Goal: Task Accomplishment & Management: Complete application form

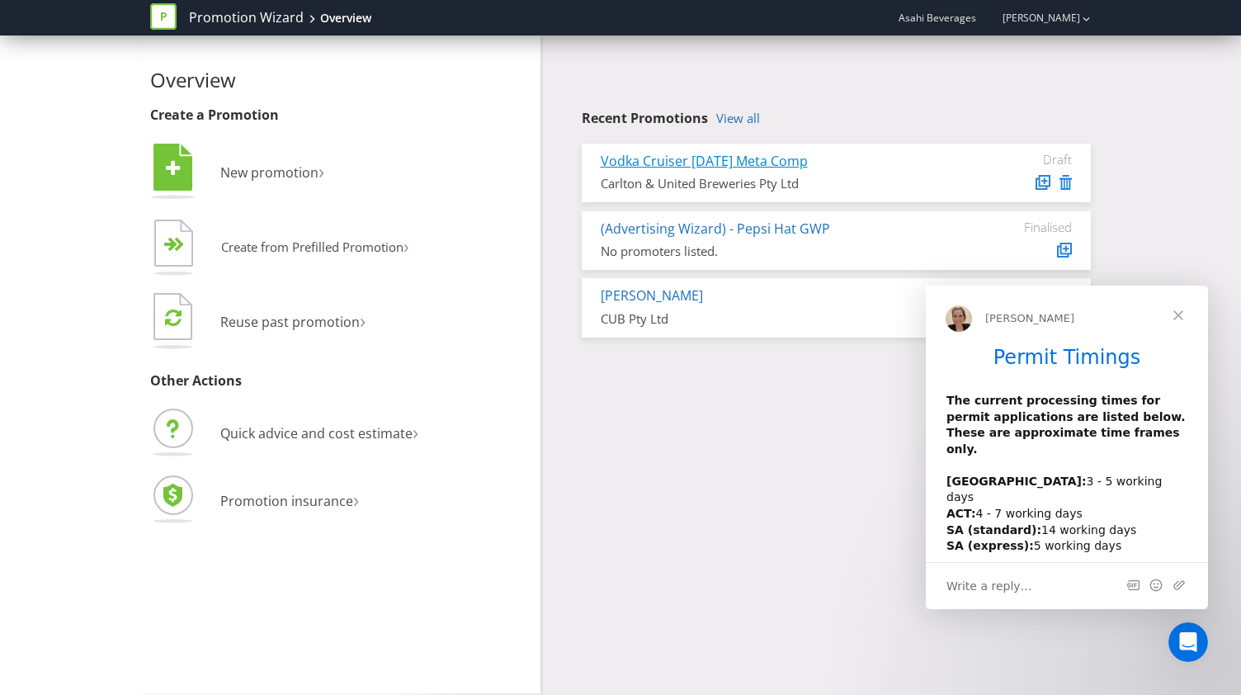
click at [787, 162] on link "Vodka Cruiser [DATE] Meta Comp" at bounding box center [704, 161] width 207 height 18
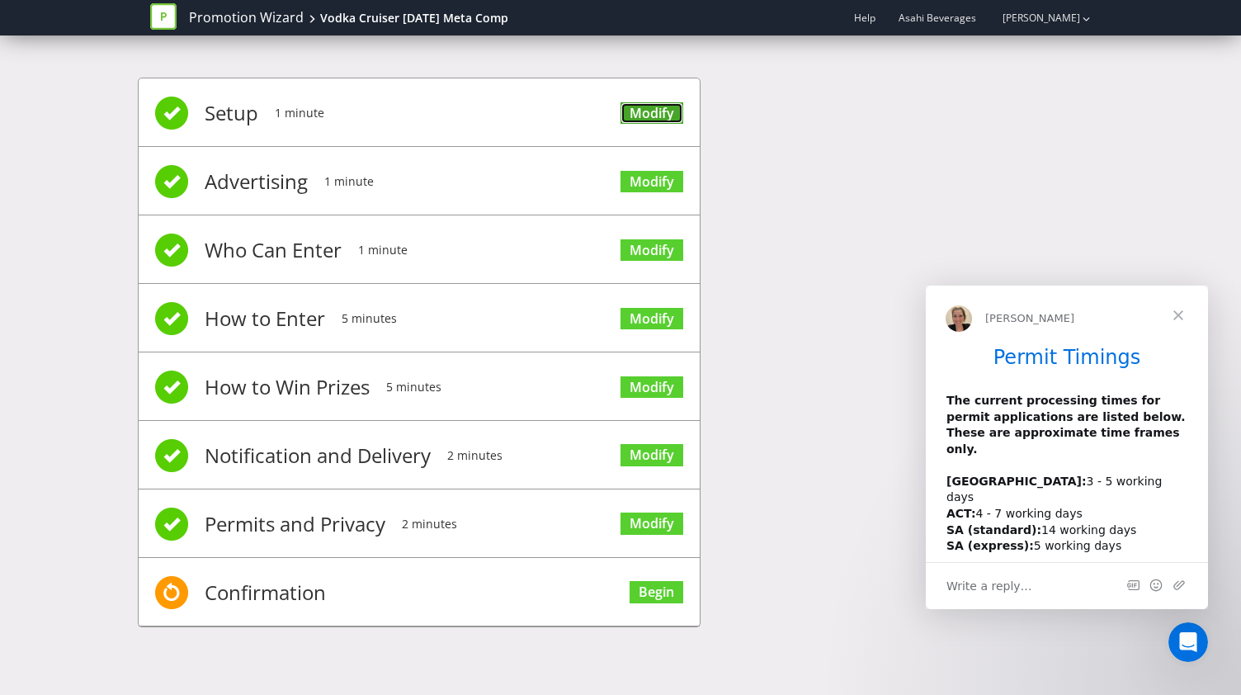
click at [659, 103] on link "Modify" at bounding box center [652, 113] width 63 height 22
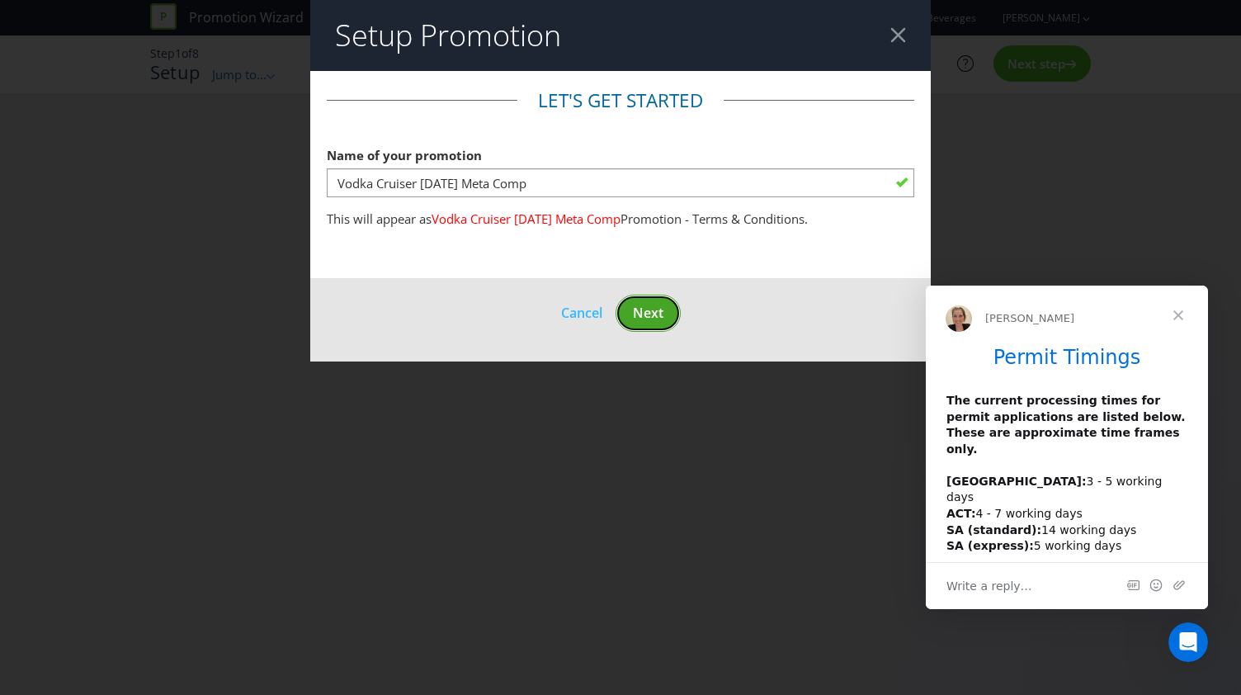
click at [655, 312] on span "Next" at bounding box center [648, 313] width 31 height 18
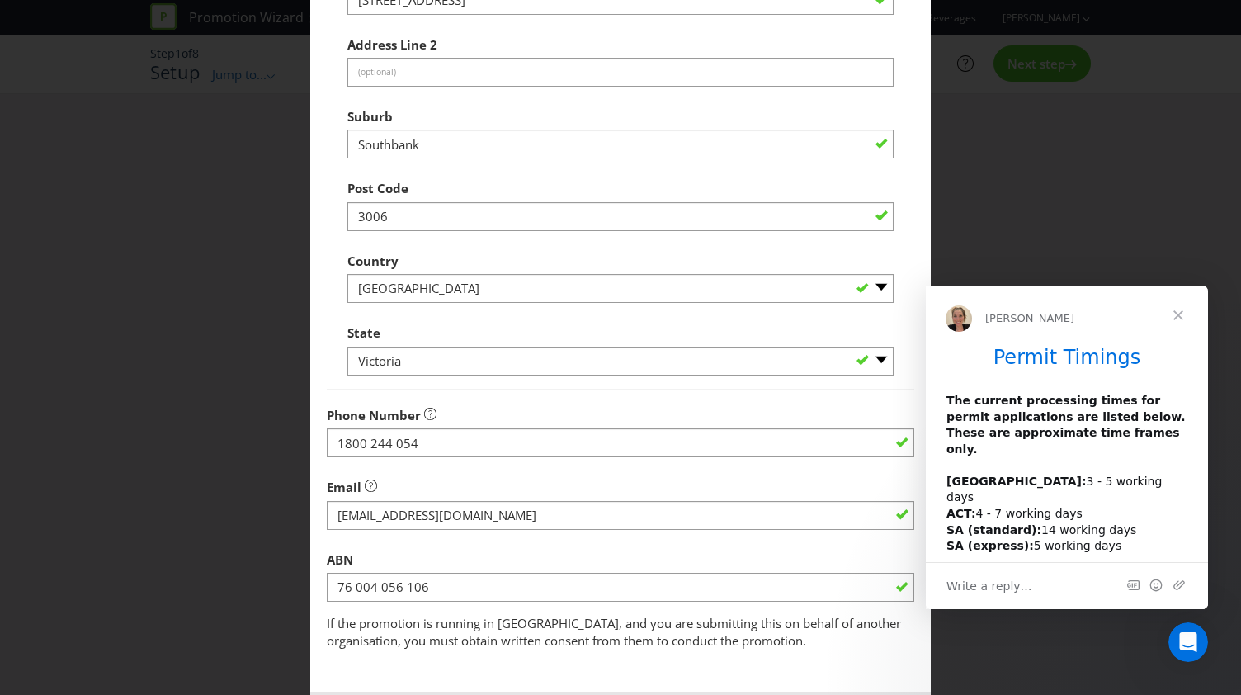
scroll to position [593, 0]
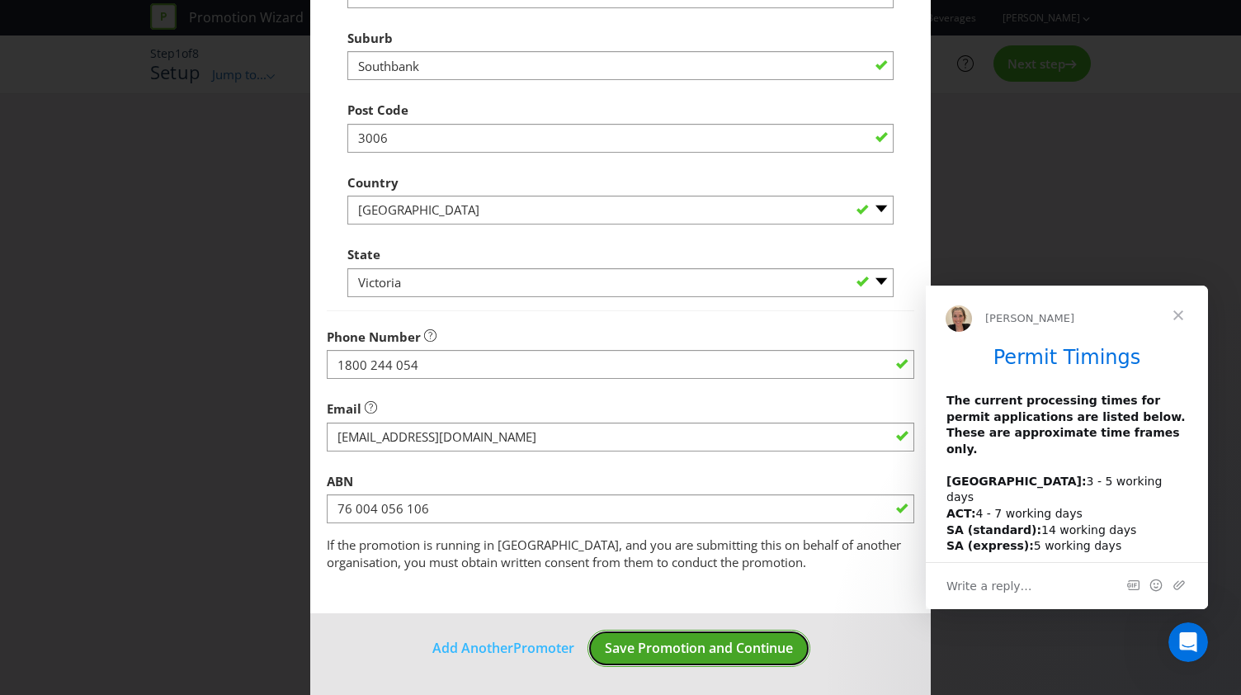
click at [665, 648] on span "Save Promotion and Continue" at bounding box center [699, 648] width 188 height 18
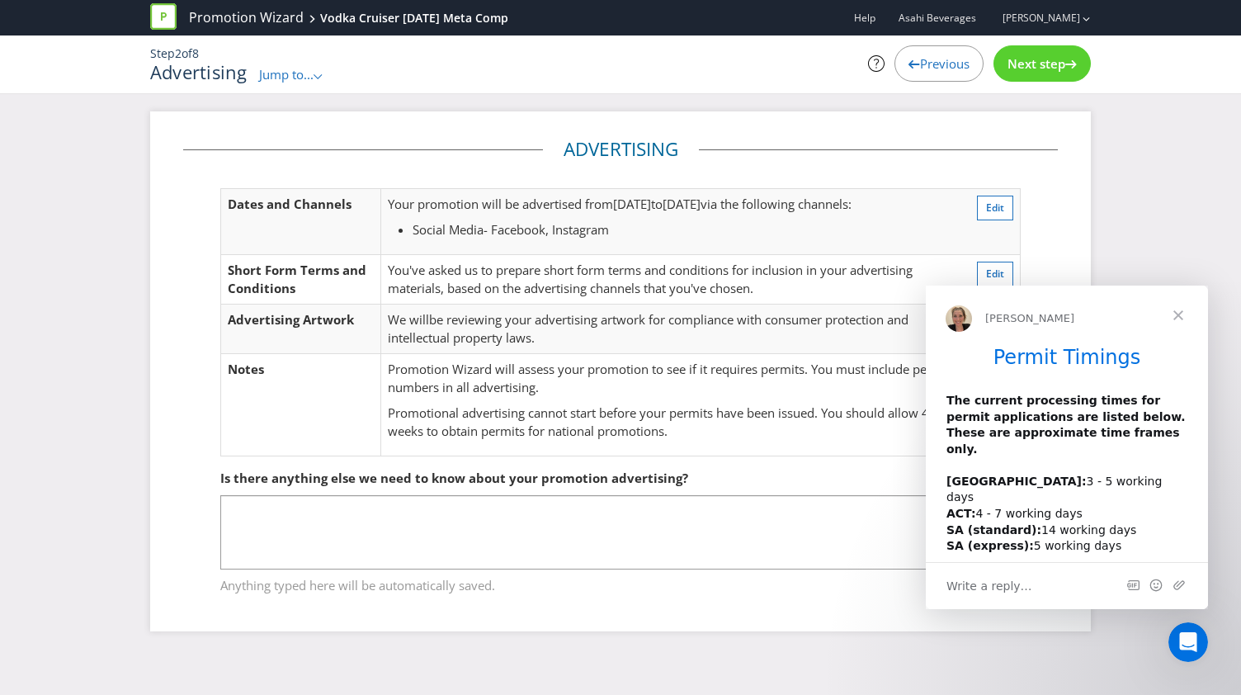
click at [1189, 317] on span "Close" at bounding box center [1178, 315] width 59 height 59
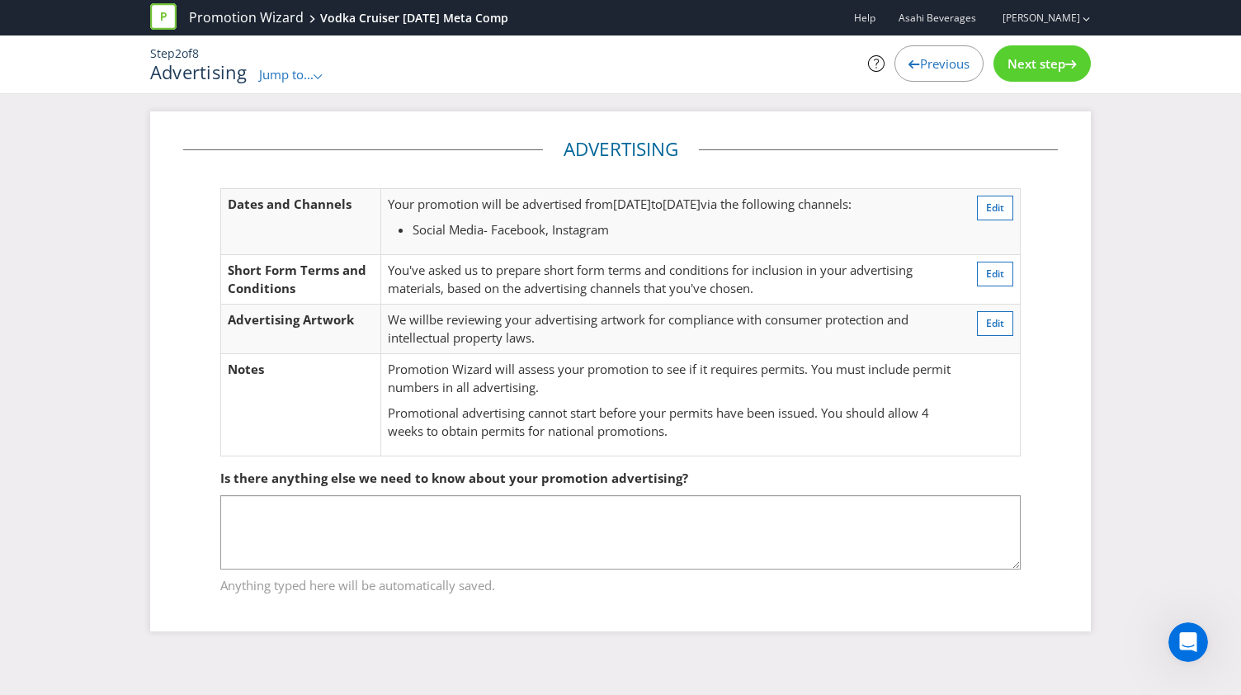
click at [1049, 50] on div "Next step" at bounding box center [1042, 63] width 97 height 36
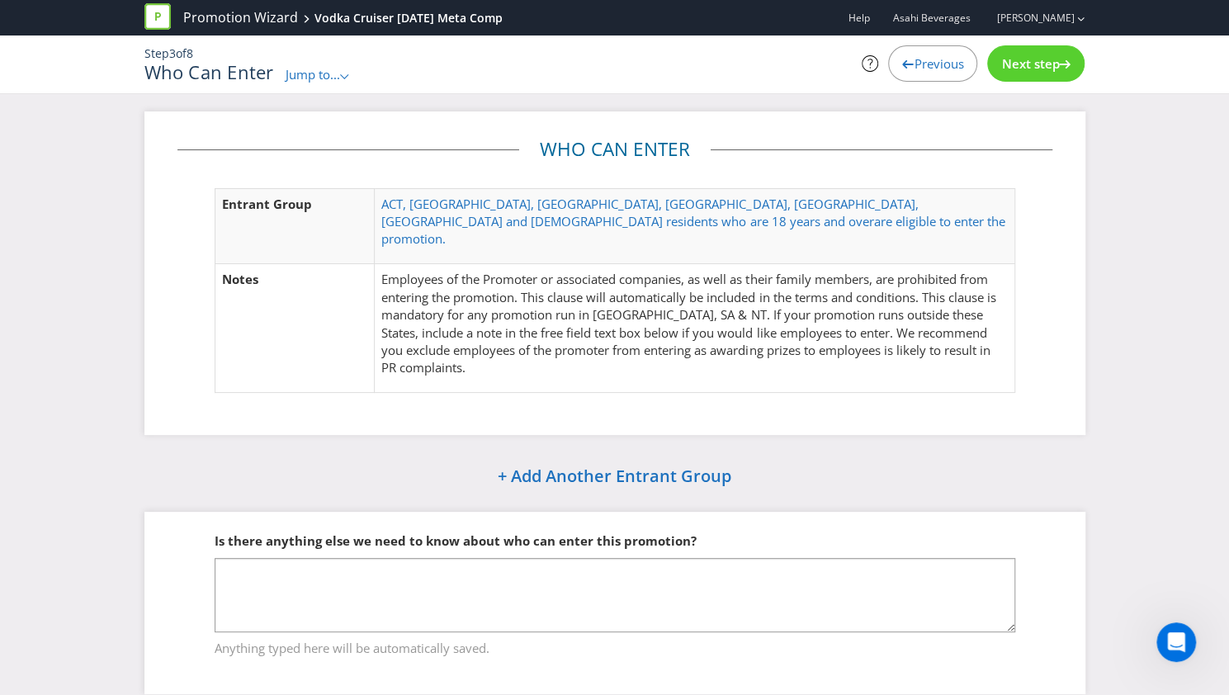
click at [1049, 50] on div "Next step" at bounding box center [1035, 63] width 97 height 36
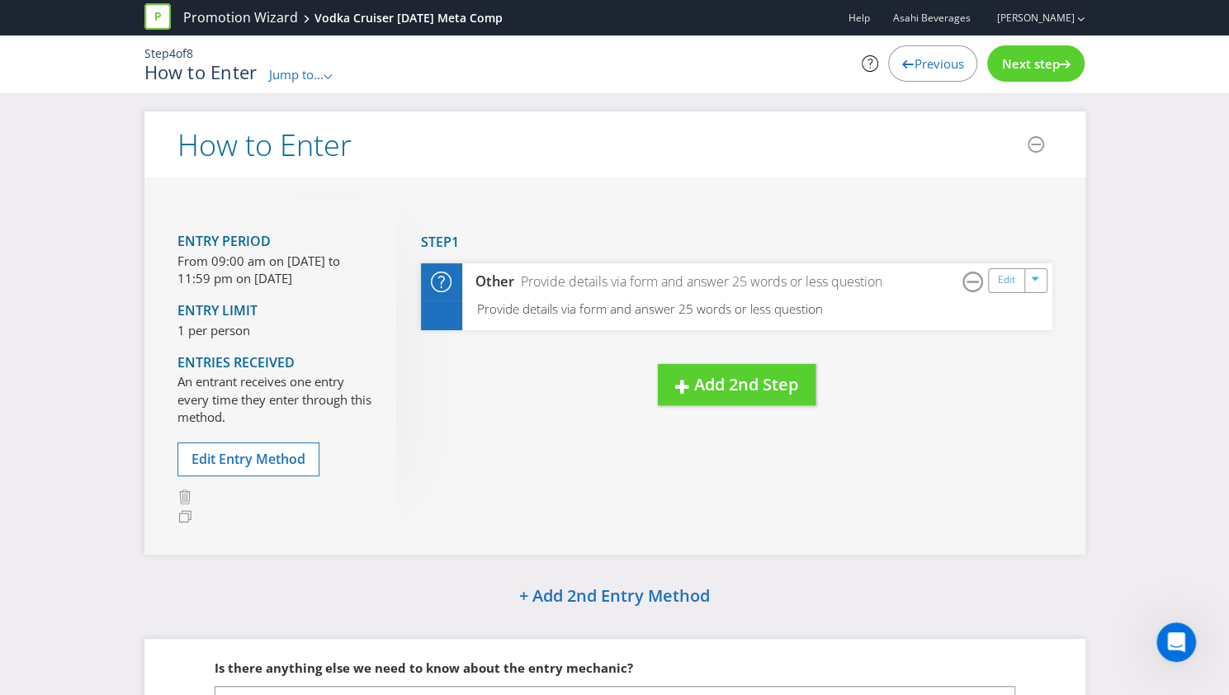
click at [1047, 42] on div "Step 4 of 8 How to Enter Jump to... .st0{fill-rule:evenodd;clip-rule:evenodd;} …" at bounding box center [615, 64] width 966 height 58
click at [1030, 66] on span "Next step" at bounding box center [1030, 63] width 58 height 17
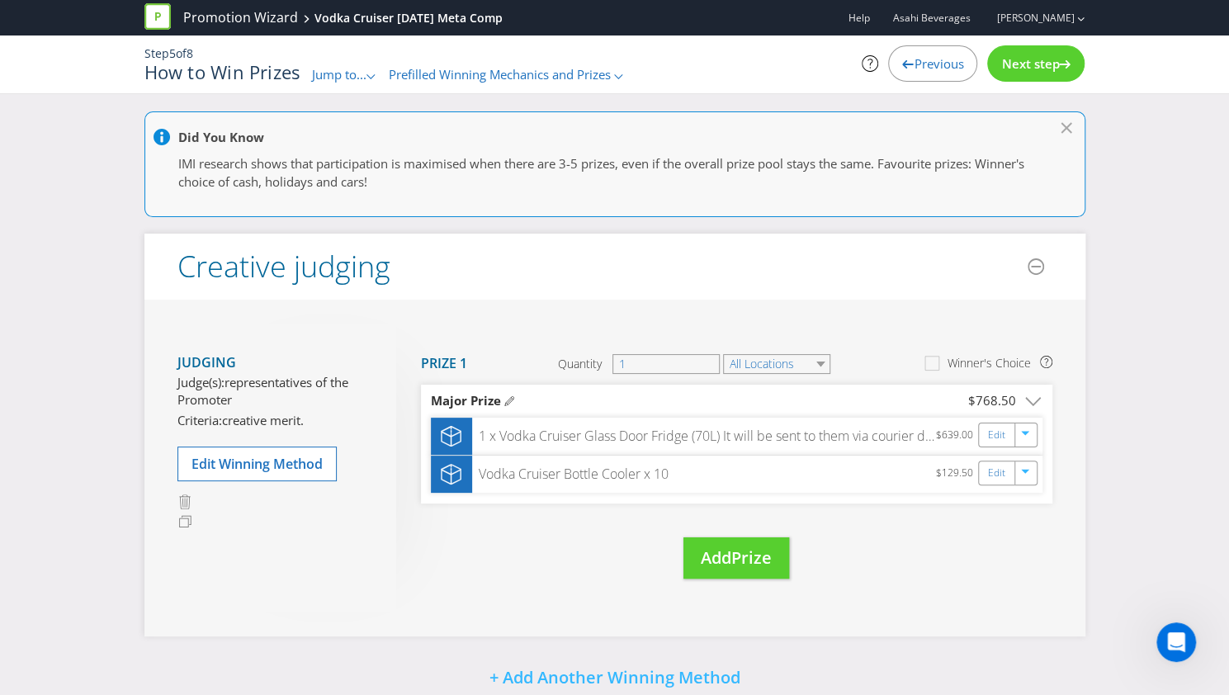
drag, startPoint x: 1030, startPoint y: 66, endPoint x: 1141, endPoint y: 80, distance: 111.5
click at [1141, 80] on div "Step 5 of 8 How to Win Prizes Jump to... .st0{fill-rule:evenodd;clip-rule:eveno…" at bounding box center [614, 64] width 1229 height 59
click at [724, 559] on span "Add" at bounding box center [716, 557] width 31 height 22
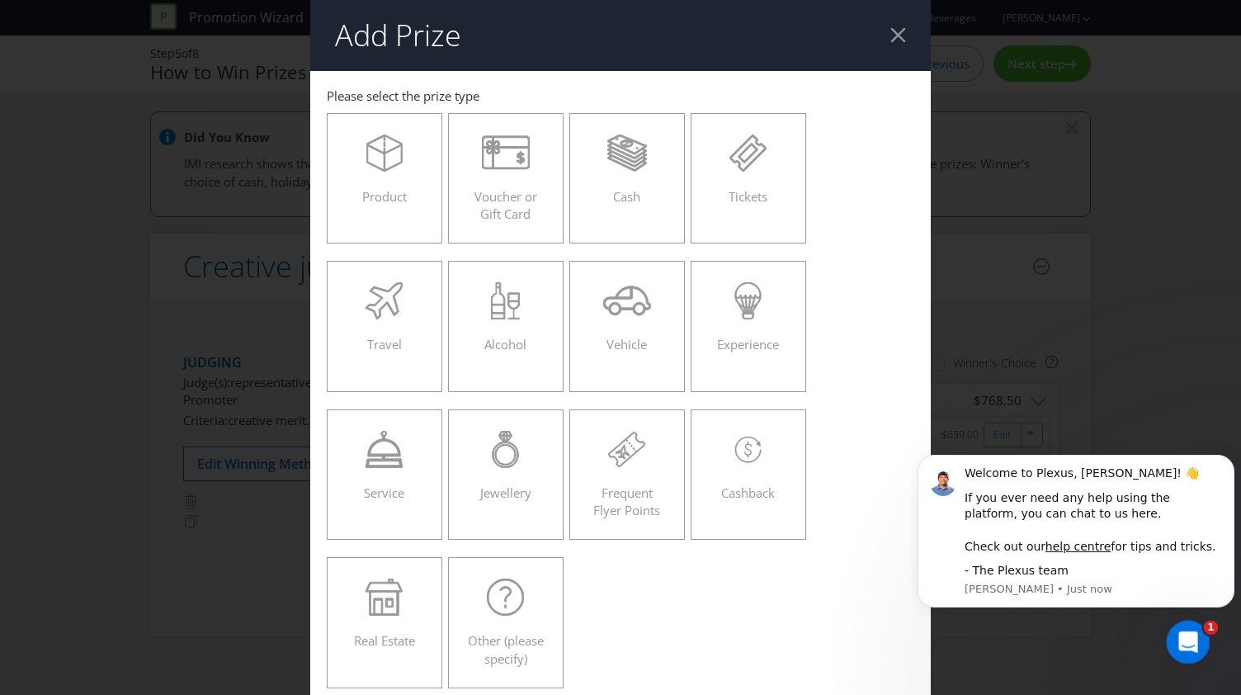
drag, startPoint x: 1181, startPoint y: 640, endPoint x: 1141, endPoint y: 314, distance: 328.5
click at [1166, 620] on html at bounding box center [1186, 640] width 40 height 40
click at [1228, 462] on icon "Dismiss notification" at bounding box center [1230, 460] width 6 height 6
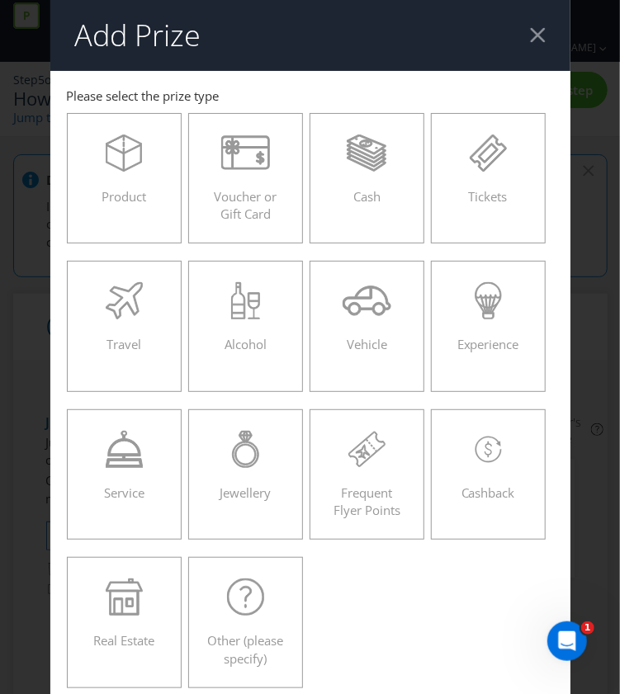
click at [530, 32] on div at bounding box center [538, 35] width 16 height 16
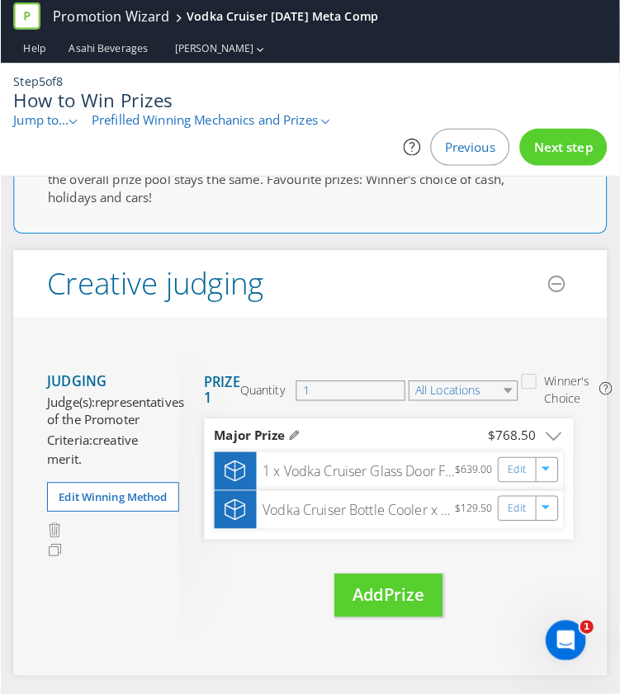
scroll to position [116, 0]
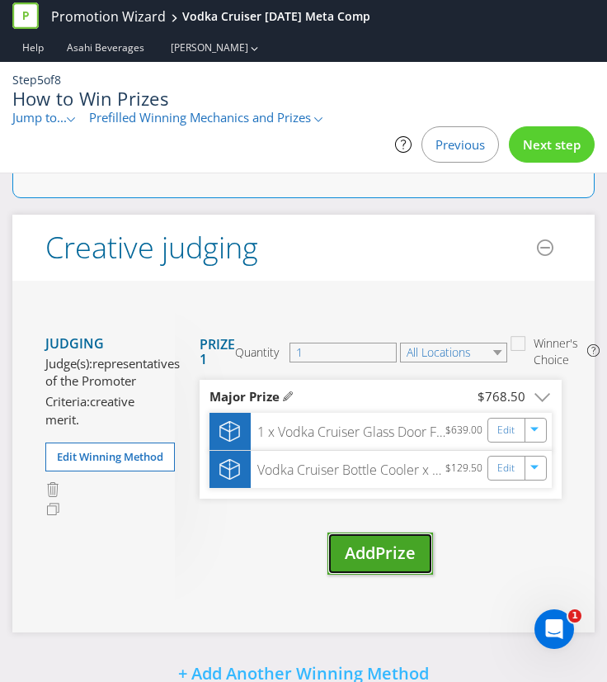
click at [371, 541] on span "Add" at bounding box center [360, 552] width 31 height 22
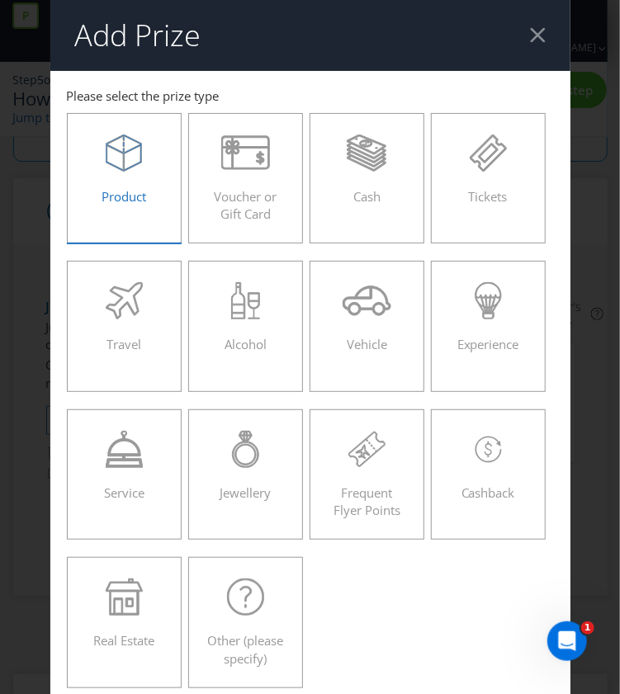
click at [102, 190] on span "Product" at bounding box center [124, 196] width 45 height 17
click at [0, 0] on input "Product" at bounding box center [0, 0] width 0 height 0
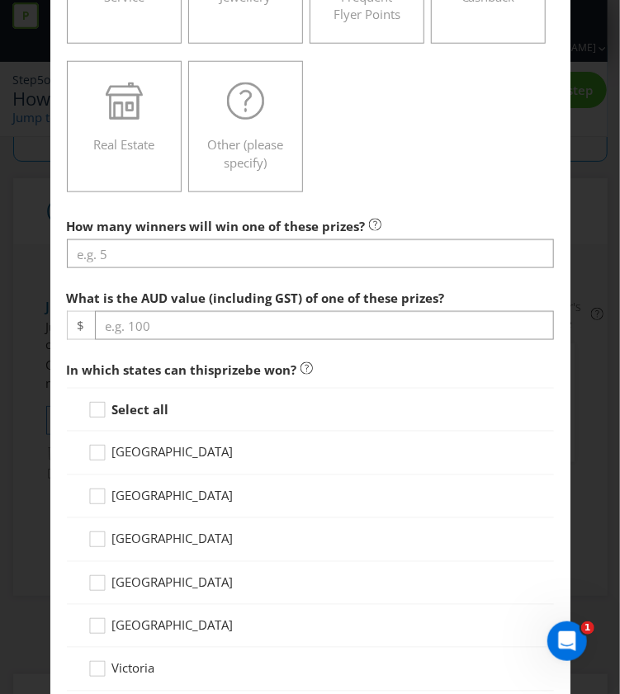
scroll to position [498, 0]
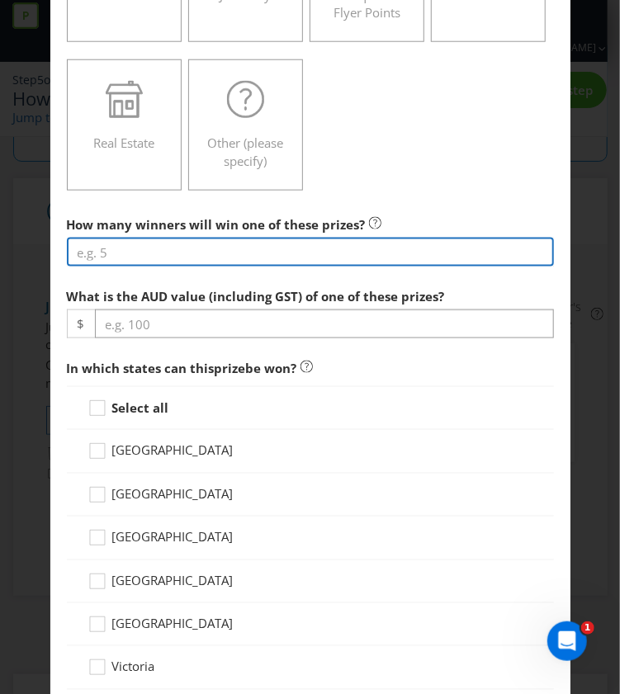
click at [176, 245] on input "number" at bounding box center [310, 252] width 487 height 29
type input "1"
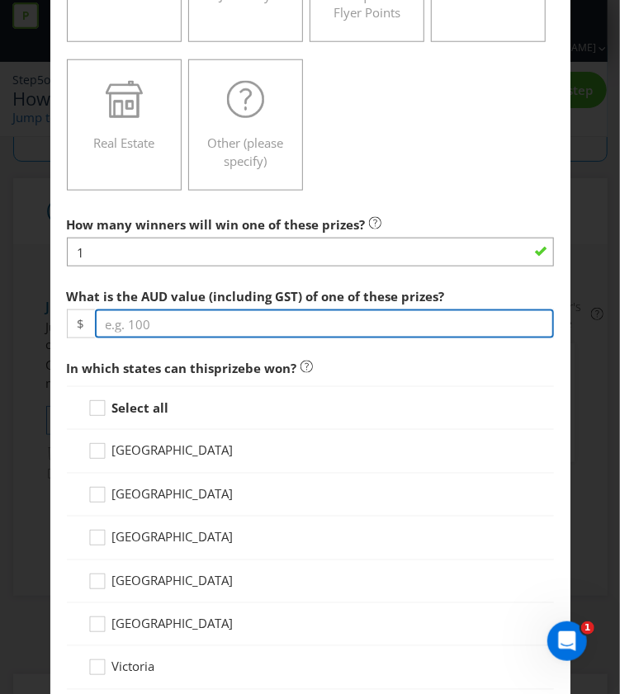
click at [159, 314] on input "number" at bounding box center [324, 324] width 459 height 29
paste input "89.97"
type input "89.97"
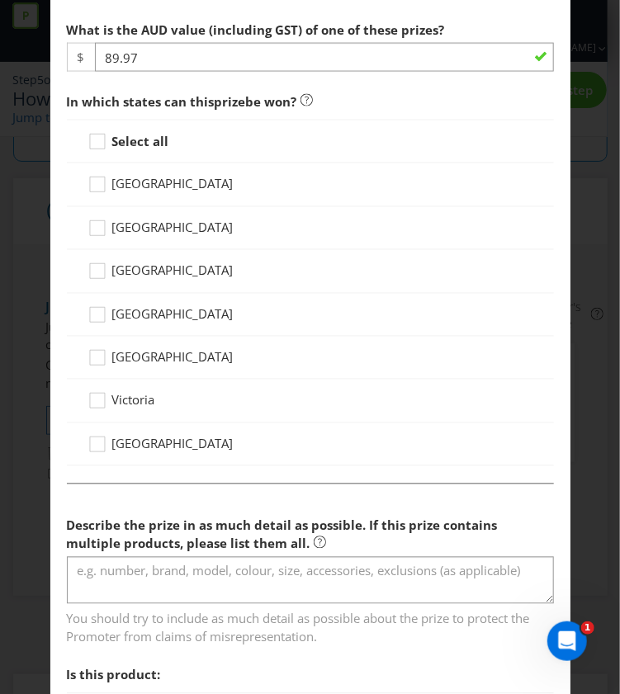
scroll to position [789, 0]
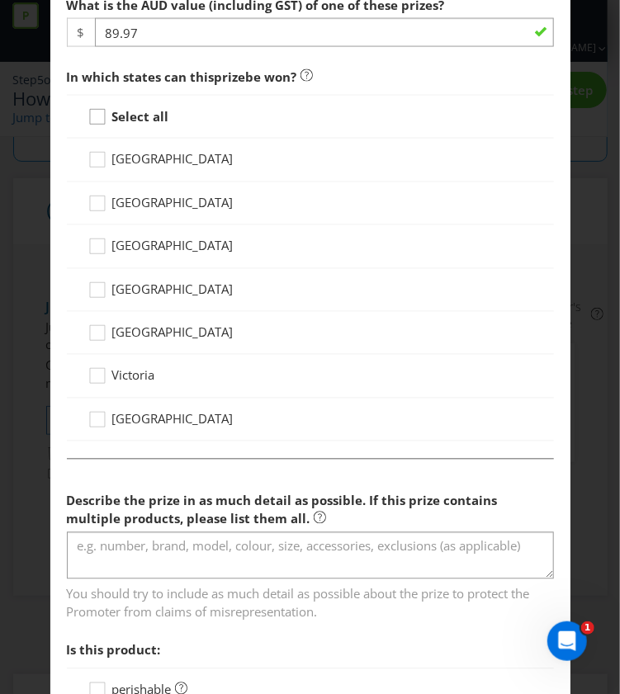
click at [93, 111] on div at bounding box center [97, 111] width 8 height 8
click at [0, 0] on input "Select all" at bounding box center [0, 0] width 0 height 0
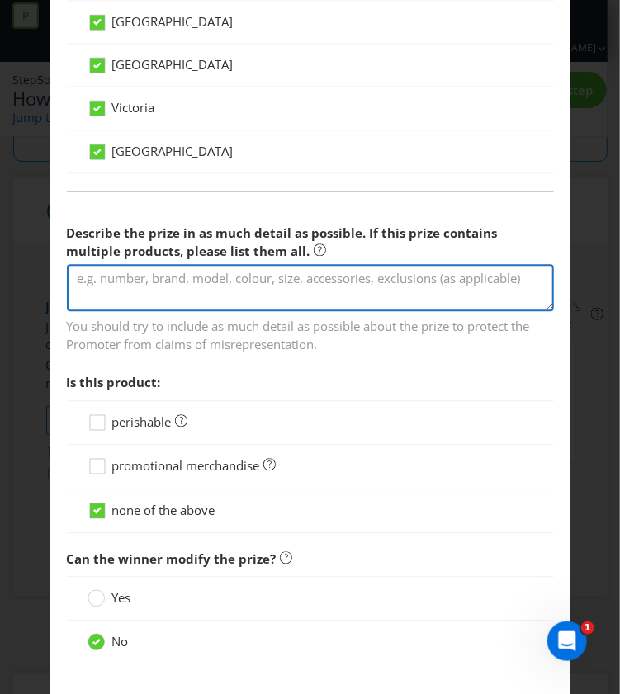
click at [273, 277] on textarea at bounding box center [310, 287] width 487 height 47
paste textarea "$89.97"
type textarea "$89.97"
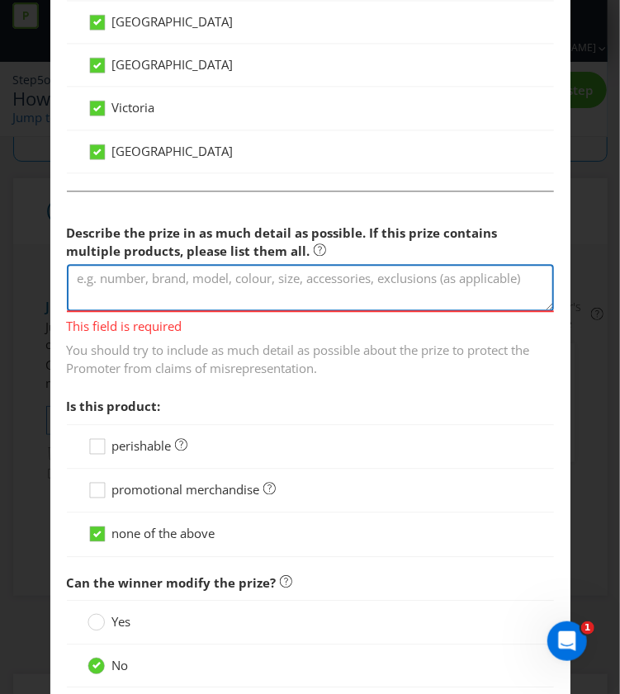
click at [294, 285] on textarea at bounding box center [310, 287] width 487 height 47
paste textarea "Vodka Cruiser x Foot-ies Sneaker Socks (2PK)"
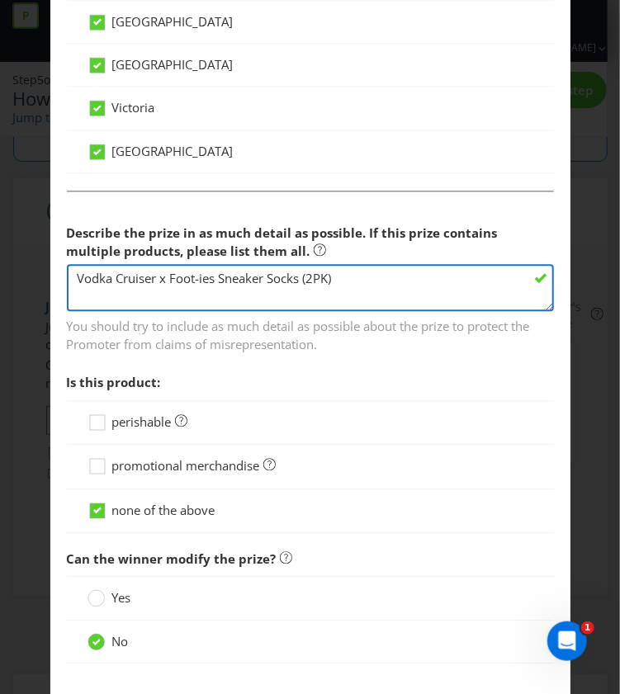
click at [337, 266] on textarea "Vodka Cruiser x Foot-ies Sneaker Socks (2PK)" at bounding box center [310, 287] width 487 height 47
paste textarea "Pink/Cream"
type textarea "Vodka Cruiser x Foot-ies Sneaker Socks (2PK) in Pink/Cream x 3"
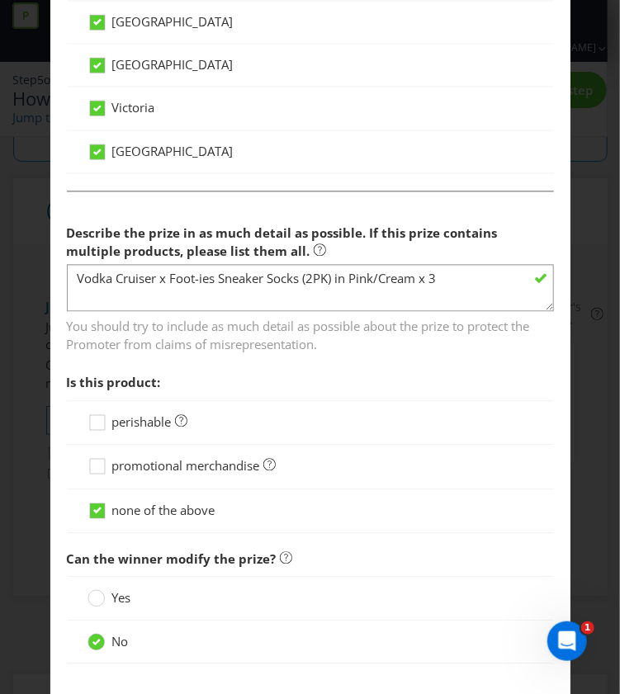
click at [198, 457] on span "promotional merchandise" at bounding box center [186, 465] width 148 height 17
click at [0, 0] on input "promotional merchandise" at bounding box center [0, 0] width 0 height 0
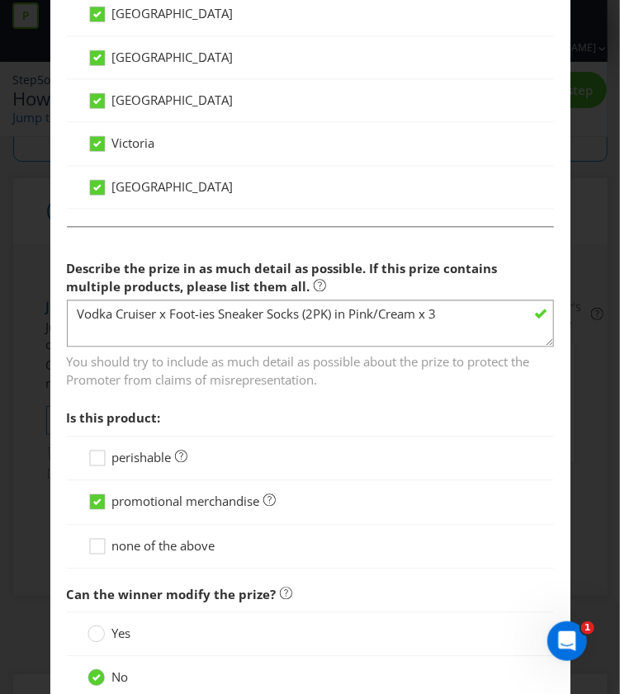
scroll to position [1159, 0]
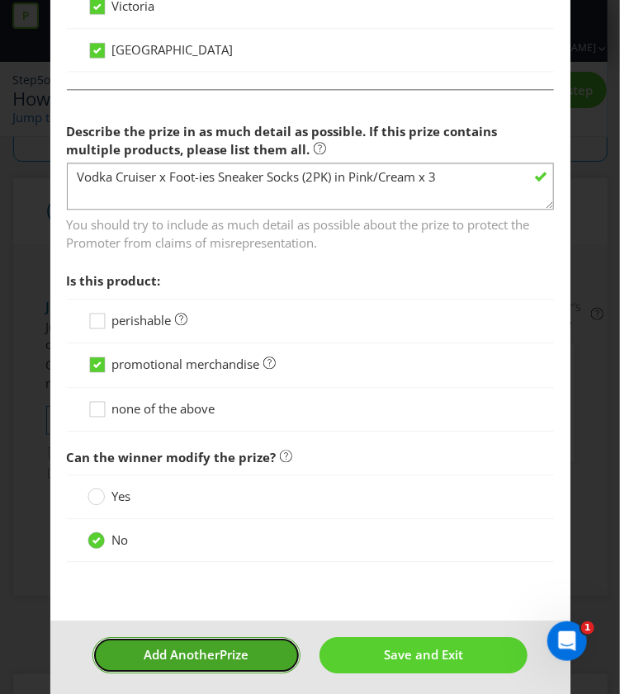
click at [258, 646] on button "Add Another Prize" at bounding box center [196, 654] width 208 height 35
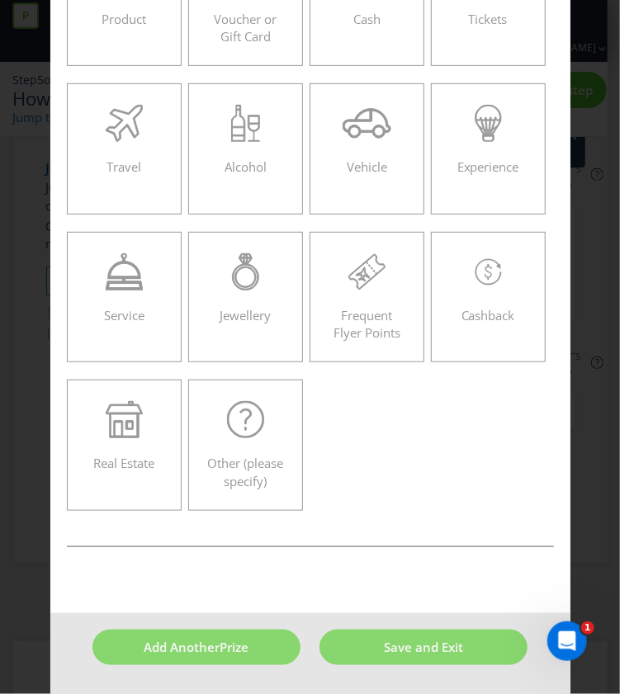
scroll to position [70, 0]
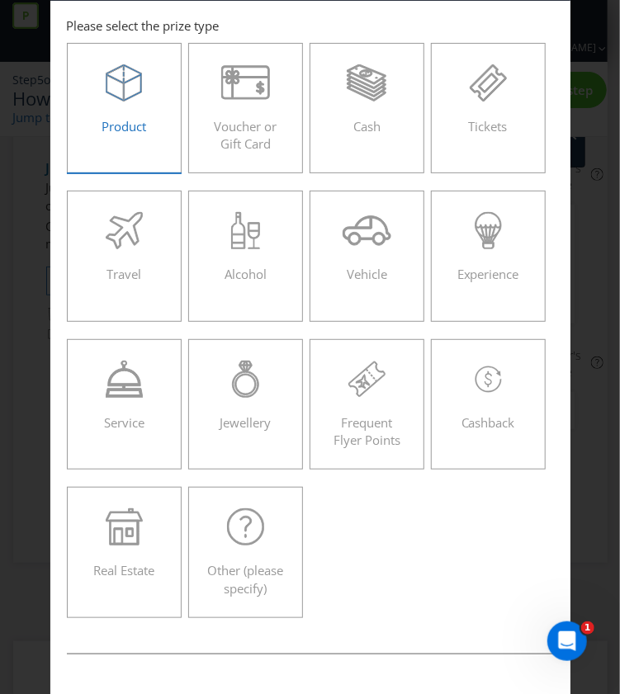
click at [140, 93] on div at bounding box center [124, 82] width 81 height 37
click at [0, 0] on input "Product" at bounding box center [0, 0] width 0 height 0
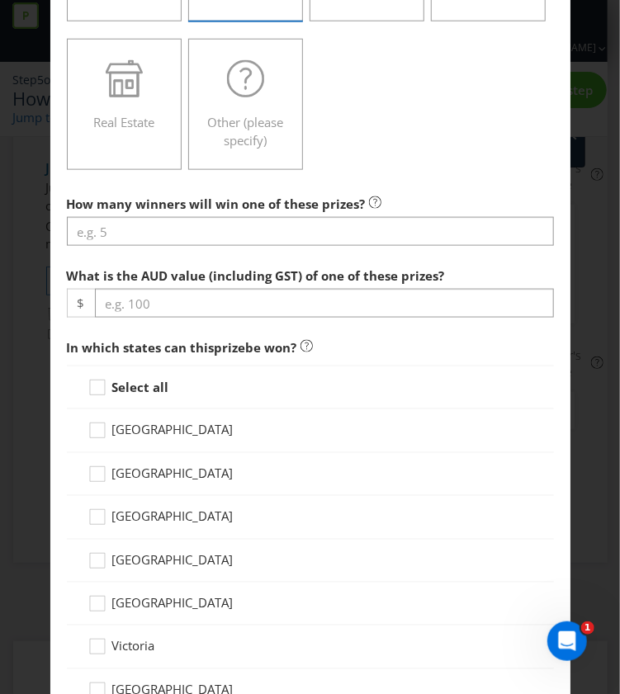
scroll to position [519, 0]
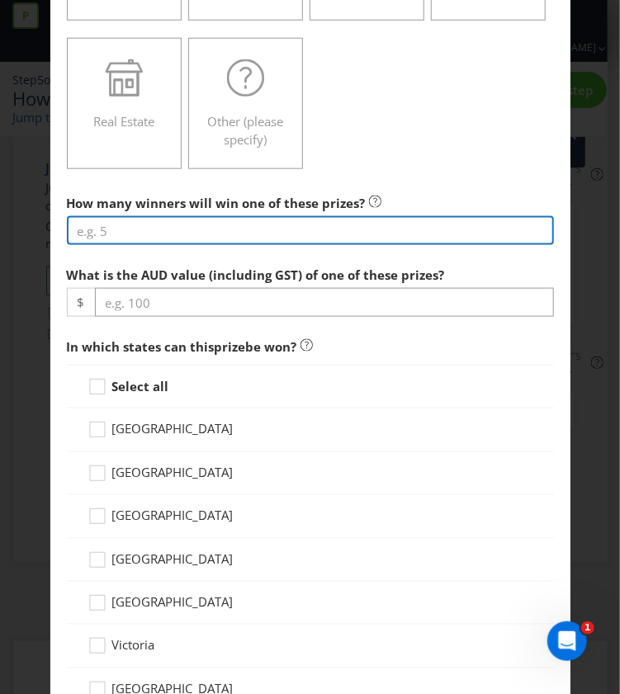
click at [141, 220] on input "number" at bounding box center [310, 230] width 487 height 29
type input "1"
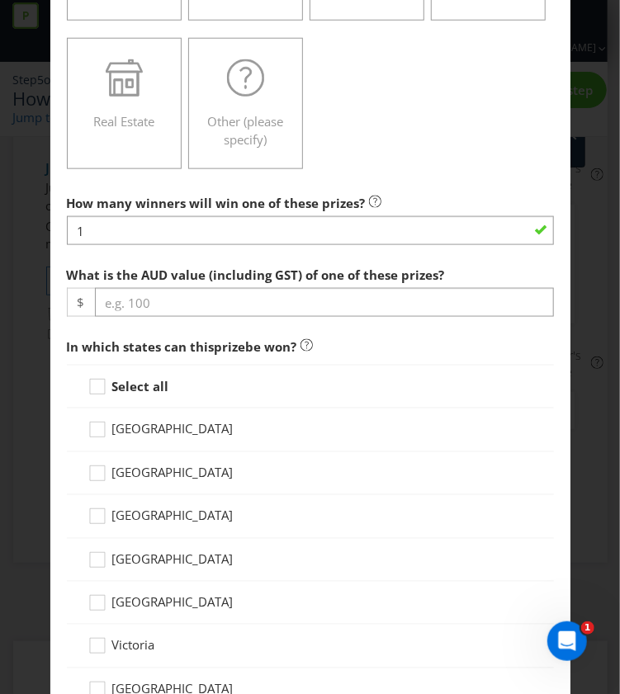
click at [348, 277] on span "What is the AUD value (including GST) of one of these prizes?" at bounding box center [256, 275] width 378 height 17
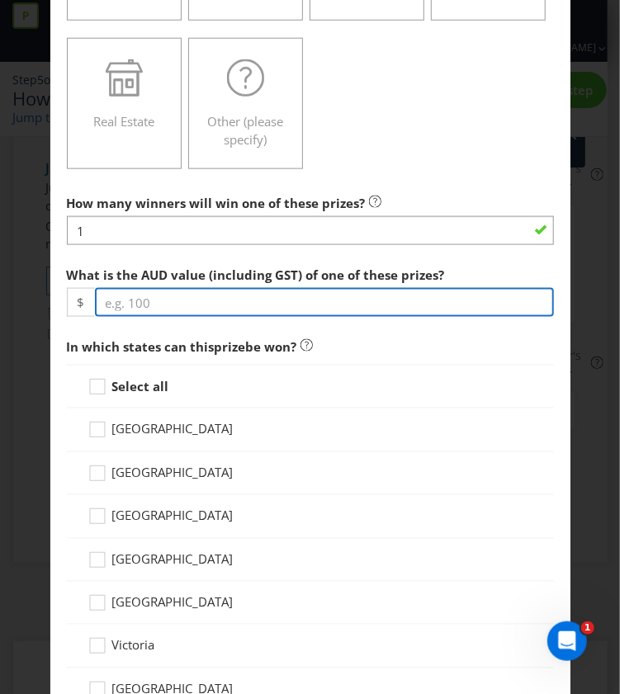
click at [326, 303] on input "number" at bounding box center [324, 302] width 459 height 29
paste input "59.98"
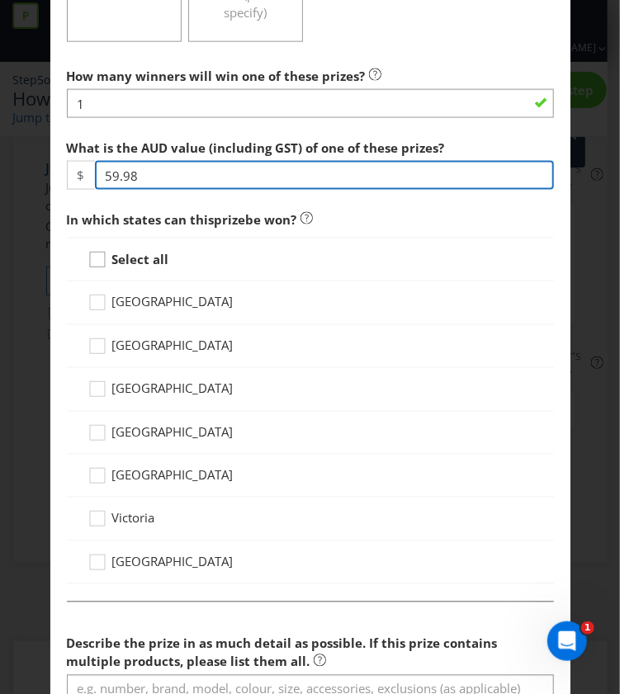
type input "59.98"
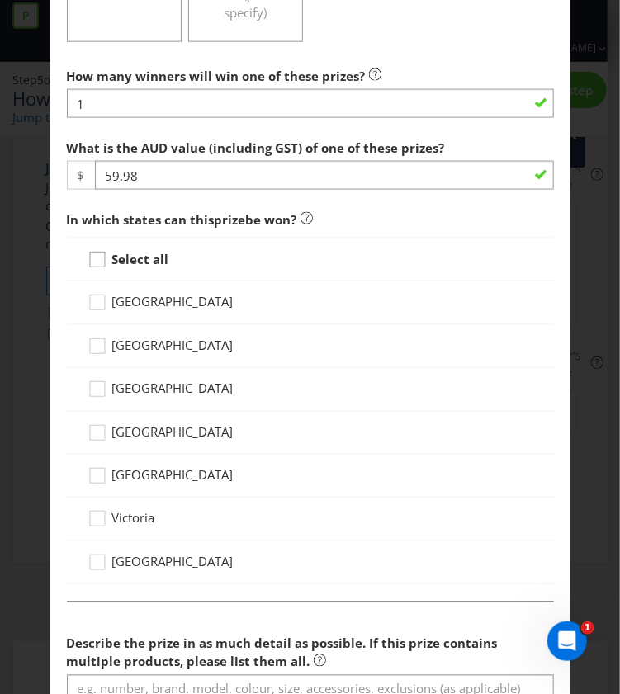
click at [97, 255] on icon at bounding box center [99, 263] width 25 height 25
click at [0, 0] on input "Select all" at bounding box center [0, 0] width 0 height 0
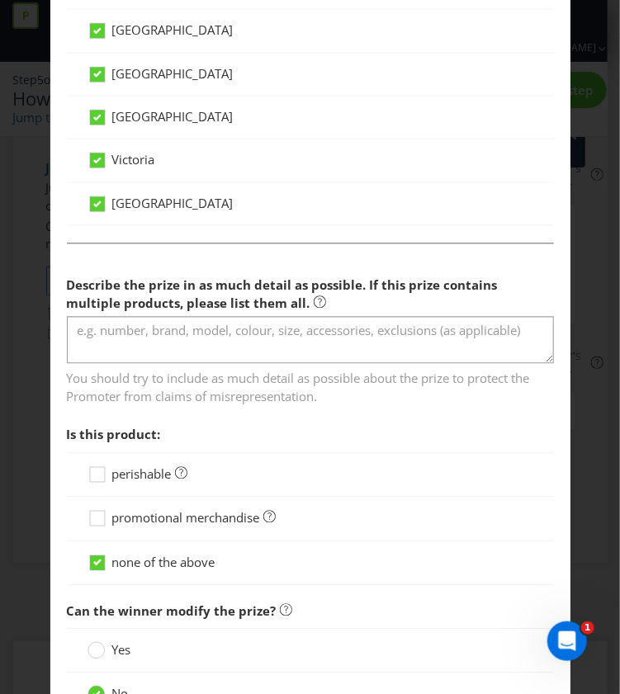
scroll to position [1016, 0]
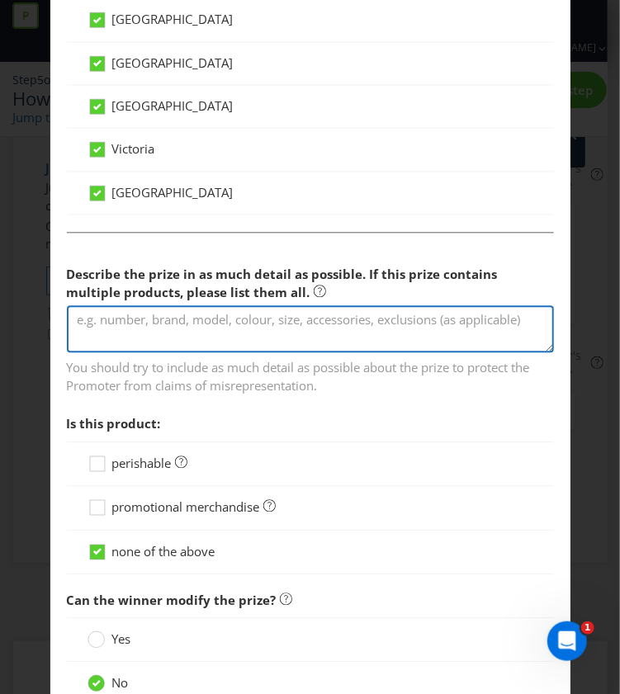
click at [266, 326] on textarea at bounding box center [310, 328] width 487 height 47
paste textarea "Vodka Cruiser x Foot-ies Sneaker Socks (2PK)"
click at [431, 322] on textarea "Vodka Cruiser x Foot-ies Sneaker Socks (2PK)" at bounding box center [310, 328] width 487 height 47
paste textarea "Green/Cream"
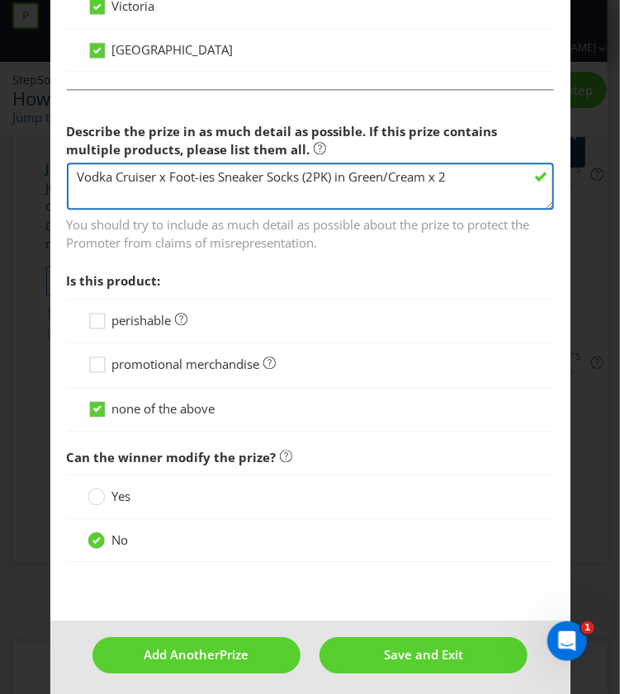
type textarea "Vodka Cruiser x Foot-ies Sneaker Socks (2PK) in Green/Cream x 2"
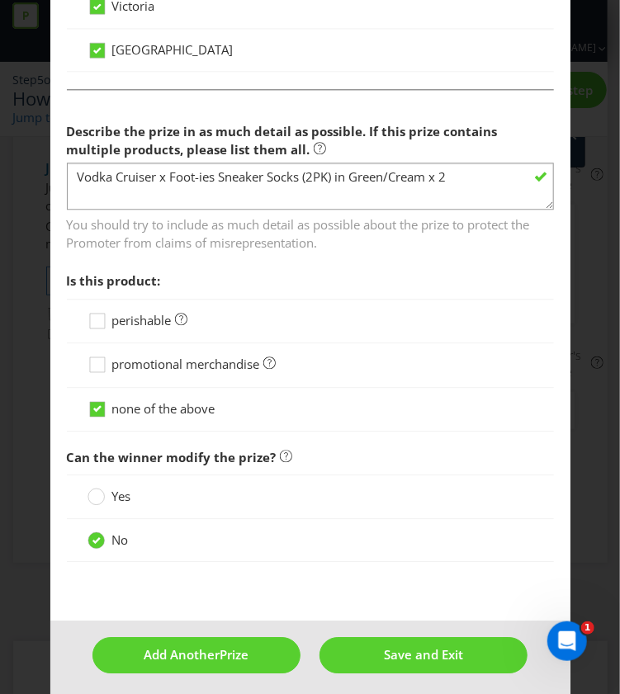
click at [187, 356] on span "promotional merchandise" at bounding box center [186, 364] width 148 height 17
click at [0, 0] on input "promotional merchandise" at bounding box center [0, 0] width 0 height 0
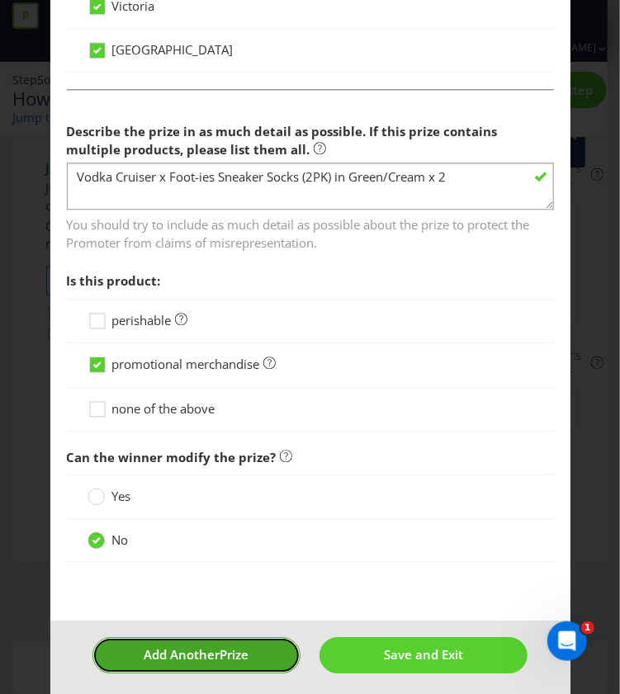
click at [289, 645] on button "Add Another Prize" at bounding box center [196, 654] width 208 height 35
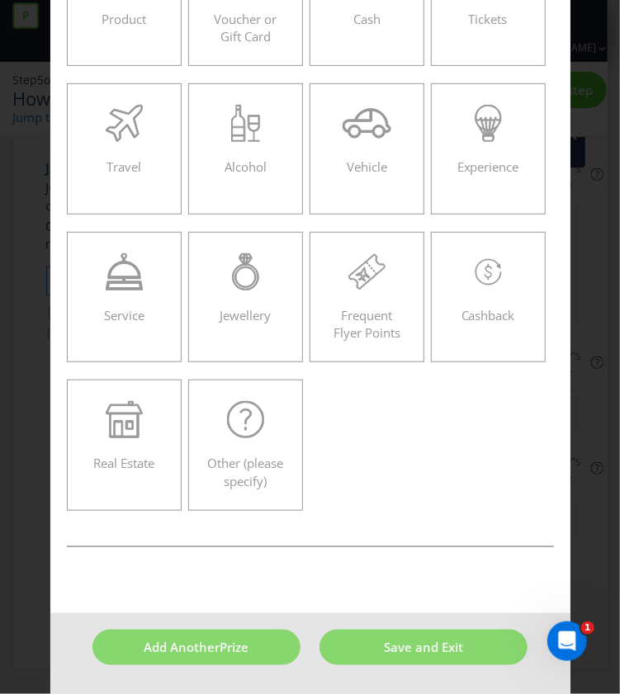
scroll to position [70, 0]
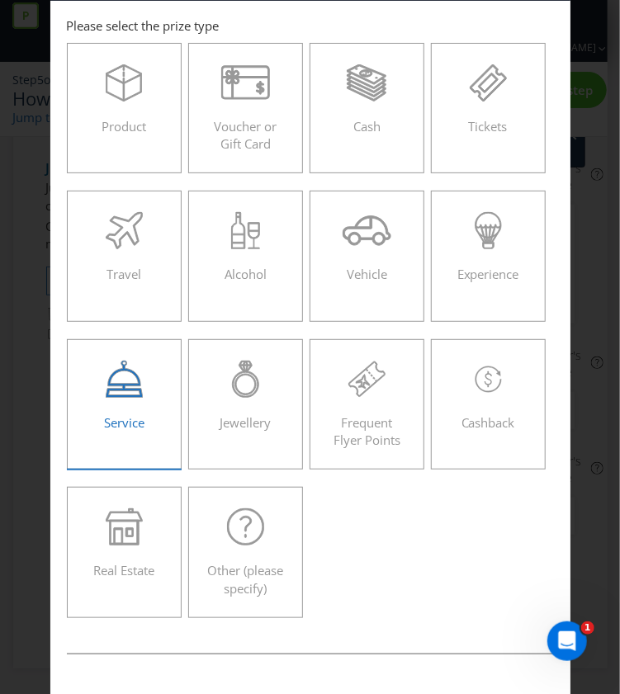
click at [110, 405] on div "Service" at bounding box center [124, 398] width 81 height 74
click at [0, 0] on input "Service" at bounding box center [0, 0] width 0 height 0
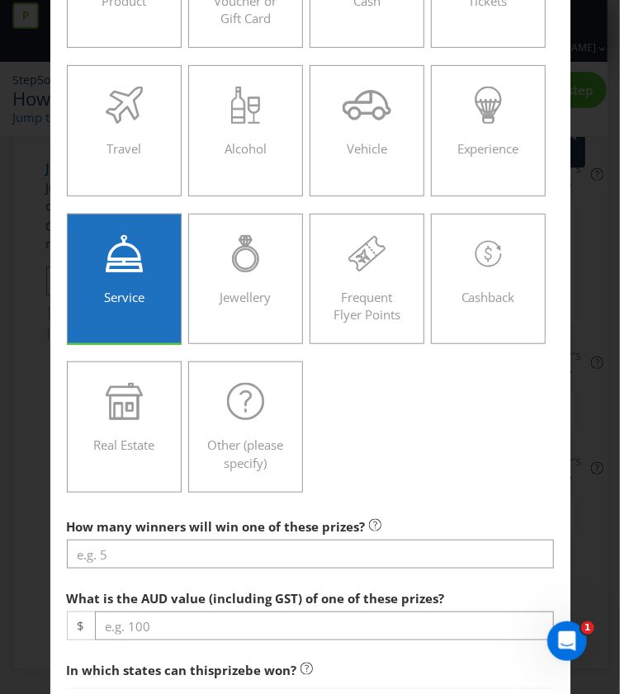
scroll to position [286, 0]
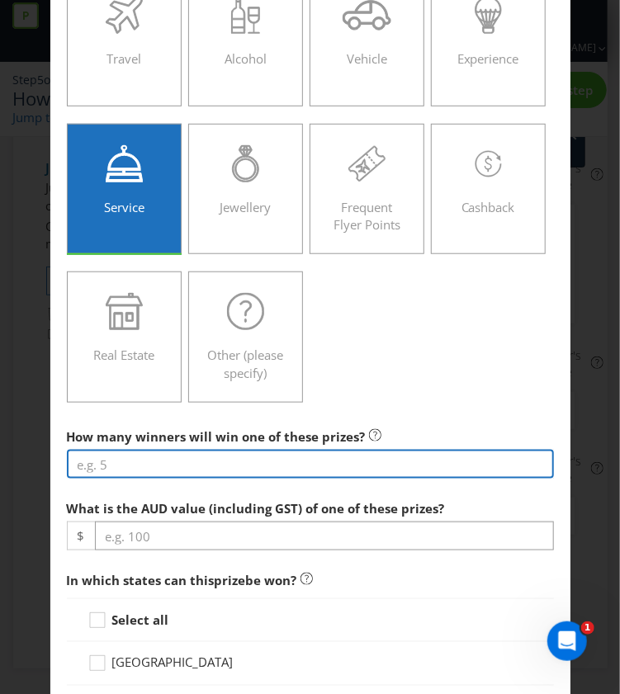
click at [216, 470] on input "number" at bounding box center [310, 464] width 487 height 29
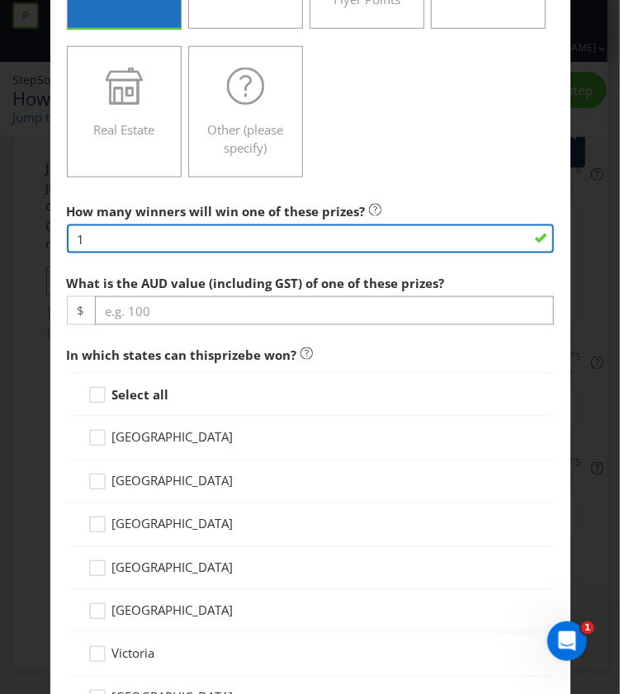
scroll to position [513, 0]
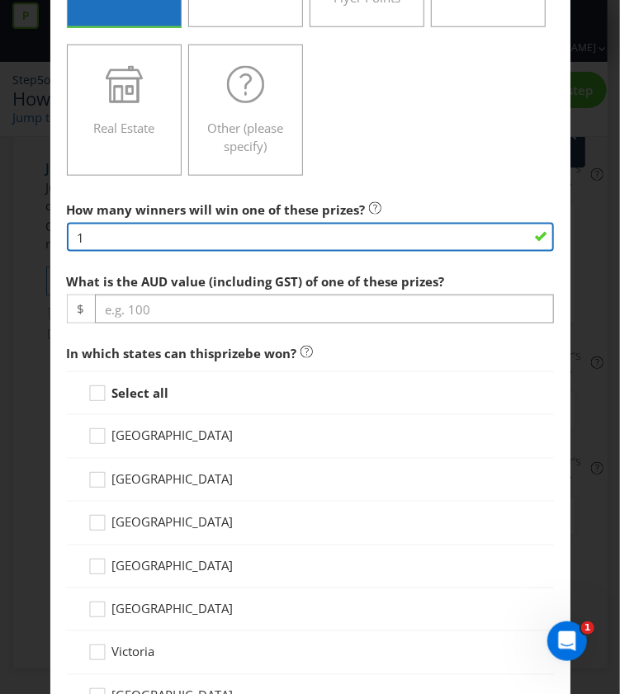
type input "1"
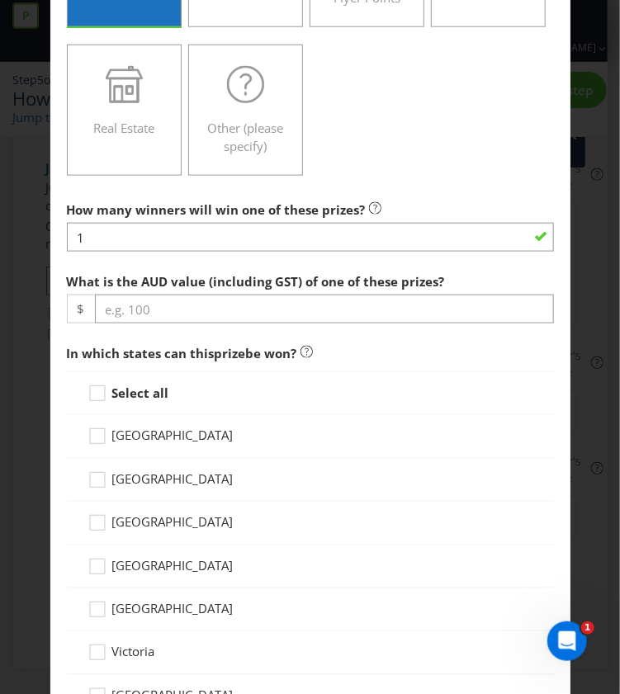
click at [121, 392] on strong "Select all" at bounding box center [140, 393] width 57 height 17
click at [0, 0] on input "Select all" at bounding box center [0, 0] width 0 height 0
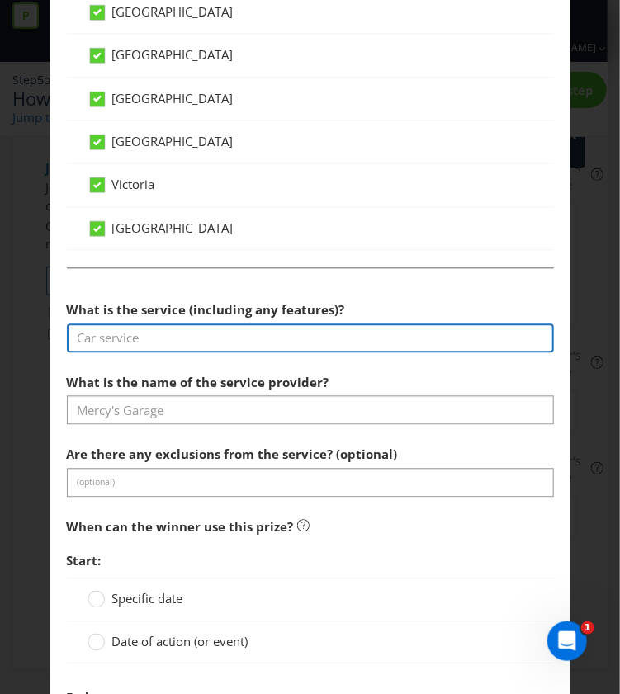
click at [183, 324] on input "text" at bounding box center [310, 338] width 487 height 29
paste input "Shipping fee"
type input "Shipping fee"
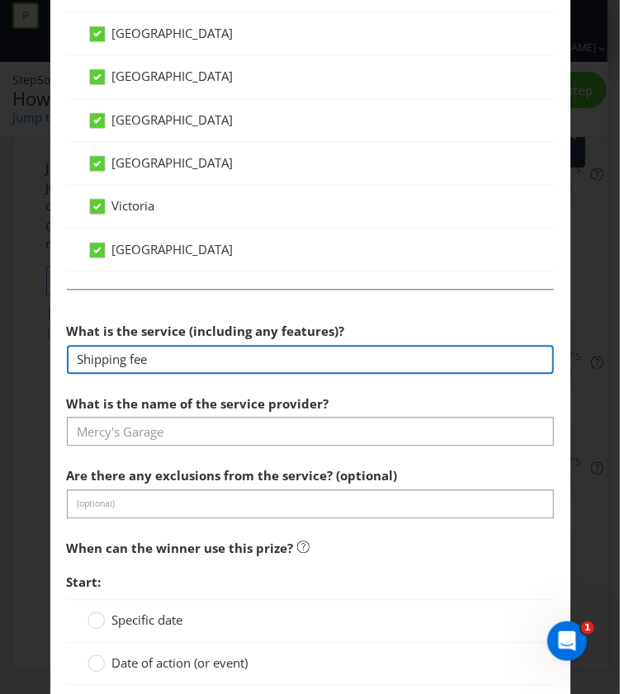
scroll to position [958, 0]
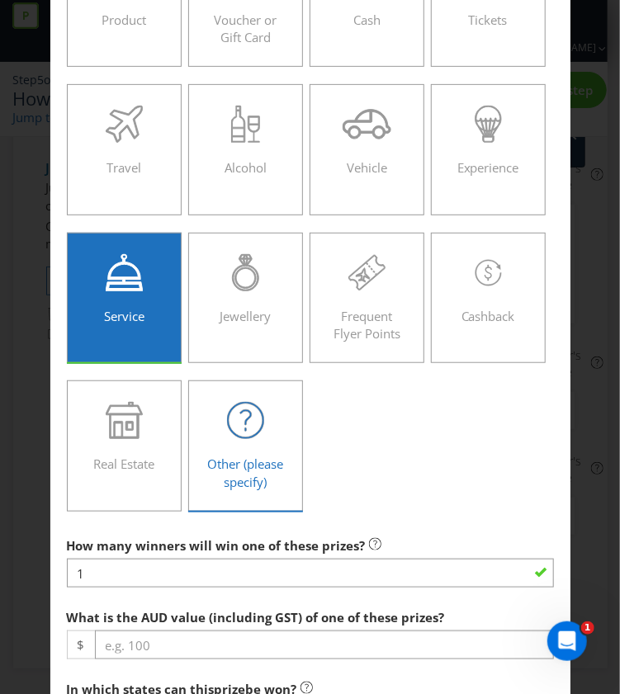
click at [233, 445] on div "Other (please specify)" at bounding box center [246, 439] width 81 height 74
click at [0, 0] on input "Other (please specify)" at bounding box center [0, 0] width 0 height 0
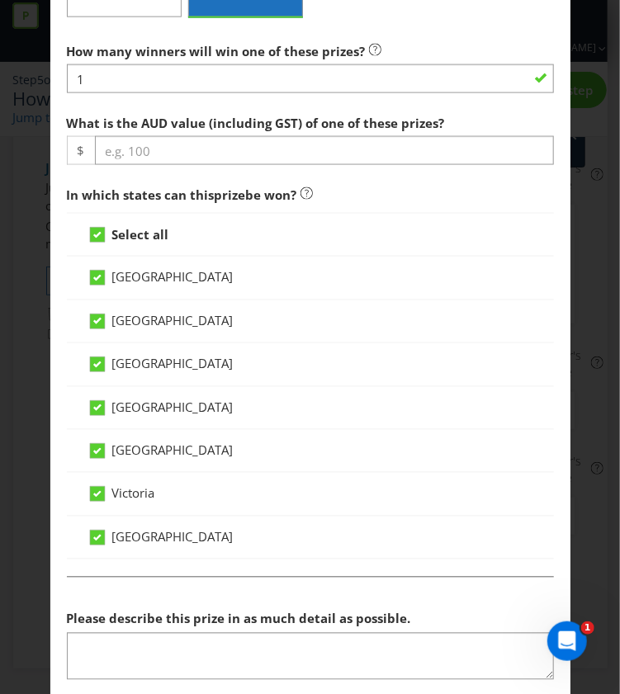
scroll to position [924, 0]
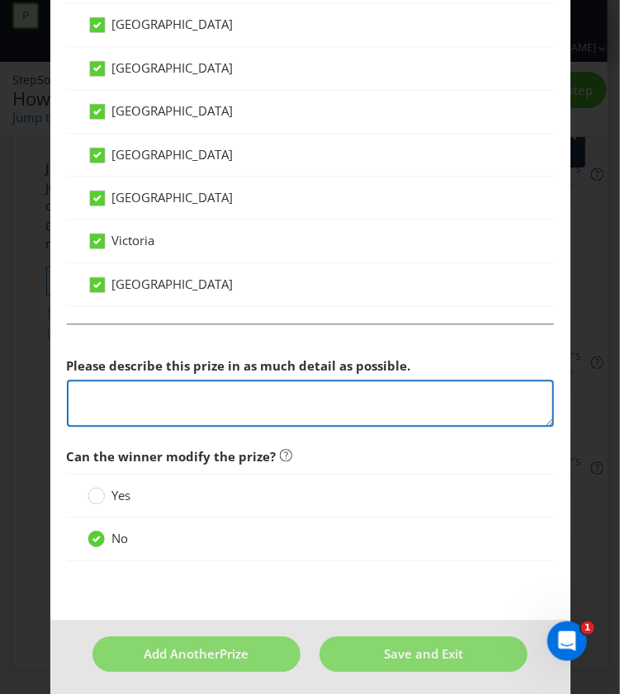
click at [203, 418] on textarea at bounding box center [310, 404] width 487 height 47
paste textarea "Shipping fee"
click at [203, 418] on textarea "Shipping fee" at bounding box center [310, 404] width 487 height 47
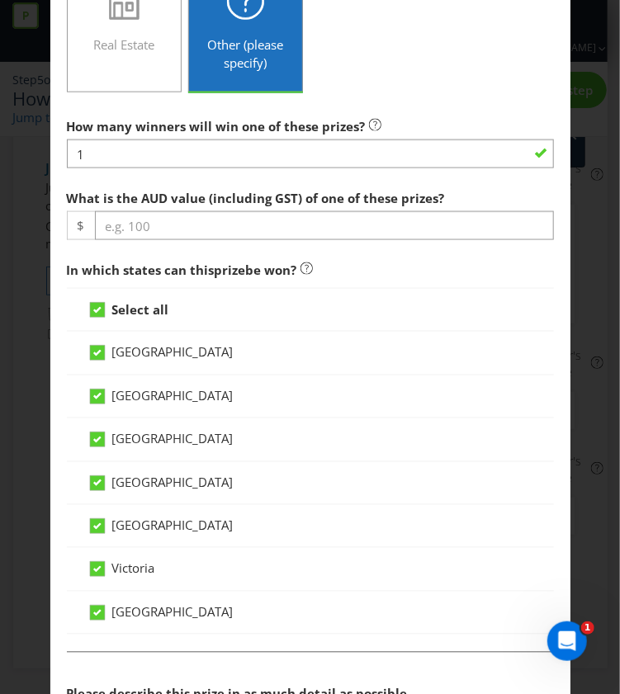
scroll to position [593, 0]
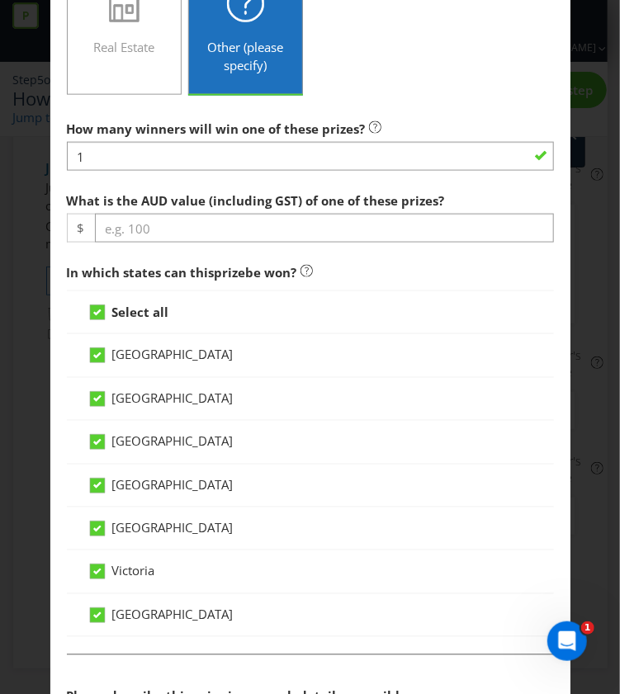
type textarea "Shipping fee"
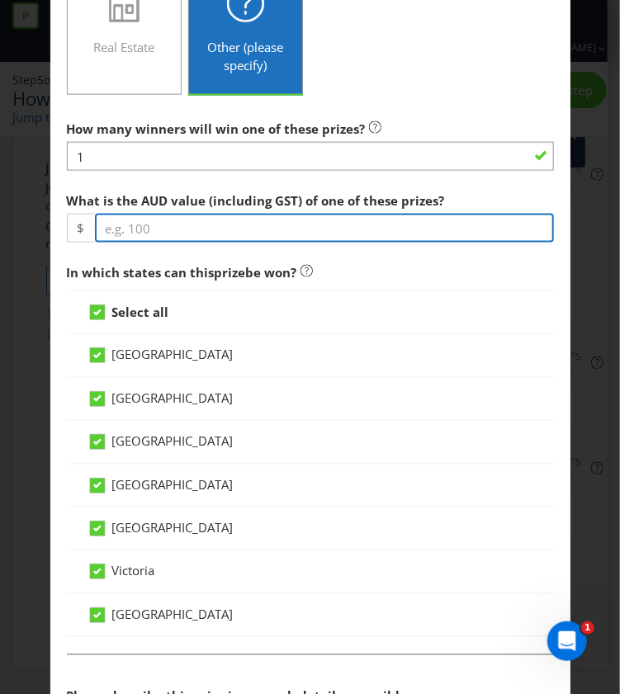
click at [168, 223] on input "number" at bounding box center [324, 228] width 459 height 29
paste input "90.89"
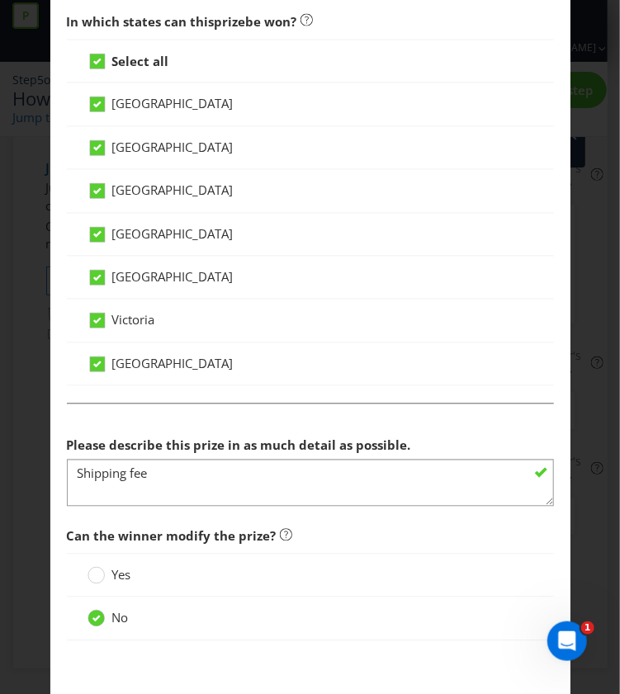
scroll to position [905, 0]
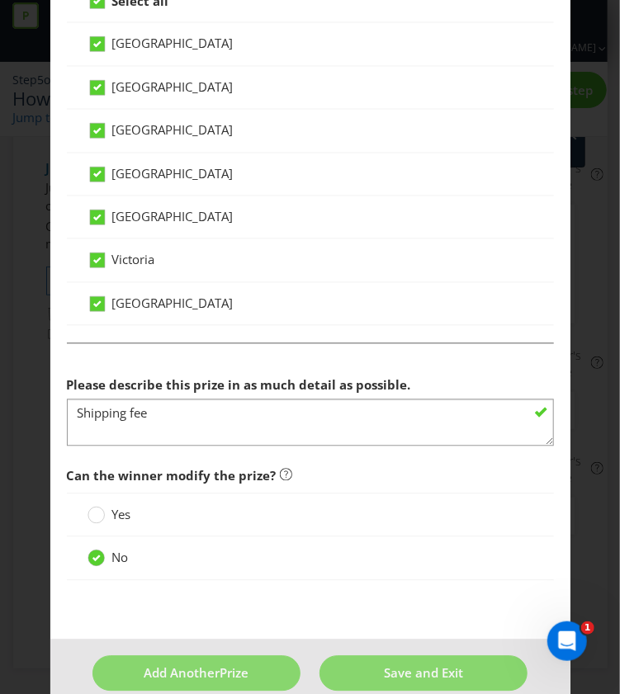
type input "90.89"
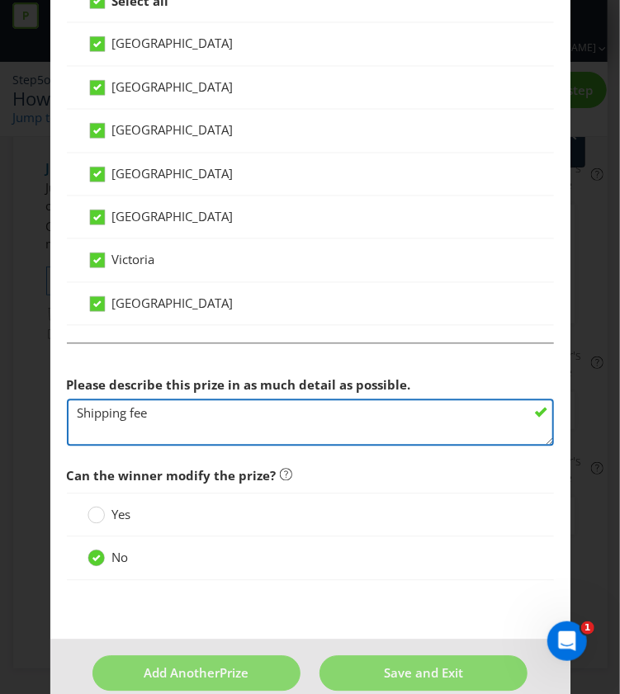
click at [162, 413] on textarea "Shipping fee" at bounding box center [310, 422] width 487 height 47
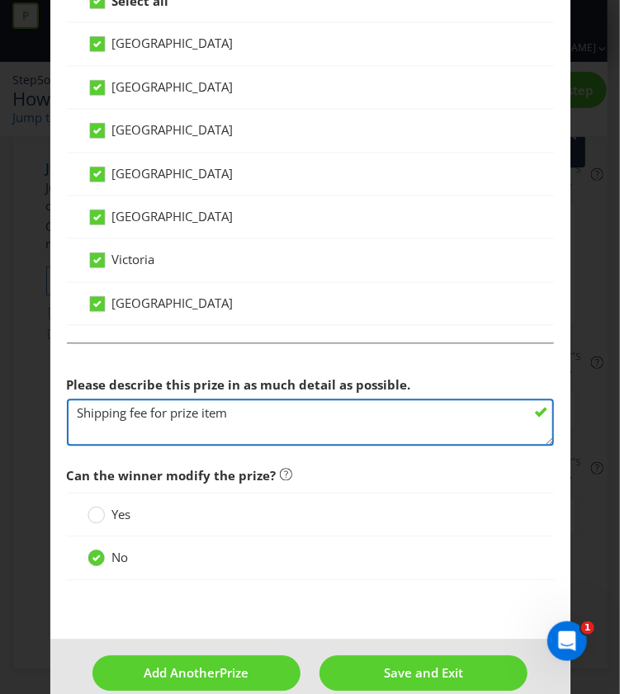
type textarea "Shipping fee for prize items"
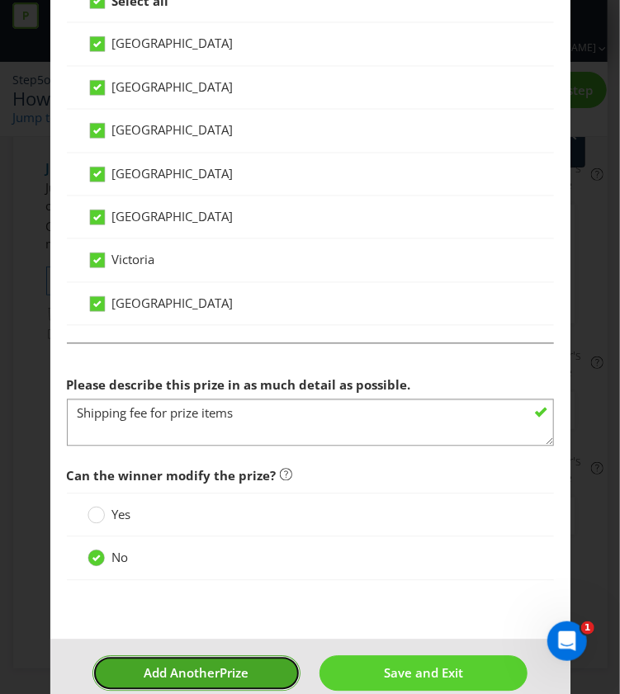
click at [242, 668] on span "Prize" at bounding box center [234, 673] width 29 height 17
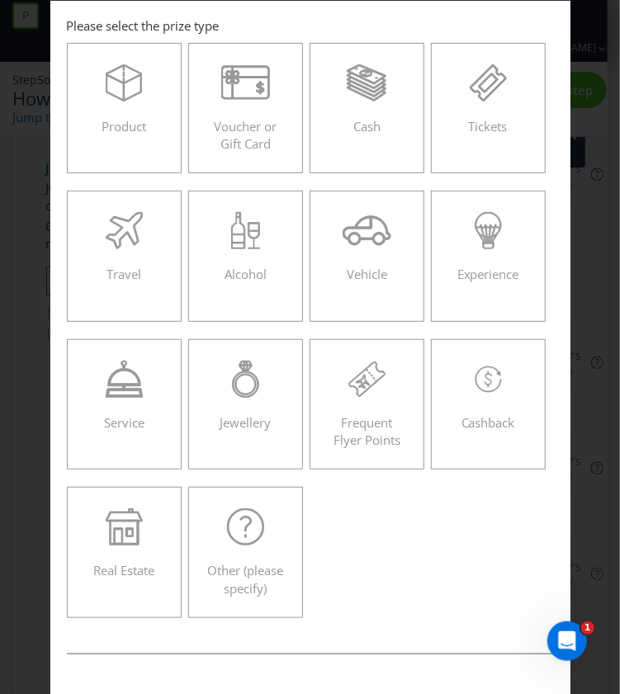
scroll to position [26, 0]
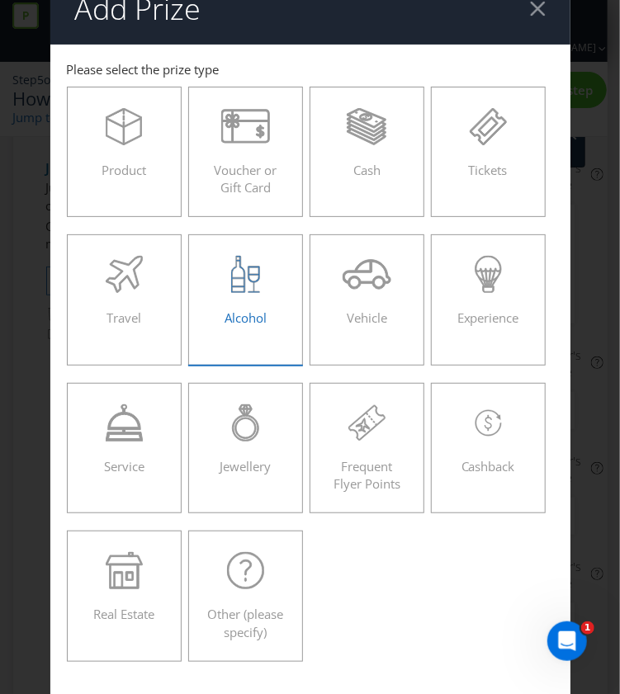
click at [229, 302] on div "Alcohol" at bounding box center [246, 293] width 81 height 74
click at [0, 0] on input "Alcohol" at bounding box center [0, 0] width 0 height 0
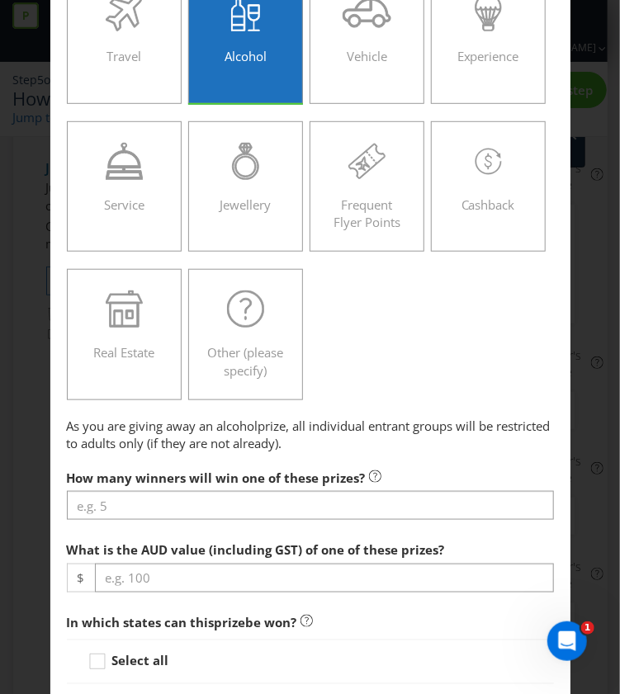
scroll to position [343, 0]
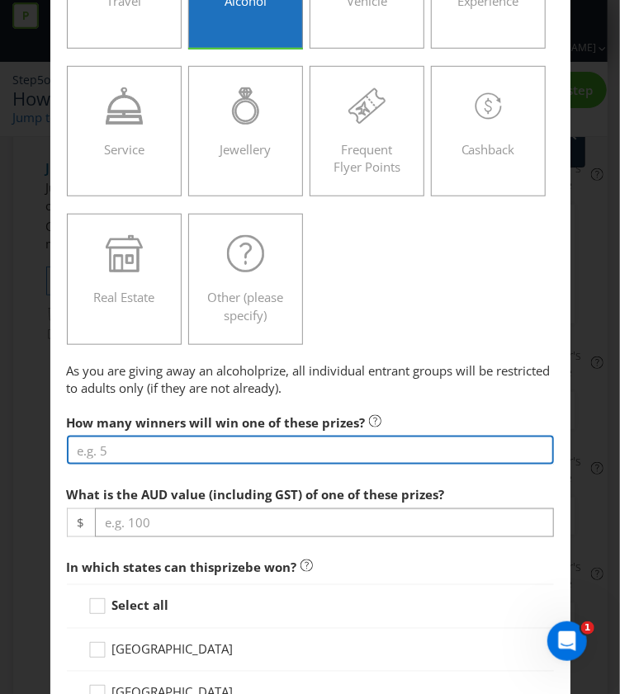
click at [174, 450] on input "number" at bounding box center [310, 450] width 487 height 29
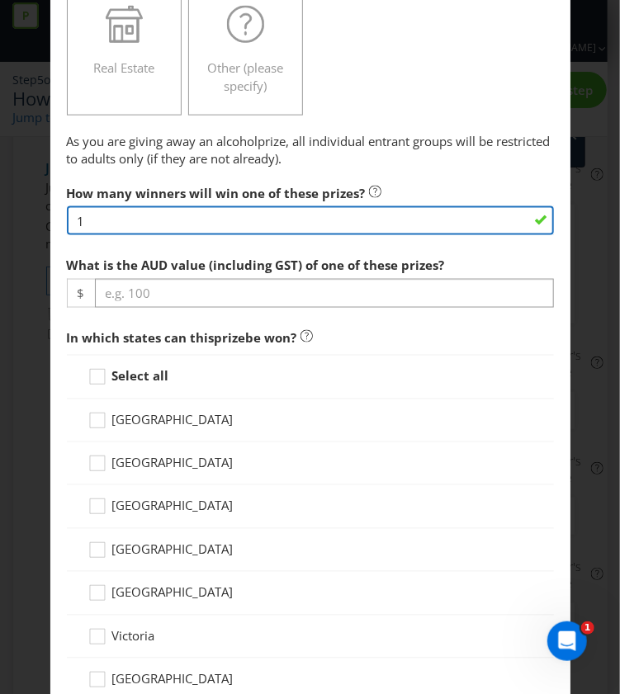
type input "1"
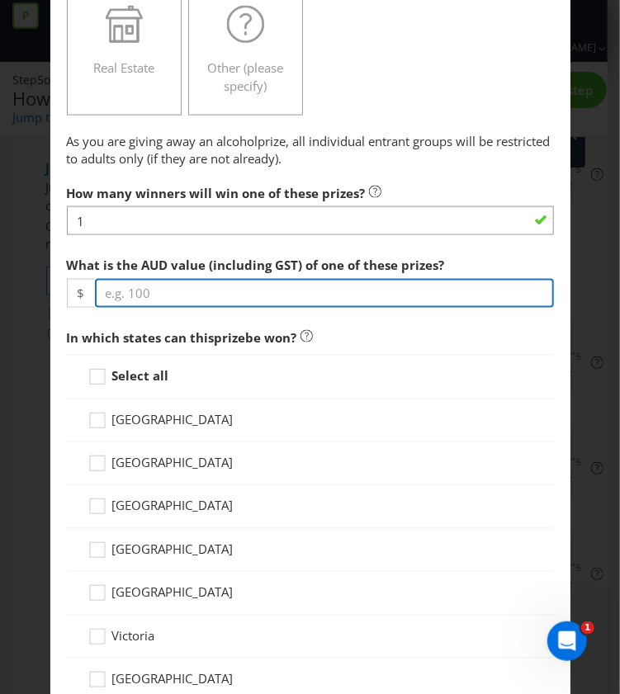
click at [136, 289] on input "number" at bounding box center [324, 293] width 459 height 29
paste input "124.99"
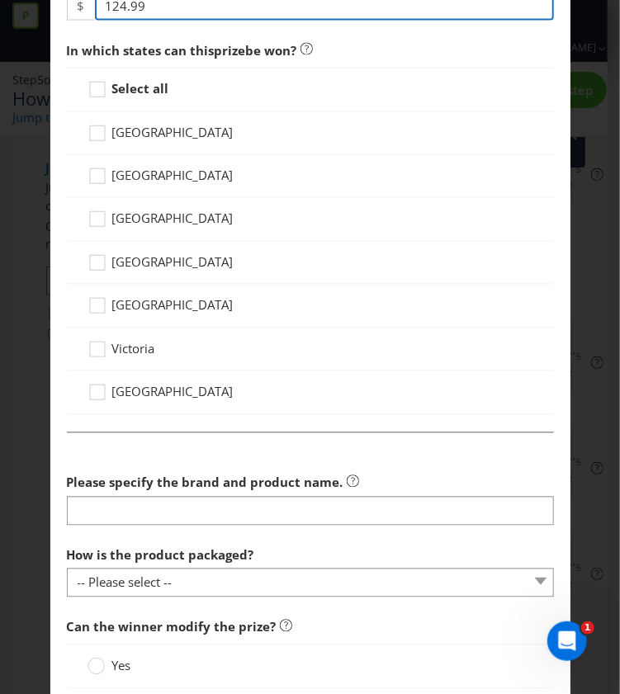
type input "124.99"
click at [117, 92] on strong "Select all" at bounding box center [140, 89] width 57 height 17
click at [0, 0] on input "Select all" at bounding box center [0, 0] width 0 height 0
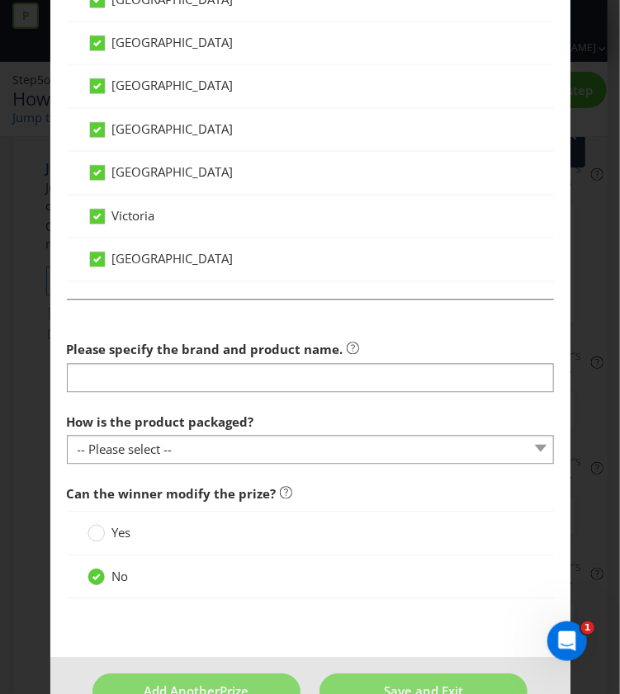
scroll to position [992, 0]
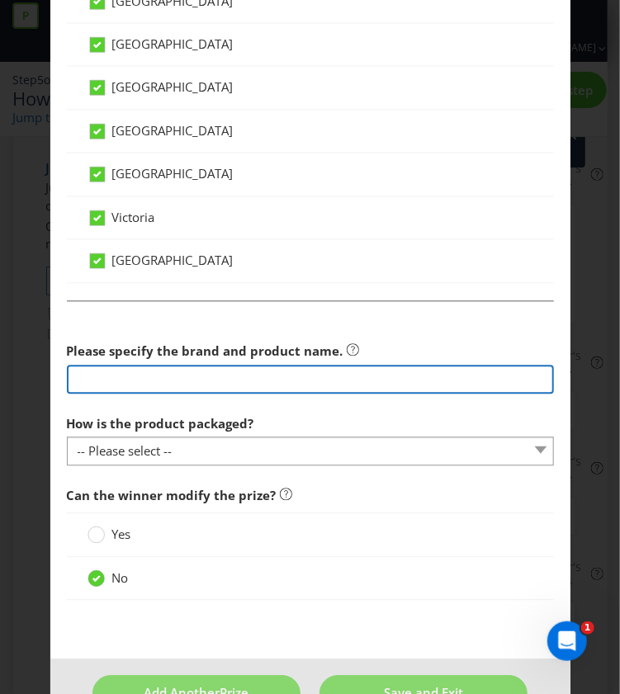
click at [253, 381] on input "text" at bounding box center [310, 379] width 487 height 29
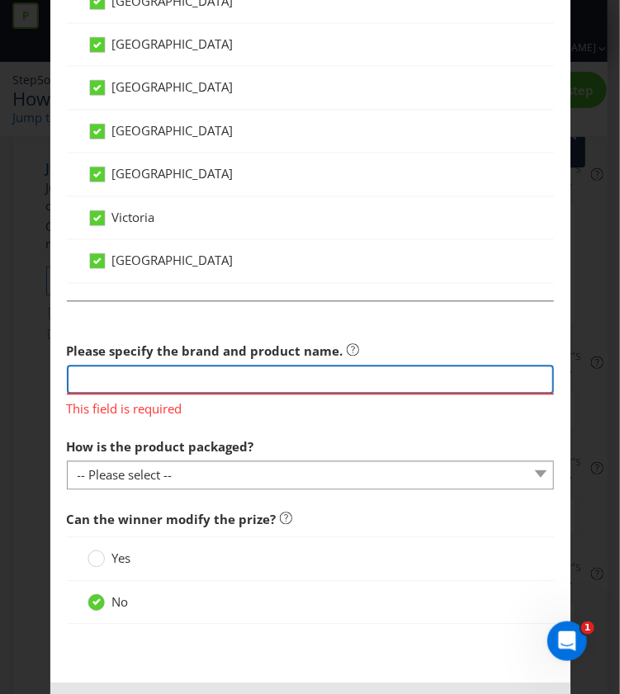
click at [216, 376] on input "text" at bounding box center [310, 379] width 487 height 29
paste input "Retrieving data. Wait a few seconds and try to cut or copy again."
type input "Retrieving data. Wait a few seconds and try to cut or copy again."
click at [308, 382] on input "text" at bounding box center [310, 379] width 487 height 29
paste input "Vodka Cruiser Mixed Bottles 275mL"
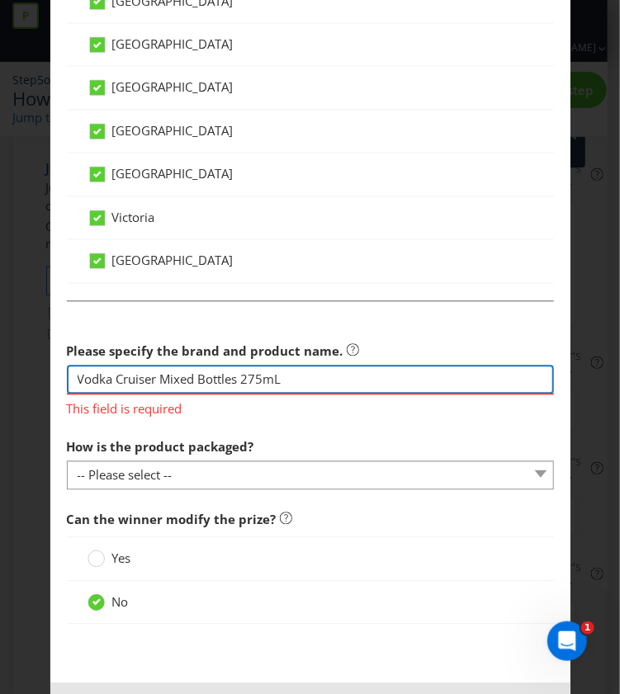
type input "Vodka Cruiser Mixed Bottles 275mL"
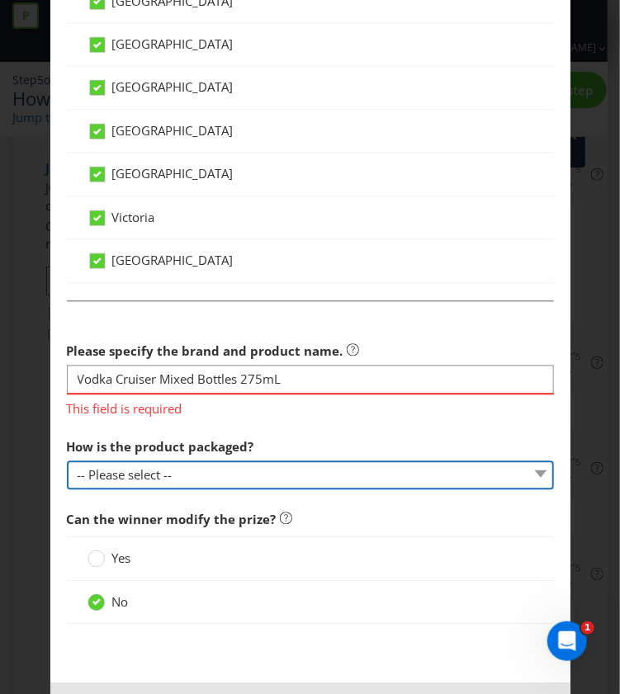
click at [295, 463] on fieldset "Please specify the brand and product name. Vodka Cruiser Mixed Bottles 275mL Th…" at bounding box center [310, 471] width 487 height 342
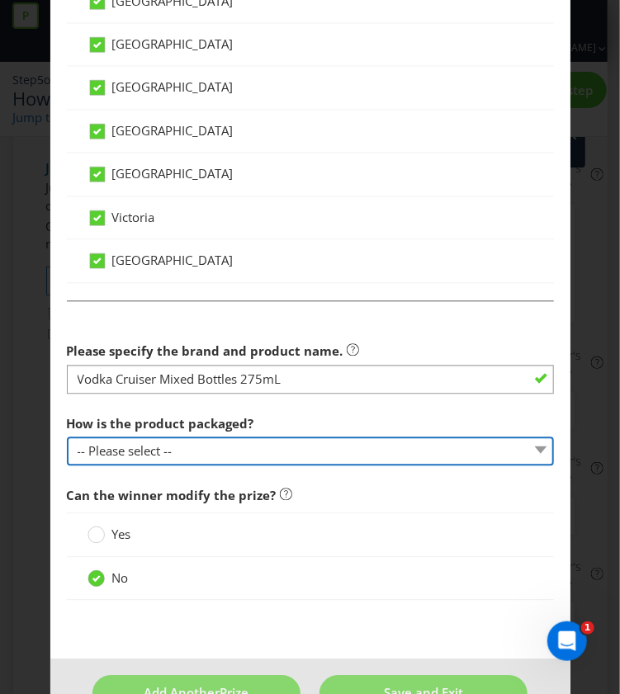
select select "BOTTLE"
click at [67, 437] on select "-- Please select -- Bottle Can Cup Other (please specify)" at bounding box center [310, 451] width 487 height 29
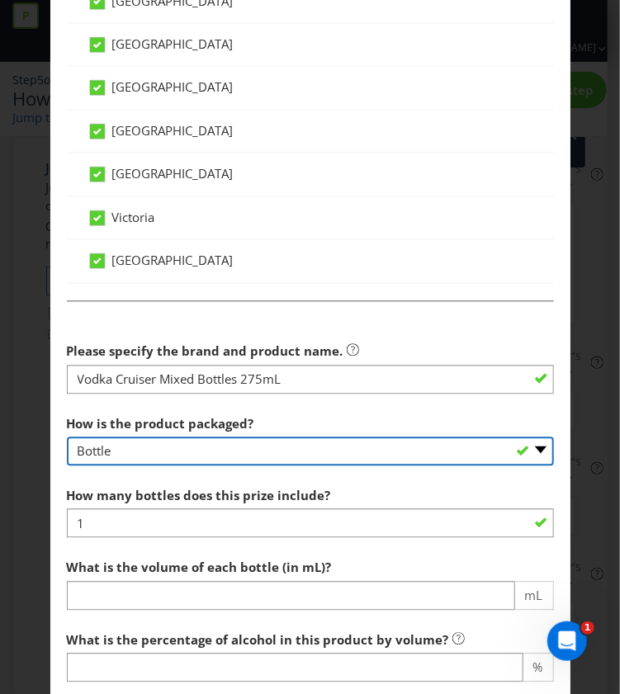
scroll to position [1174, 0]
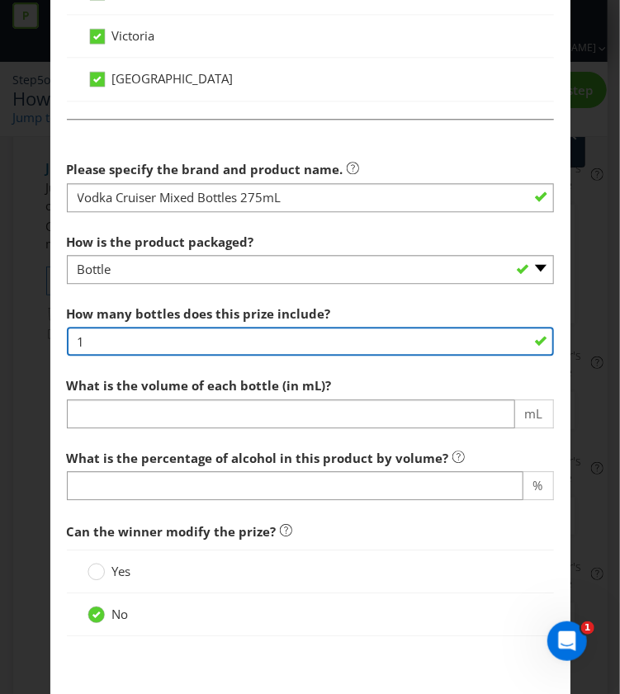
click at [228, 335] on input "1" at bounding box center [310, 341] width 487 height 29
type input "30"
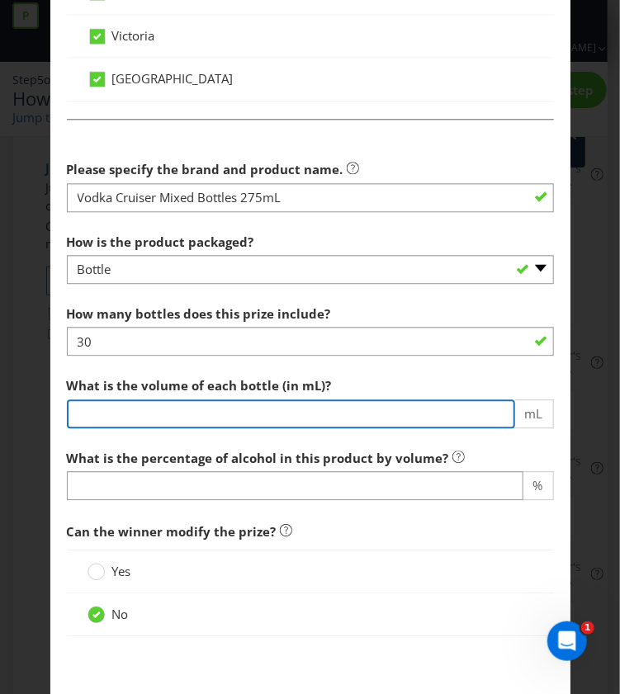
click at [394, 402] on input "number" at bounding box center [291, 413] width 448 height 29
type input "275"
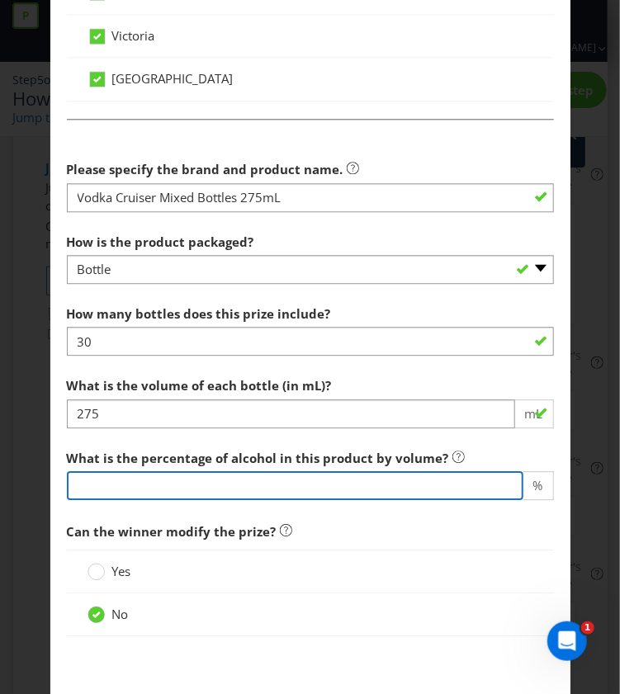
click at [254, 493] on input "number" at bounding box center [295, 485] width 456 height 29
type input "4.6"
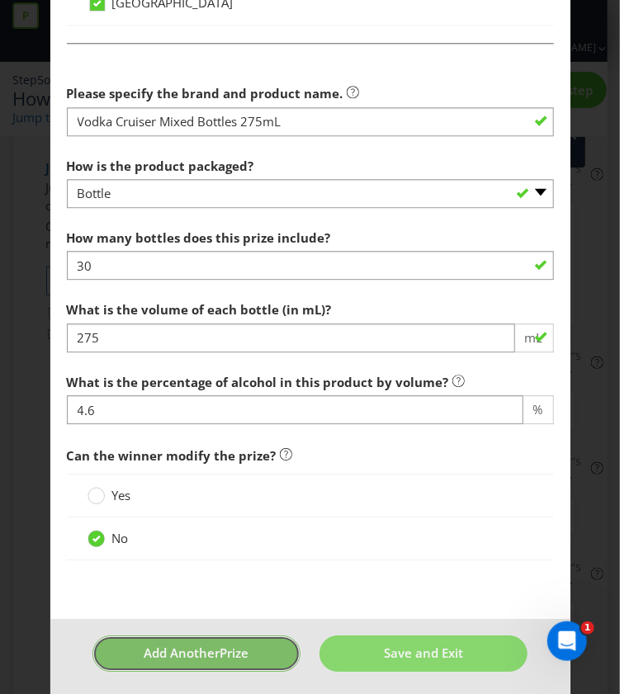
click at [220, 653] on span "Prize" at bounding box center [234, 653] width 29 height 17
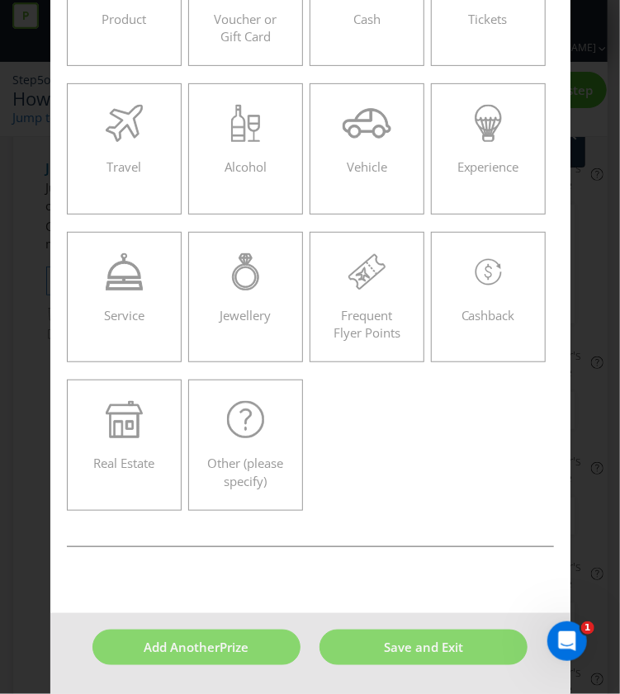
scroll to position [70, 0]
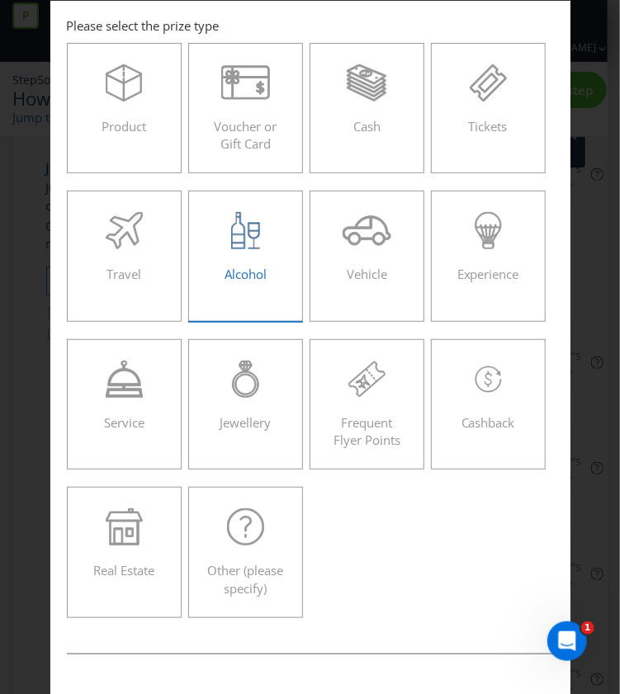
click at [236, 272] on span "Alcohol" at bounding box center [246, 274] width 42 height 17
click at [0, 0] on input "Alcohol" at bounding box center [0, 0] width 0 height 0
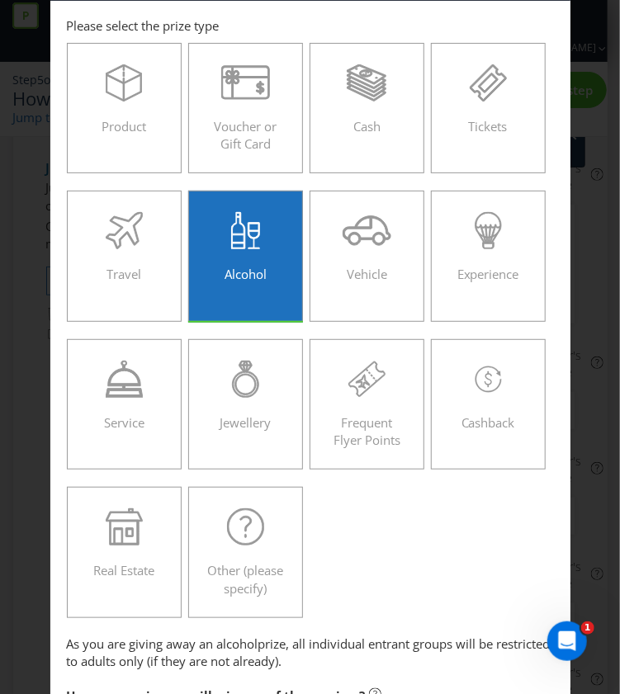
scroll to position [441, 0]
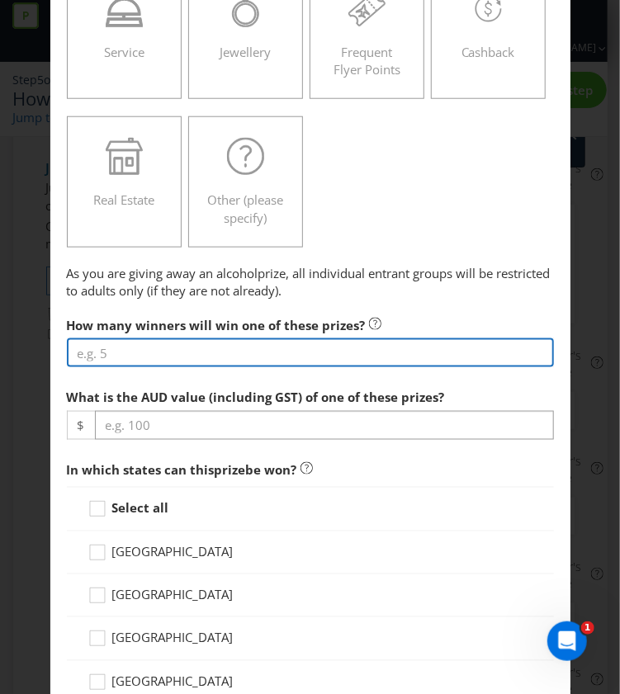
click at [267, 347] on input "number" at bounding box center [310, 352] width 487 height 29
type input "1"
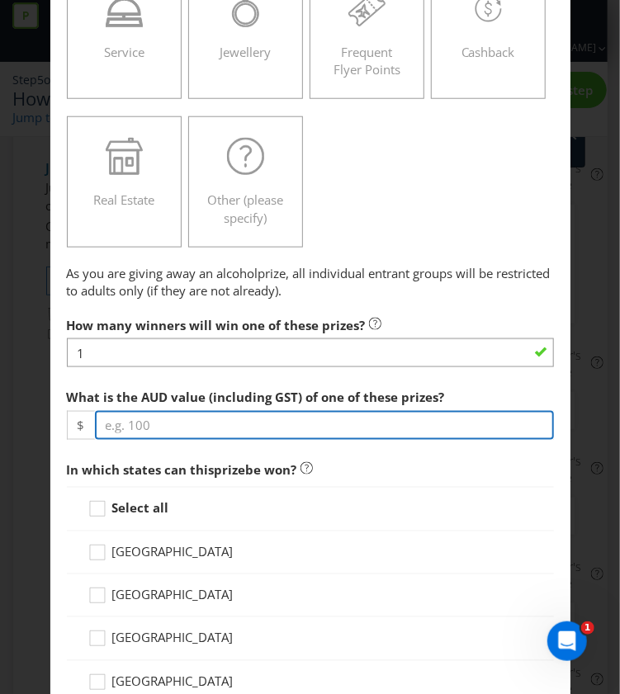
click at [243, 427] on input "number" at bounding box center [324, 425] width 459 height 29
paste input "119.85"
type input "119.85"
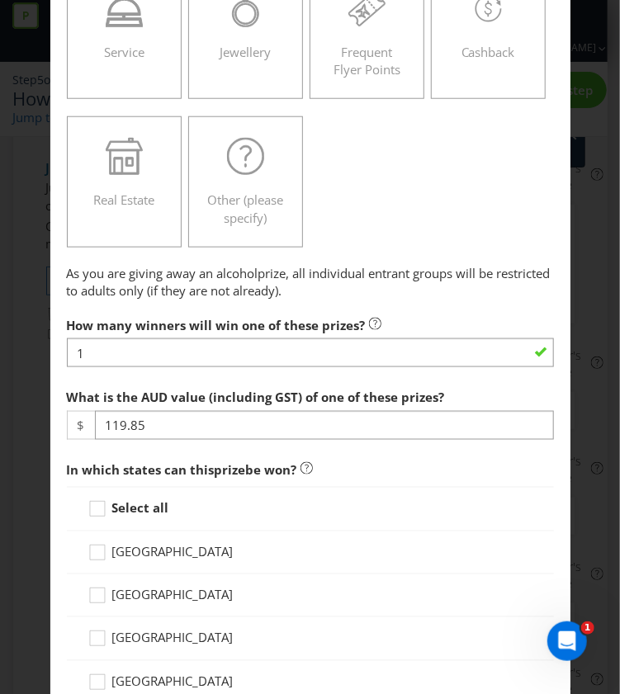
click at [119, 488] on div "Select all" at bounding box center [310, 509] width 487 height 44
click at [114, 500] on strong "Select all" at bounding box center [140, 508] width 57 height 17
click at [0, 0] on input "Select all" at bounding box center [0, 0] width 0 height 0
click at [306, 466] on icon at bounding box center [306, 468] width 12 height 12
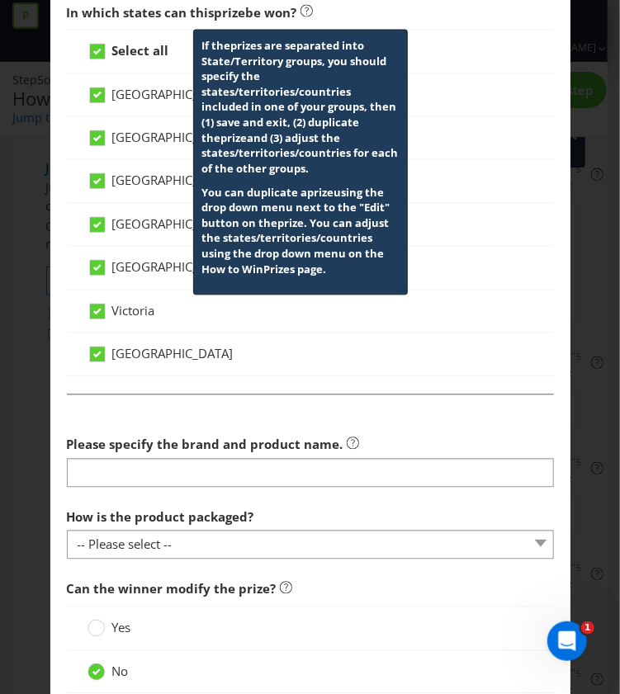
scroll to position [945, 0]
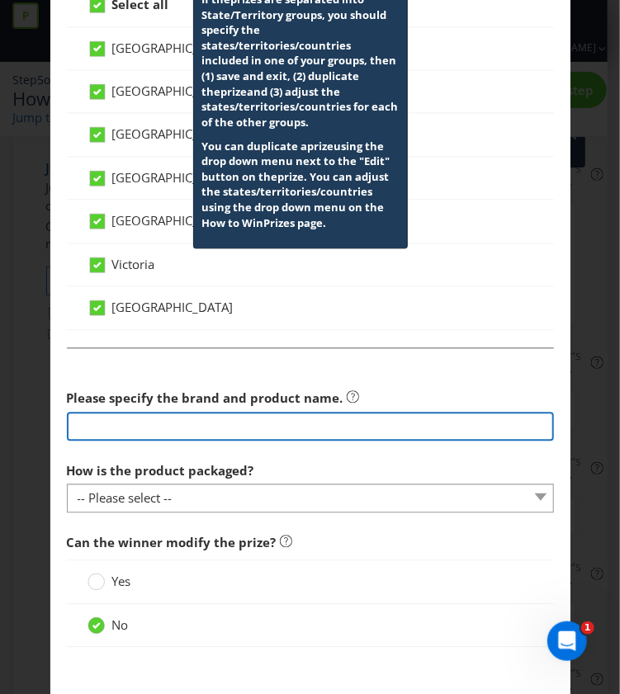
click at [170, 417] on input "text" at bounding box center [310, 426] width 487 height 29
paste input "Vodka Cruiser Zero Sugar Mixed Cans 275mL"
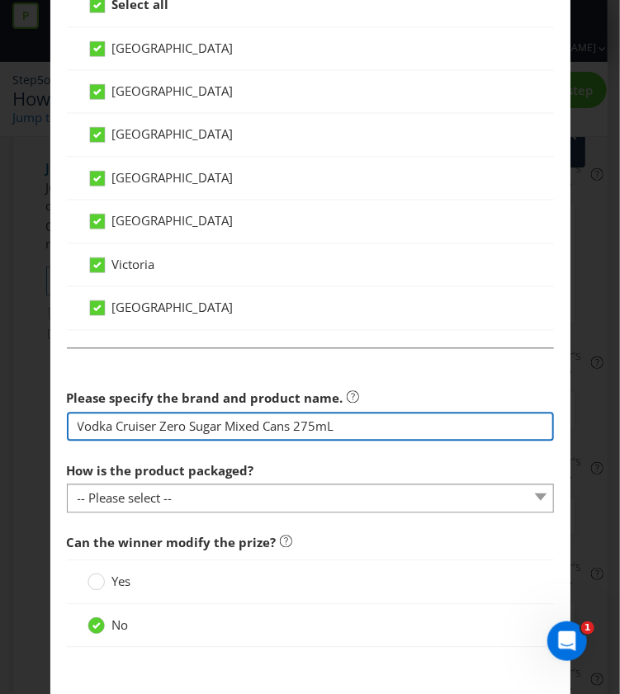
type input "Vodka Cruiser Zero Sugar Mixed Cans 275mL"
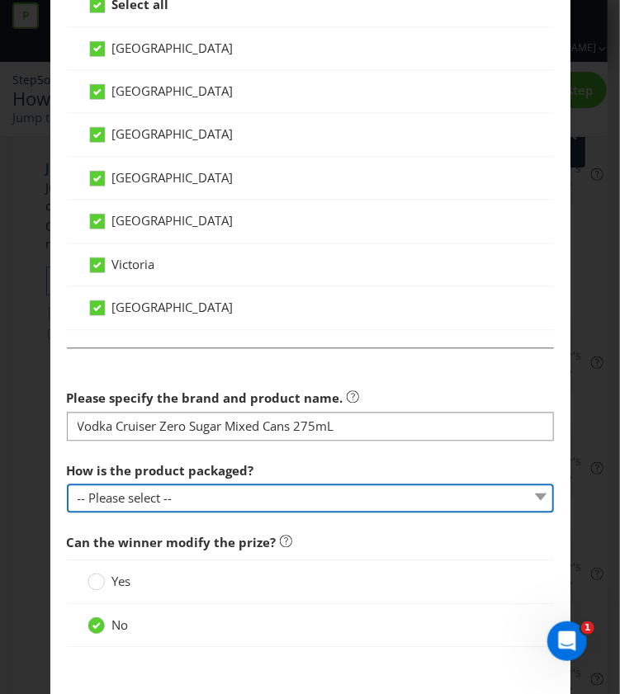
click at [155, 497] on select "-- Please select -- Bottle Can Cup Other (please specify)" at bounding box center [310, 498] width 487 height 29
select select "CAN"
click at [67, 484] on select "-- Please select -- Bottle Can Cup Other (please specify)" at bounding box center [310, 498] width 487 height 29
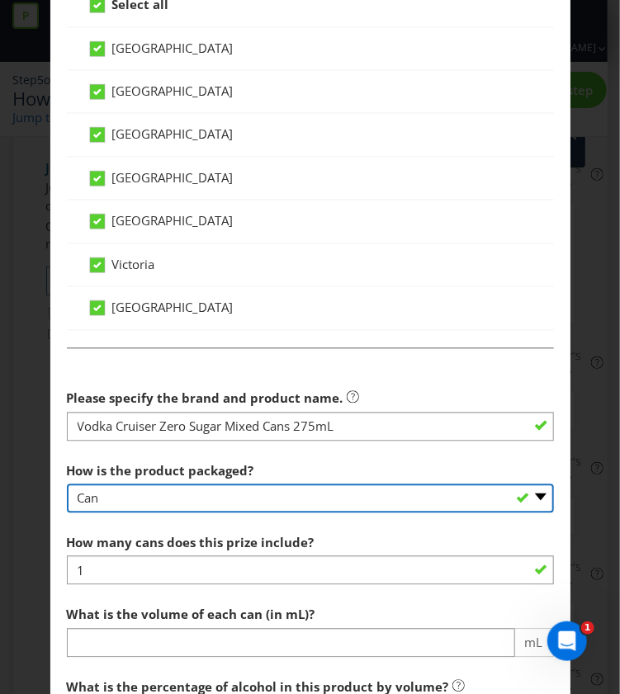
scroll to position [1104, 0]
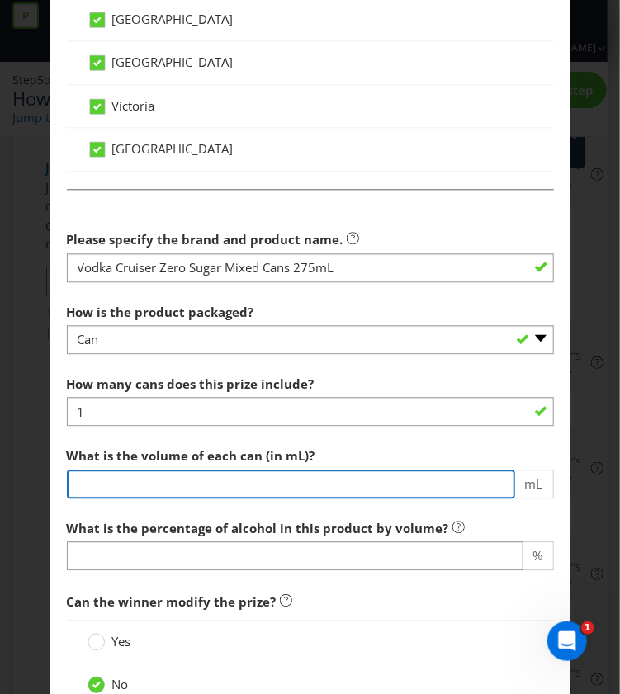
click at [305, 479] on input "number" at bounding box center [291, 484] width 448 height 29
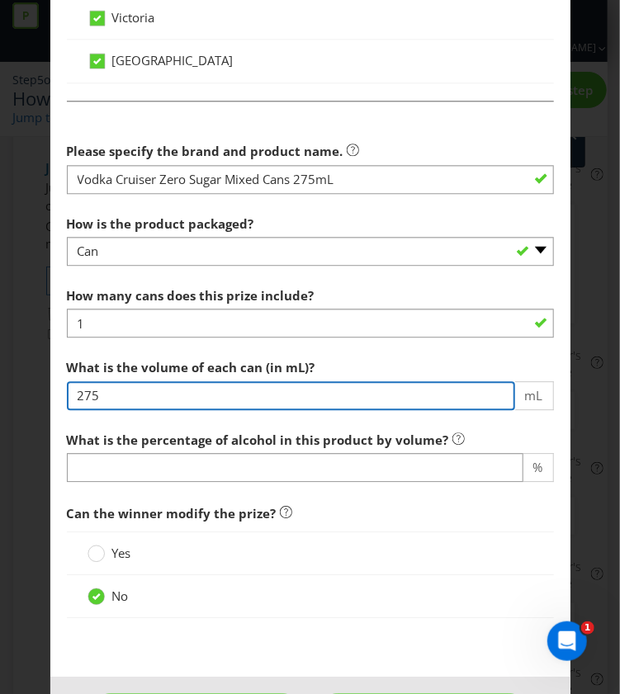
type input "275"
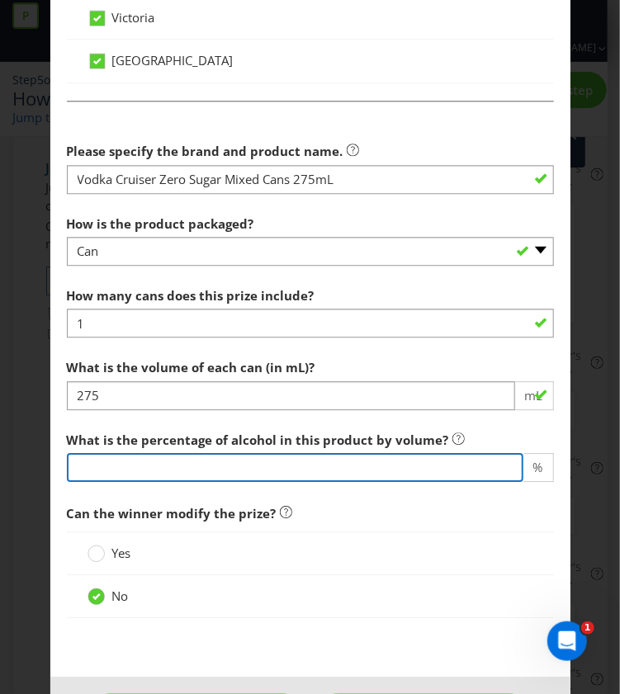
click at [142, 461] on input "number" at bounding box center [295, 467] width 456 height 29
type input "4.6"
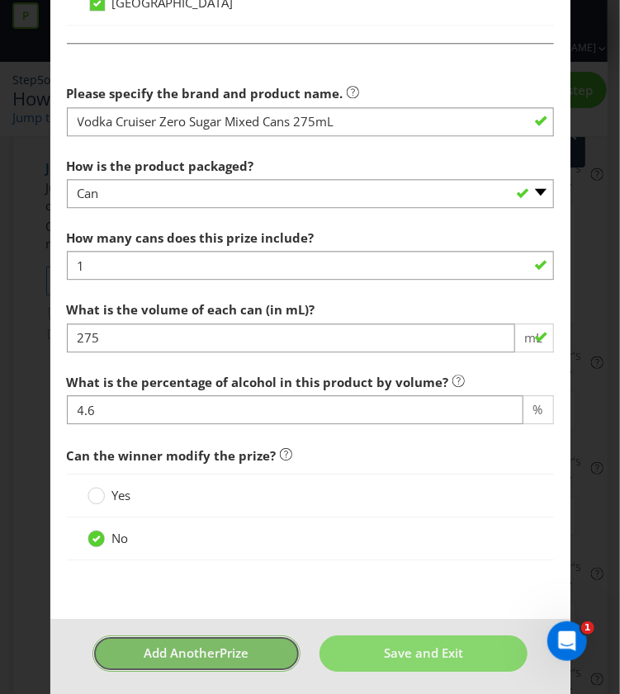
click at [180, 645] on span "Add Another" at bounding box center [182, 653] width 76 height 17
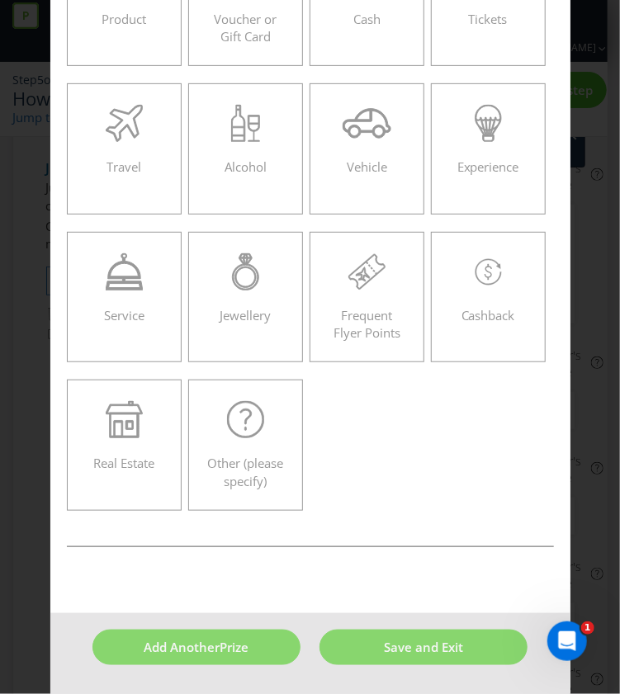
scroll to position [70, 0]
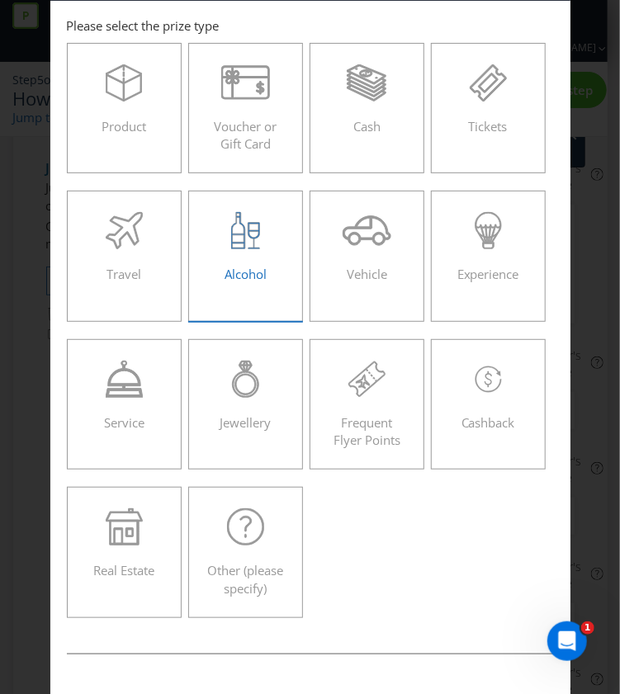
click at [256, 283] on div "Alcohol" at bounding box center [246, 249] width 81 height 74
click at [0, 0] on input "Alcohol" at bounding box center [0, 0] width 0 height 0
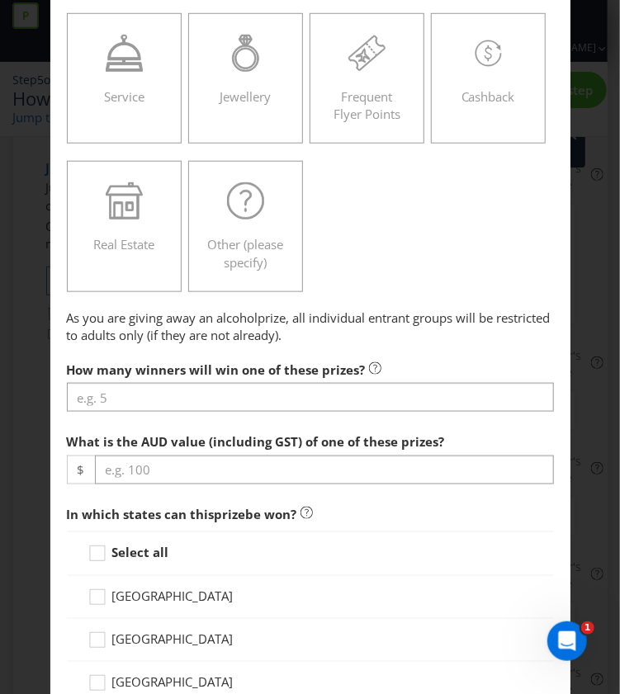
scroll to position [406, 0]
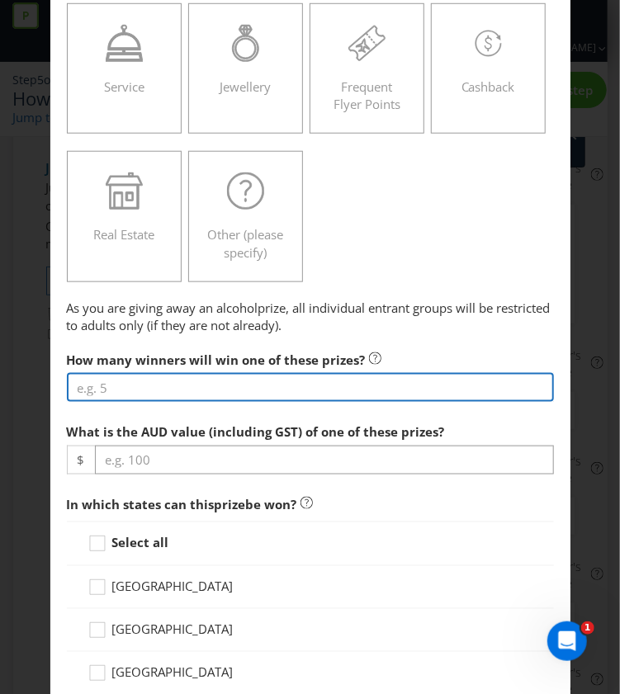
click at [124, 396] on input "number" at bounding box center [310, 387] width 487 height 29
paste input "49.90"
type input "49.90"
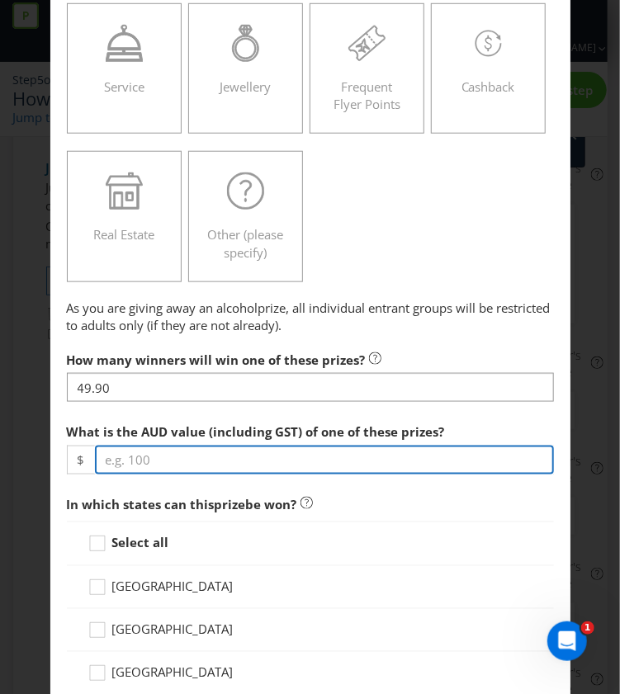
click at [182, 449] on div "What is the AUD value (including GST) of one of these prizes? $" at bounding box center [310, 444] width 487 height 59
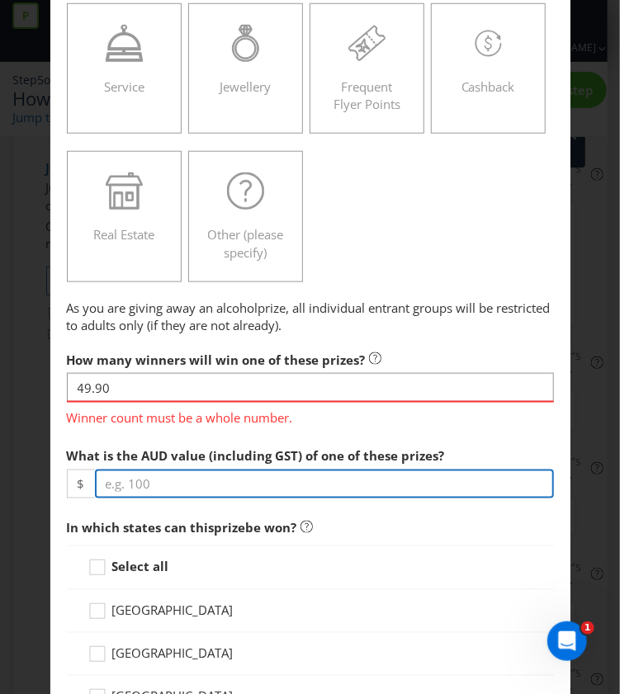
click at [162, 476] on input "number" at bounding box center [324, 484] width 459 height 29
paste input "49.90"
type input "49.90"
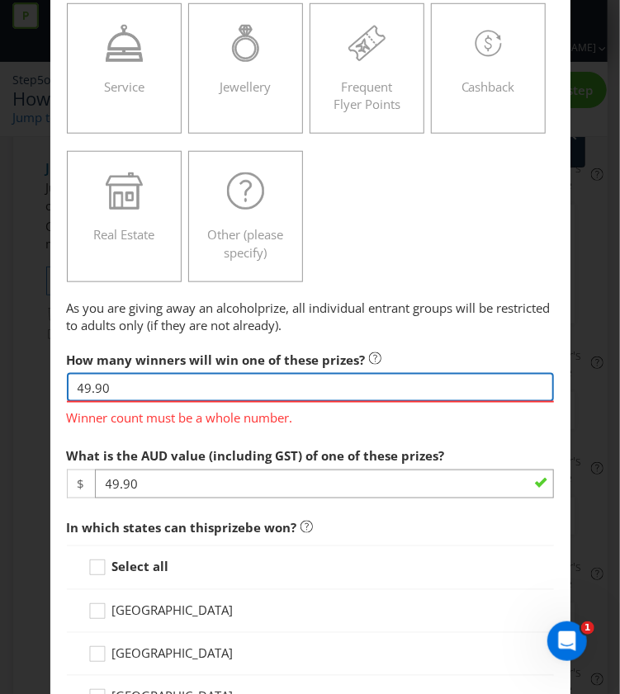
drag, startPoint x: 106, startPoint y: 394, endPoint x: -1, endPoint y: 415, distance: 108.6
click at [0, 415] on html "Promotion Wizard Vodka Cruiser [DATE] Meta Comp Help Asahi Beverages [PERSON_NA…" at bounding box center [310, 231] width 620 height 694
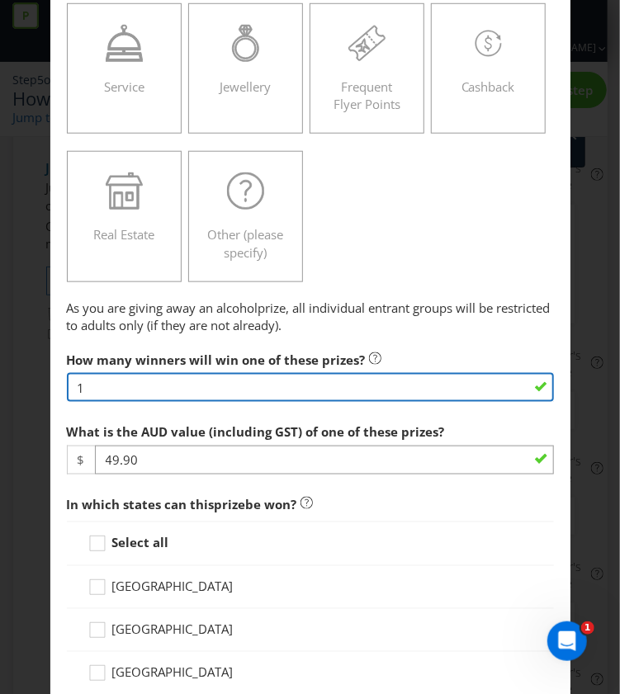
type input "1"
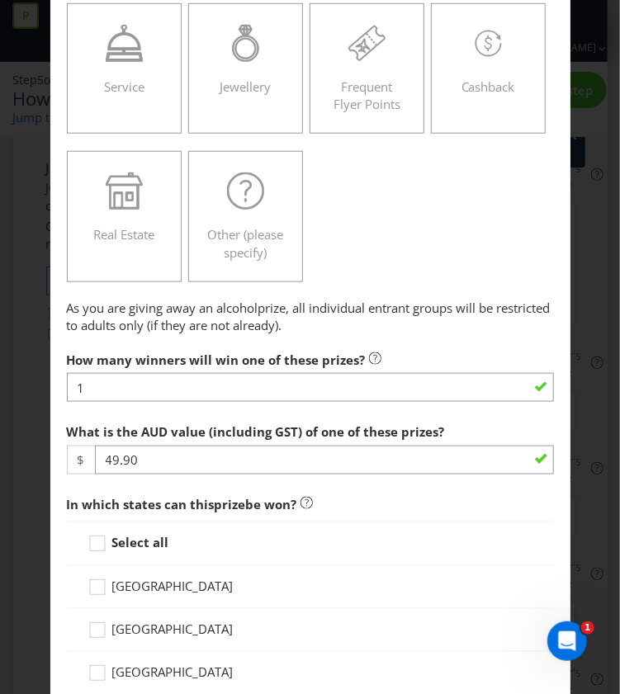
click at [139, 539] on strong "Select all" at bounding box center [140, 543] width 57 height 17
click at [0, 0] on input "Select all" at bounding box center [0, 0] width 0 height 0
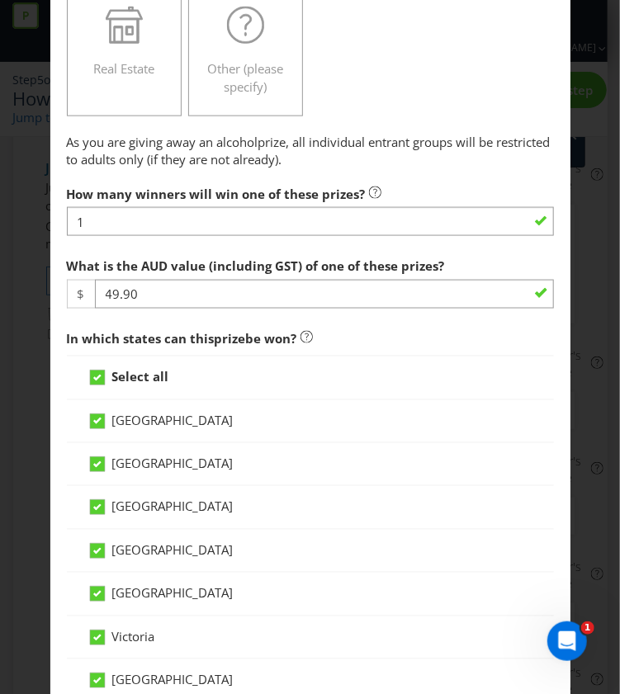
scroll to position [1009, 0]
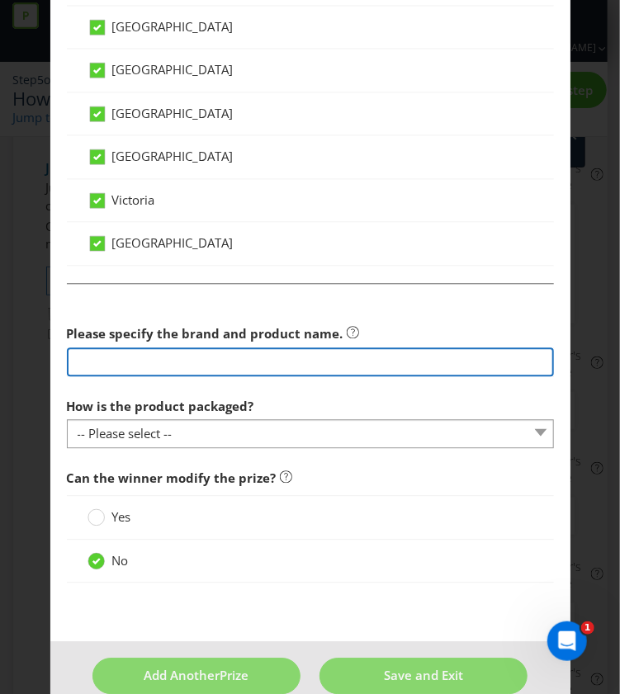
click at [152, 351] on input "text" at bounding box center [310, 361] width 487 height 29
paste input "Vodka Cruiser Double Guava 6.8% Cans 375mL"
type input "Vodka Cruiser Double Guava 6.8% Cans 375mL"
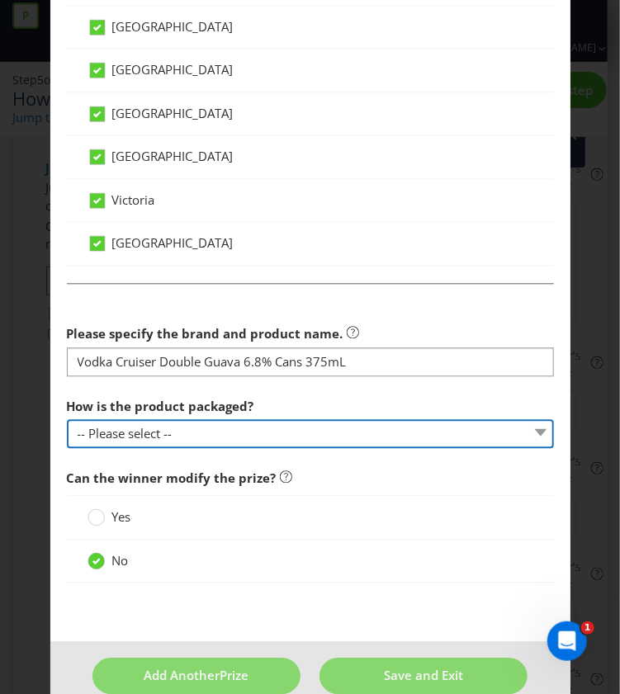
click at [238, 433] on select "-- Please select -- Bottle Can Cup Other (please specify)" at bounding box center [310, 433] width 487 height 29
select select "CAN"
click at [67, 419] on select "-- Please select -- Bottle Can Cup Other (please specify)" at bounding box center [310, 433] width 487 height 29
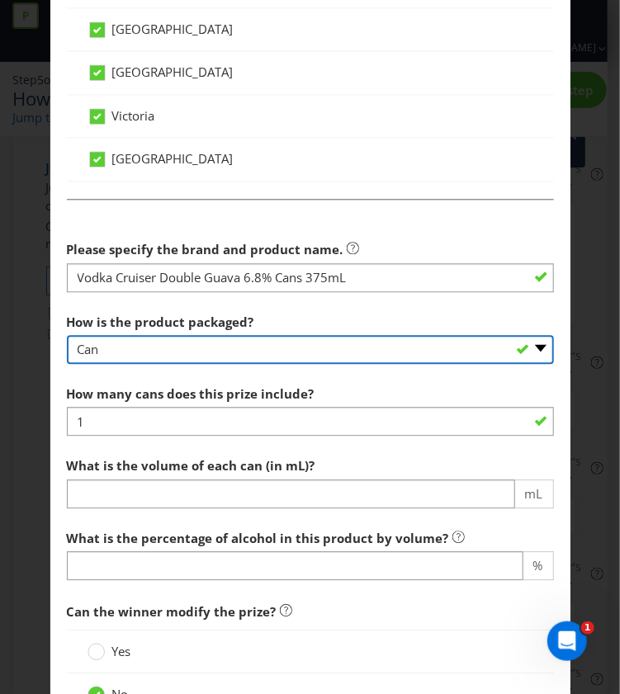
scroll to position [1094, 0]
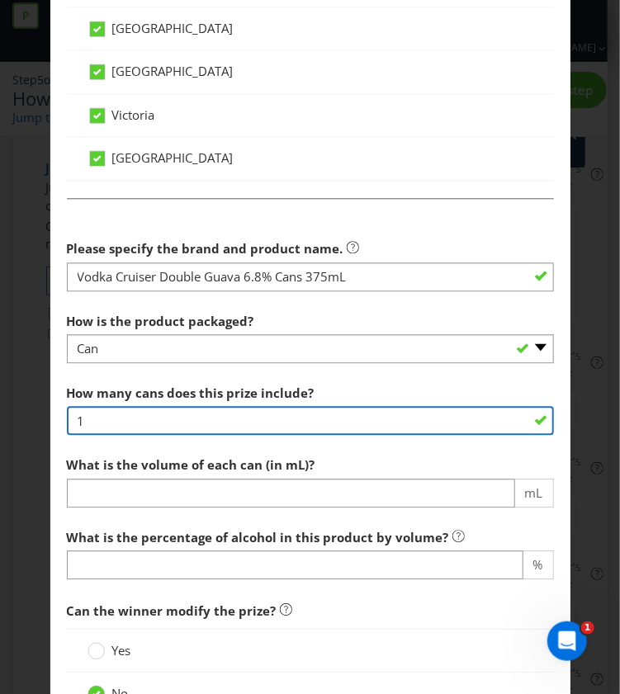
click at [193, 420] on input "1" at bounding box center [310, 420] width 487 height 29
type input "4"
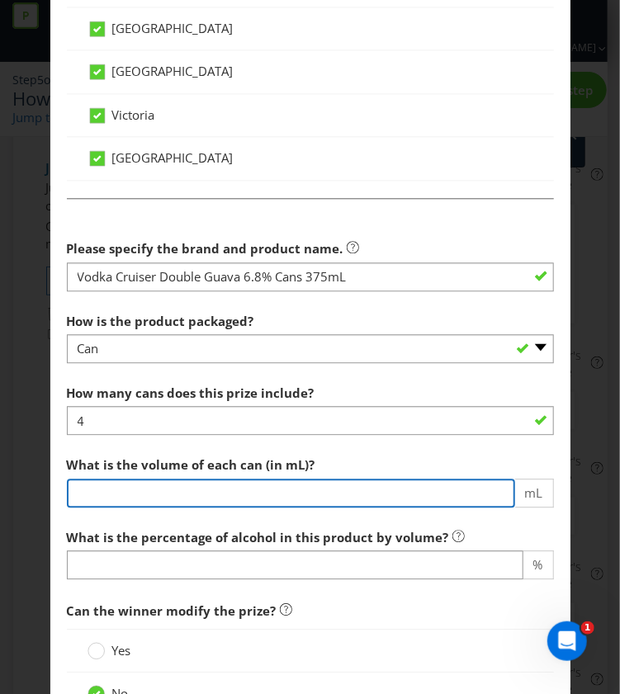
click at [177, 492] on input "number" at bounding box center [291, 493] width 448 height 29
type input "375"
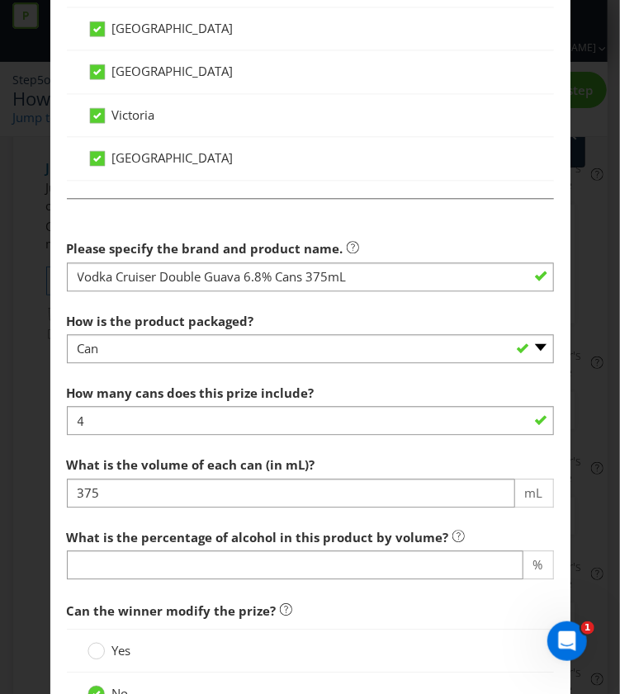
click at [331, 540] on span "What is the percentage of alcohol in this product by volume?" at bounding box center [258, 537] width 382 height 17
click at [303, 540] on span "What is the percentage of alcohol in this product by volume?" at bounding box center [258, 537] width 382 height 17
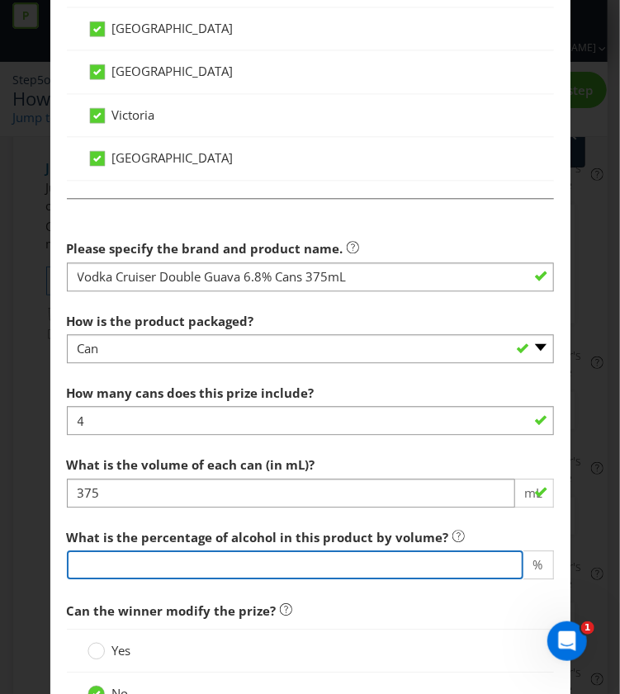
click at [283, 560] on input "number" at bounding box center [295, 565] width 456 height 29
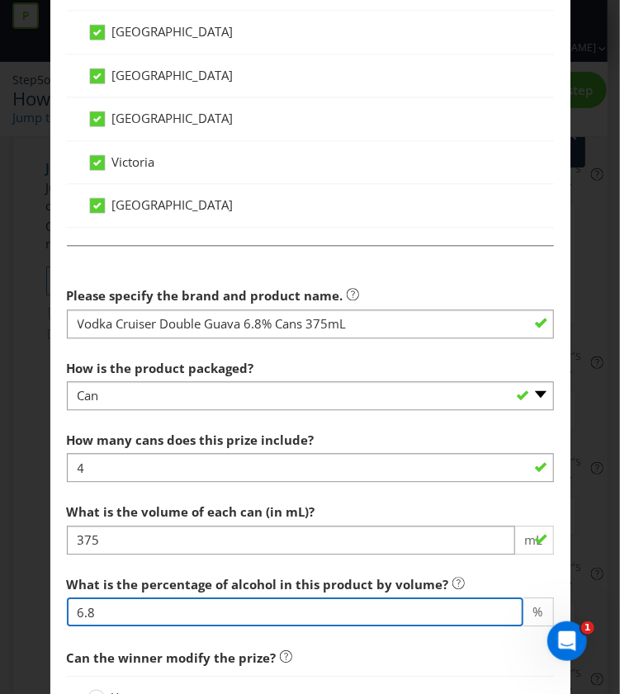
scroll to position [1047, 0]
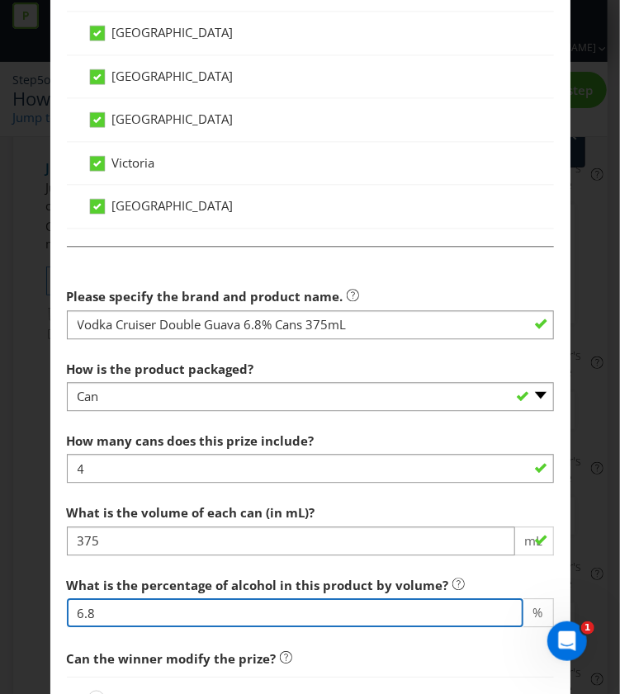
type input "6.8"
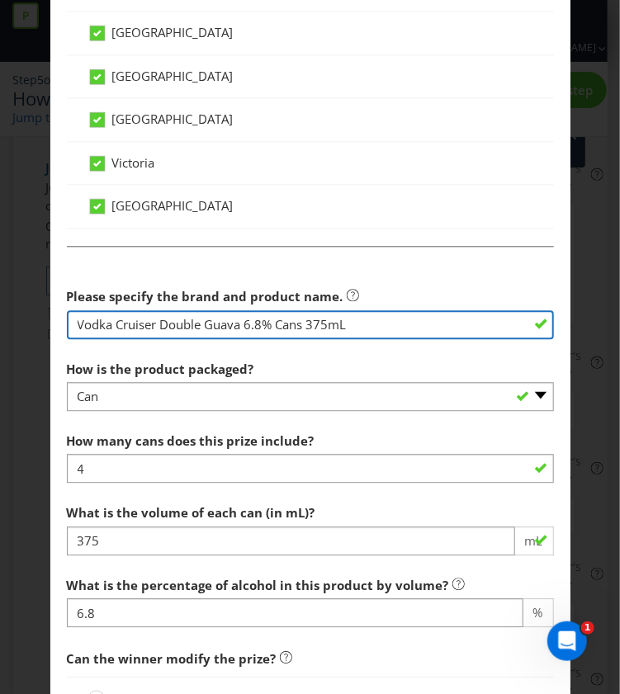
click at [366, 316] on input "Vodka Cruiser Double Guava 6.8% Cans 375mL" at bounding box center [310, 324] width 487 height 29
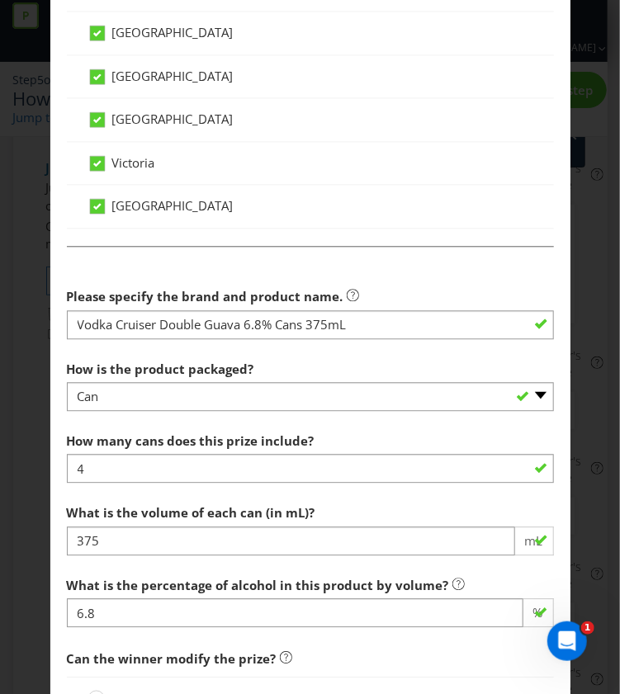
click at [254, 488] on span "How many cans does this prize include? 4 What is the volume of each can (in mL)…" at bounding box center [310, 533] width 487 height 218
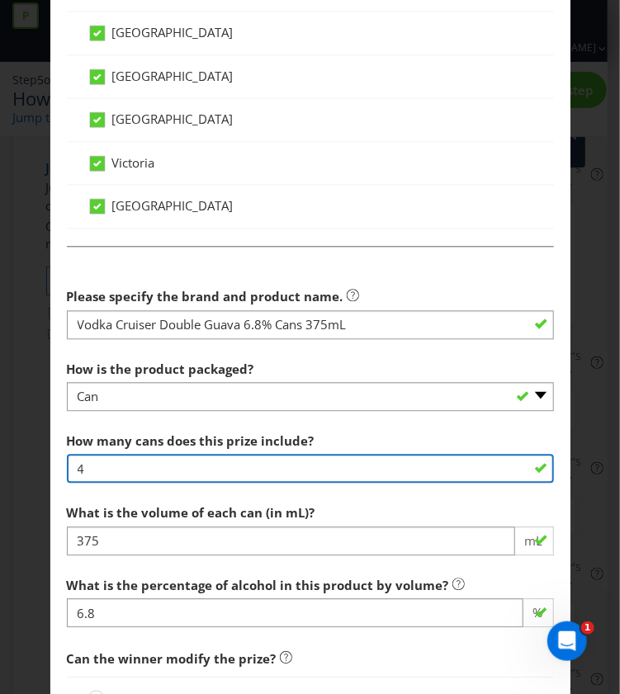
click at [249, 470] on input "4" at bounding box center [310, 468] width 487 height 29
type input "8"
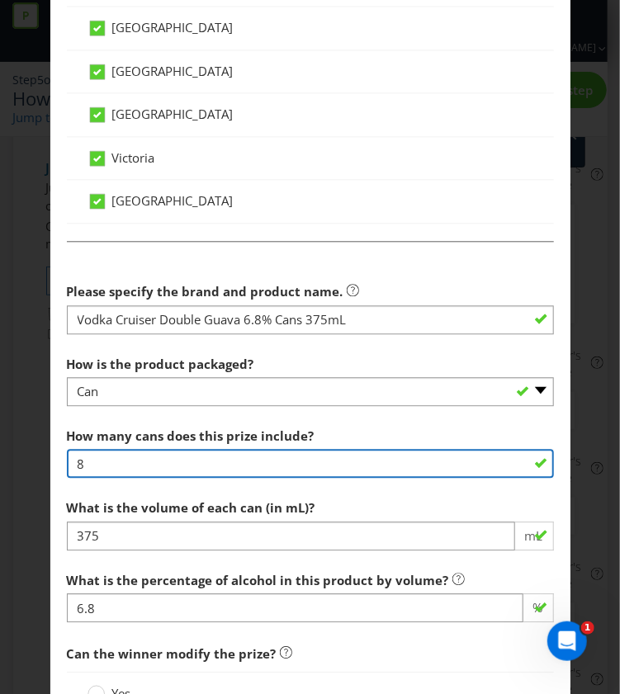
scroll to position [1250, 0]
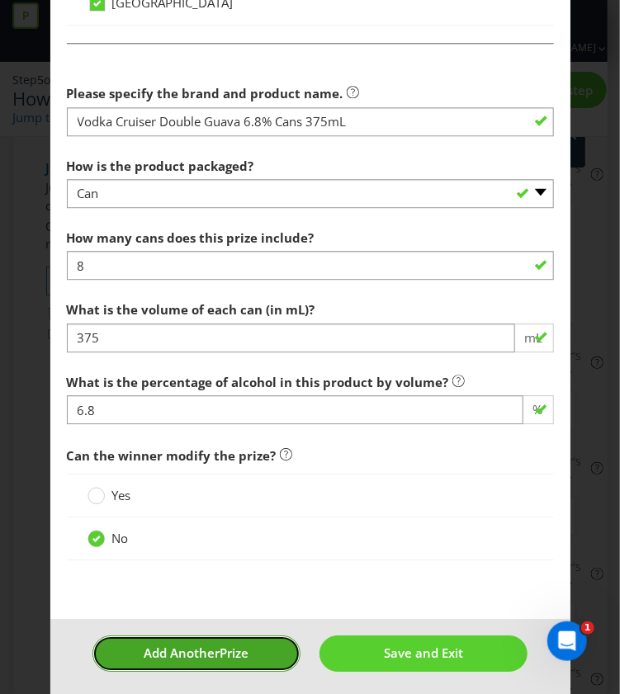
click at [247, 648] on button "Add Another Prize" at bounding box center [196, 653] width 208 height 35
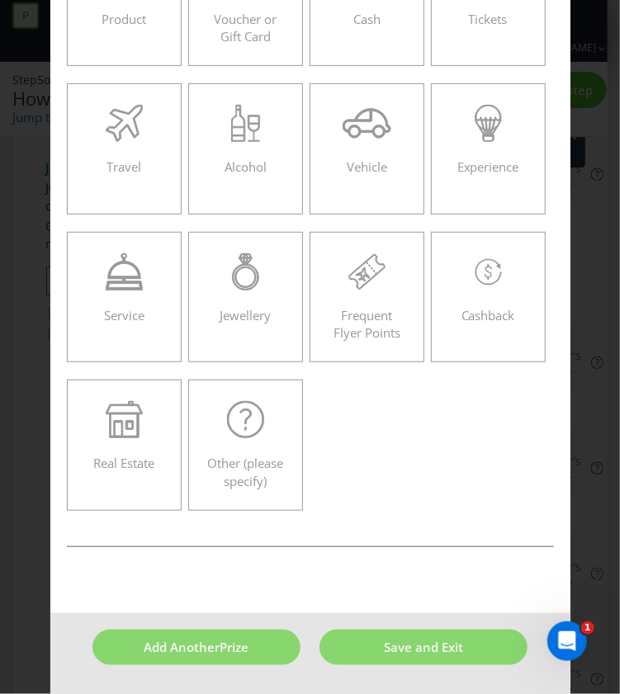
scroll to position [70, 0]
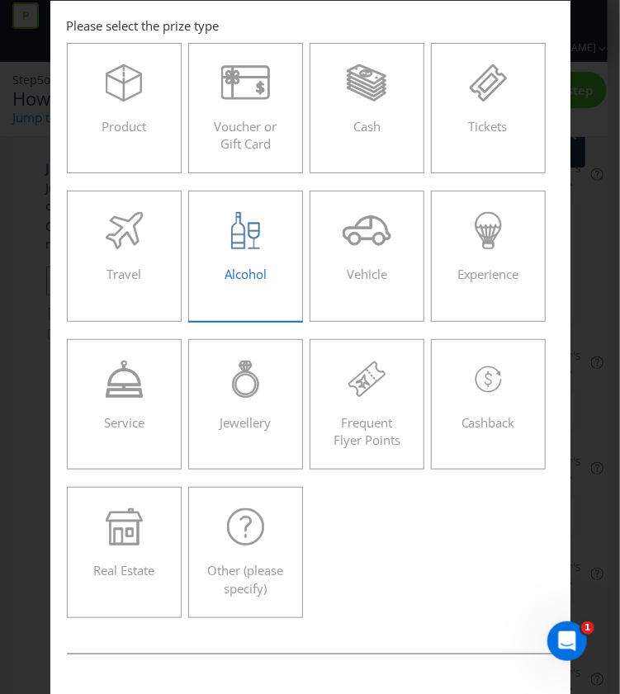
click at [229, 264] on div "Alcohol" at bounding box center [246, 249] width 81 height 74
click at [0, 0] on input "Alcohol" at bounding box center [0, 0] width 0 height 0
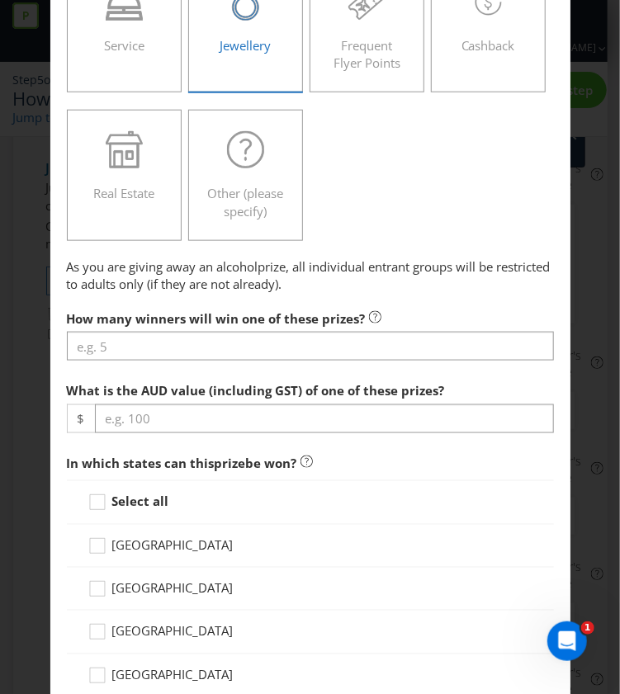
scroll to position [455, 0]
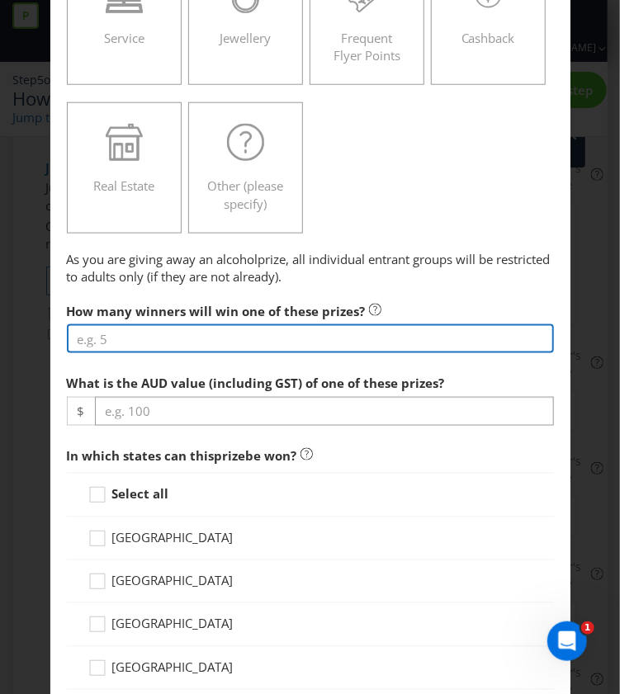
click at [152, 346] on input "number" at bounding box center [310, 338] width 487 height 29
type input "1"
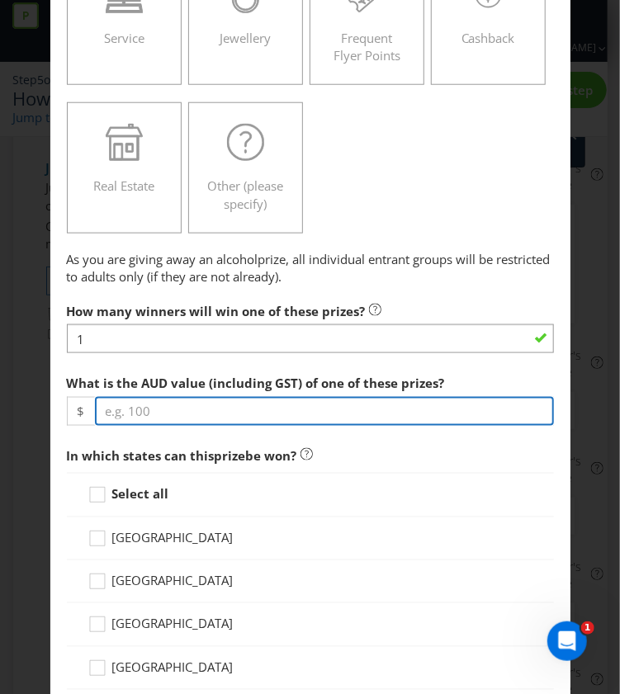
click at [157, 404] on input "number" at bounding box center [324, 411] width 459 height 29
paste input "49.90"
type input "49.90"
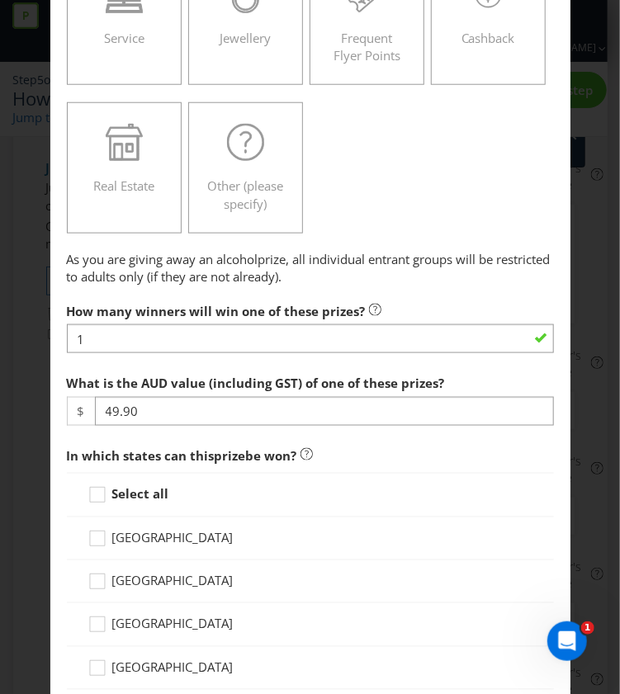
click at [115, 479] on div "Select all" at bounding box center [310, 495] width 487 height 44
drag, startPoint x: 111, startPoint y: 489, endPoint x: 115, endPoint y: 479, distance: 11.2
click at [115, 479] on div "Select all" at bounding box center [310, 495] width 487 height 44
click at [112, 489] on strong "Select all" at bounding box center [140, 494] width 57 height 17
click at [0, 0] on input "Select all" at bounding box center [0, 0] width 0 height 0
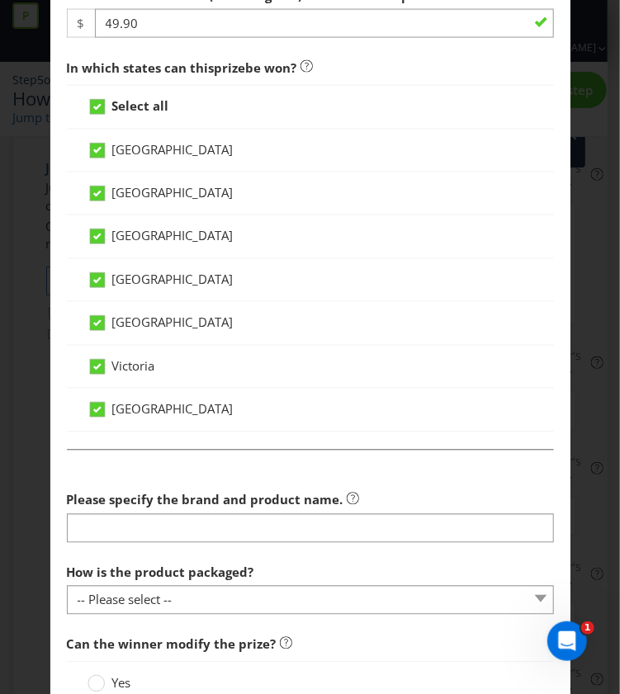
scroll to position [898, 0]
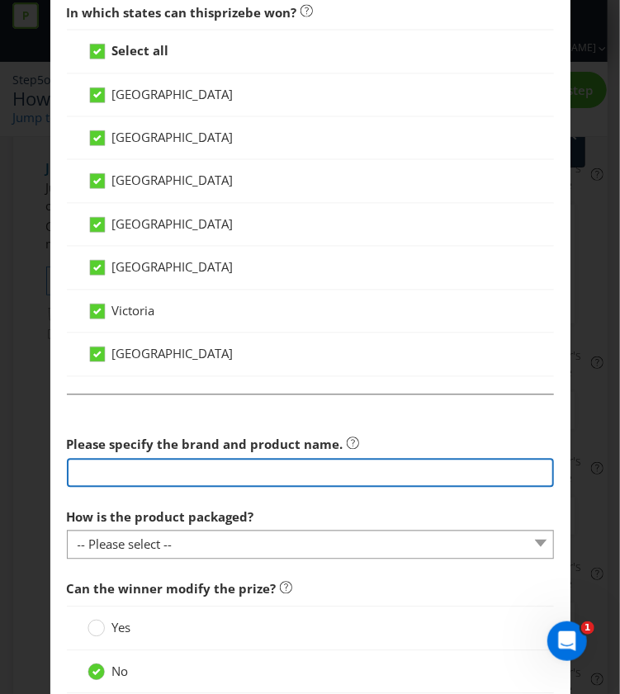
click at [155, 468] on input "text" at bounding box center [310, 473] width 487 height 29
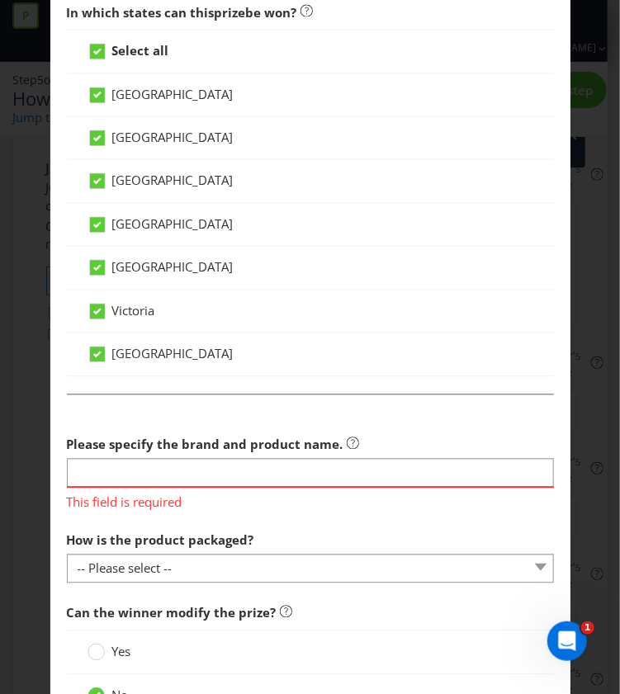
click at [147, 489] on span "This field is required" at bounding box center [310, 501] width 487 height 24
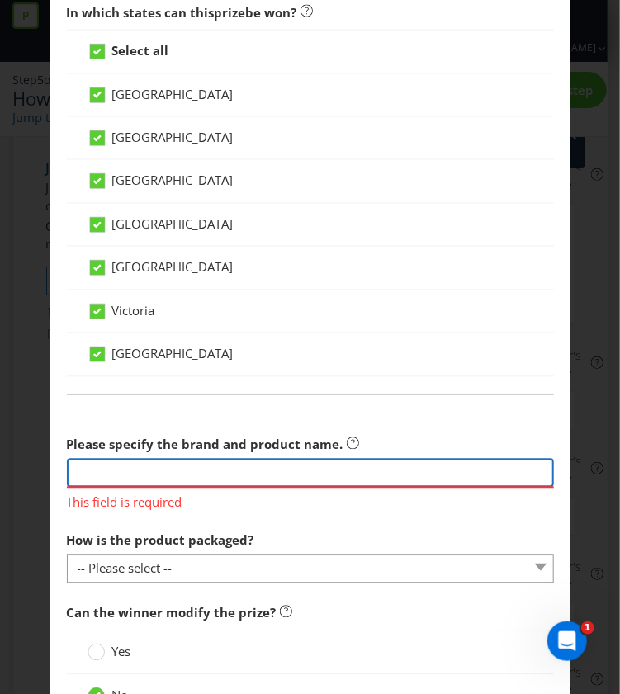
click at [140, 475] on input "text" at bounding box center [310, 473] width 487 height 29
paste input "Vodka Cruiser Double Raspberry 6.8% Cans 375mL"
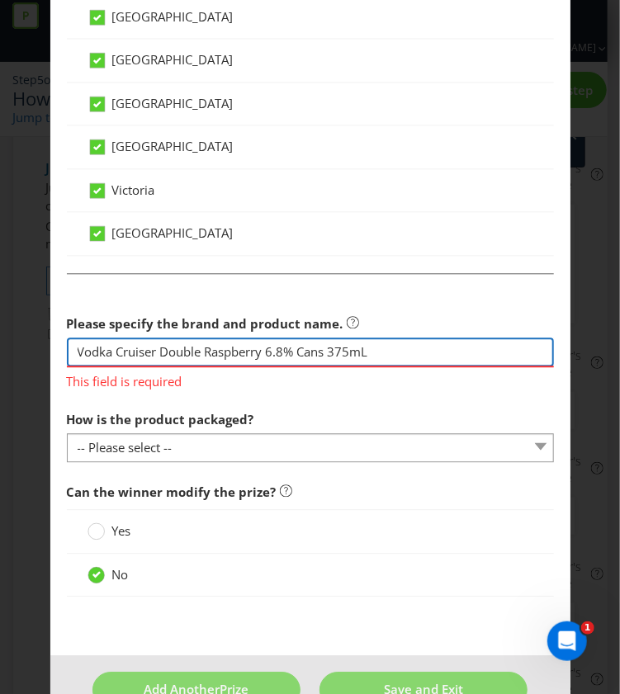
scroll to position [1020, 0]
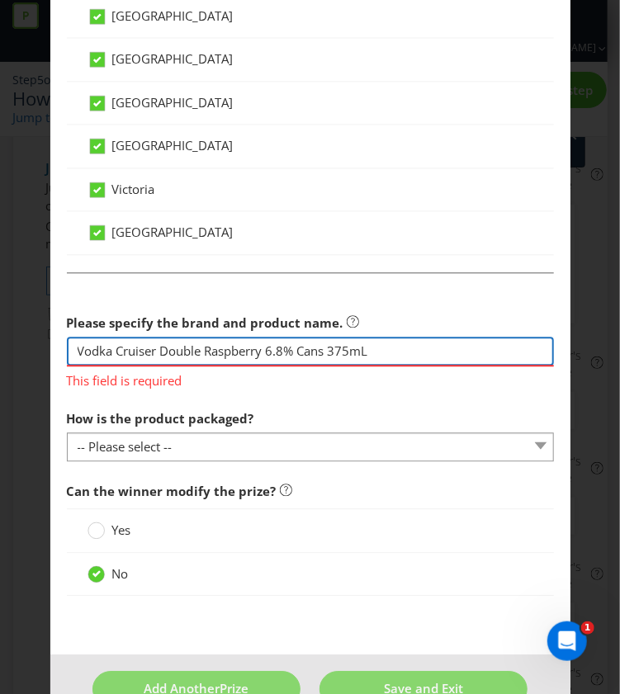
type input "Vodka Cruiser Double Raspberry 6.8% Cans 375mL"
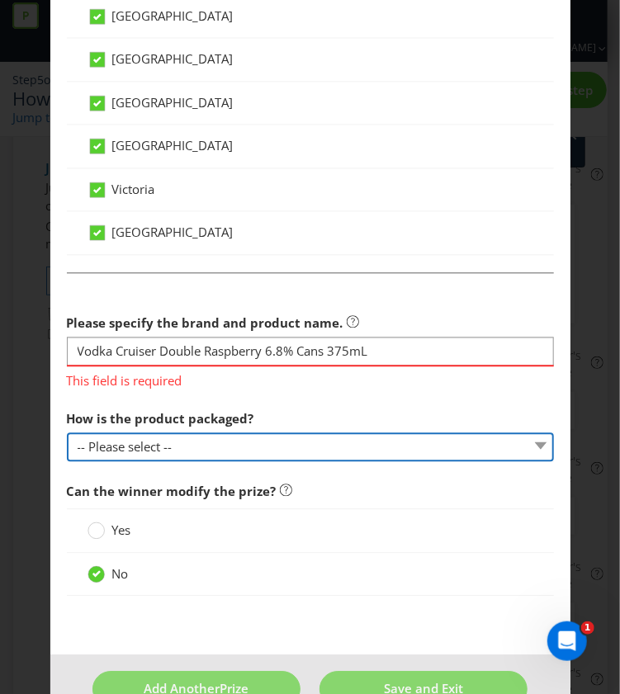
click at [290, 445] on fieldset "Please specify the brand and product name. Vodka Cruiser Double Raspberry 6.8% …" at bounding box center [310, 443] width 487 height 342
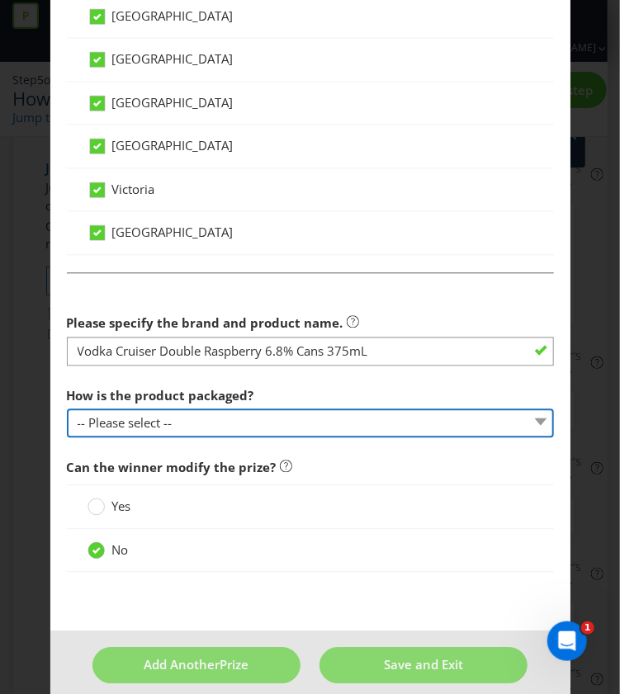
select select "CAN"
click at [67, 409] on select "-- Please select -- Bottle Can Cup Other (please specify)" at bounding box center [310, 423] width 487 height 29
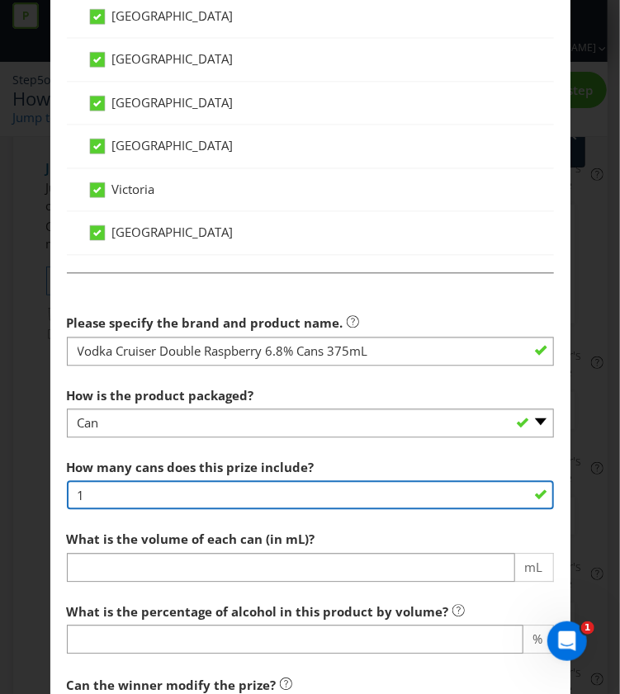
click at [239, 496] on input "1" at bounding box center [310, 494] width 487 height 29
type input "8"
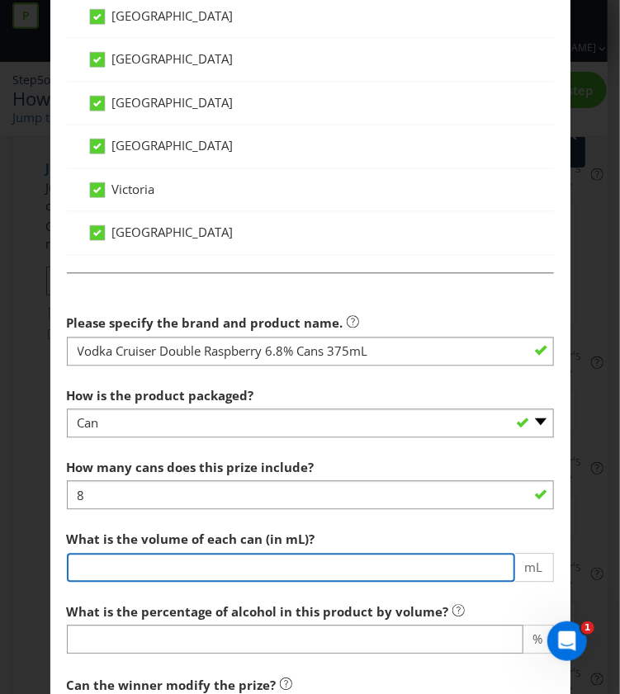
click at [249, 565] on input "number" at bounding box center [291, 567] width 448 height 29
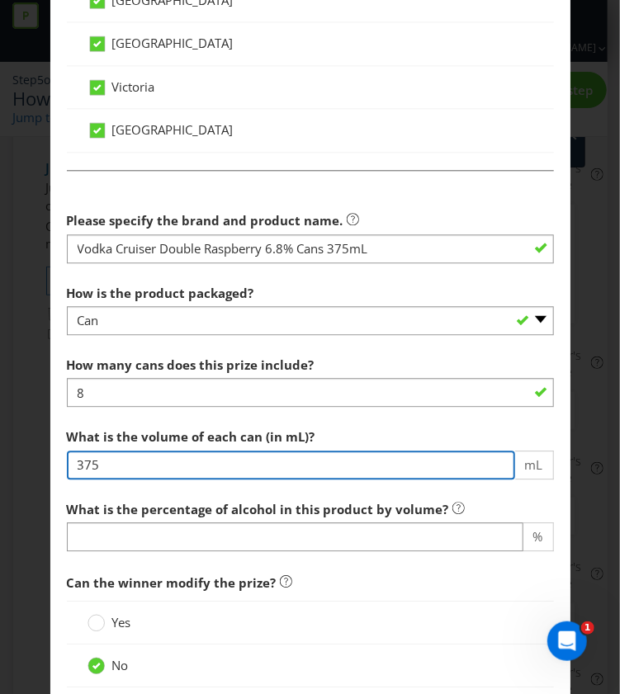
type input "375"
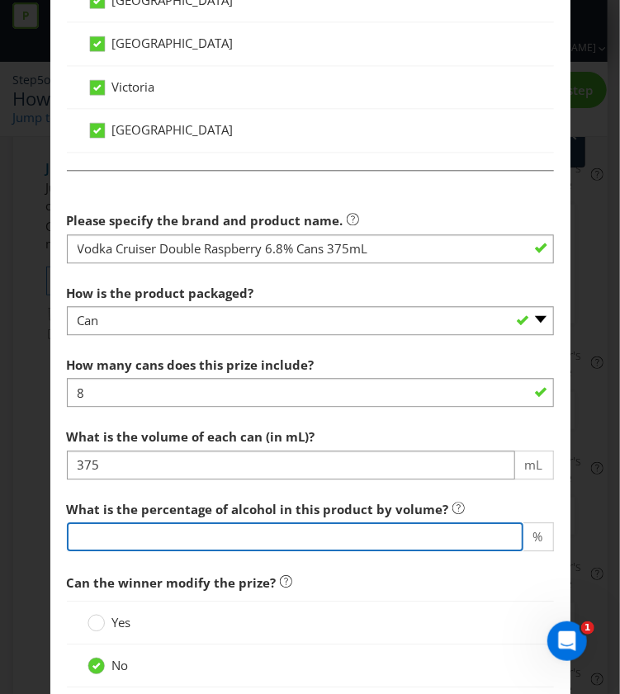
click at [247, 534] on input "number" at bounding box center [295, 536] width 456 height 29
type input "6"
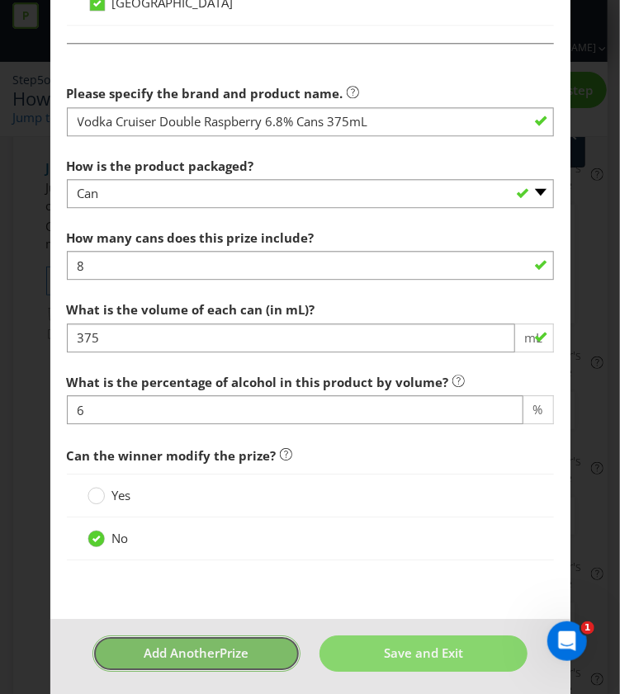
click at [231, 656] on button "Add Another Prize" at bounding box center [196, 653] width 208 height 35
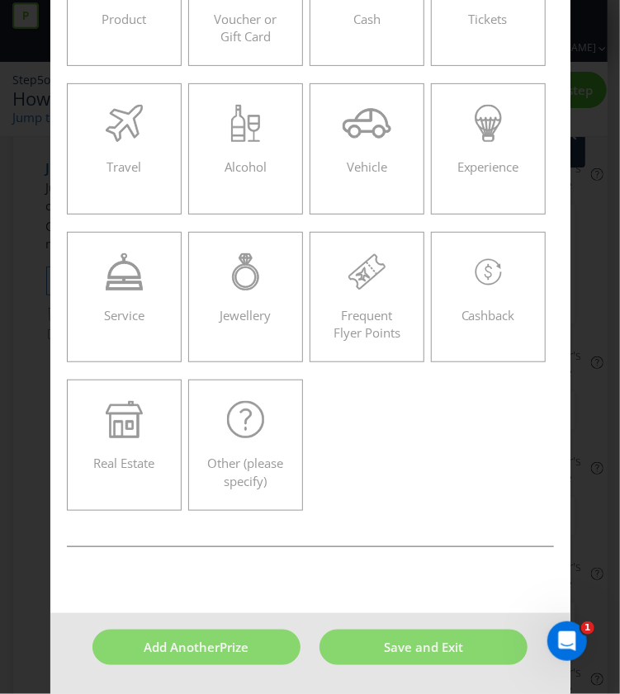
scroll to position [70, 0]
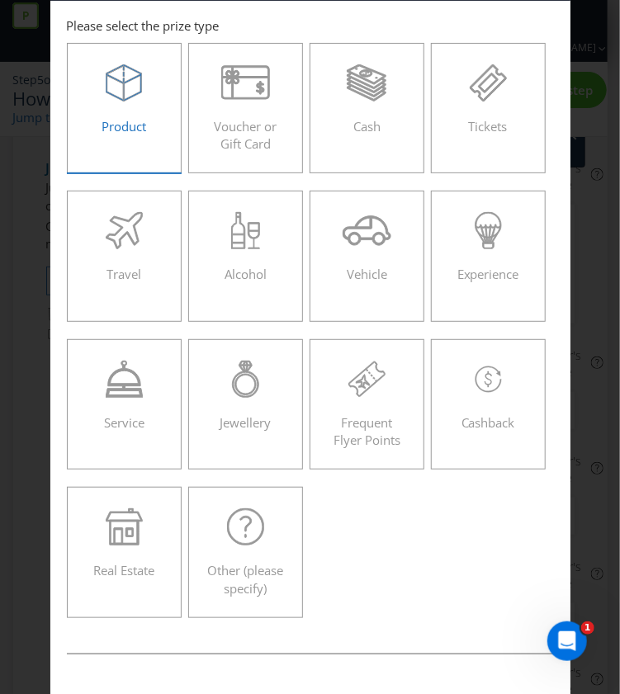
click at [116, 125] on span "Product" at bounding box center [124, 126] width 45 height 17
click at [0, 0] on input "Product" at bounding box center [0, 0] width 0 height 0
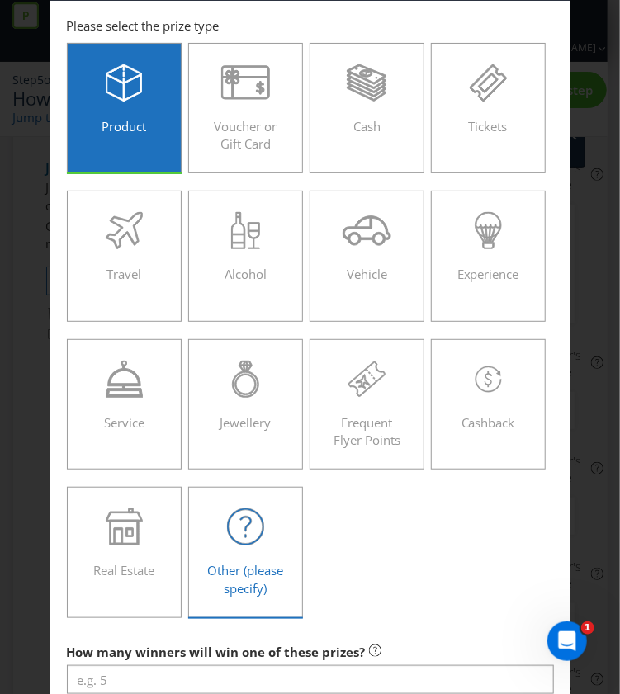
scroll to position [381, 0]
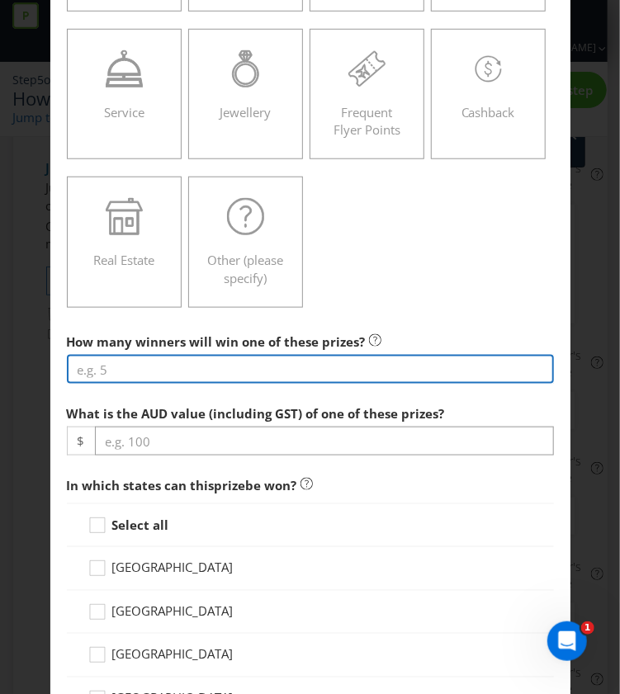
click at [125, 370] on input "number" at bounding box center [310, 369] width 487 height 29
type input "1"
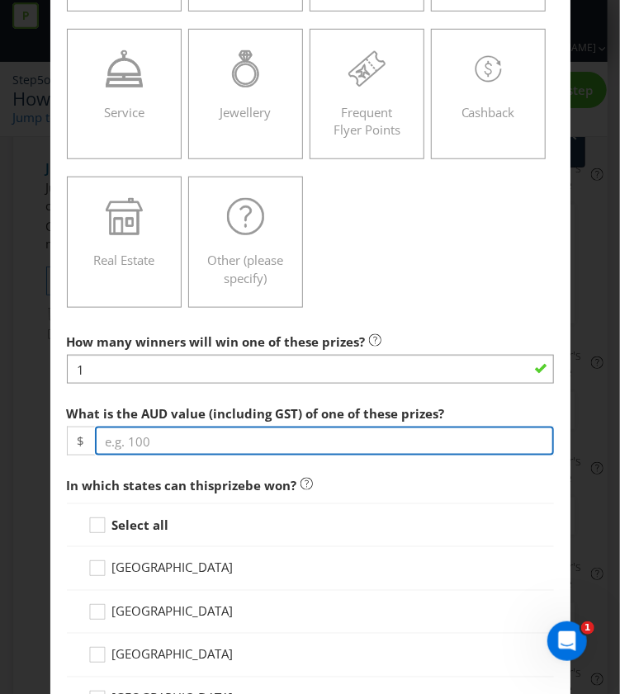
click at [262, 440] on input "number" at bounding box center [324, 441] width 459 height 29
paste input "76.00"
type input "76.00"
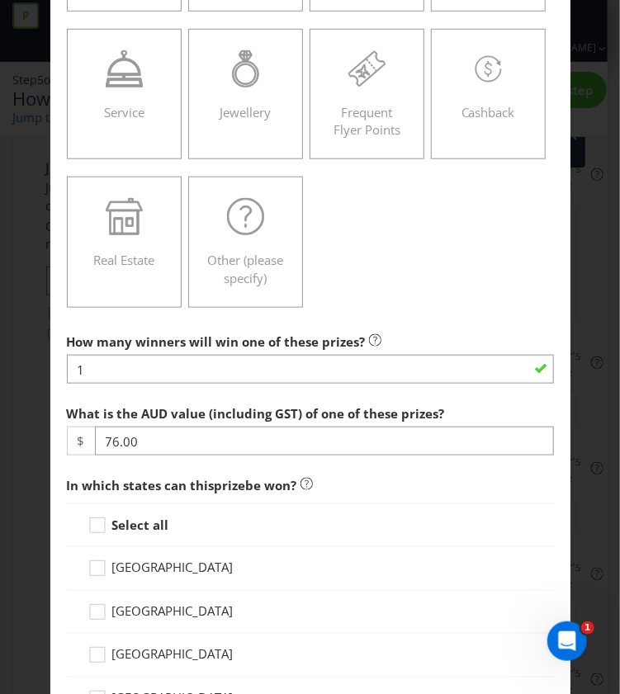
click at [151, 519] on strong "Select all" at bounding box center [140, 525] width 57 height 17
click at [0, 0] on input "Select all" at bounding box center [0, 0] width 0 height 0
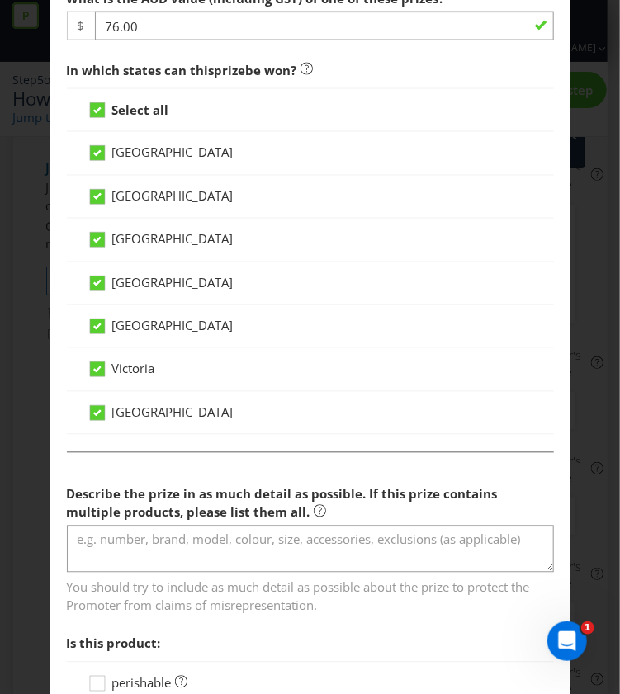
scroll to position [820, 0]
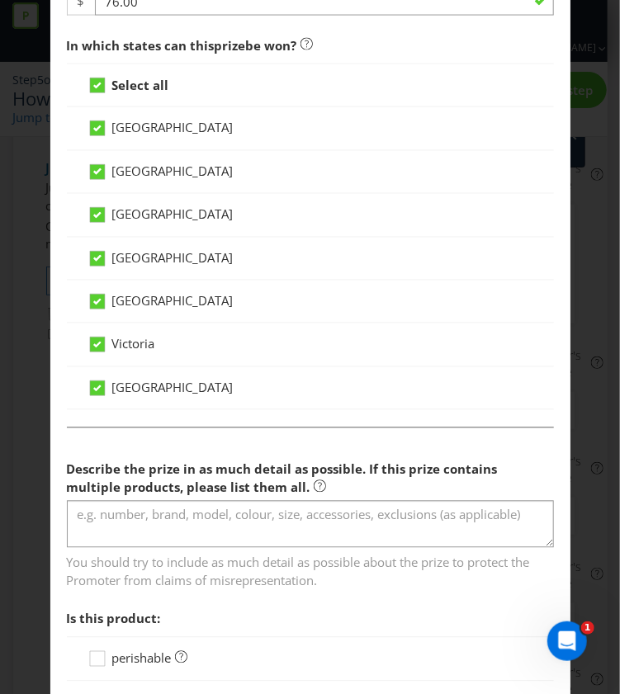
click at [388, 494] on div "Describe the prize in as much detail as possible. If this prize contains multip…" at bounding box center [310, 521] width 487 height 137
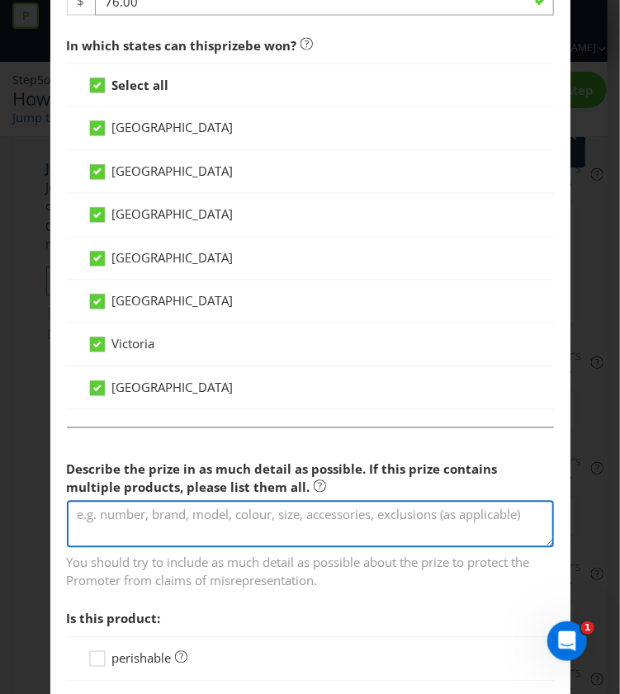
click at [358, 508] on textarea at bounding box center [310, 524] width 487 height 47
paste textarea "Fujifilm Instax Mini Film (10 pack)"
type textarea "Fujifilm Instax Mini Film (10 pack) in colour Pink Lemonade x 4"
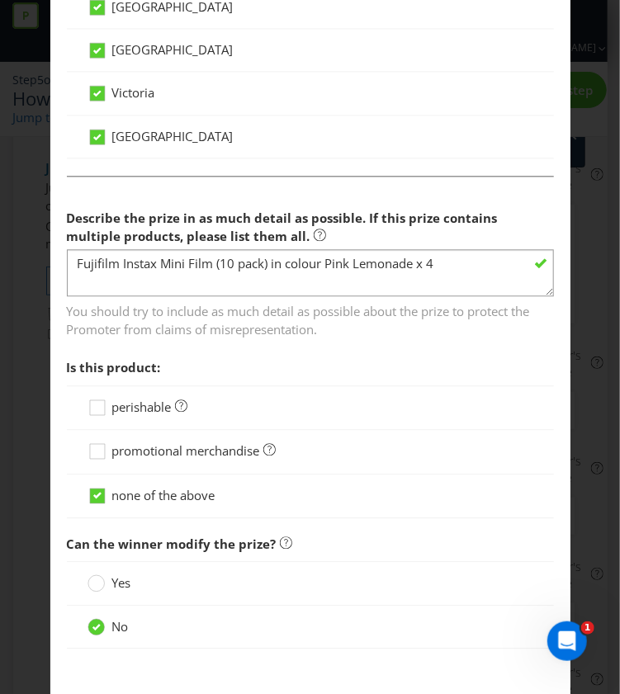
scroll to position [1073, 0]
click at [163, 404] on span "perishable" at bounding box center [141, 406] width 59 height 17
click at [0, 0] on input "perishable" at bounding box center [0, 0] width 0 height 0
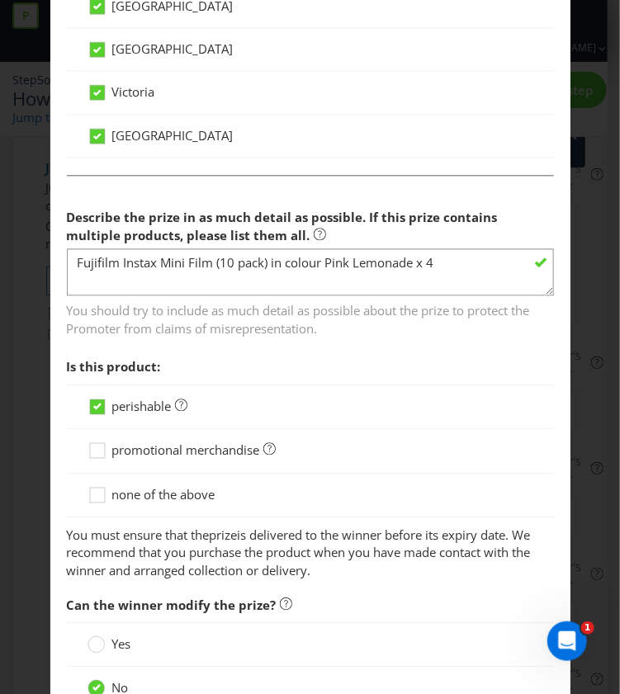
click at [127, 486] on span "none of the above" at bounding box center [163, 494] width 103 height 17
click at [0, 0] on input "none of the above" at bounding box center [0, 0] width 0 height 0
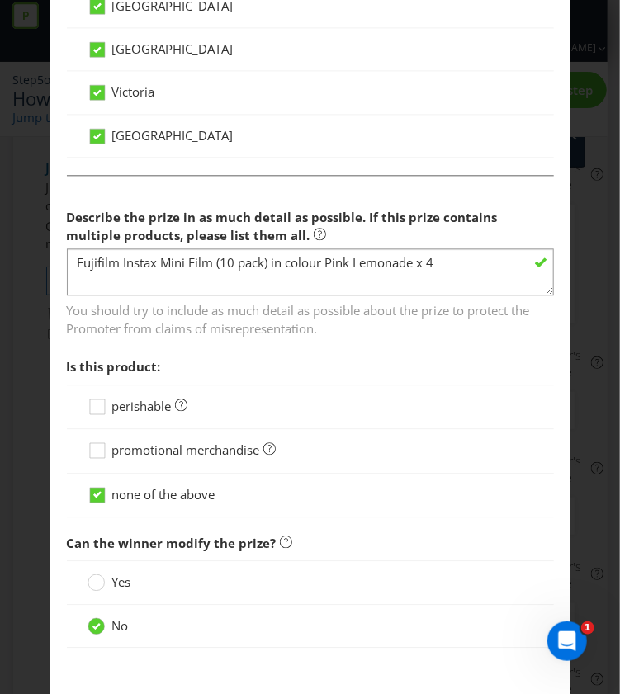
scroll to position [1159, 0]
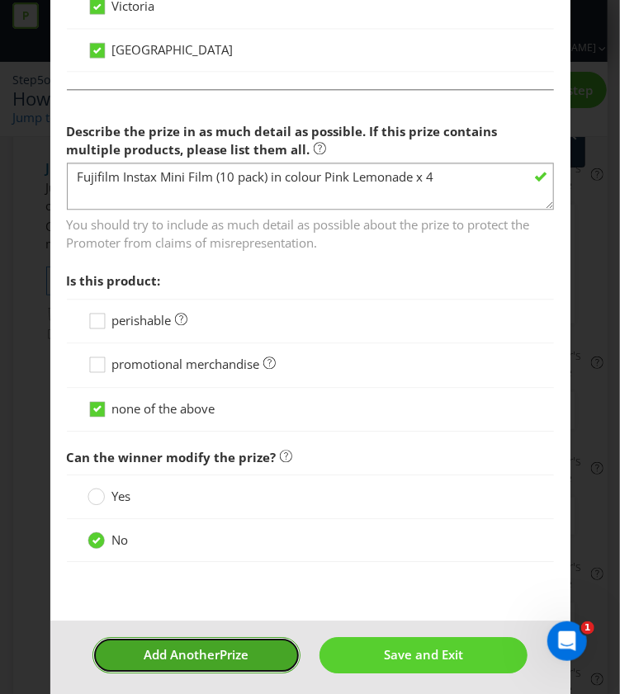
click at [204, 650] on span "Add Another" at bounding box center [182, 654] width 76 height 17
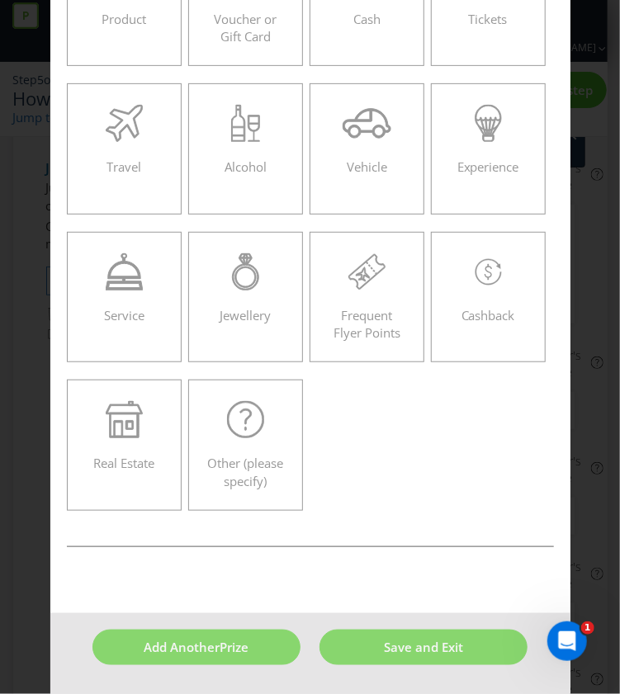
scroll to position [70, 0]
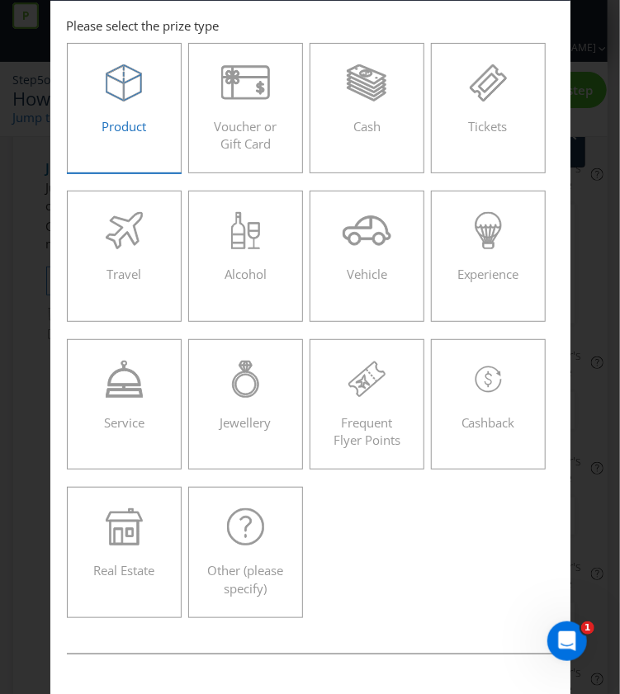
click at [150, 125] on div "Product" at bounding box center [124, 101] width 81 height 74
click at [0, 0] on input "Product" at bounding box center [0, 0] width 0 height 0
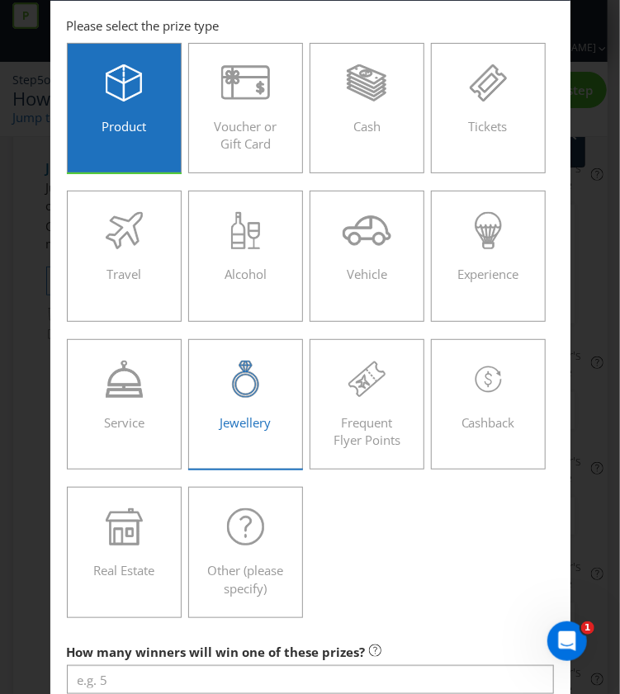
scroll to position [470, 0]
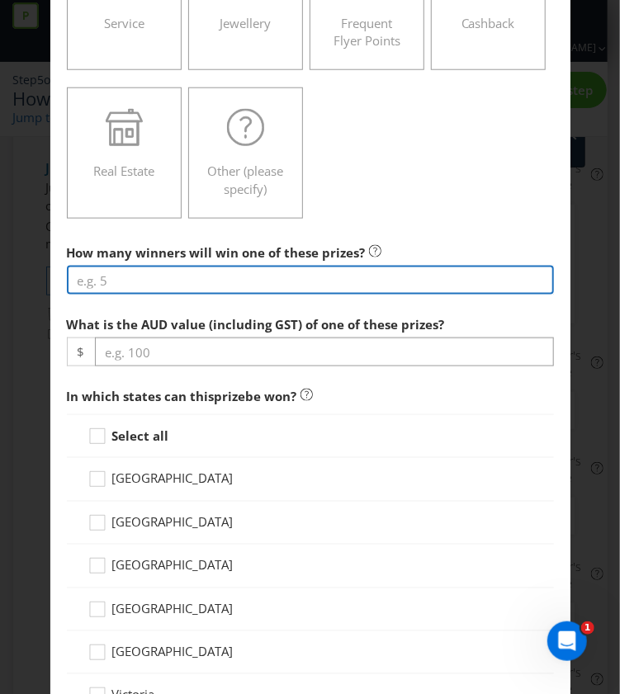
click at [251, 286] on input "number" at bounding box center [310, 280] width 487 height 29
type input "1"
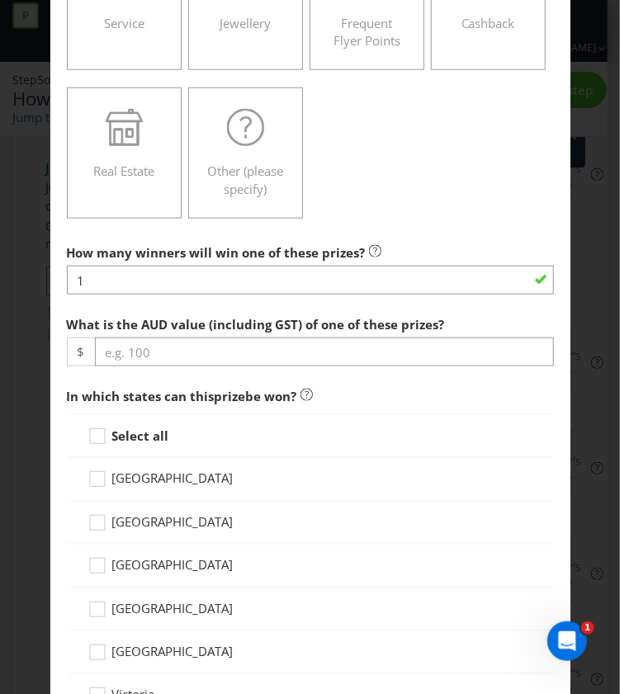
click at [173, 366] on div at bounding box center [310, 367] width 487 height 2
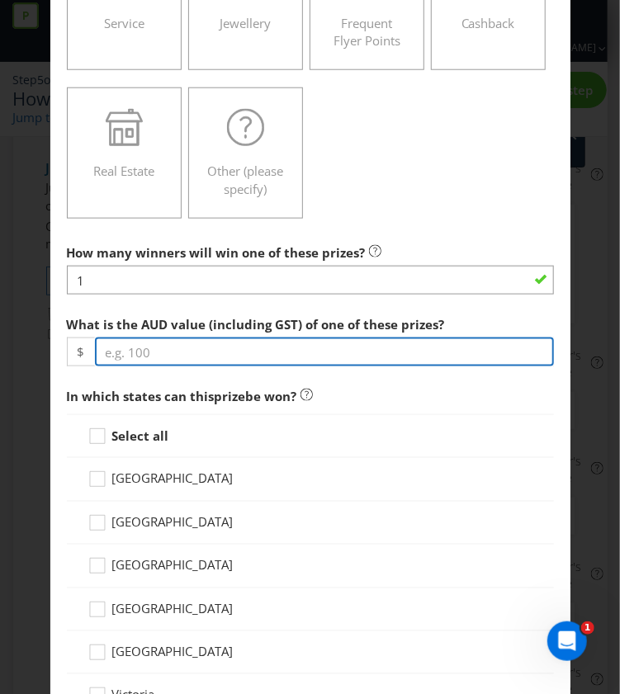
click at [162, 357] on input "number" at bounding box center [324, 352] width 459 height 29
paste input "79.00"
type input "79.00"
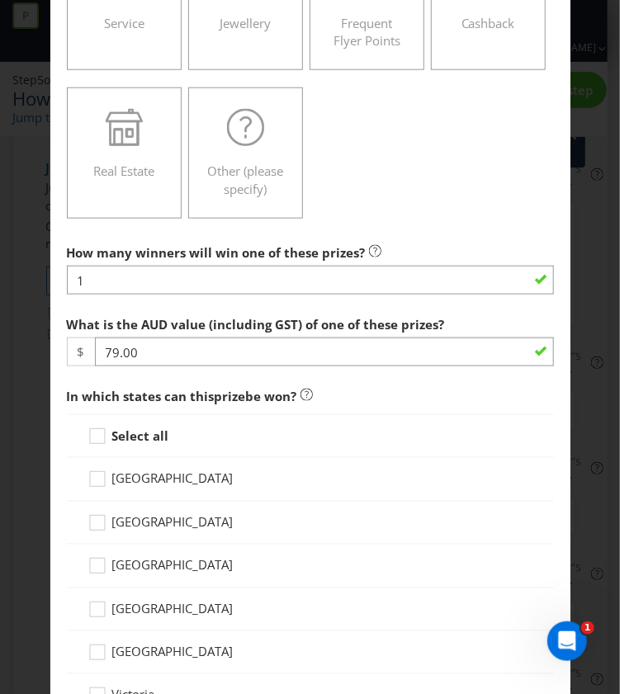
click at [119, 435] on strong "Select all" at bounding box center [140, 436] width 57 height 17
click at [0, 0] on input "Select all" at bounding box center [0, 0] width 0 height 0
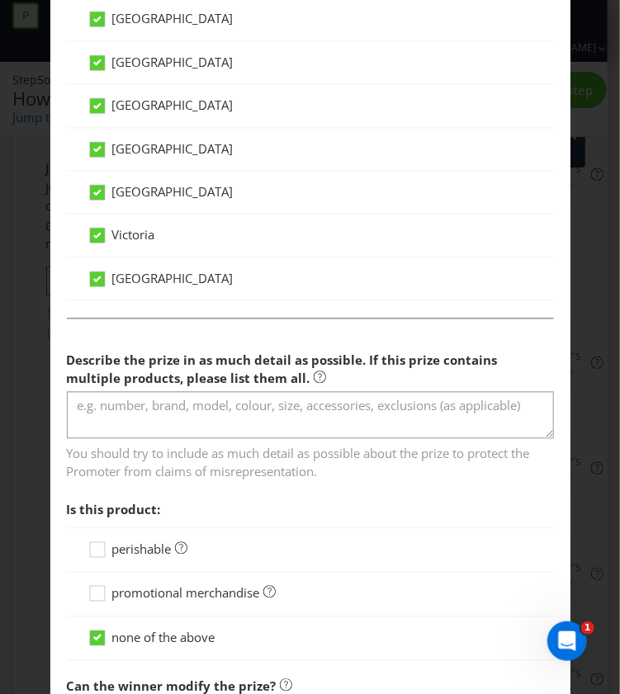
click at [320, 442] on span "You should try to include as much detail as possible about the prize to protect…" at bounding box center [310, 460] width 487 height 41
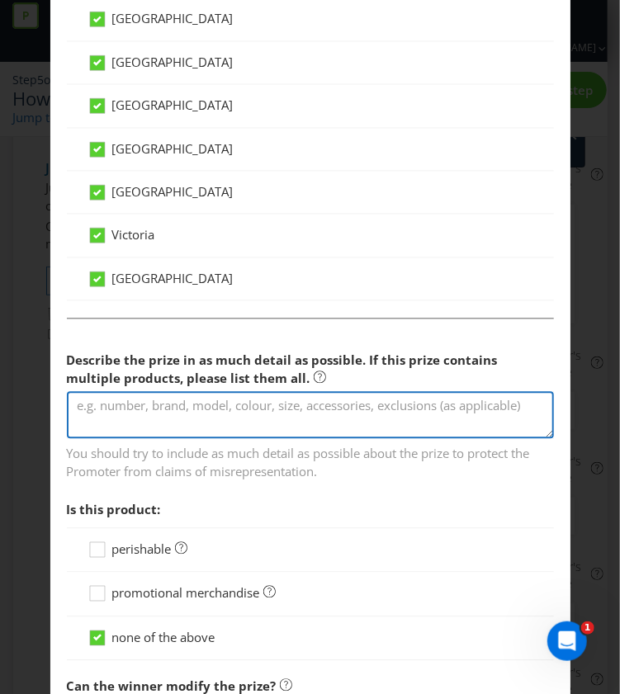
click at [309, 404] on textarea at bounding box center [310, 415] width 487 height 47
paste textarea "Fujifilm Instax Mini Film (60 pack)"
type textarea "Fujifilm Instax Mini Film (60 pack) in White"
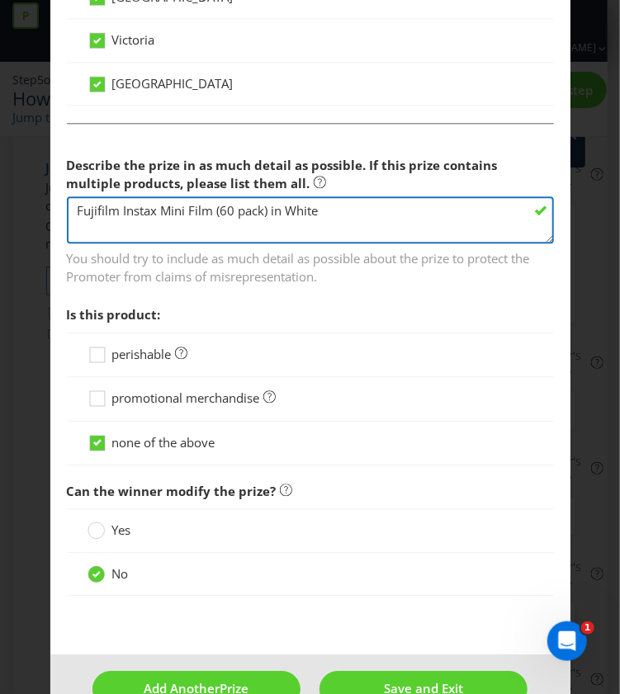
scroll to position [1159, 0]
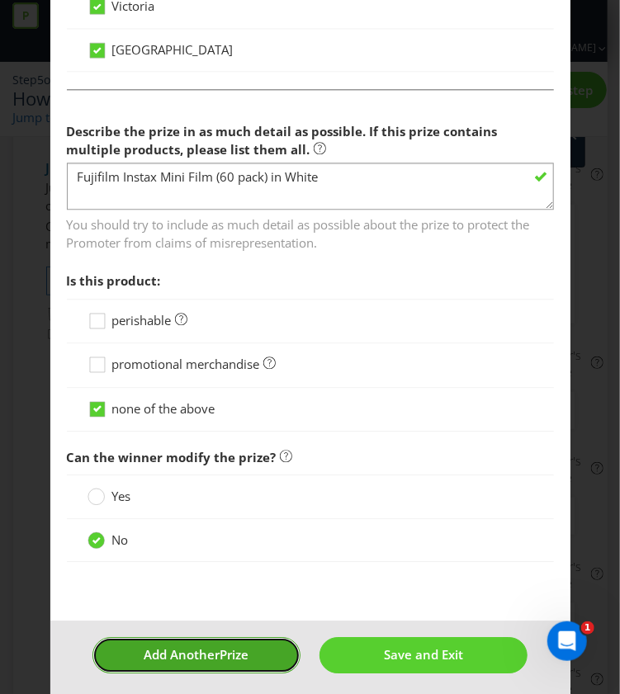
click at [213, 646] on span "Add Another" at bounding box center [182, 654] width 76 height 17
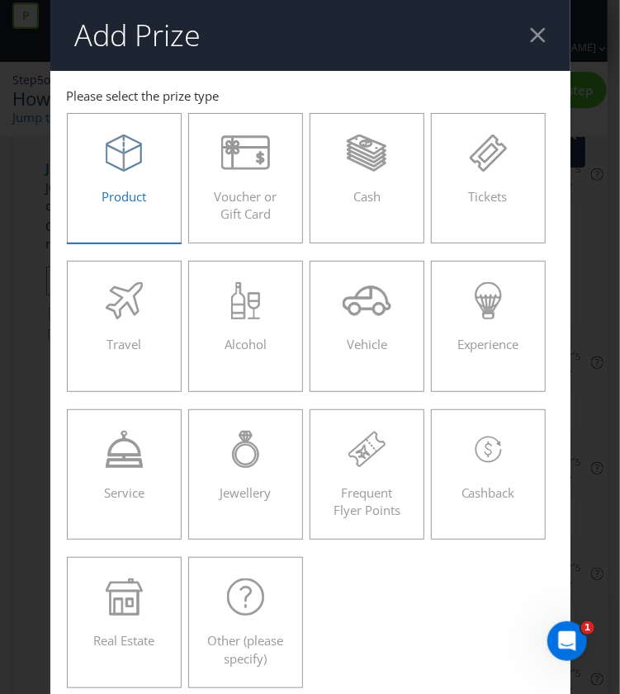
click at [139, 156] on div at bounding box center [124, 153] width 81 height 37
click at [0, 0] on input "Product" at bounding box center [0, 0] width 0 height 0
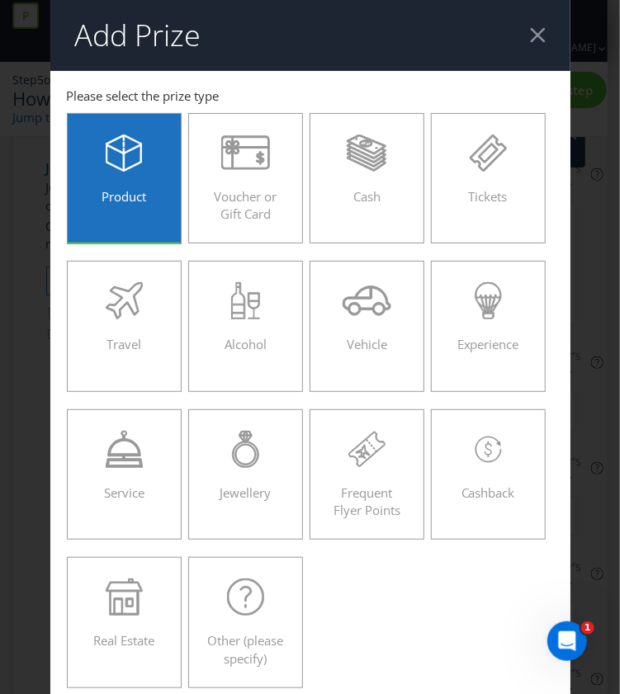
scroll to position [456, 0]
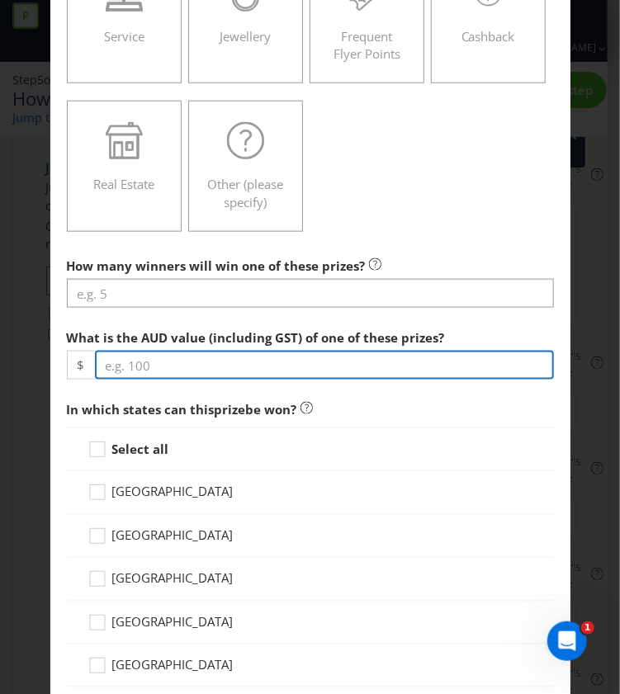
click at [162, 369] on input "number" at bounding box center [324, 365] width 459 height 29
paste input "349.00"
type input "349.00"
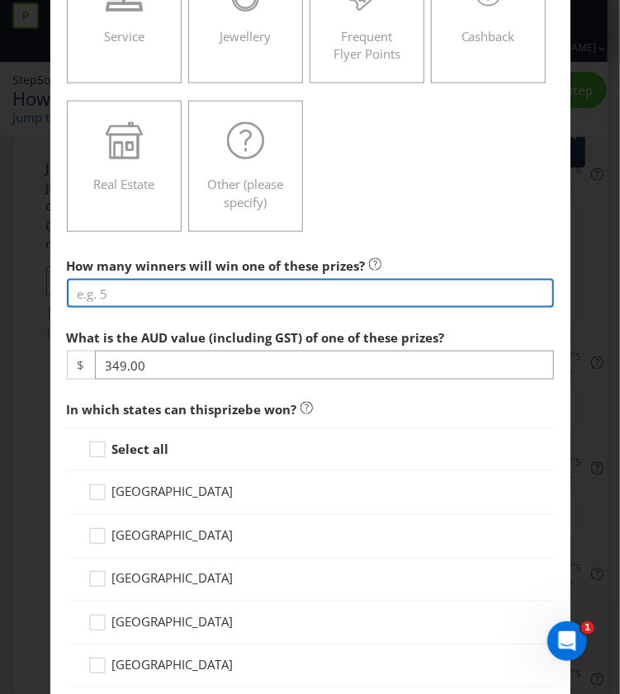
click at [148, 289] on input "number" at bounding box center [310, 293] width 487 height 29
type input "1"
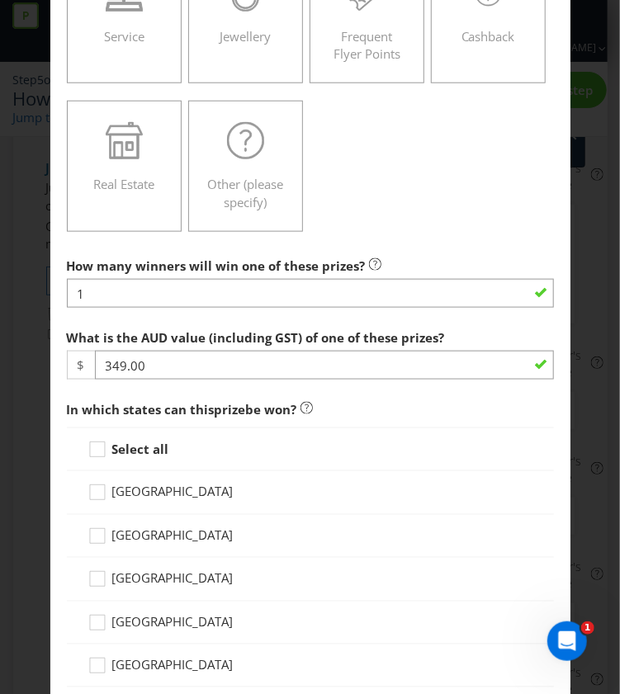
click at [129, 453] on strong "Select all" at bounding box center [140, 449] width 57 height 17
click at [0, 0] on input "Select all" at bounding box center [0, 0] width 0 height 0
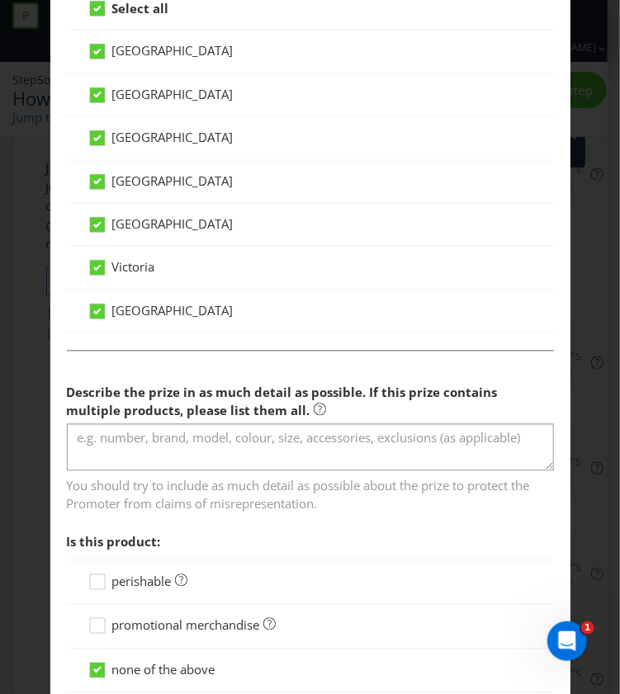
scroll to position [897, 0]
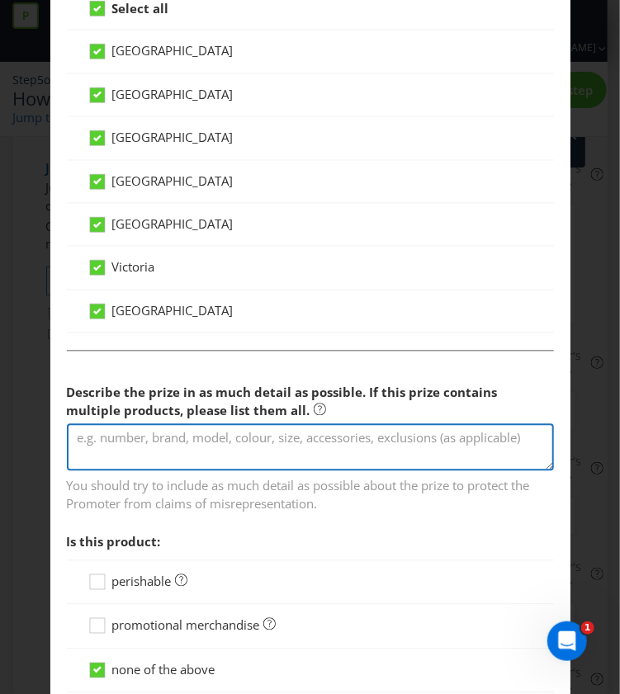
click at [245, 448] on textarea at bounding box center [310, 447] width 487 height 47
paste textarea "Ultimate Ears Everboom Portable Bluetooth Speaker"
type textarea "Ultimate Ears Everboom Portable Bluetooth Speaker in Raspberry"
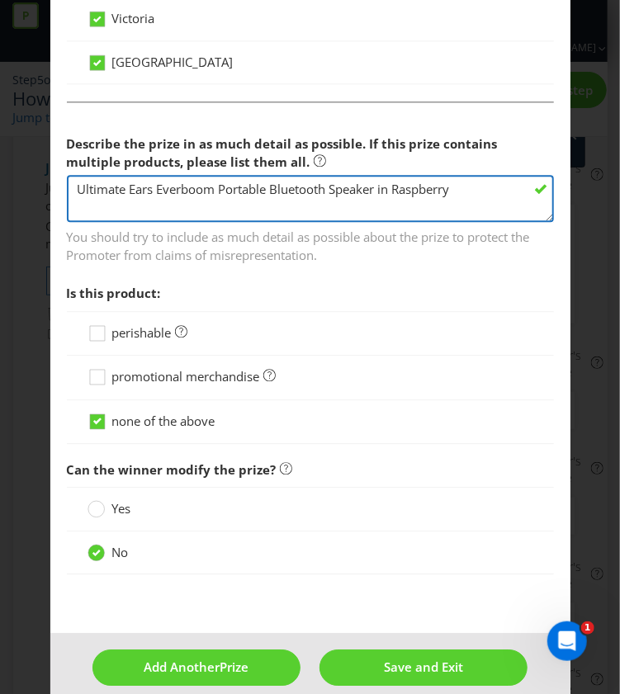
scroll to position [1149, 0]
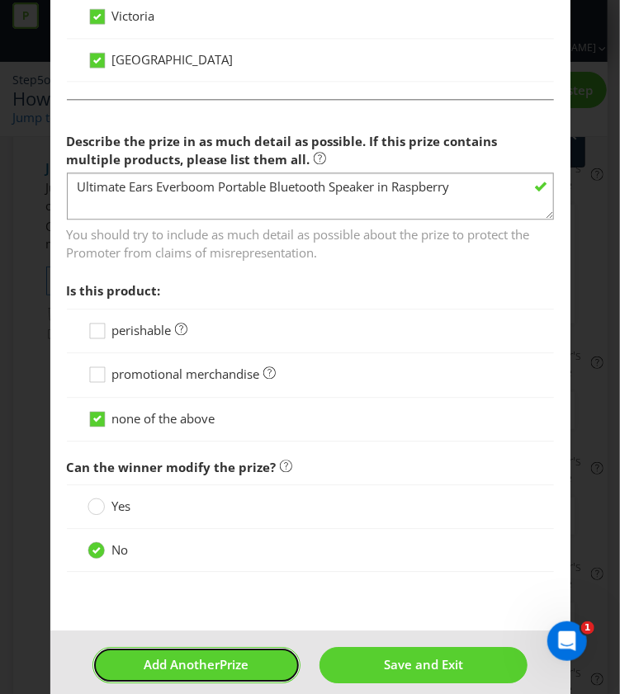
click at [191, 661] on span "Add Another" at bounding box center [182, 664] width 76 height 17
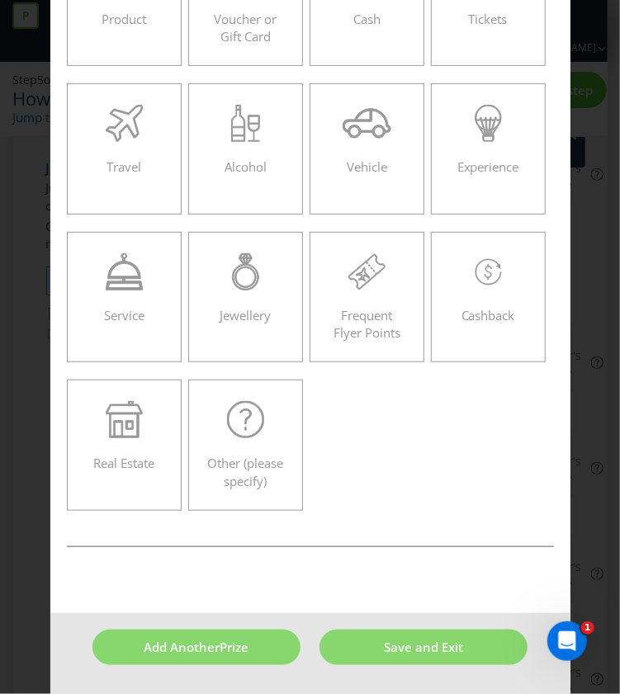
scroll to position [70, 0]
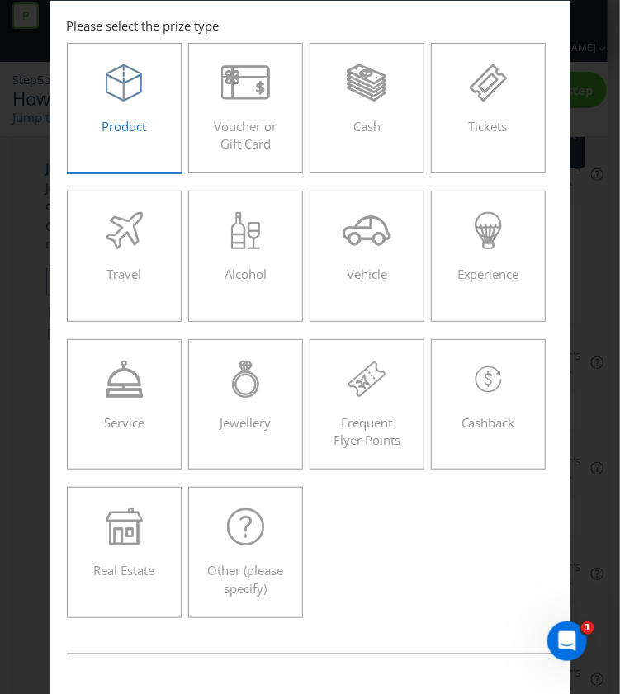
click at [135, 127] on span "Product" at bounding box center [124, 126] width 45 height 17
click at [0, 0] on input "Product" at bounding box center [0, 0] width 0 height 0
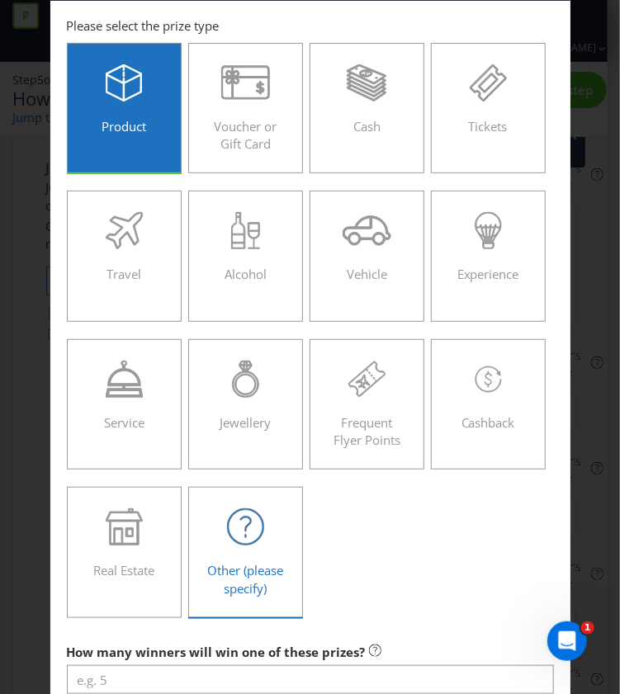
scroll to position [531, 0]
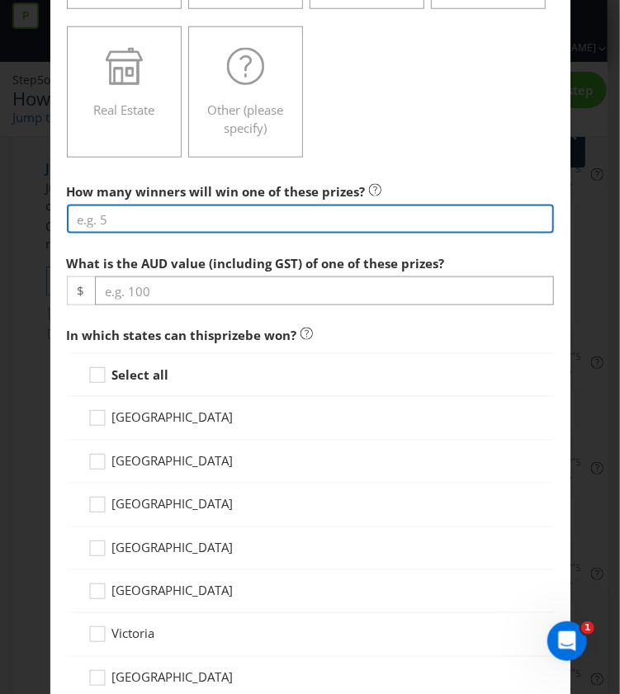
click at [162, 212] on input "number" at bounding box center [310, 219] width 487 height 29
type input "1"
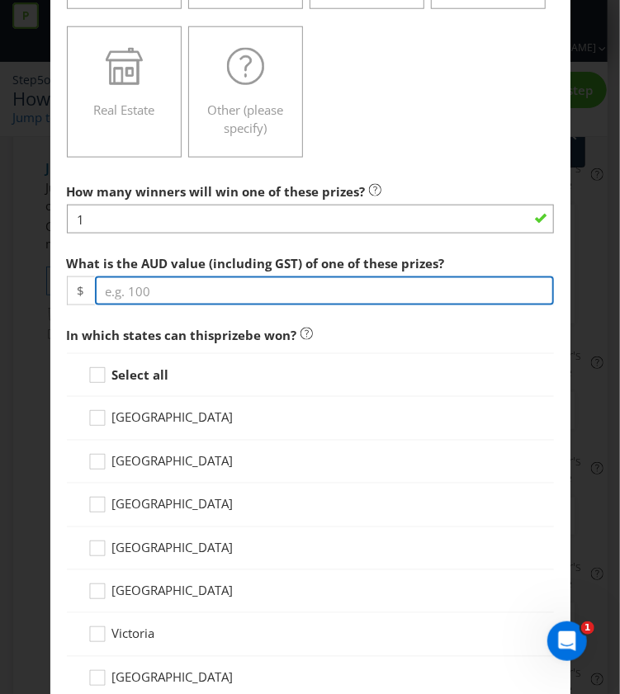
click at [150, 283] on input "number" at bounding box center [324, 291] width 459 height 29
paste input "249.00"
type input "249.00"
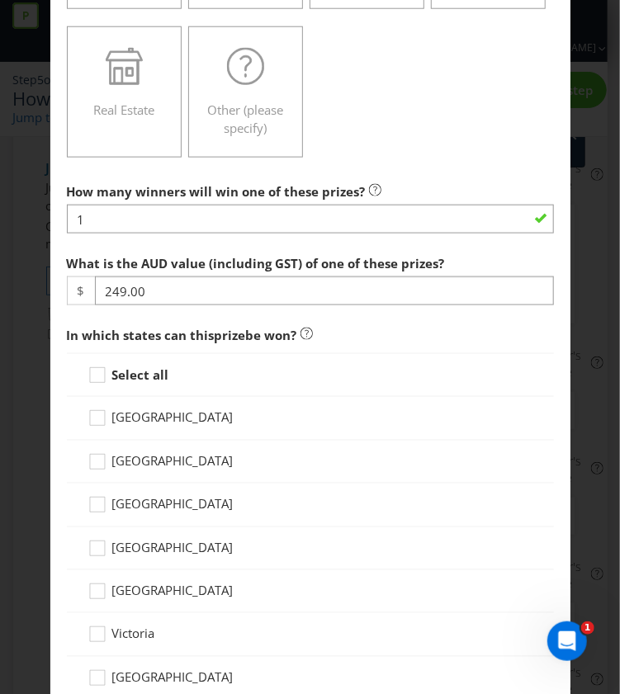
click at [114, 366] on strong "Select all" at bounding box center [140, 374] width 57 height 17
click at [0, 0] on input "Select all" at bounding box center [0, 0] width 0 height 0
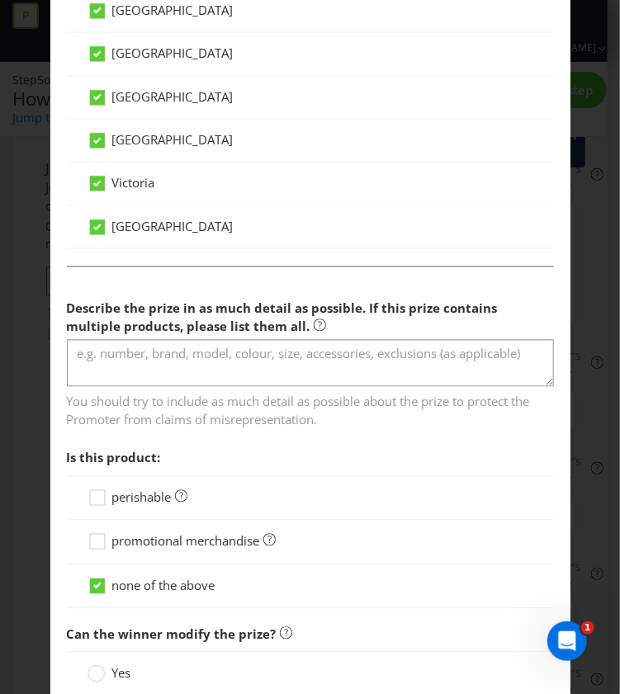
scroll to position [983, 0]
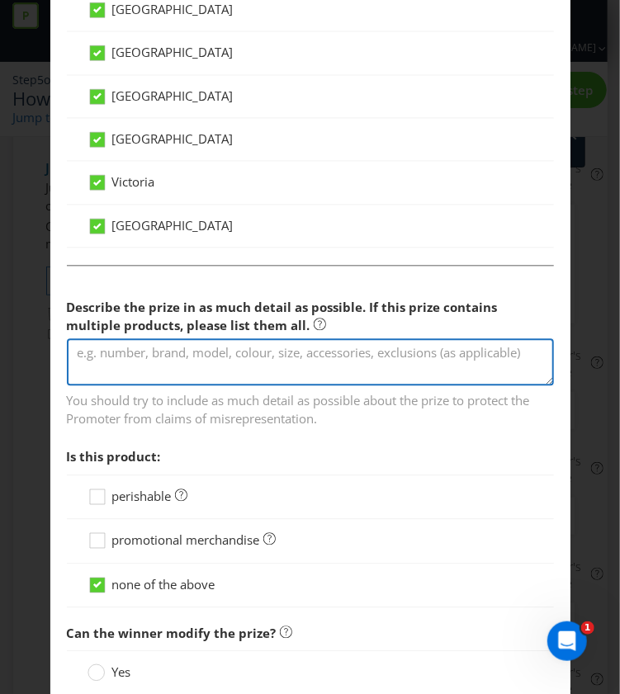
click at [309, 366] on textarea at bounding box center [310, 361] width 487 height 47
paste textarea "Fujifilm Instax Mini LiPlay 2024 Edition"
type textarea "Fujifilm Instax Mini LiPlay 2024 Edition in Matcha Green"
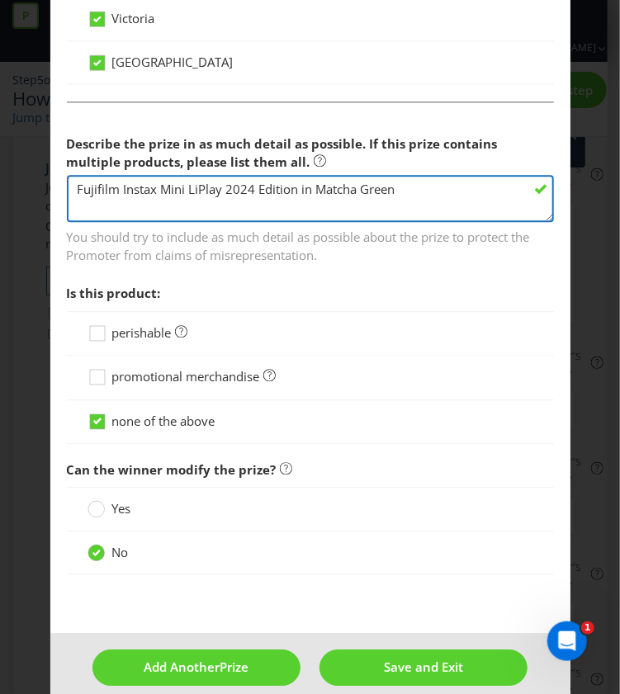
scroll to position [1150, 0]
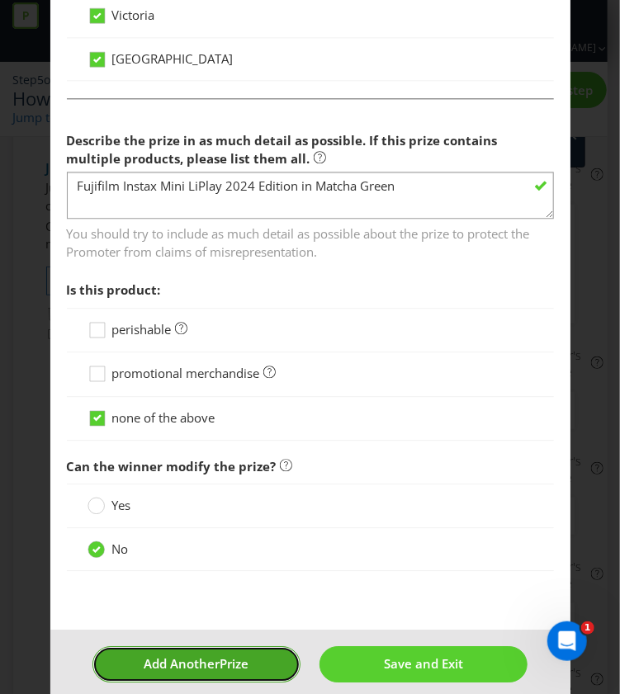
click at [224, 646] on button "Add Another Prize" at bounding box center [196, 663] width 208 height 35
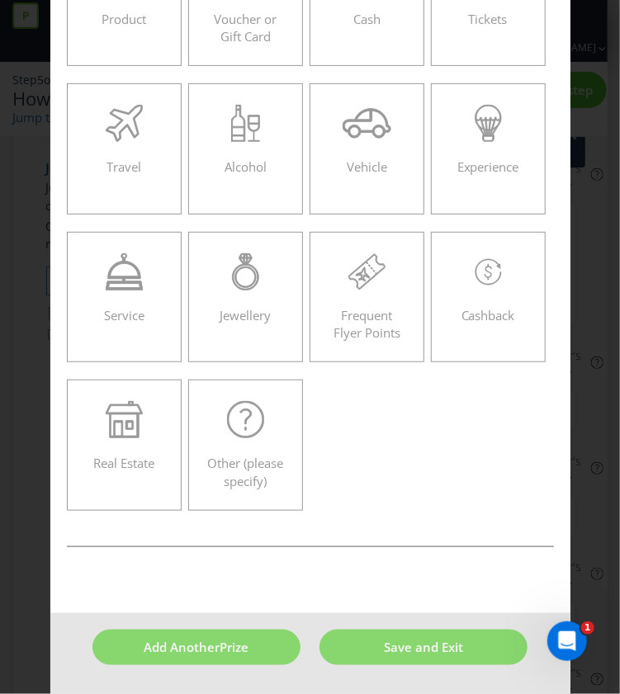
scroll to position [70, 0]
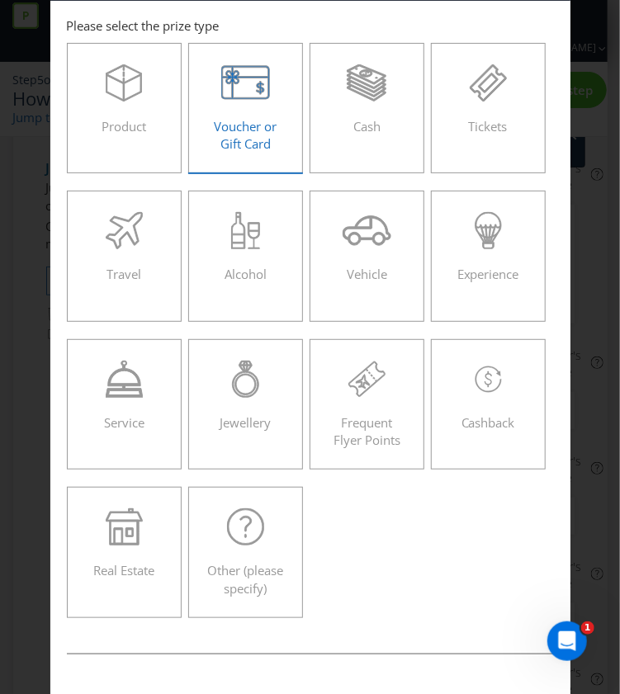
click at [231, 82] on icon at bounding box center [245, 82] width 48 height 33
click at [0, 0] on input "Voucher or Gift Card" at bounding box center [0, 0] width 0 height 0
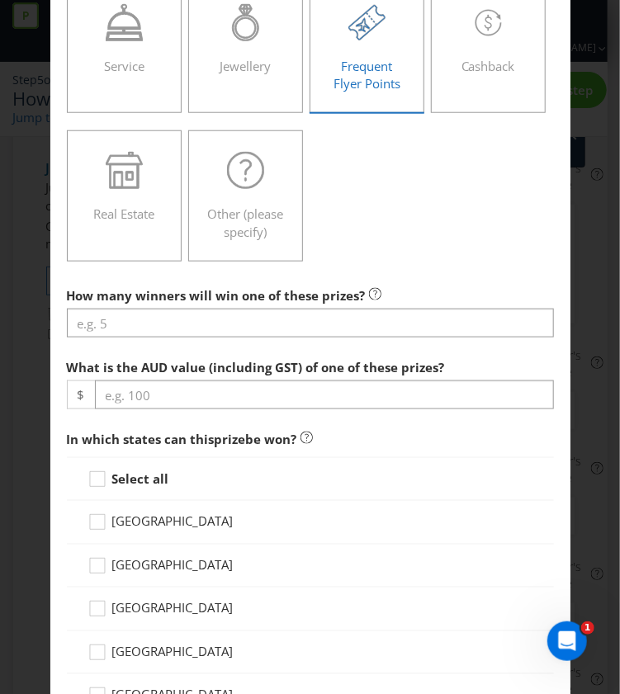
scroll to position [428, 0]
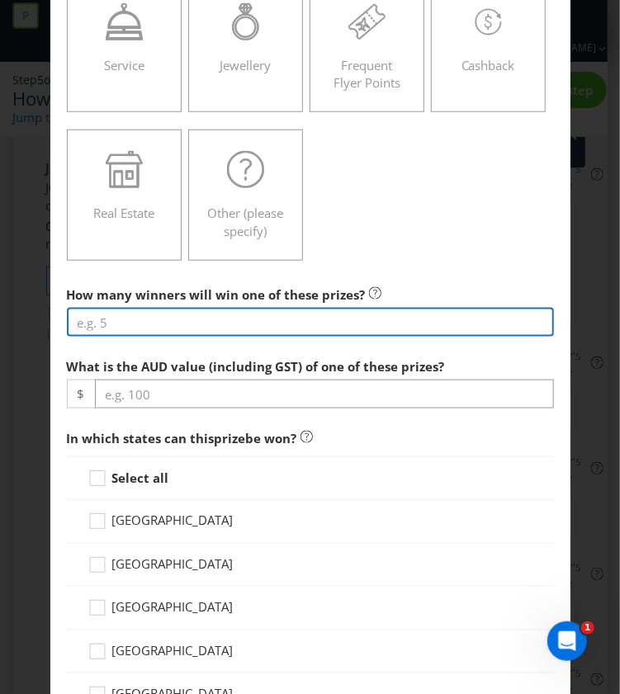
click at [258, 324] on input "number" at bounding box center [310, 322] width 487 height 29
type input "1"
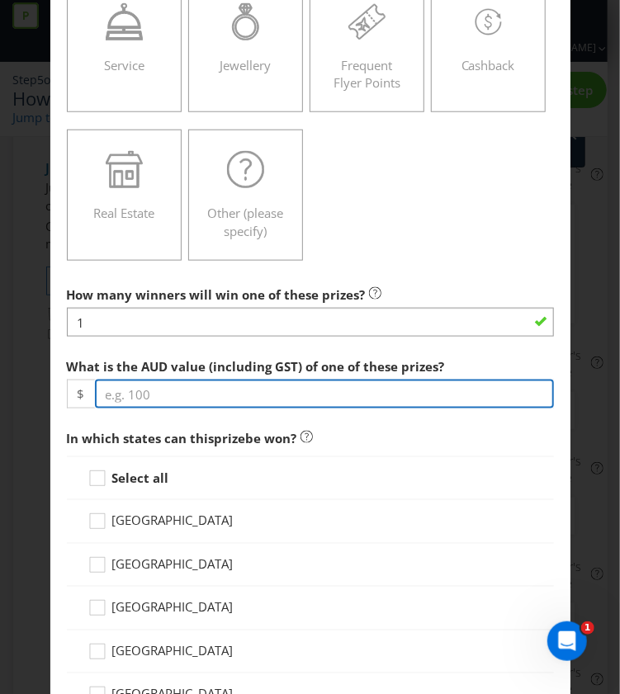
click at [286, 384] on input "number" at bounding box center [324, 394] width 459 height 29
paste input "250.00"
type input "250.00"
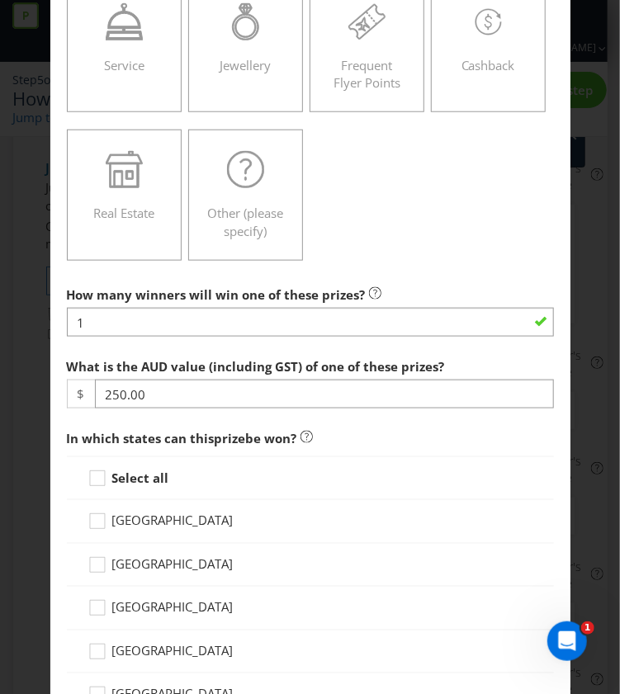
click at [131, 465] on div "Select all" at bounding box center [310, 478] width 487 height 44
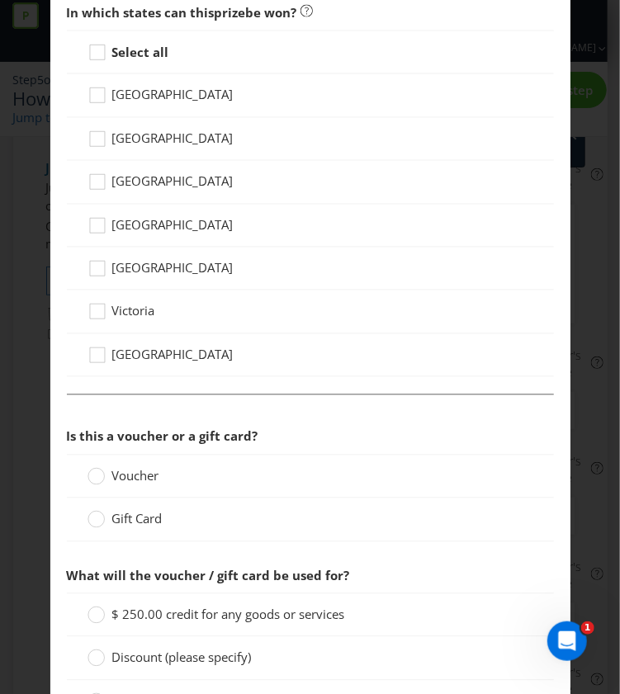
scroll to position [857, 0]
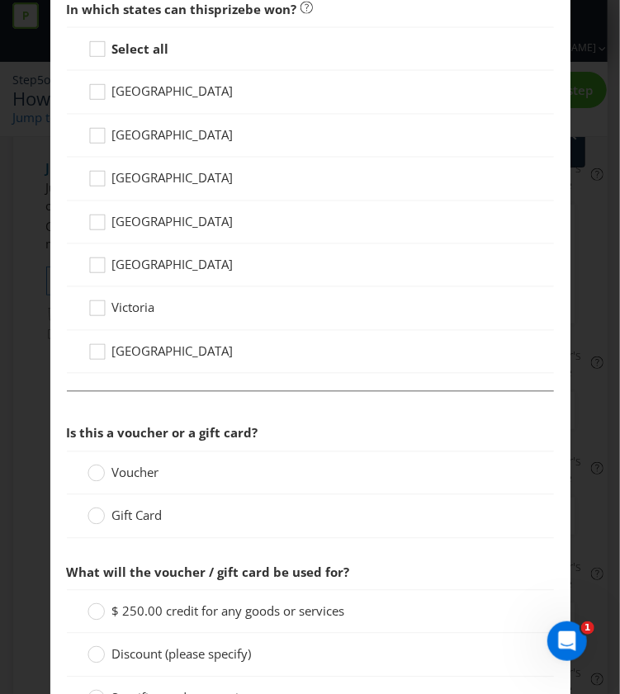
click at [106, 35] on div "Select all" at bounding box center [310, 49] width 487 height 44
click at [93, 49] on icon at bounding box center [99, 52] width 25 height 25
click at [0, 0] on input "Select all" at bounding box center [0, 0] width 0 height 0
click at [121, 465] on span "Voucher" at bounding box center [135, 473] width 47 height 17
click at [0, 0] on input "Voucher" at bounding box center [0, 0] width 0 height 0
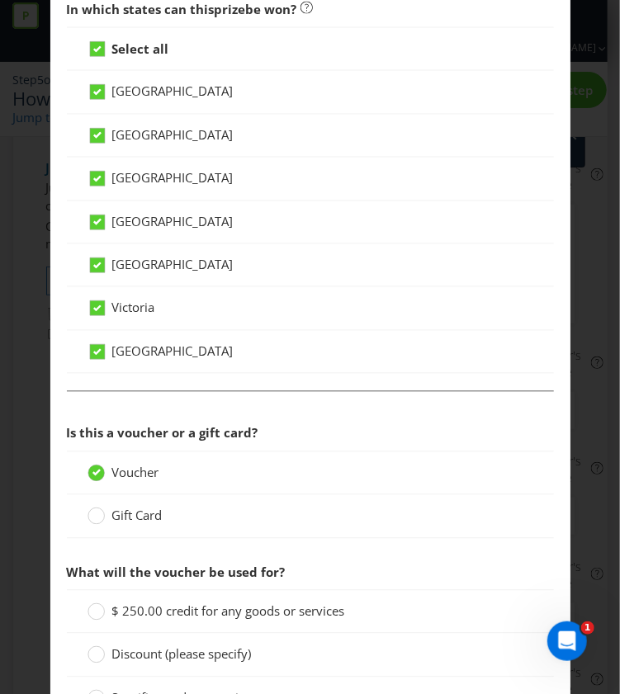
click at [129, 508] on span "Gift Card" at bounding box center [137, 516] width 50 height 17
click at [0, 0] on input "Gift Card" at bounding box center [0, 0] width 0 height 0
click at [119, 478] on div "Voucher" at bounding box center [310, 473] width 487 height 44
click at [116, 465] on span "Voucher" at bounding box center [135, 473] width 47 height 17
click at [0, 0] on input "Voucher" at bounding box center [0, 0] width 0 height 0
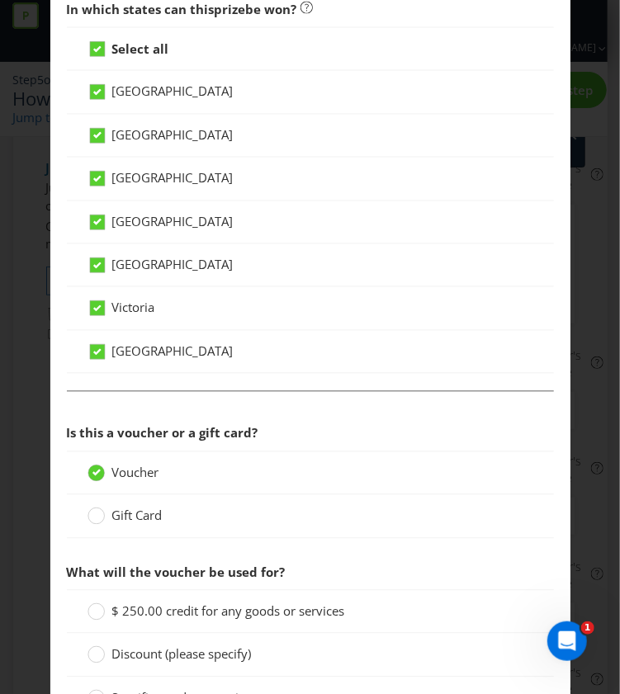
scroll to position [967, 0]
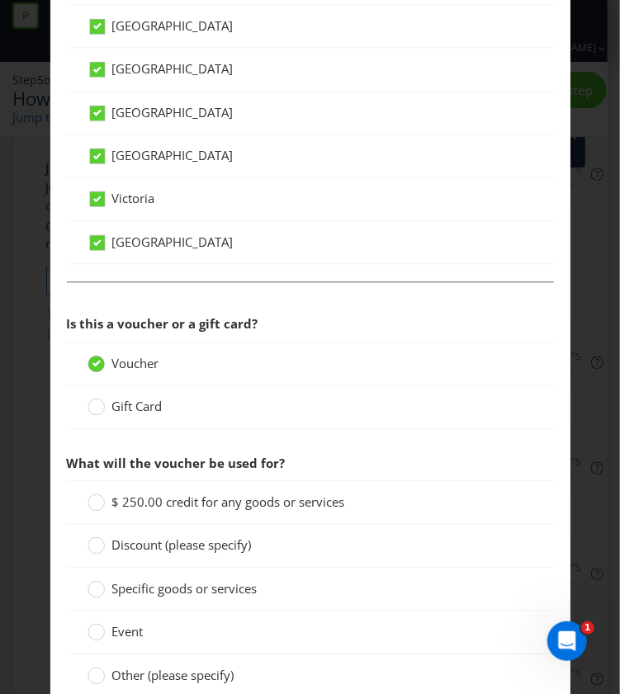
click at [135, 399] on span "Gift Card" at bounding box center [137, 406] width 50 height 17
click at [0, 0] on input "Gift Card" at bounding box center [0, 0] width 0 height 0
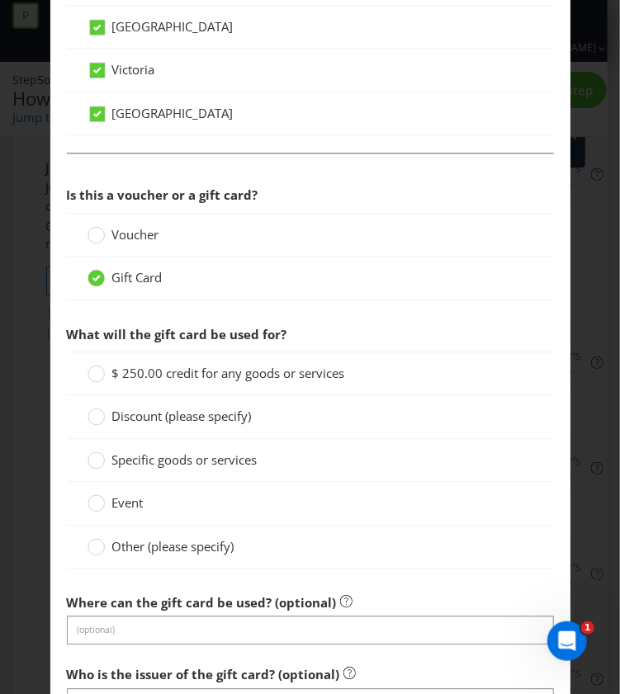
scroll to position [1098, 0]
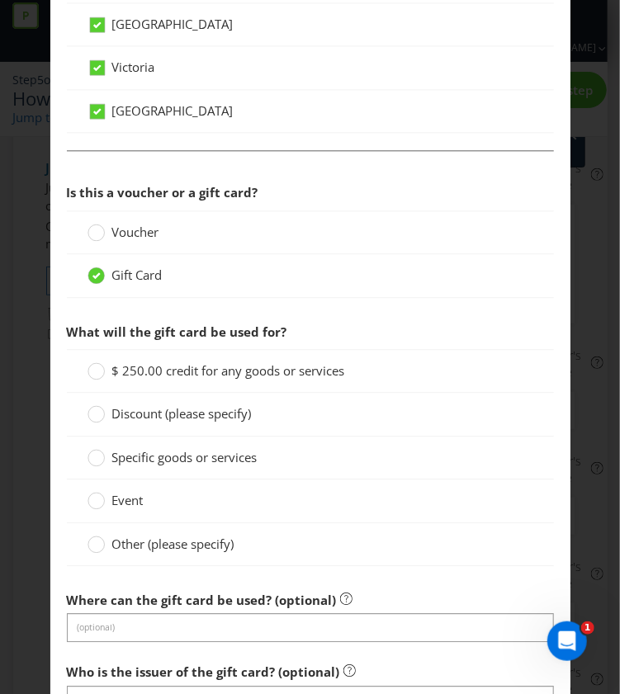
click at [215, 458] on span "Specific goods or services" at bounding box center [184, 457] width 145 height 17
click at [0, 0] on input "Specific goods or services" at bounding box center [0, 0] width 0 height 0
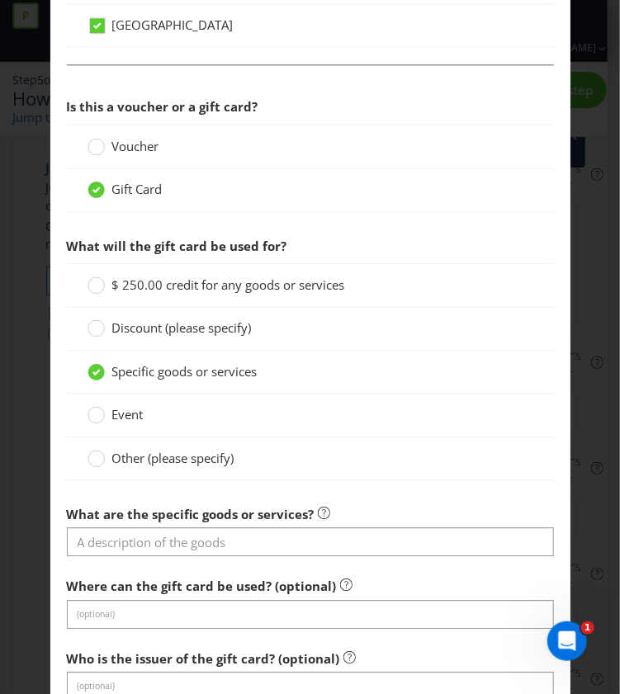
scroll to position [1201, 0]
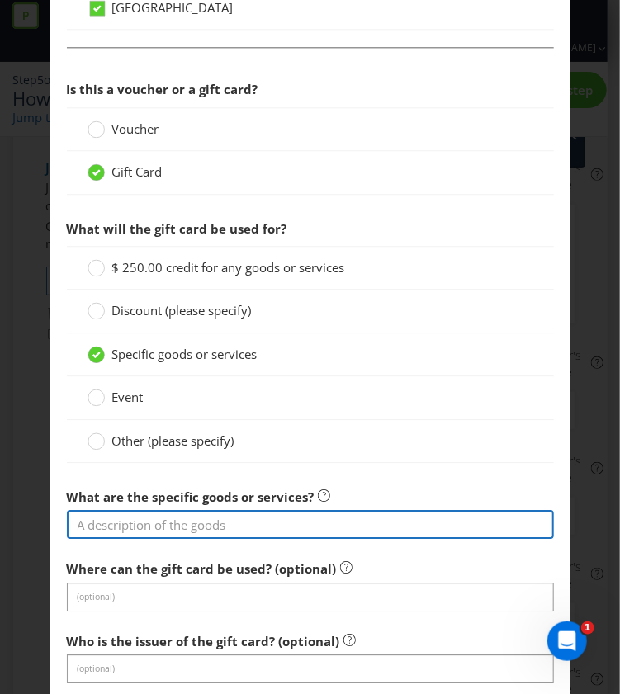
click at [243, 513] on input "text" at bounding box center [310, 524] width 487 height 29
click at [159, 519] on input "Spotlight" at bounding box center [310, 524] width 487 height 29
type input "Spotlight gift card"
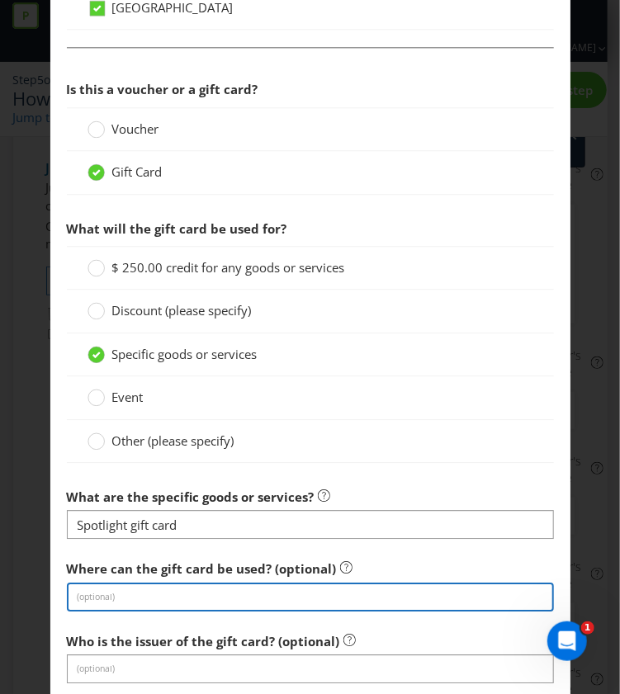
click at [193, 593] on input "text" at bounding box center [310, 597] width 487 height 29
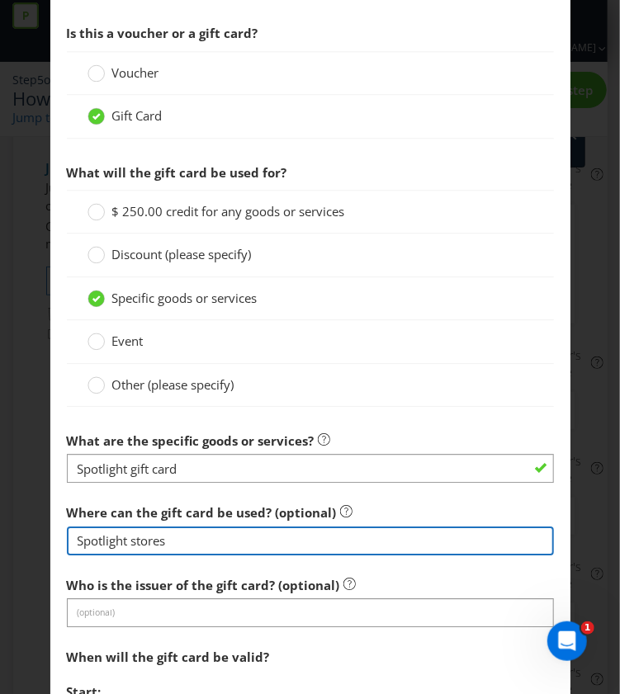
type input "Spotlight stores"
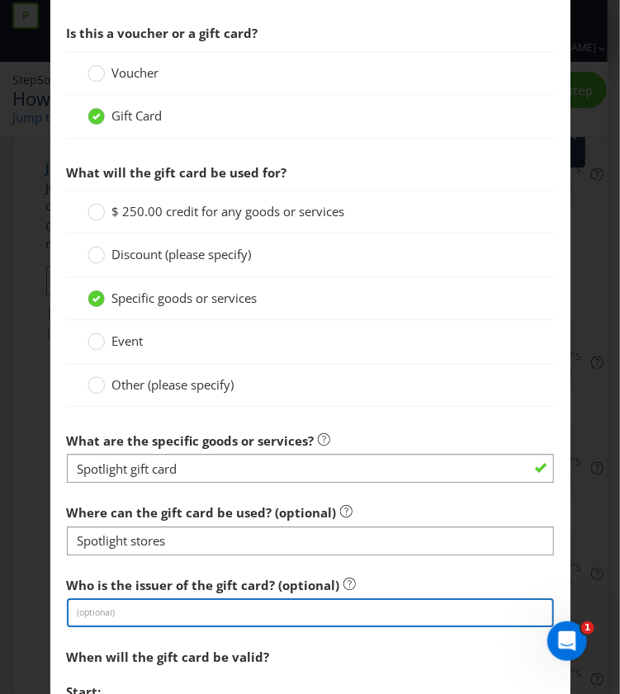
click at [251, 608] on input "text" at bounding box center [310, 612] width 487 height 29
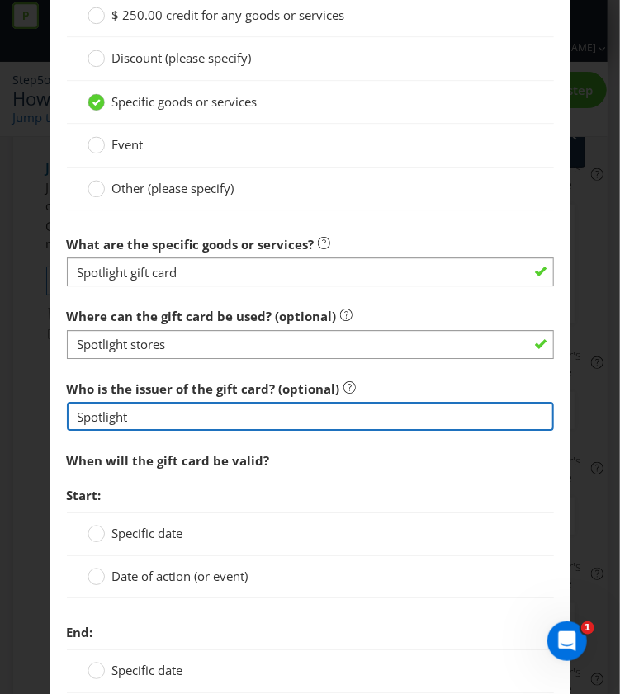
scroll to position [1482, 0]
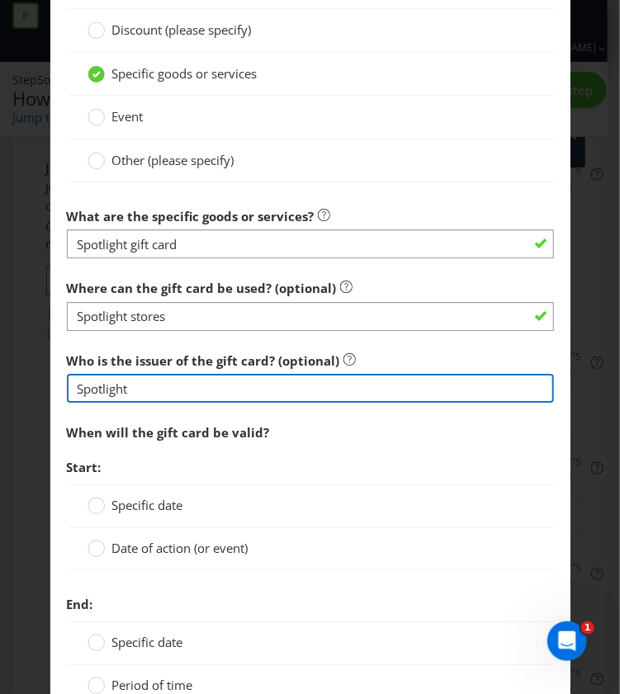
type input "Spotlight"
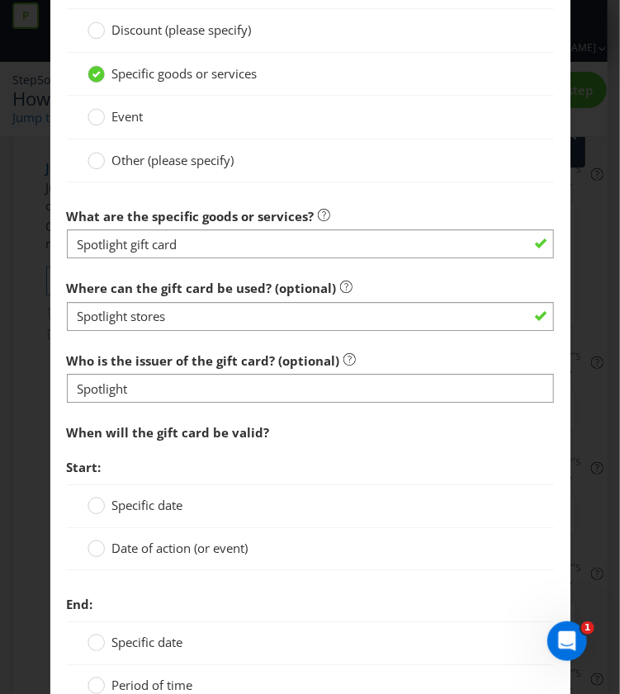
click at [142, 540] on span "Date of action (or event)" at bounding box center [180, 548] width 136 height 17
click at [0, 0] on input "Date of action (or event)" at bounding box center [0, 0] width 0 height 0
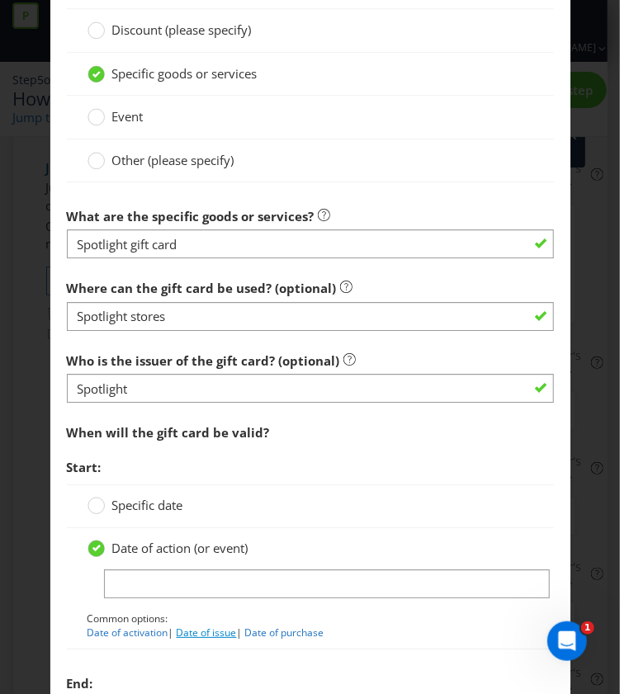
click at [182, 626] on link "Date of issue" at bounding box center [207, 633] width 60 height 14
type input "Date of issue"
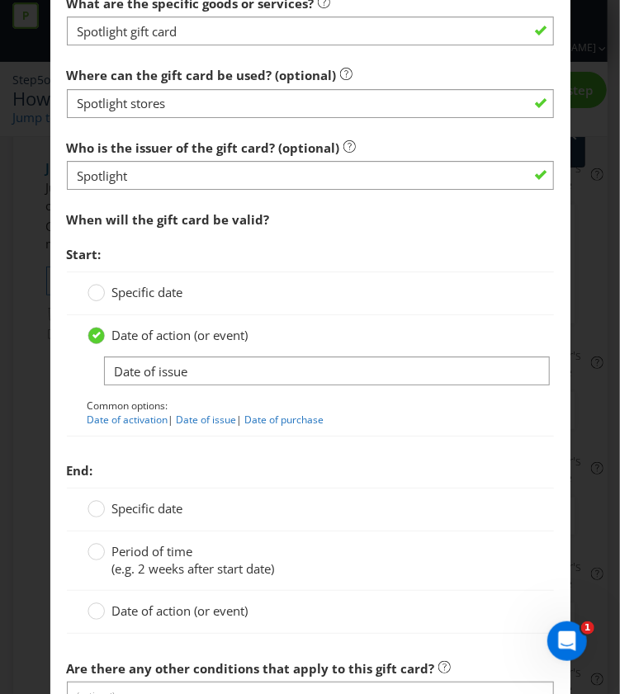
scroll to position [1695, 0]
click at [191, 605] on span "Date of action (or event)" at bounding box center [180, 610] width 136 height 17
click at [0, 0] on input "Date of action (or event)" at bounding box center [0, 0] width 0 height 0
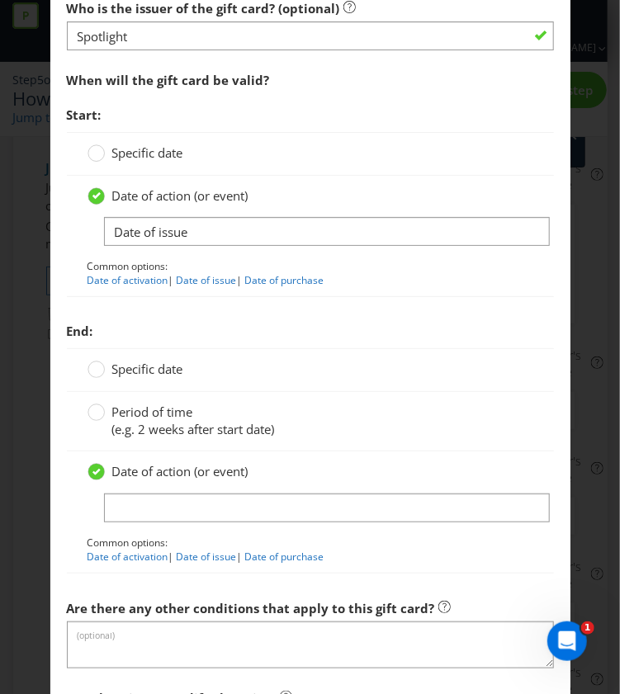
scroll to position [1836, 0]
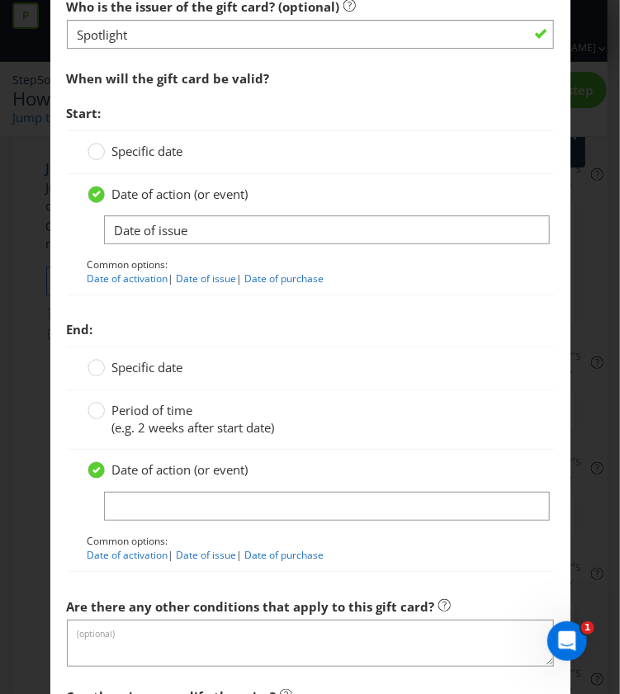
click at [130, 402] on span "Period of time" at bounding box center [152, 410] width 81 height 17
click at [0, 0] on input "Period of time (e.g. 2 weeks after start date)" at bounding box center [0, 0] width 0 height 0
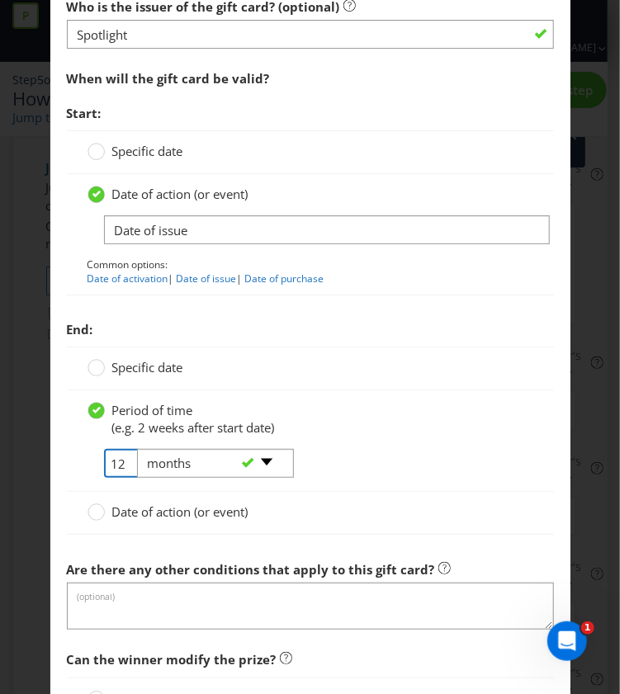
click at [111, 452] on input "12" at bounding box center [122, 463] width 37 height 29
click at [125, 457] on div "-- Please select -- days weeks months years" at bounding box center [209, 464] width 168 height 30
click at [125, 451] on div "-- Please select -- days weeks months years" at bounding box center [209, 464] width 168 height 30
click at [114, 450] on input "12" at bounding box center [122, 463] width 37 height 29
click at [266, 449] on select "-- Please select -- days weeks months years" at bounding box center [215, 463] width 157 height 29
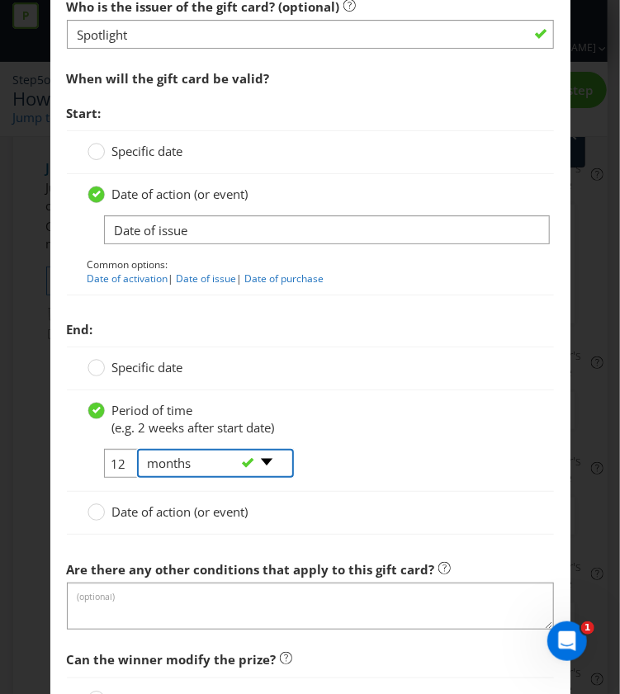
select select "YEARS"
click at [137, 449] on select "-- Please select -- days weeks months years" at bounding box center [215, 463] width 157 height 29
click at [125, 450] on div "-- Please select -- days weeks months years" at bounding box center [209, 464] width 168 height 30
click at [125, 454] on div "-- Please select -- days weeks months years" at bounding box center [209, 464] width 168 height 30
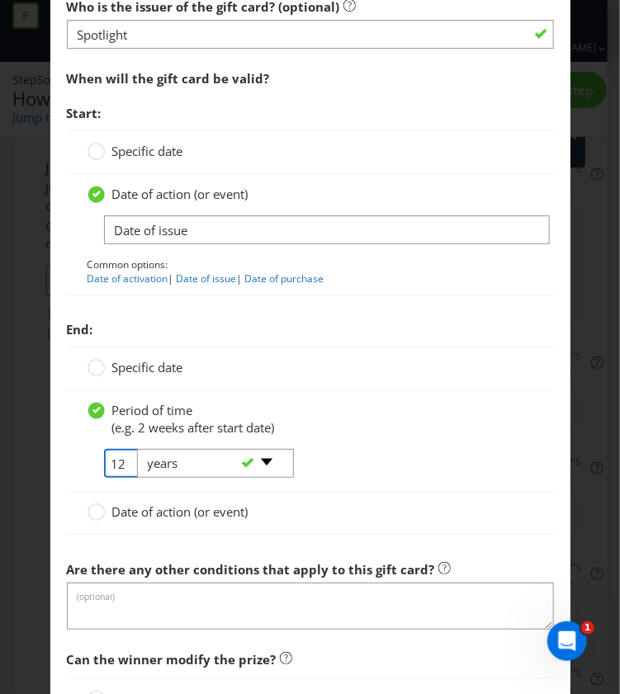
click at [104, 454] on input "12" at bounding box center [122, 463] width 37 height 29
type input "1"
type input "3"
click at [518, 475] on div "3 -- Please select -- days weeks months years" at bounding box center [310, 470] width 470 height 42
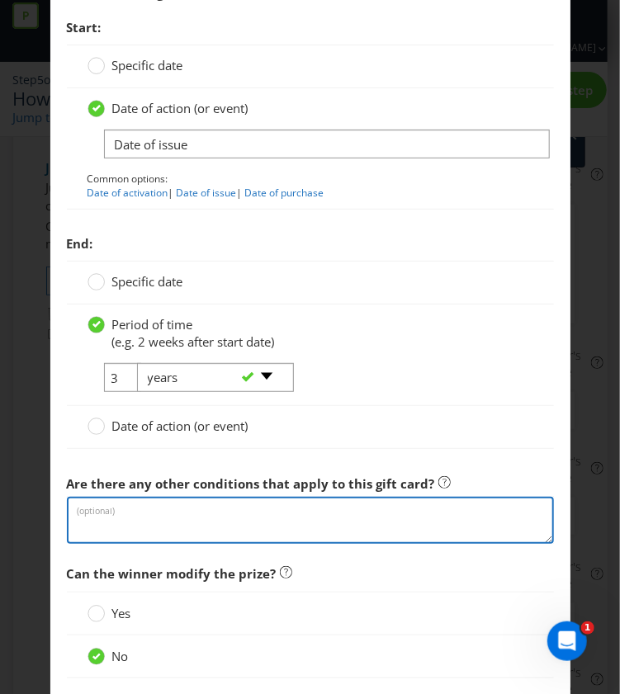
click at [215, 500] on textarea at bounding box center [310, 520] width 487 height 47
type textarea "Expires after 3 years from date of issue"
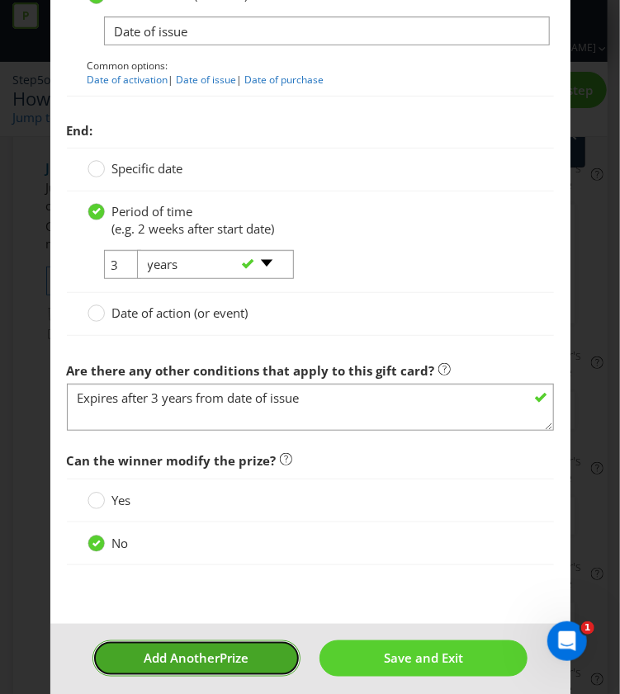
click at [192, 650] on span "Add Another" at bounding box center [182, 658] width 76 height 17
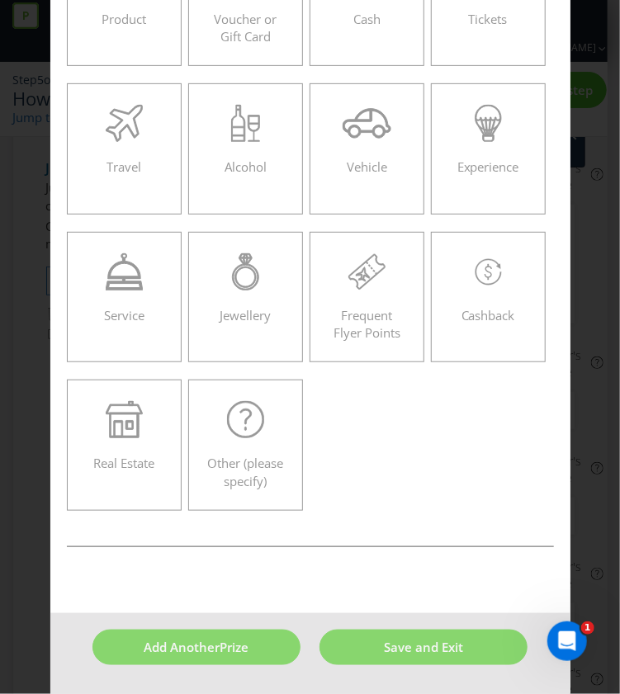
scroll to position [70, 0]
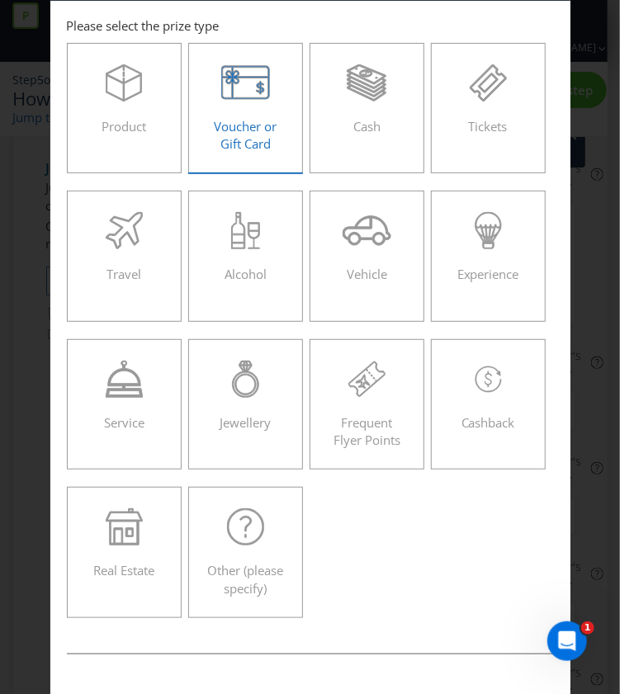
click at [242, 125] on span "Voucher or Gift Card" at bounding box center [245, 135] width 63 height 34
click at [0, 0] on input "Voucher or Gift Card" at bounding box center [0, 0] width 0 height 0
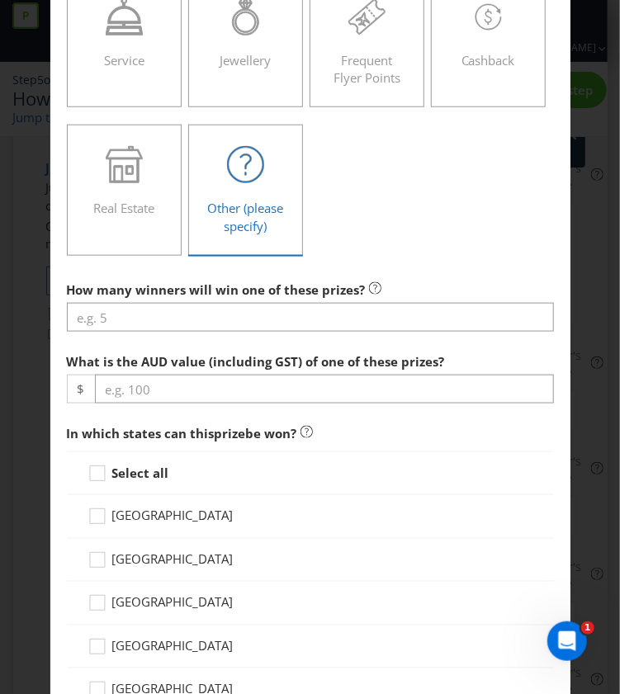
scroll to position [435, 0]
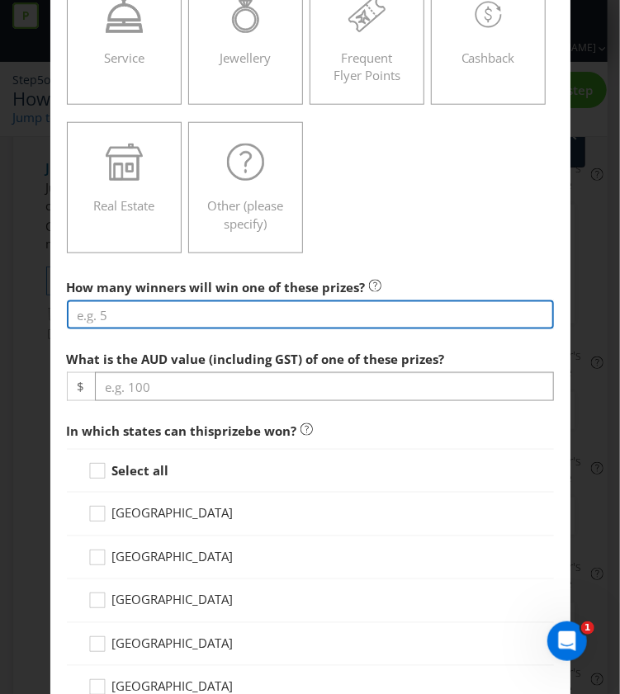
click at [147, 306] on input "number" at bounding box center [310, 314] width 487 height 29
type input "1"
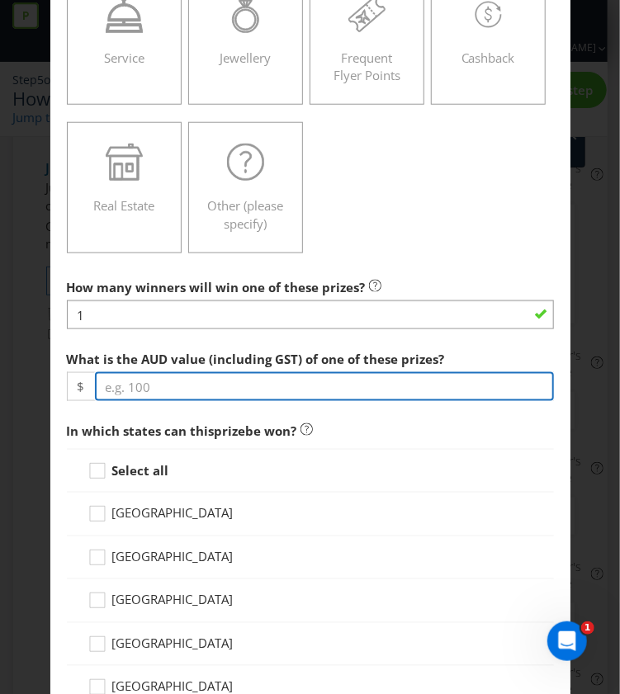
click at [203, 387] on input "number" at bounding box center [324, 386] width 459 height 29
paste input "500.00"
type input "500.00"
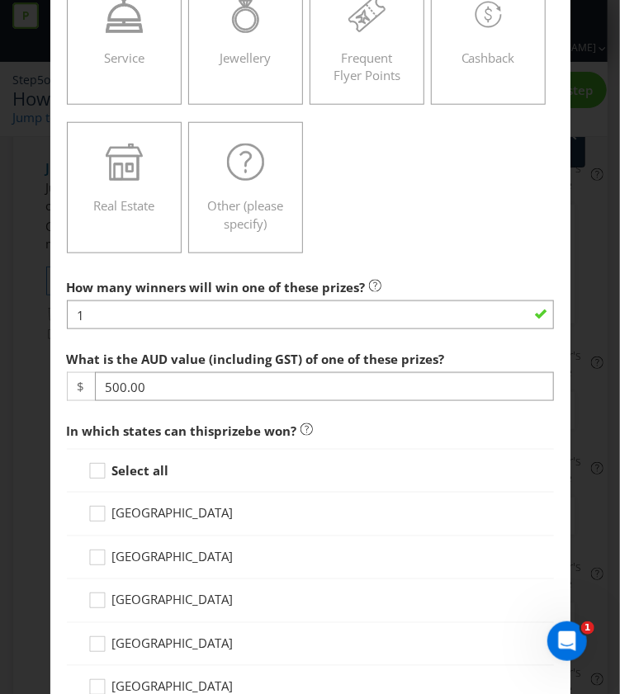
click at [113, 462] on strong "Select all" at bounding box center [140, 470] width 57 height 17
click at [0, 0] on input "Select all" at bounding box center [0, 0] width 0 height 0
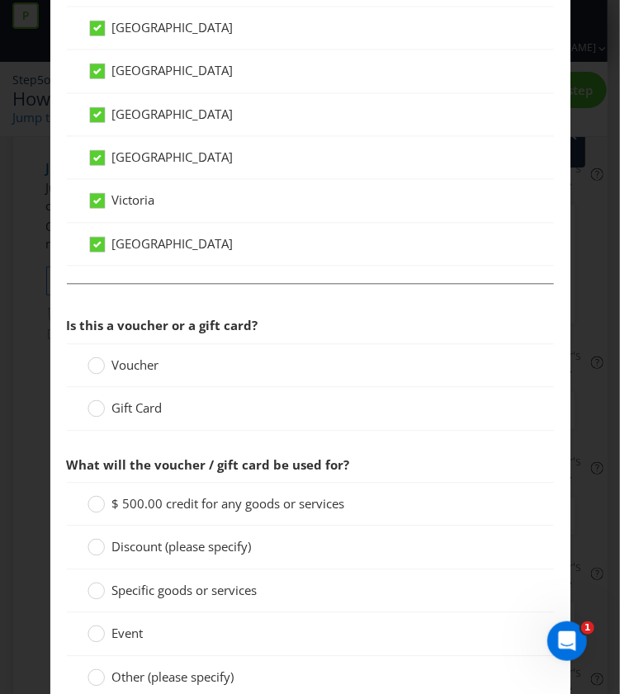
scroll to position [966, 0]
click at [135, 399] on span "Gift Card" at bounding box center [137, 407] width 50 height 17
click at [0, 0] on input "Gift Card" at bounding box center [0, 0] width 0 height 0
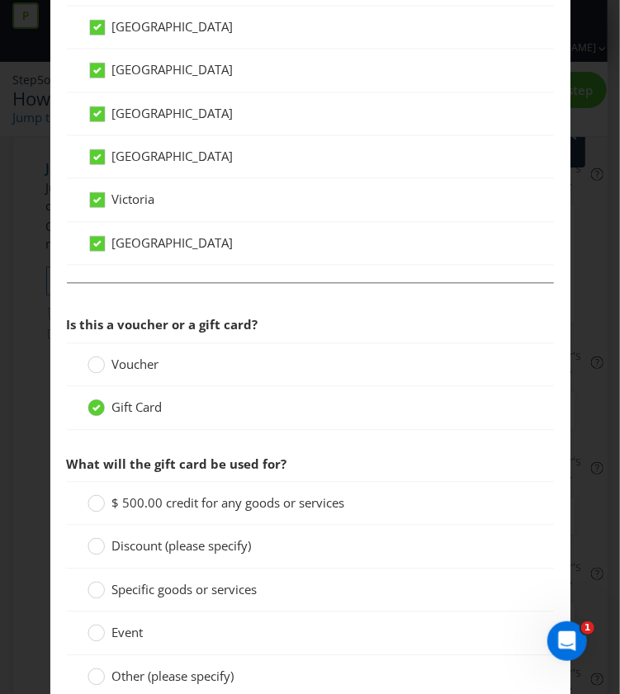
click at [265, 496] on span "$ 500.00 credit for any goods or services" at bounding box center [228, 502] width 233 height 17
click at [0, 0] on input "$ 500.00 credit for any goods or services" at bounding box center [0, 0] width 0 height 0
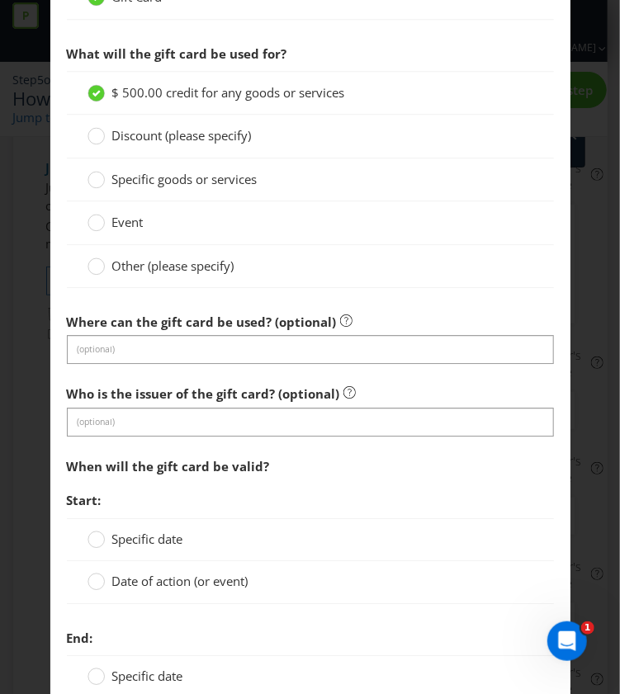
scroll to position [1442, 0]
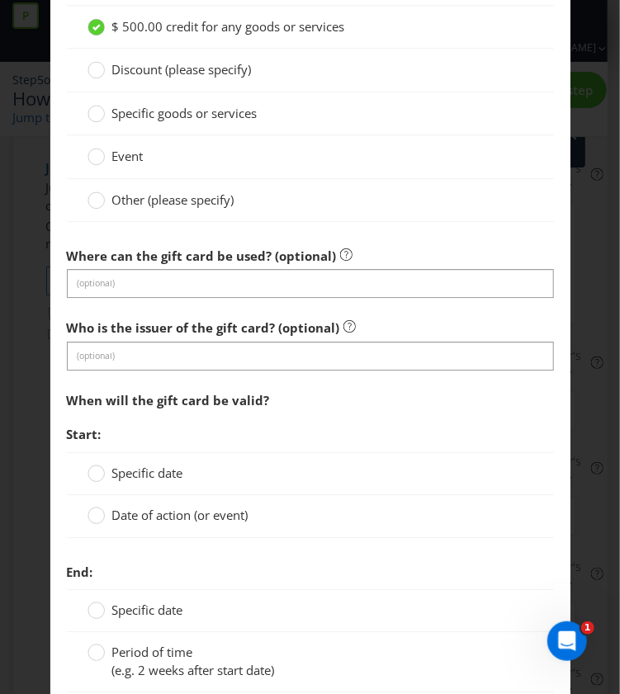
click at [154, 507] on span "Date of action (or event)" at bounding box center [180, 515] width 136 height 17
click at [0, 0] on input "Date of action (or event)" at bounding box center [0, 0] width 0 height 0
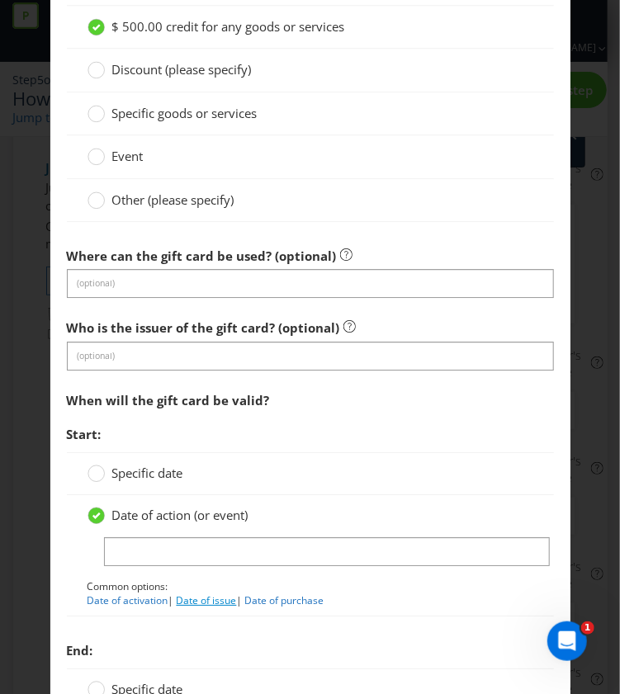
click at [213, 593] on link "Date of issue" at bounding box center [207, 600] width 60 height 14
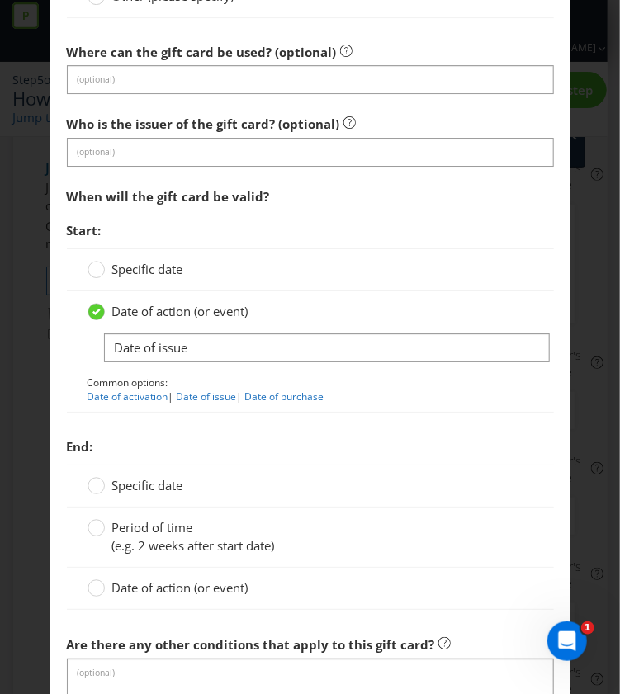
scroll to position [1649, 0]
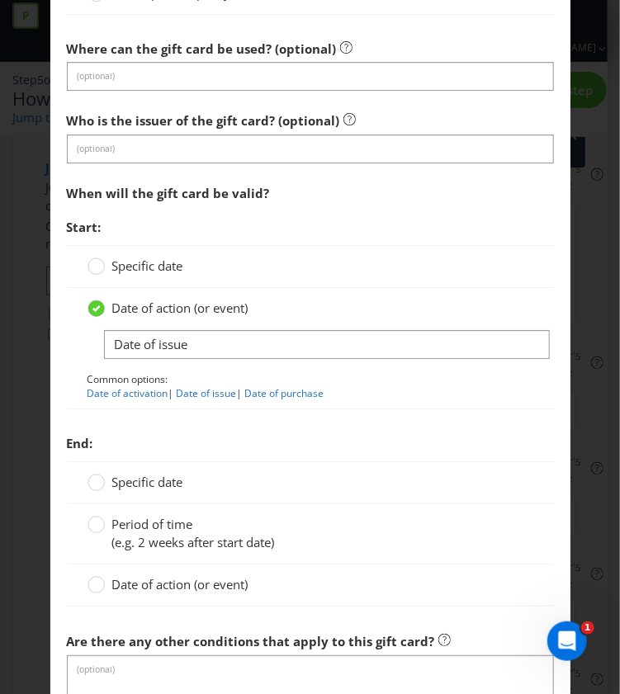
click at [289, 390] on link "Date of purchase" at bounding box center [284, 393] width 79 height 14
type input "Date of purchase"
click at [114, 534] on span "(e.g. 2 weeks after start date)" at bounding box center [193, 542] width 163 height 17
click at [0, 0] on input "Period of time (e.g. 2 weeks after start date)" at bounding box center [0, 0] width 0 height 0
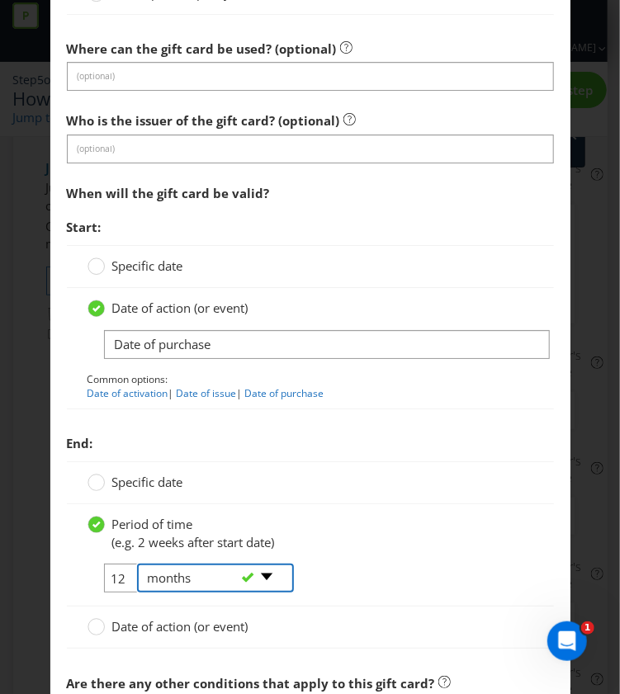
click at [258, 564] on select "-- Please select -- days weeks months years" at bounding box center [215, 578] width 157 height 29
select select "YEARS"
click at [137, 564] on select "-- Please select -- days weeks months years" at bounding box center [215, 578] width 157 height 29
click at [115, 570] on input "12" at bounding box center [122, 578] width 37 height 29
type input "2"
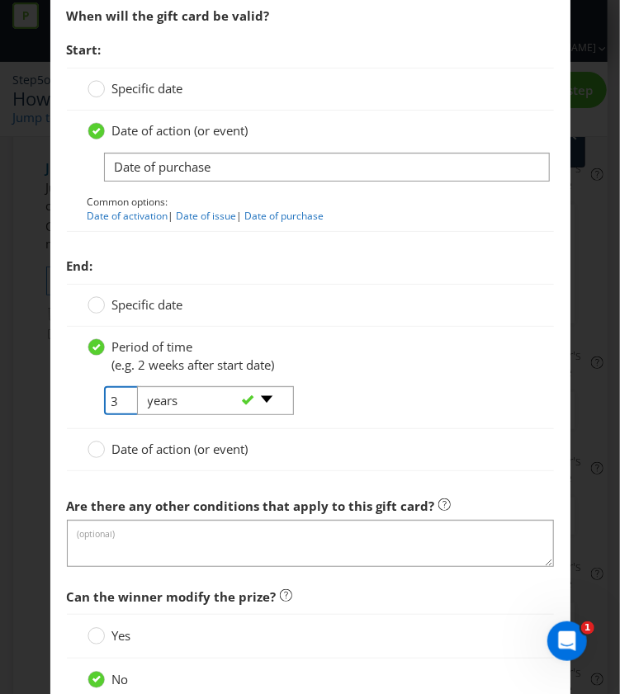
scroll to position [1832, 0]
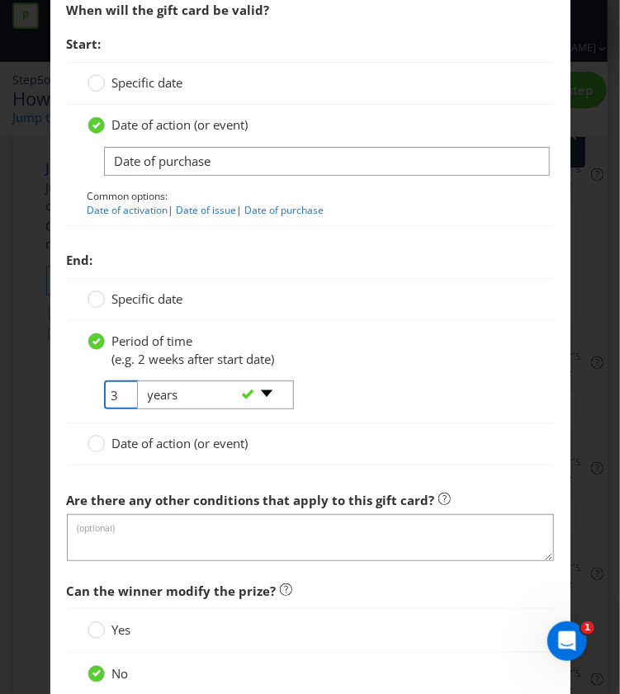
type input "3"
click at [129, 574] on span "Can the winner modify the prize?" at bounding box center [310, 591] width 487 height 34
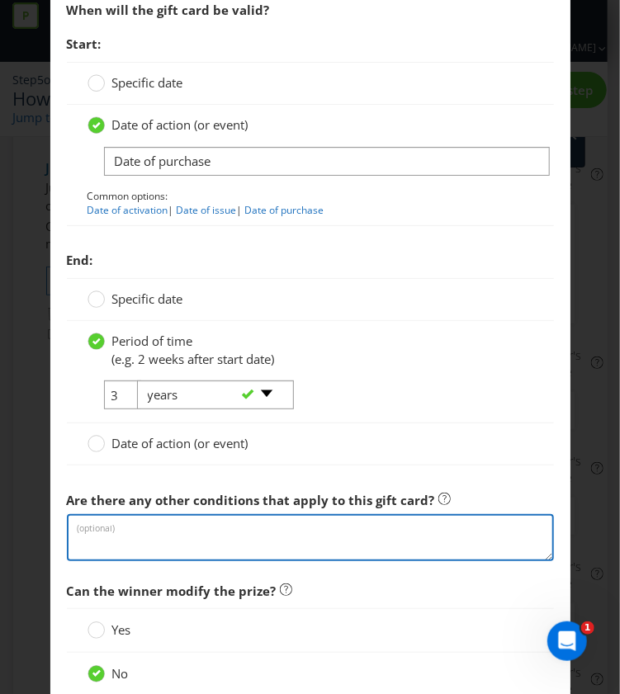
click at [139, 541] on textarea at bounding box center [310, 537] width 487 height 47
type textarea "Valid for 3 years from date of purchase"
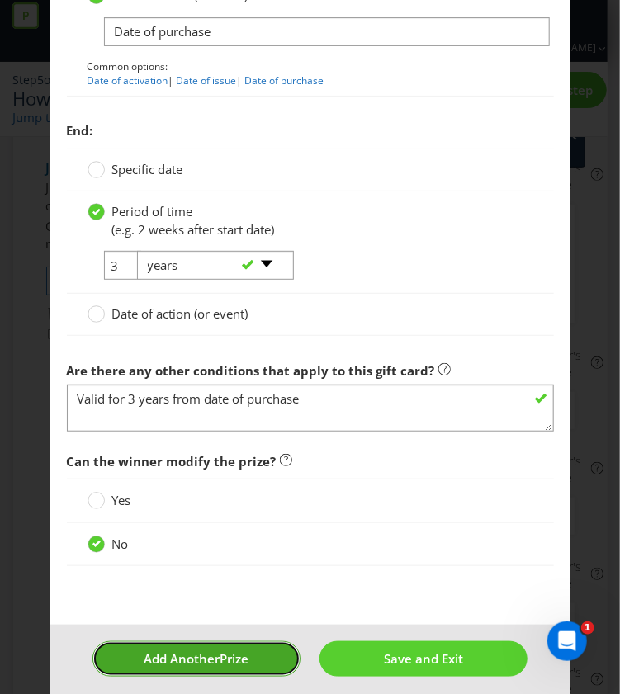
click at [240, 650] on span "Prize" at bounding box center [234, 658] width 29 height 17
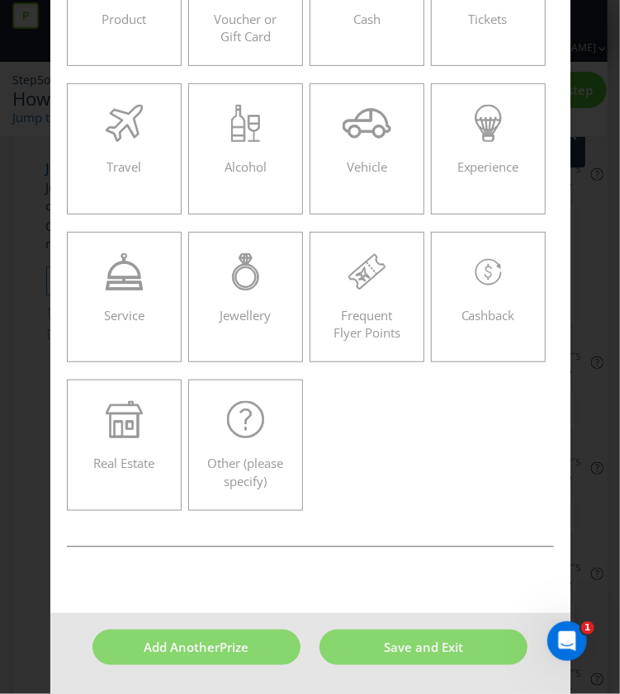
scroll to position [70, 0]
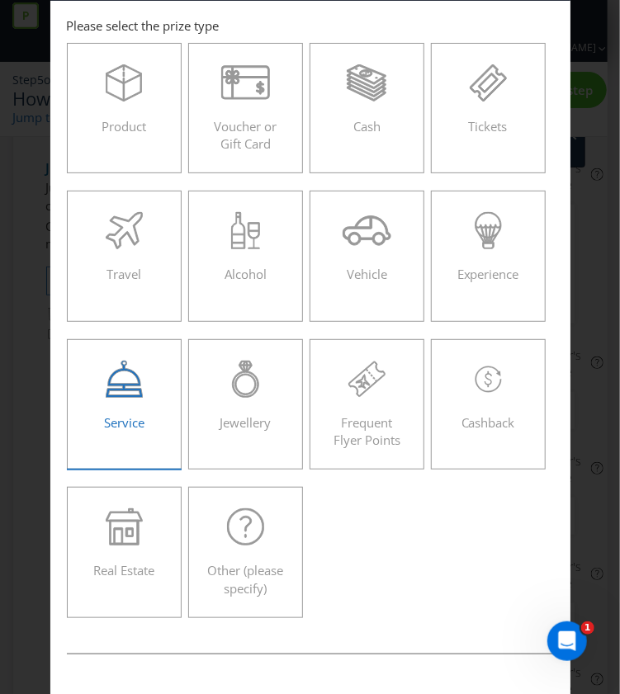
click at [127, 386] on icon at bounding box center [124, 379] width 37 height 37
click at [0, 0] on input "Service" at bounding box center [0, 0] width 0 height 0
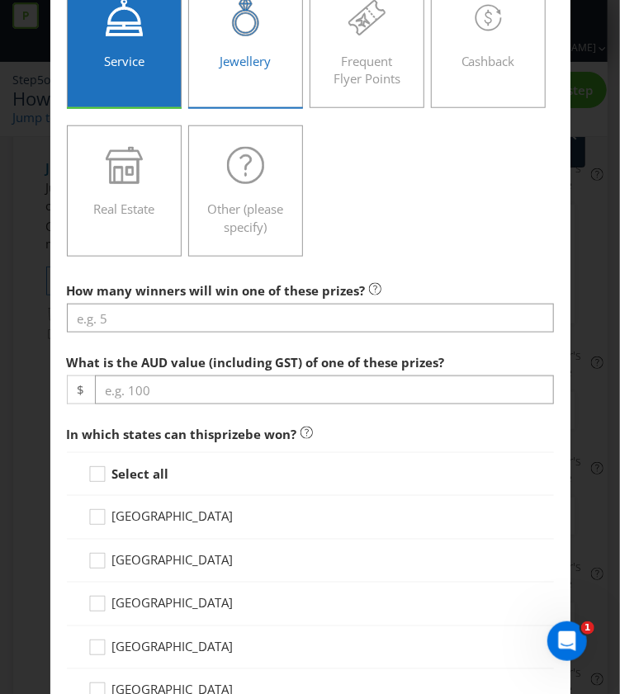
scroll to position [433, 0]
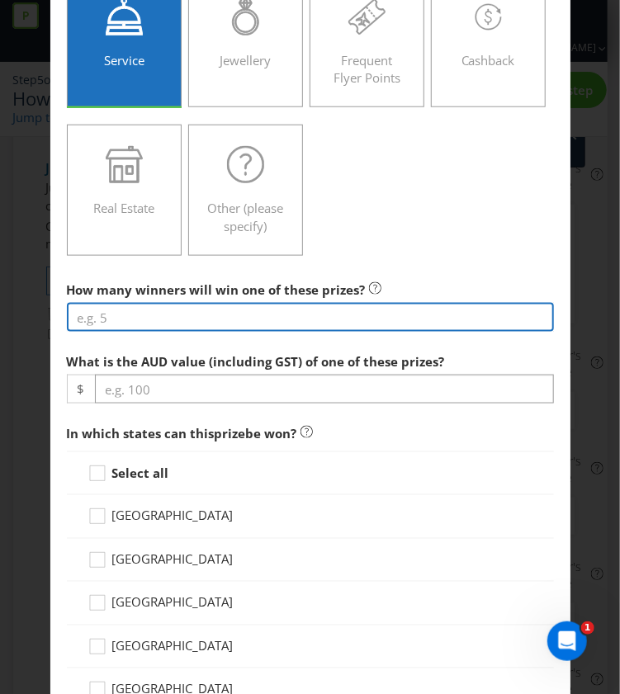
click at [165, 310] on input "number" at bounding box center [310, 317] width 487 height 29
type input "1"
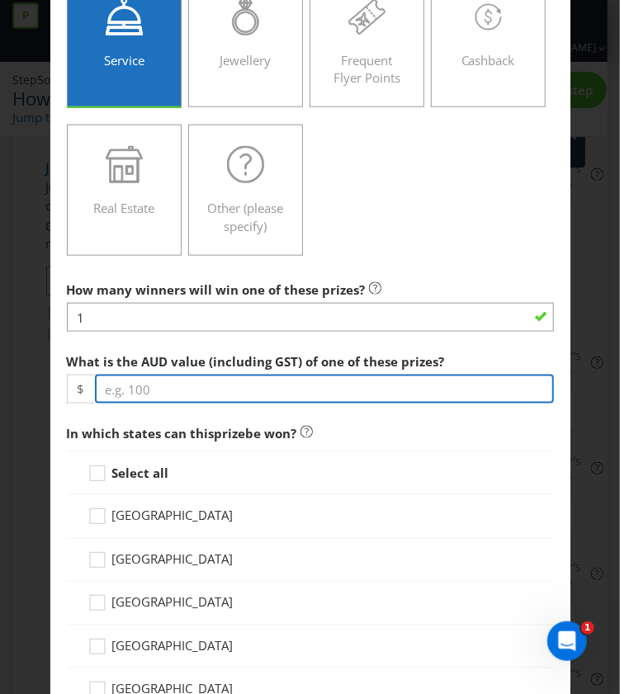
click at [182, 399] on input "number" at bounding box center [324, 389] width 459 height 29
paste input "1150.00"
type input "1150.00"
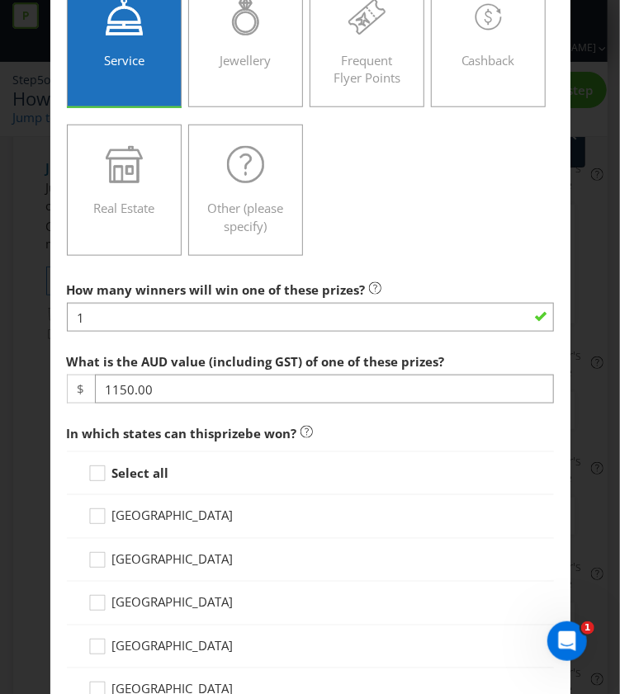
click at [135, 465] on strong "Select all" at bounding box center [140, 473] width 57 height 17
click at [0, 0] on input "Select all" at bounding box center [0, 0] width 0 height 0
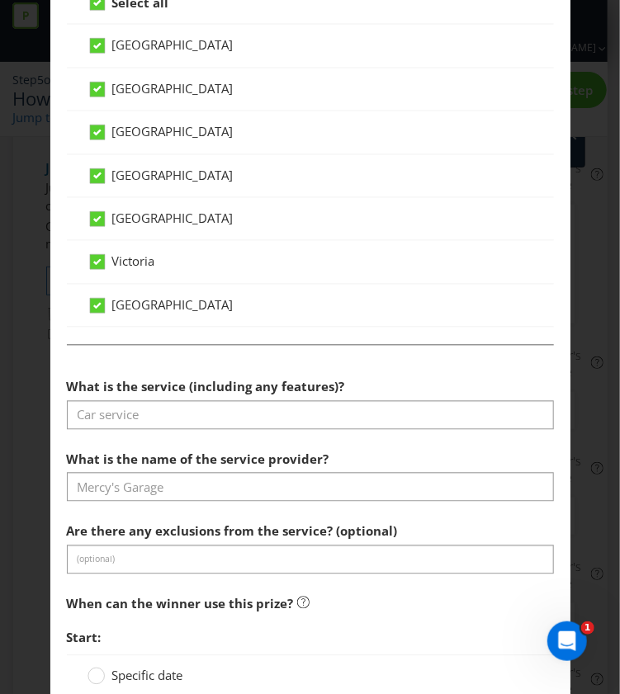
click at [135, 426] on section "What is the service (including any features)? What is the name of the service p…" at bounding box center [310, 682] width 487 height 622
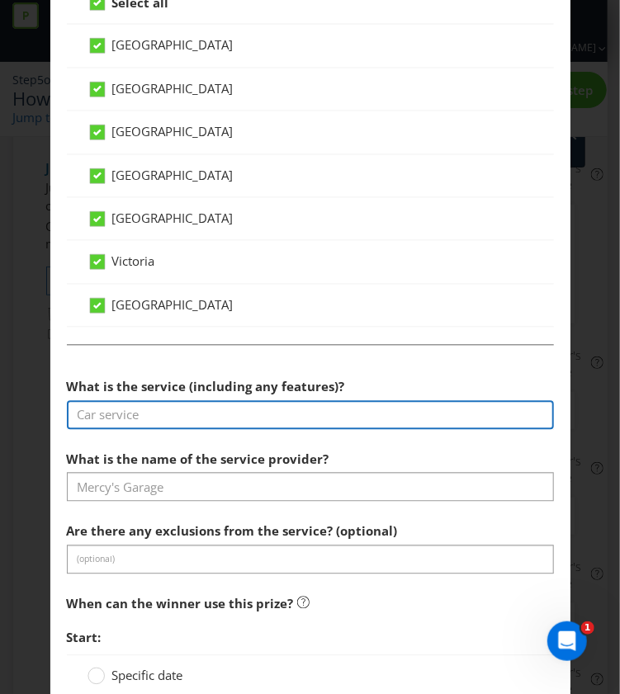
click at [123, 418] on input "text" at bounding box center [310, 415] width 487 height 29
type input "Aura Photographer"
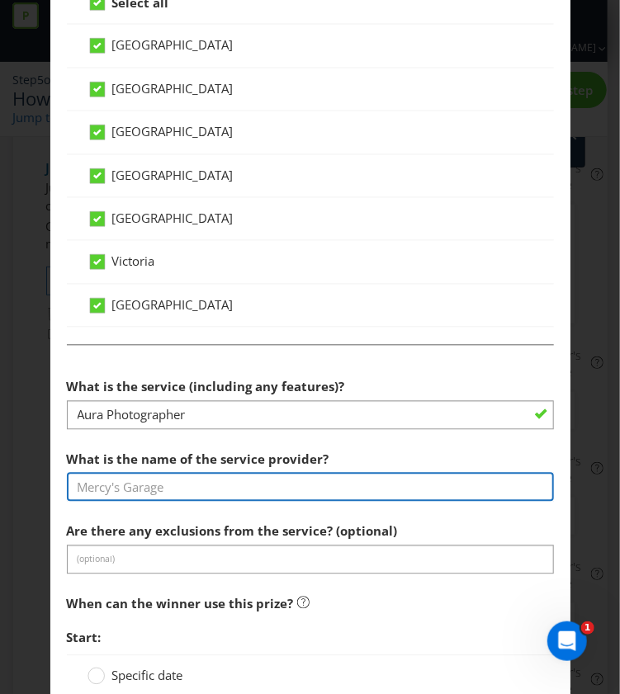
click at [316, 480] on input "text" at bounding box center [310, 487] width 487 height 29
paste input "Vibras Aura Photography"
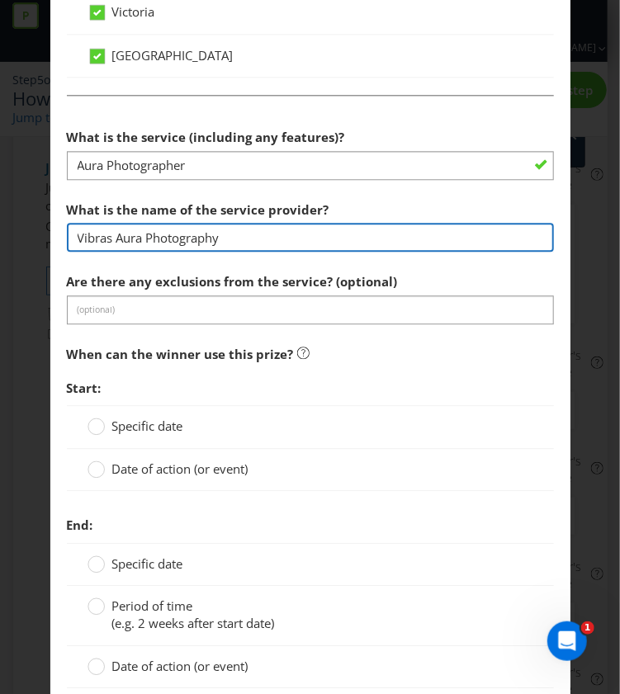
scroll to position [1161, 0]
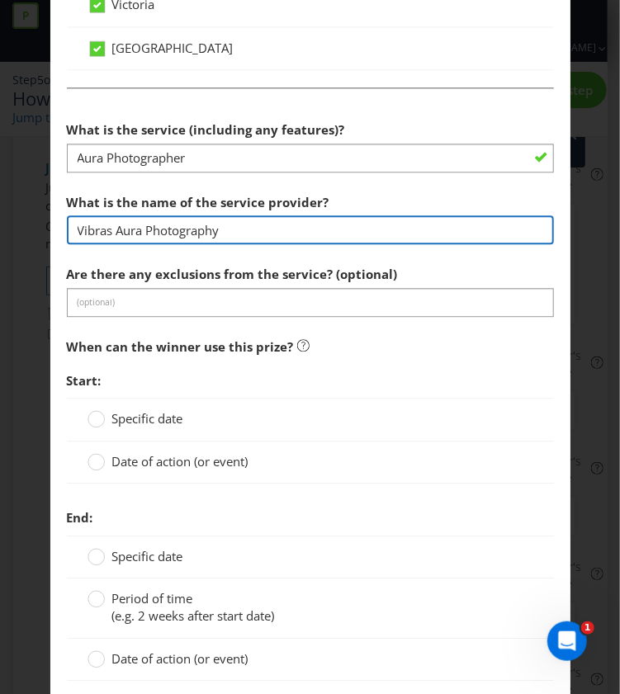
type input "Vibras Aura Photography"
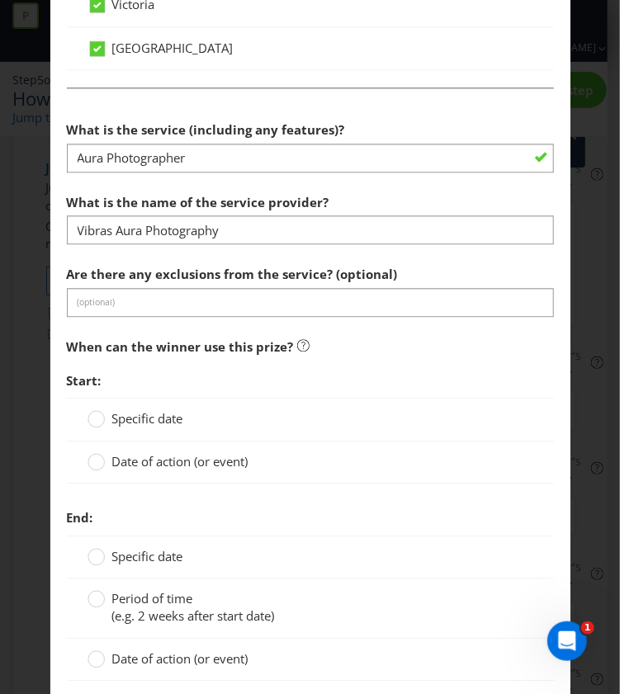
click at [124, 456] on span "Date of action (or event)" at bounding box center [180, 461] width 136 height 17
click at [0, 0] on input "Date of action (or event)" at bounding box center [0, 0] width 0 height 0
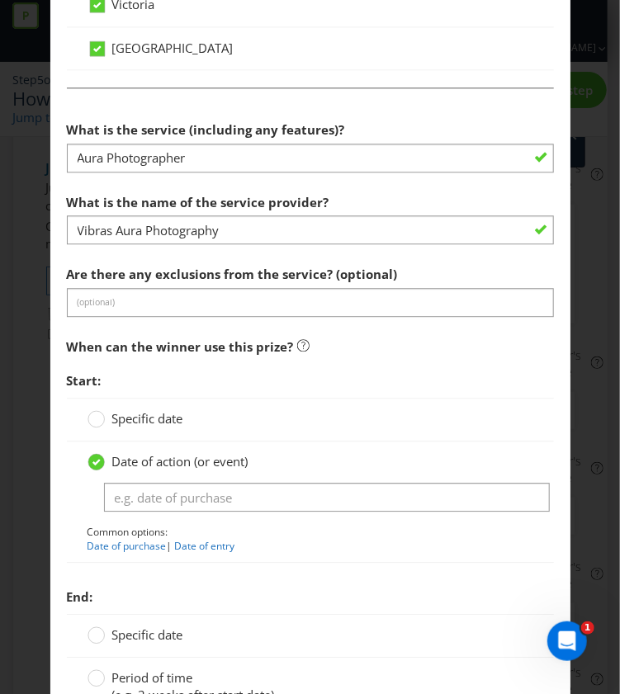
click at [144, 403] on div "Specific date" at bounding box center [310, 419] width 487 height 43
click at [137, 420] on span "Specific date" at bounding box center [147, 418] width 71 height 17
click at [0, 0] on input "Specific date" at bounding box center [0, 0] width 0 height 0
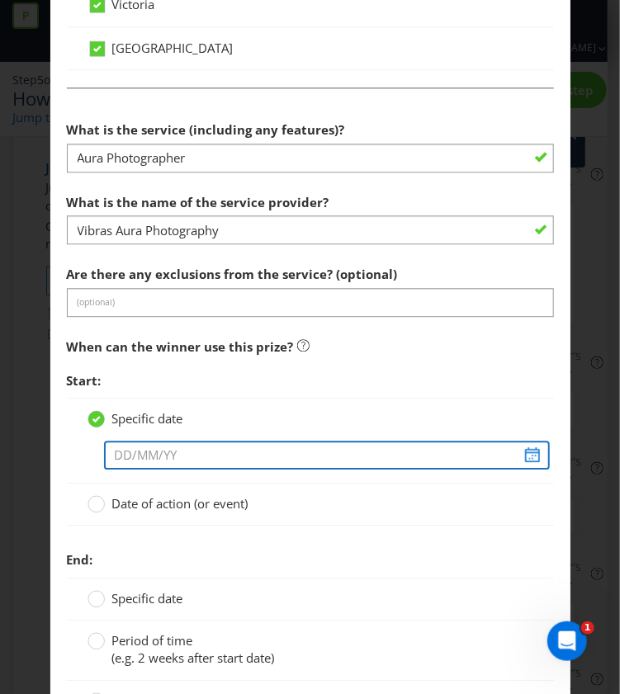
click at [518, 446] on input "text" at bounding box center [327, 455] width 446 height 29
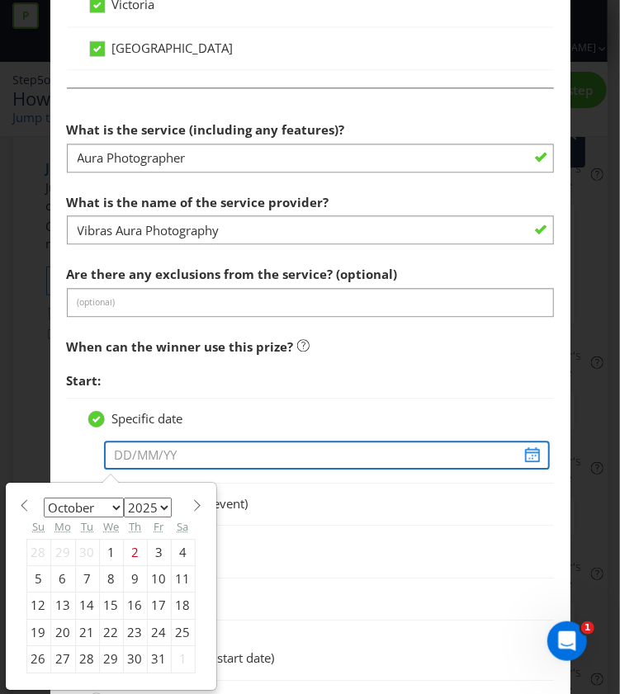
click at [518, 446] on input "text" at bounding box center [327, 455] width 446 height 29
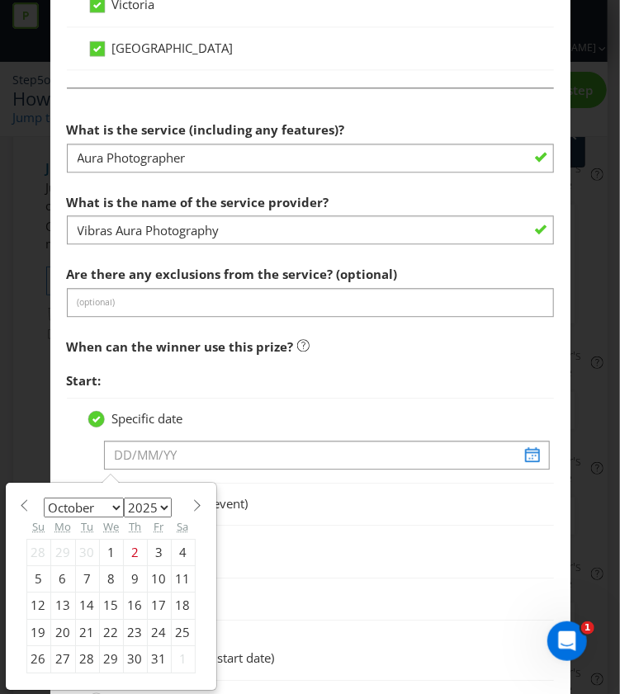
click at [147, 646] on div "31" at bounding box center [159, 659] width 24 height 26
type input "[DATE]"
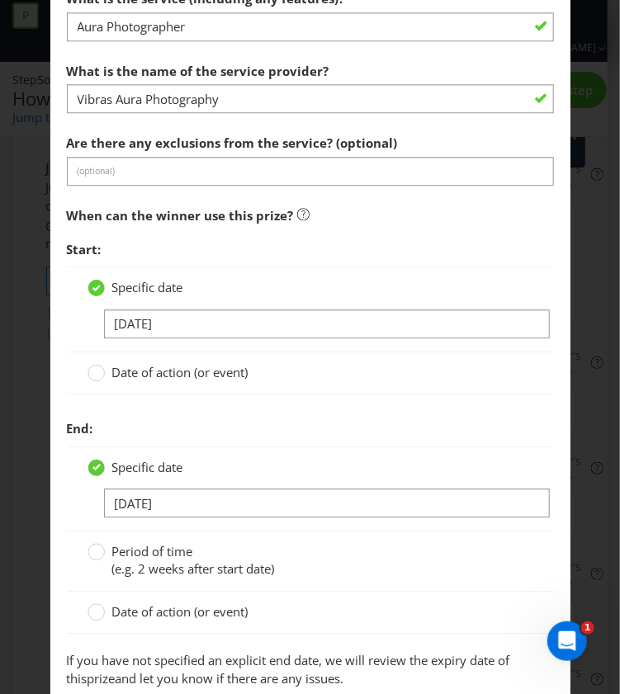
scroll to position [1326, 0]
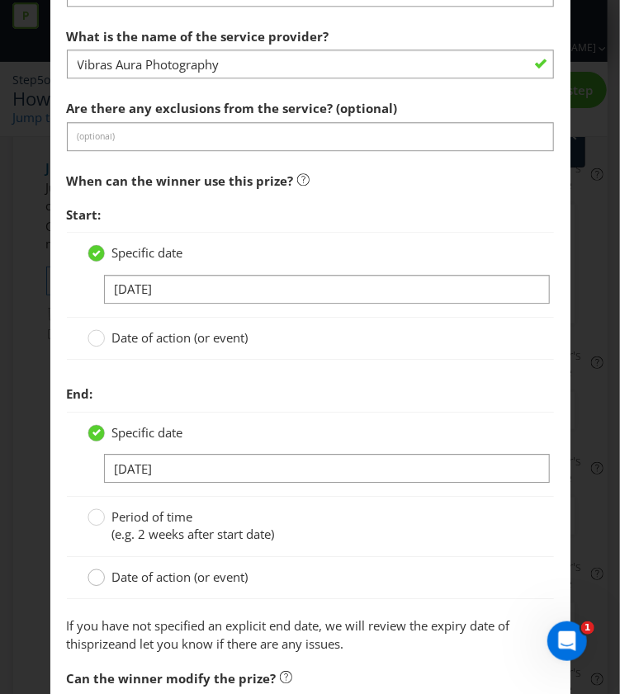
click at [89, 574] on circle at bounding box center [95, 578] width 17 height 17
click at [0, 0] on input "Date of action (or event)" at bounding box center [0, 0] width 0 height 0
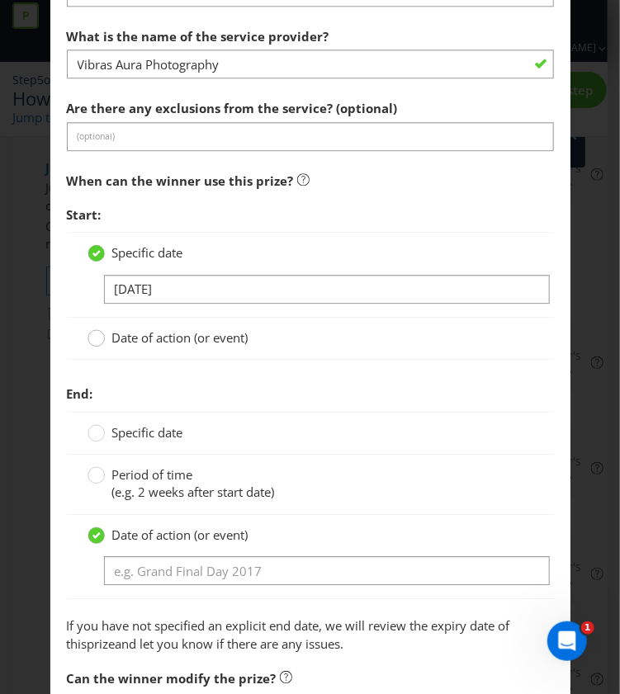
click at [87, 331] on circle at bounding box center [95, 338] width 17 height 17
click at [0, 0] on input "Date of action (or event)" at bounding box center [0, 0] width 0 height 0
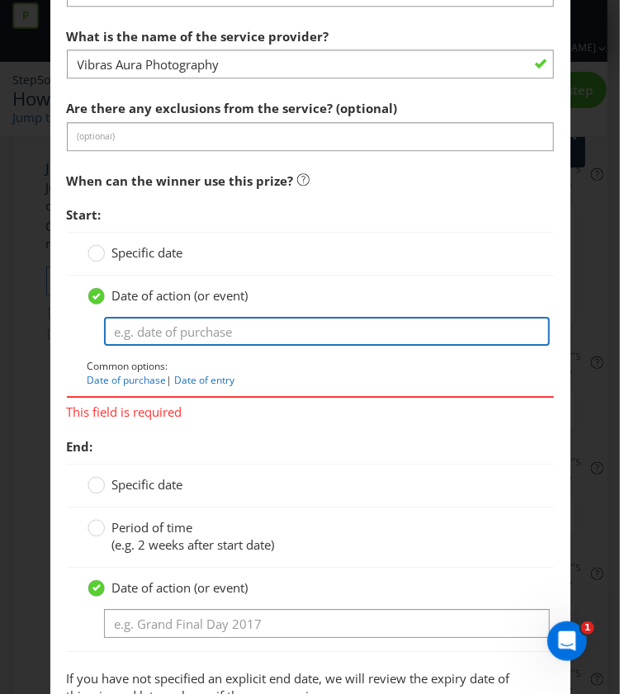
click at [170, 317] on input "text" at bounding box center [327, 331] width 446 height 29
click at [144, 319] on input "[DATE] Party date" at bounding box center [327, 331] width 446 height 29
type input "[DATE] Party date"
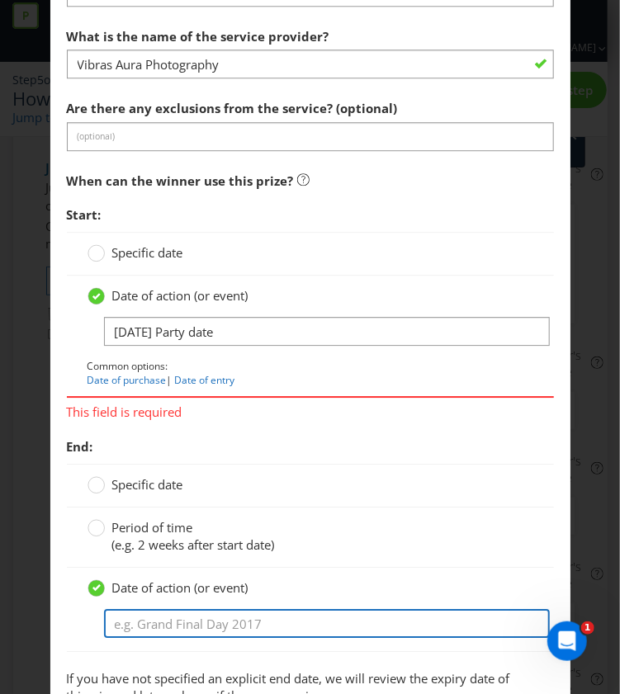
click at [170, 626] on div "Date of action (or event)" at bounding box center [310, 610] width 487 height 84
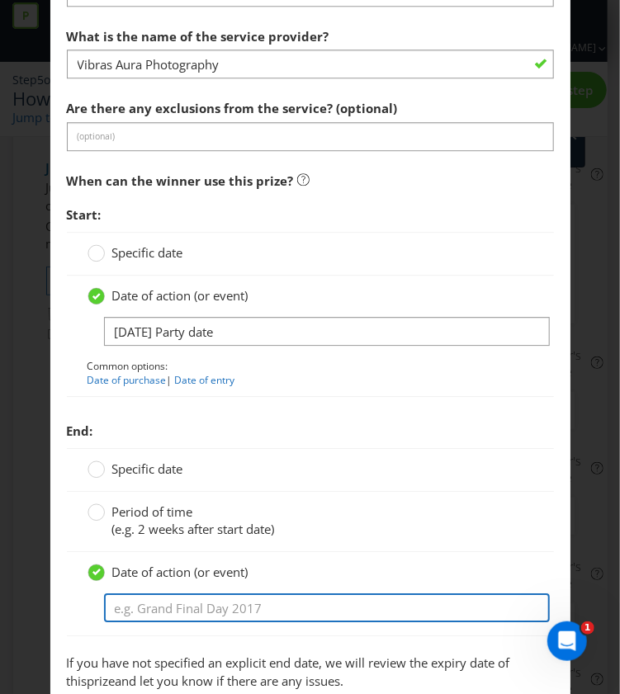
paste input "[DATE] Party date"
type input "[DATE] Party date"
click at [109, 598] on input "[DATE] Party date" at bounding box center [327, 607] width 446 height 29
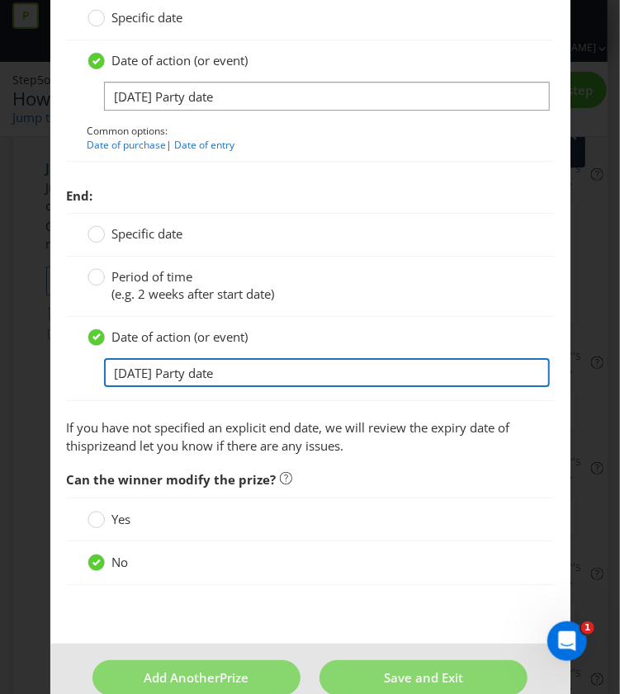
scroll to position [1563, 0]
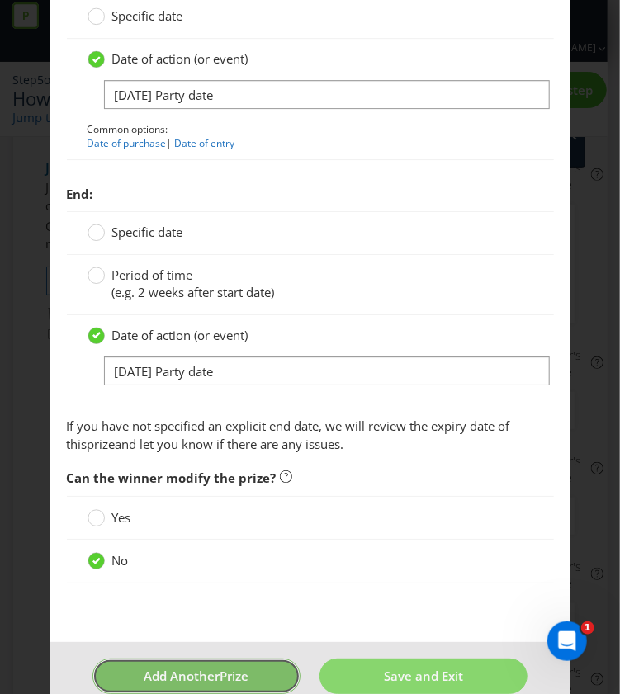
click at [222, 674] on span "Prize" at bounding box center [234, 676] width 29 height 17
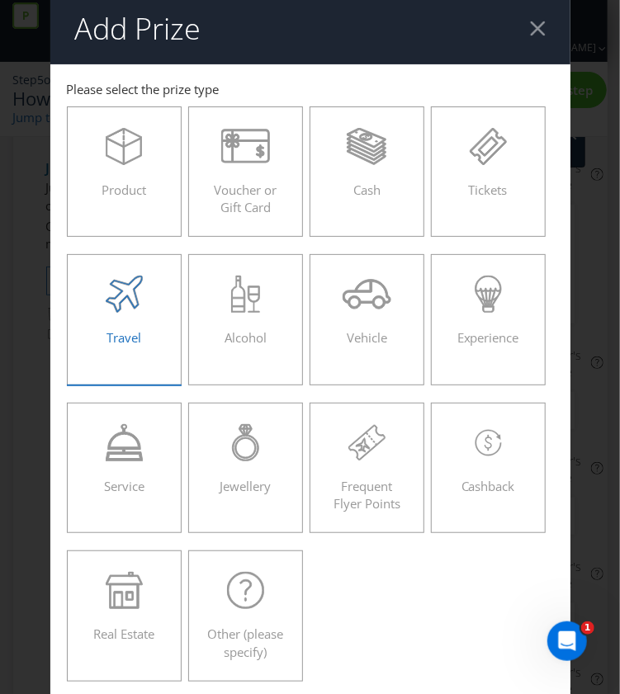
scroll to position [6, 0]
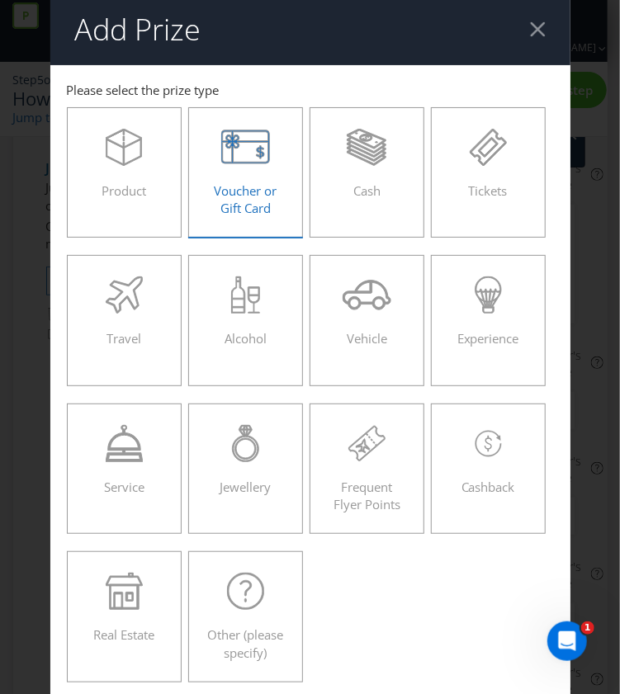
click at [249, 194] on span "Voucher or Gift Card" at bounding box center [245, 199] width 63 height 34
click at [0, 0] on input "Voucher or Gift Card" at bounding box center [0, 0] width 0 height 0
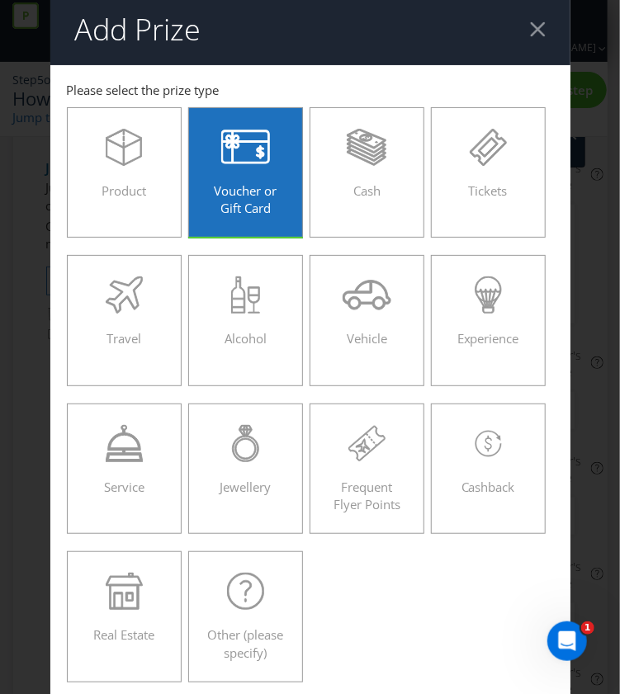
scroll to position [450, 0]
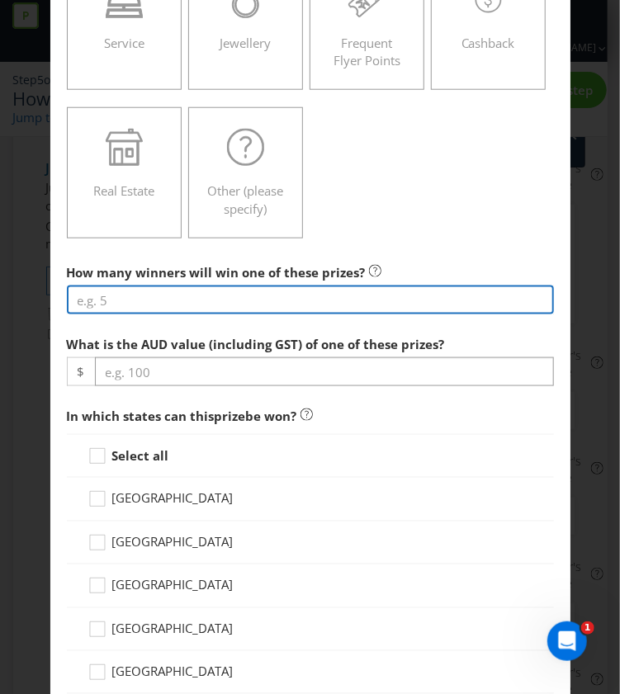
click at [164, 291] on input "number" at bounding box center [310, 300] width 487 height 29
type input "10"
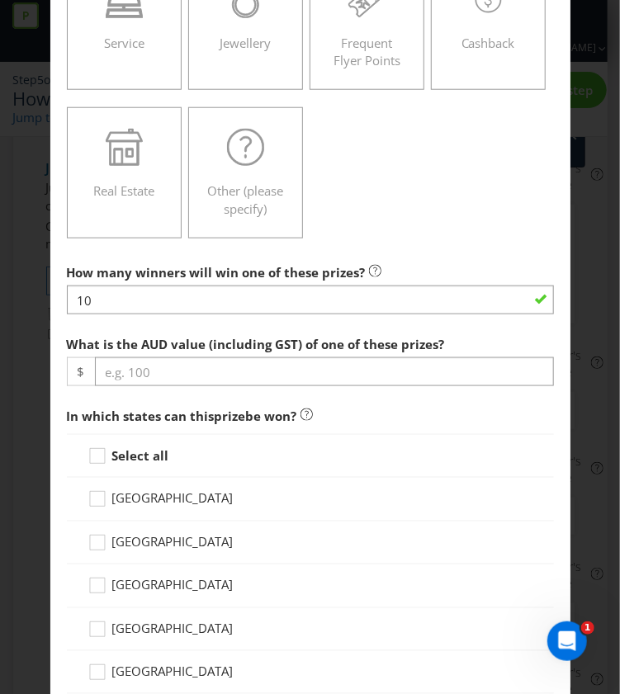
click at [248, 385] on div at bounding box center [310, 386] width 487 height 2
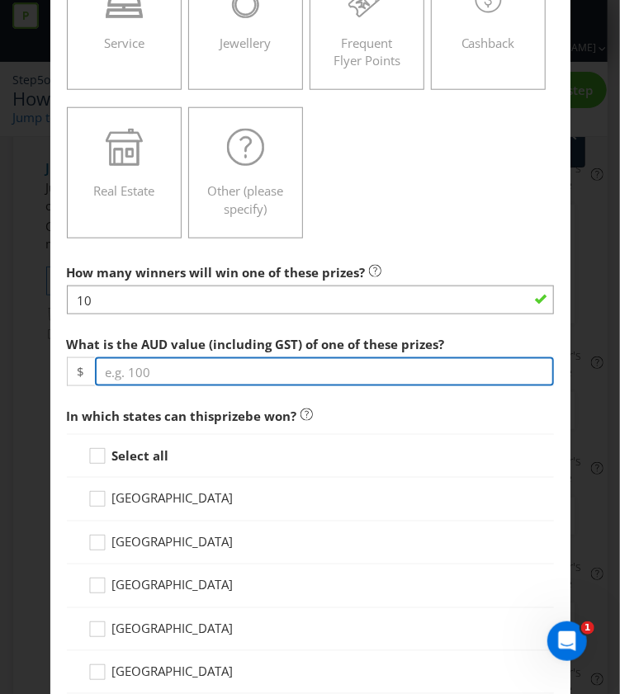
click at [236, 378] on input "number" at bounding box center [324, 371] width 459 height 29
type input "100"
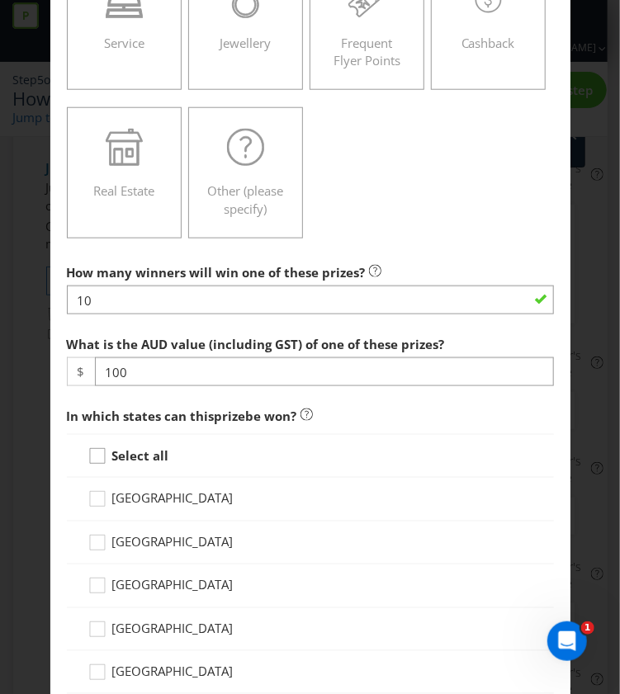
click at [99, 451] on icon at bounding box center [99, 459] width 25 height 25
click at [0, 0] on input "Select all" at bounding box center [0, 0] width 0 height 0
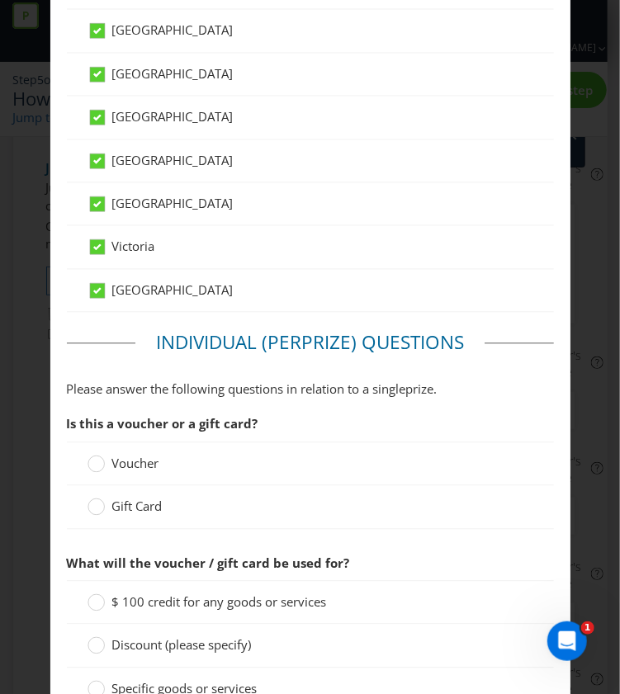
scroll to position [949, 0]
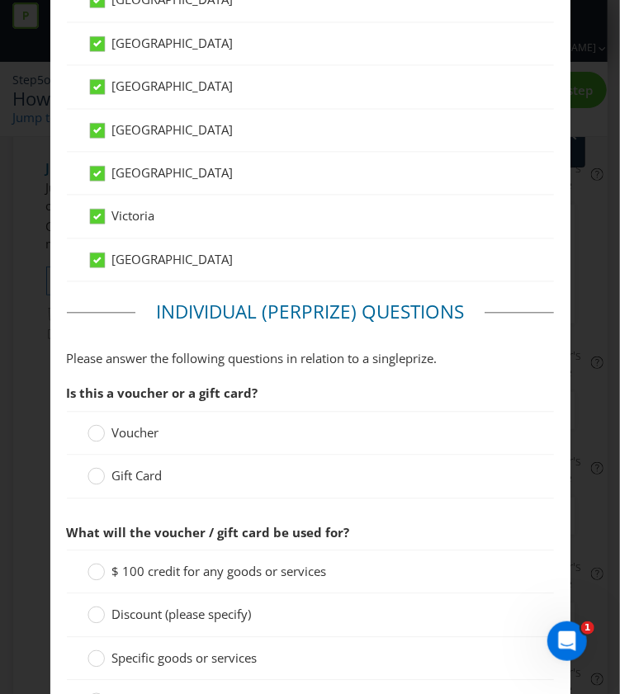
click at [114, 481] on div "Gift Card" at bounding box center [310, 476] width 487 height 43
click at [112, 474] on span "Gift Card" at bounding box center [137, 475] width 50 height 17
click at [0, 0] on input "Gift Card" at bounding box center [0, 0] width 0 height 0
click at [134, 563] on span "$ 100 credit for any goods or services" at bounding box center [219, 571] width 215 height 17
click at [0, 0] on input "$ 100 credit for any goods or services" at bounding box center [0, 0] width 0 height 0
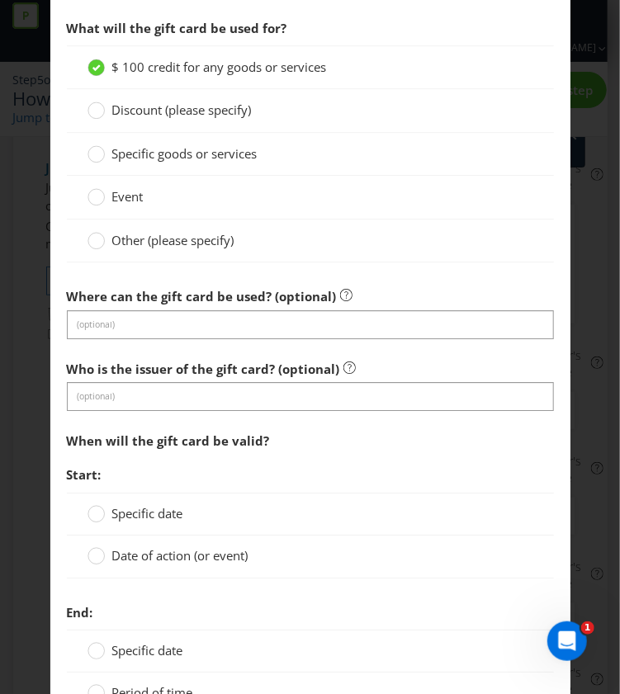
scroll to position [1564, 0]
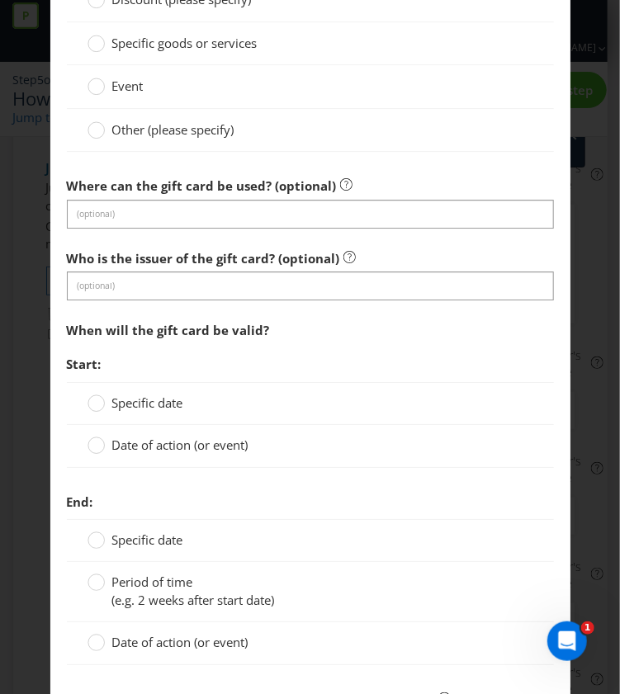
click at [115, 398] on span "Specific date" at bounding box center [147, 403] width 71 height 17
click at [0, 0] on input "Specific date" at bounding box center [0, 0] width 0 height 0
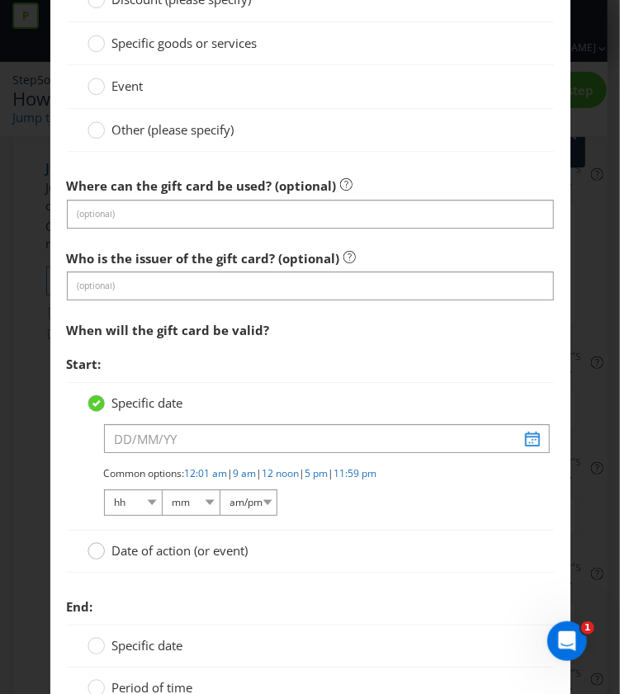
click at [96, 542] on icon at bounding box center [95, 550] width 17 height 17
click at [0, 0] on input "Date of action (or event)" at bounding box center [0, 0] width 0 height 0
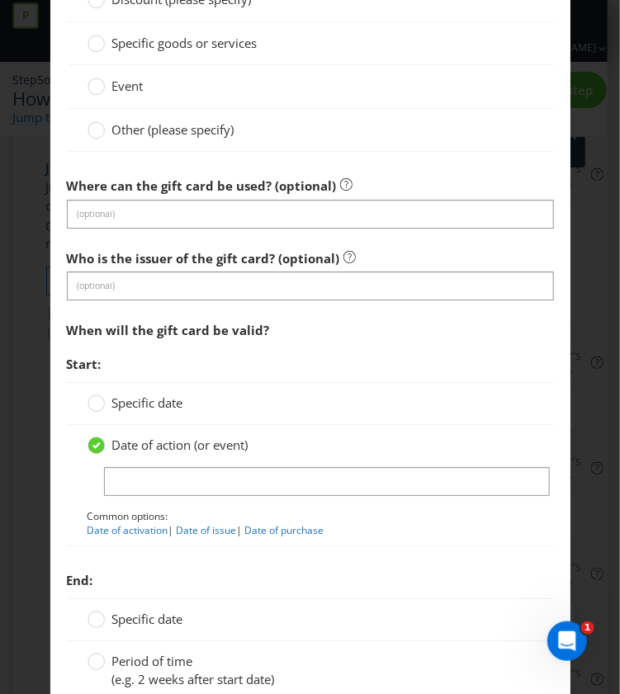
click at [271, 511] on p "Common options: Date of activation | Date of issue | Date of purchase" at bounding box center [310, 523] width 446 height 28
click at [271, 523] on link "Date of purchase" at bounding box center [284, 530] width 79 height 14
type input "Date of purchase"
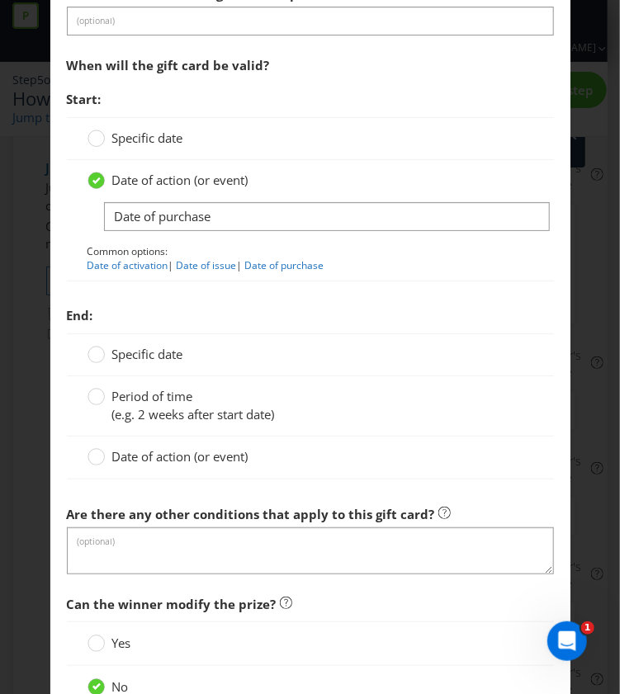
click at [112, 393] on span "Period of time" at bounding box center [152, 396] width 81 height 17
click at [0, 0] on input "Period of time (e.g. 2 weeks after start date)" at bounding box center [0, 0] width 0 height 0
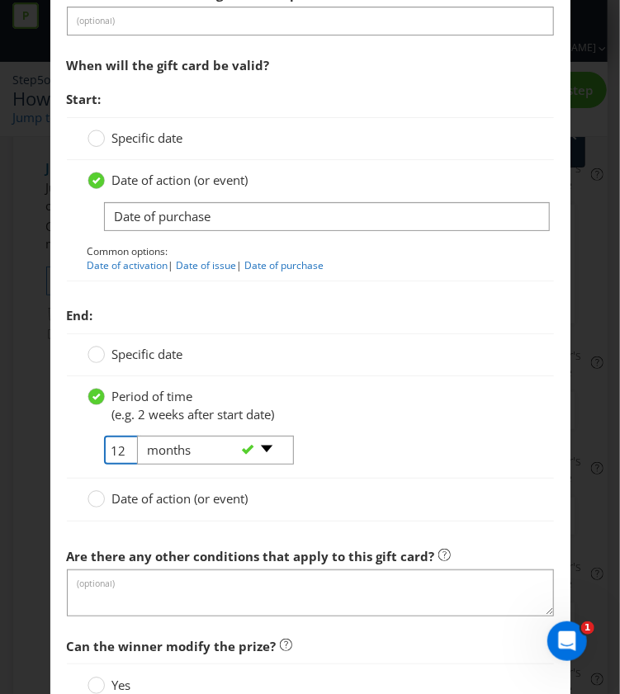
click at [116, 440] on input "12" at bounding box center [122, 450] width 37 height 29
type input "3"
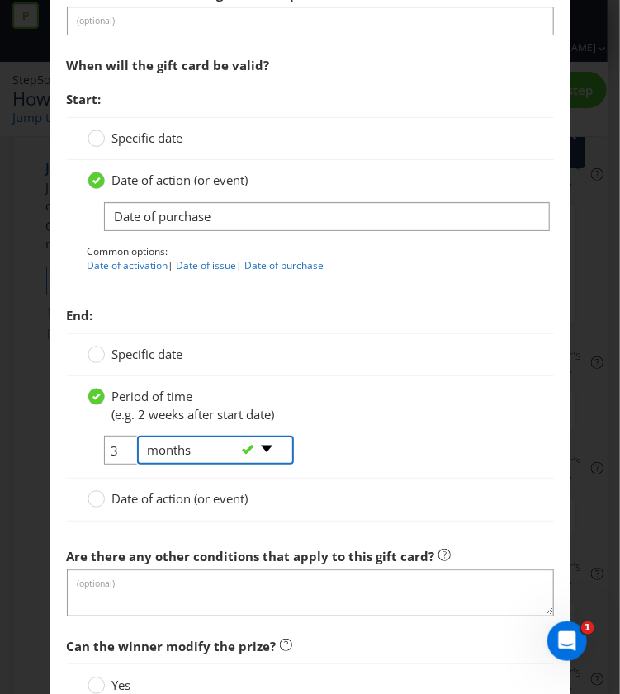
click at [262, 447] on select "-- Please select -- days weeks months years" at bounding box center [215, 450] width 157 height 29
select select "YEARS"
click at [137, 436] on select "-- Please select -- days weeks months years" at bounding box center [215, 450] width 157 height 29
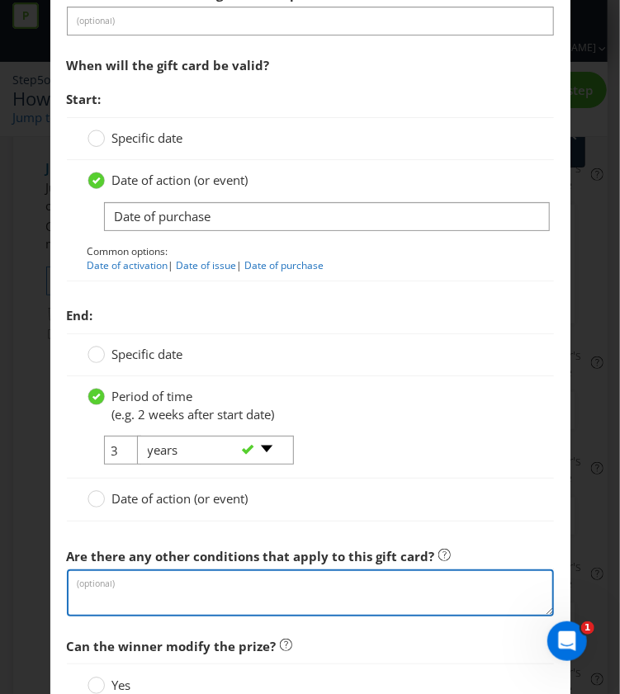
click at [189, 570] on textarea at bounding box center [310, 593] width 487 height 47
type textarea "Gift card valid for 3 years after date of purchase"
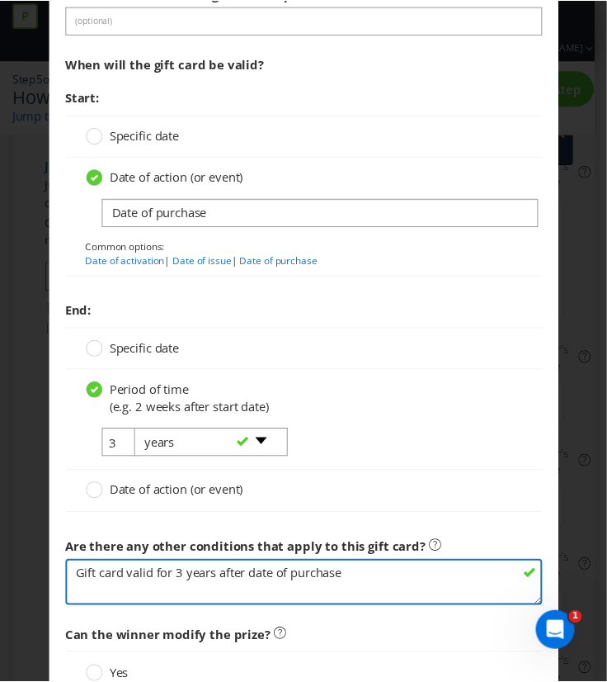
scroll to position [2015, 0]
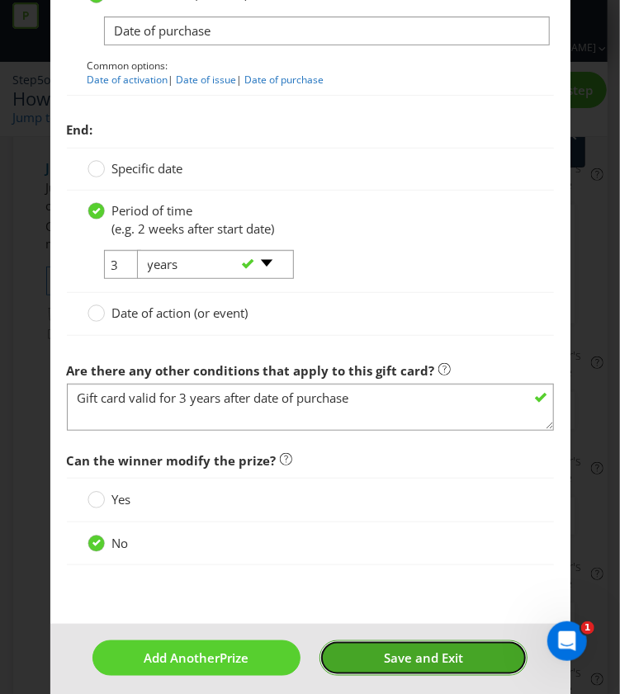
click at [392, 641] on button "Save and Exit" at bounding box center [423, 658] width 208 height 35
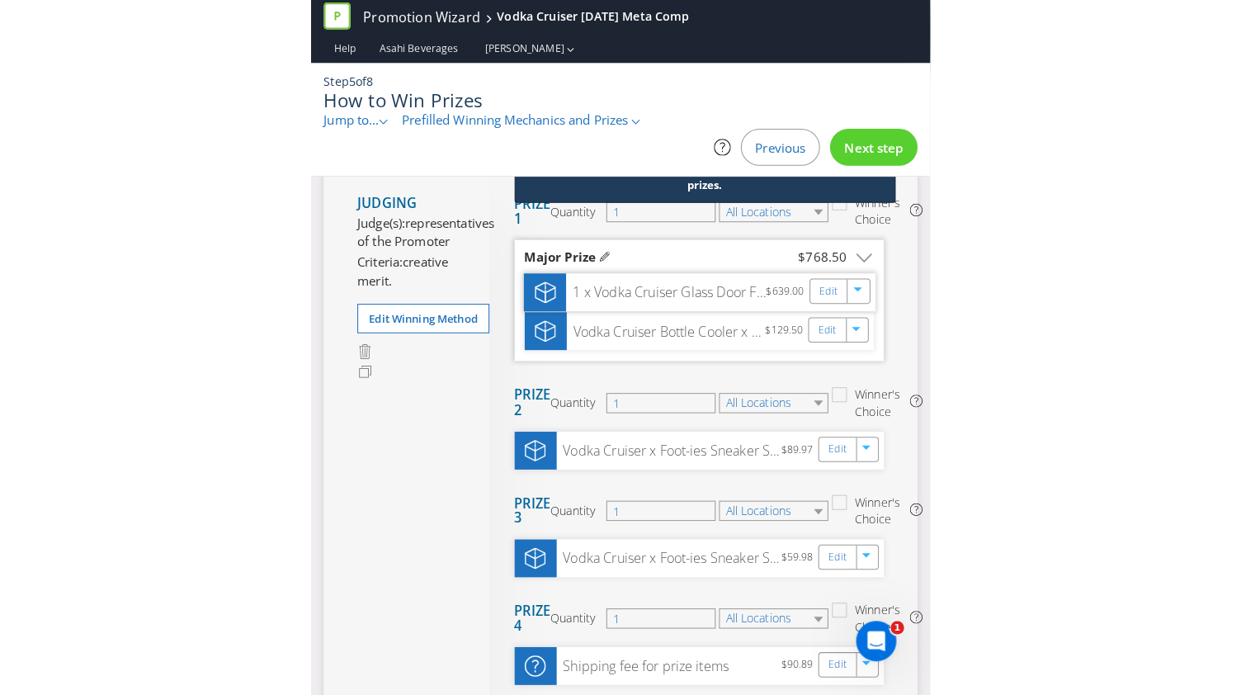
scroll to position [262, 0]
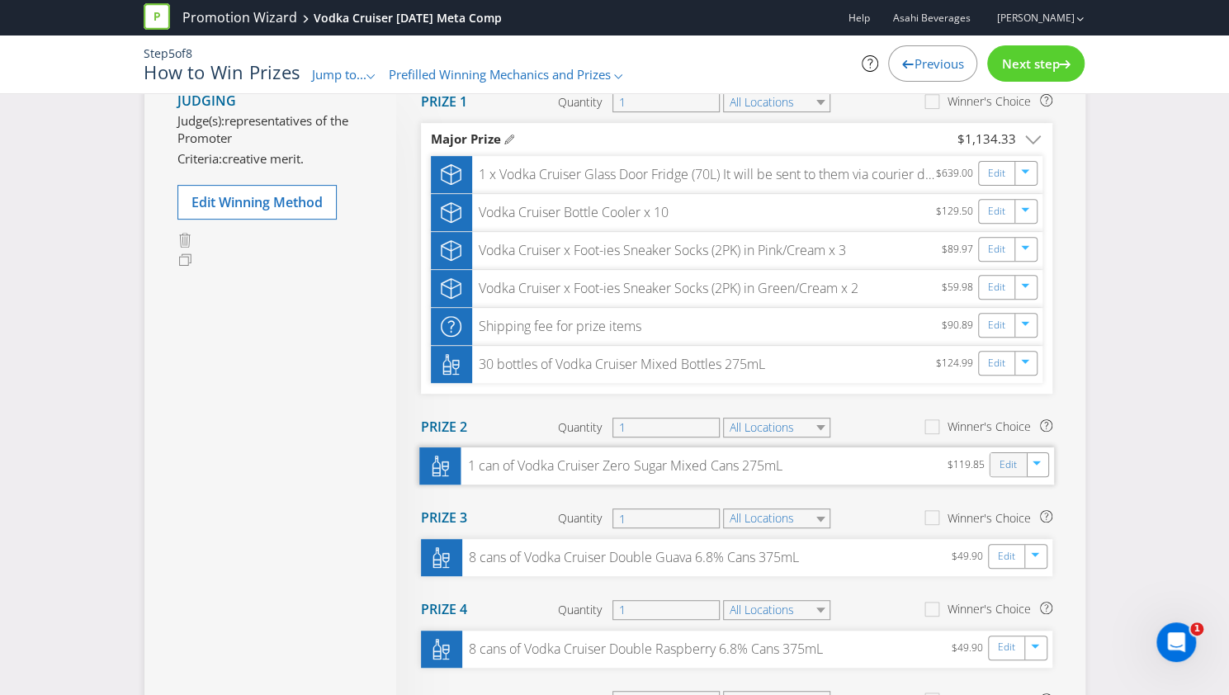
click at [994, 463] on div "Edit" at bounding box center [1008, 464] width 37 height 23
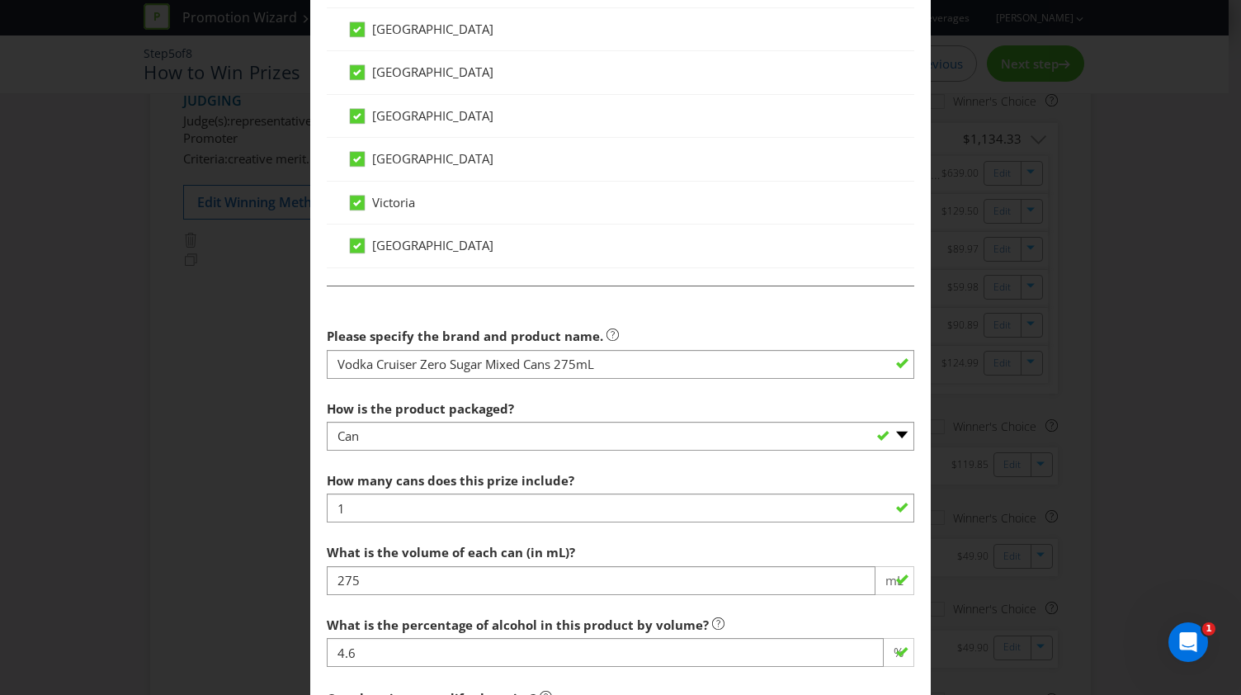
scroll to position [1128, 0]
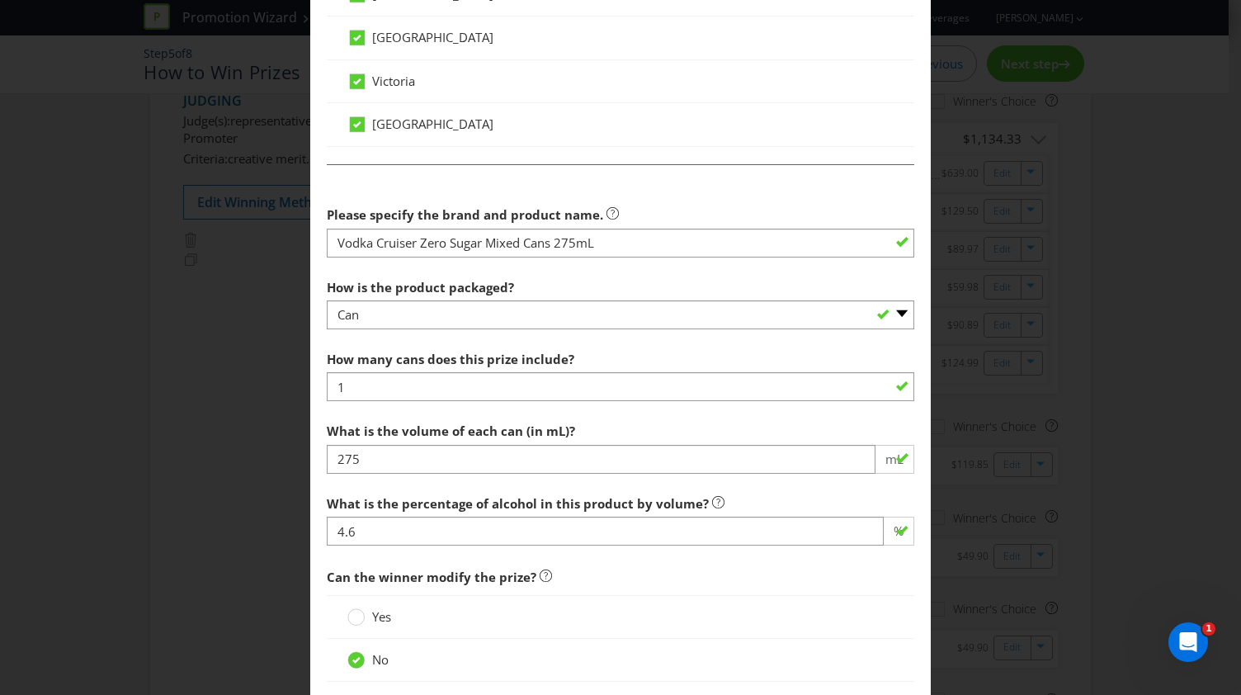
click at [377, 398] on span "How many cans does this prize include? 1 What is the volume of each can (in mL)…" at bounding box center [621, 452] width 588 height 218
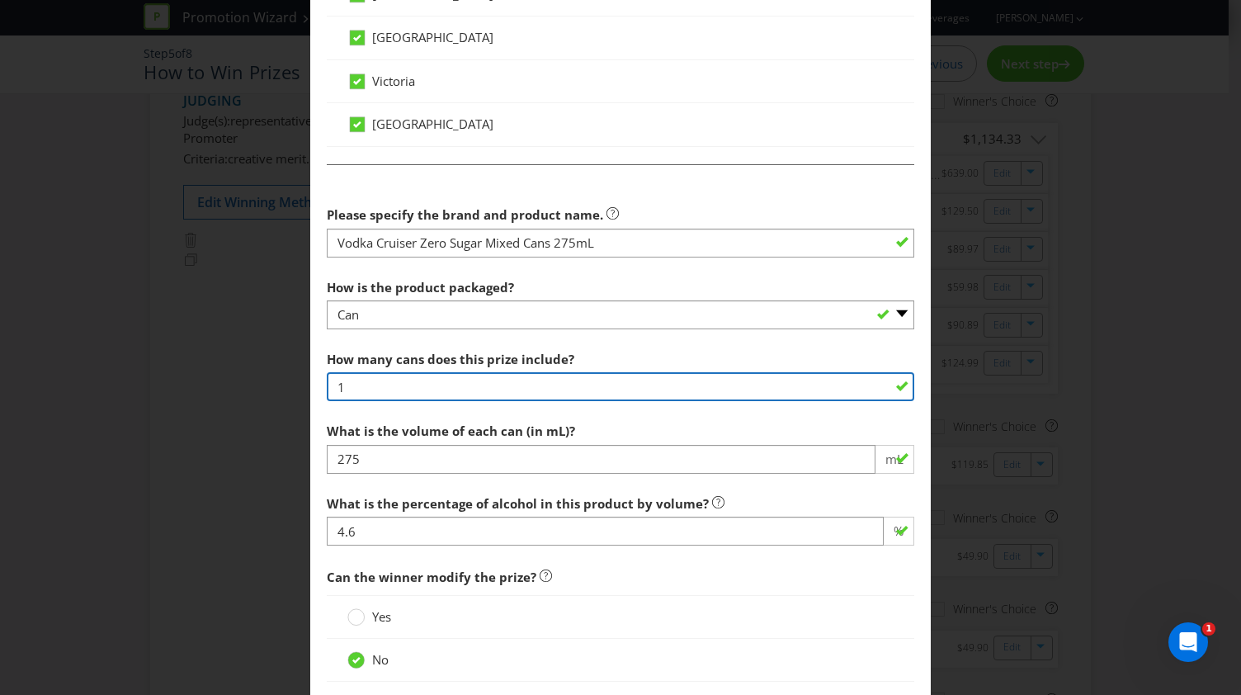
click at [375, 382] on input "1" at bounding box center [621, 386] width 588 height 29
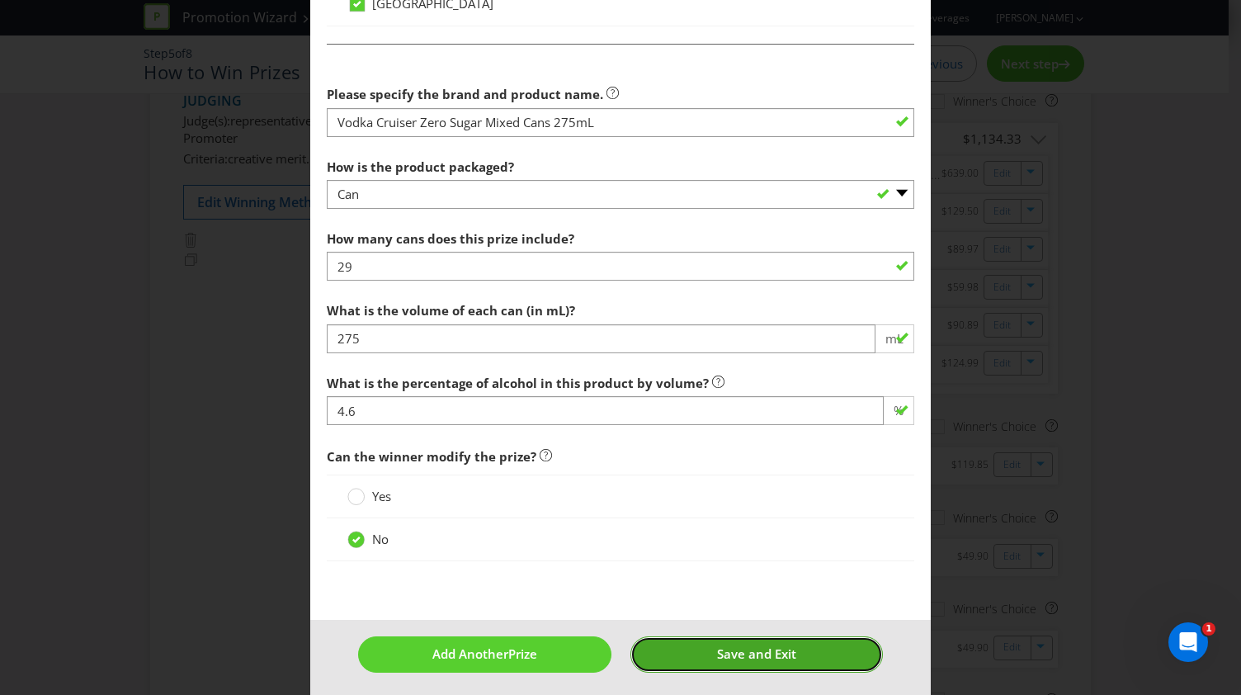
click at [651, 651] on button "Save and Exit" at bounding box center [757, 653] width 253 height 35
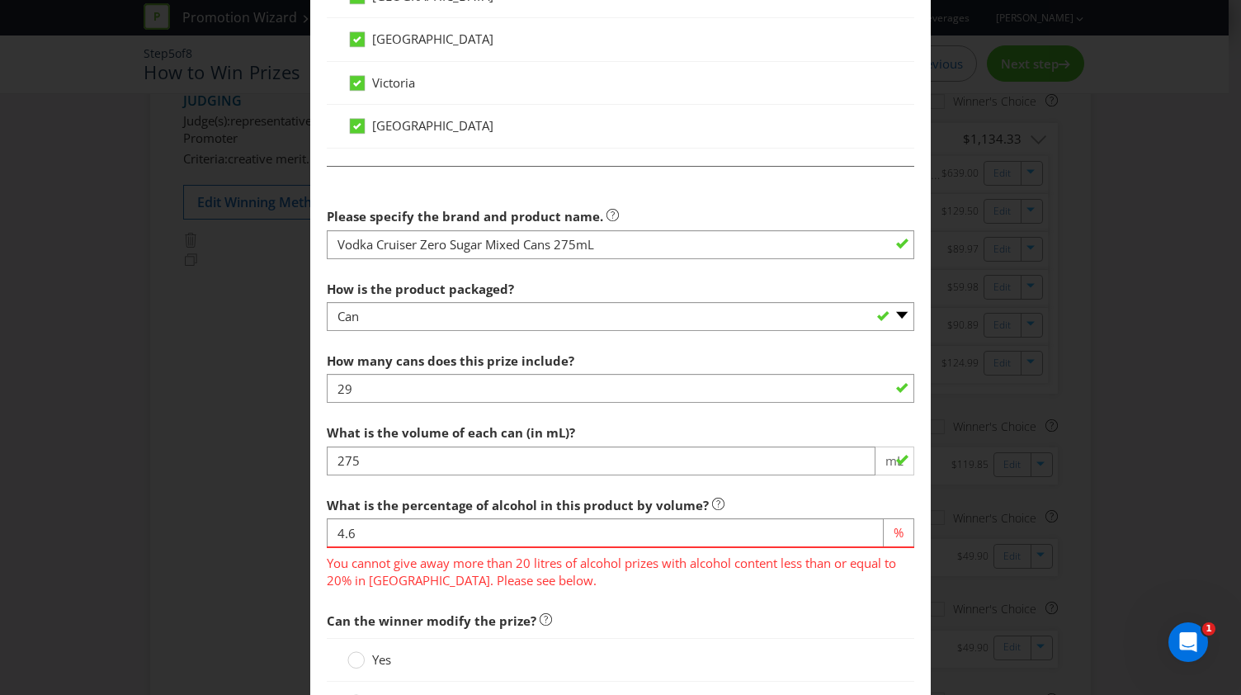
scroll to position [1126, 0]
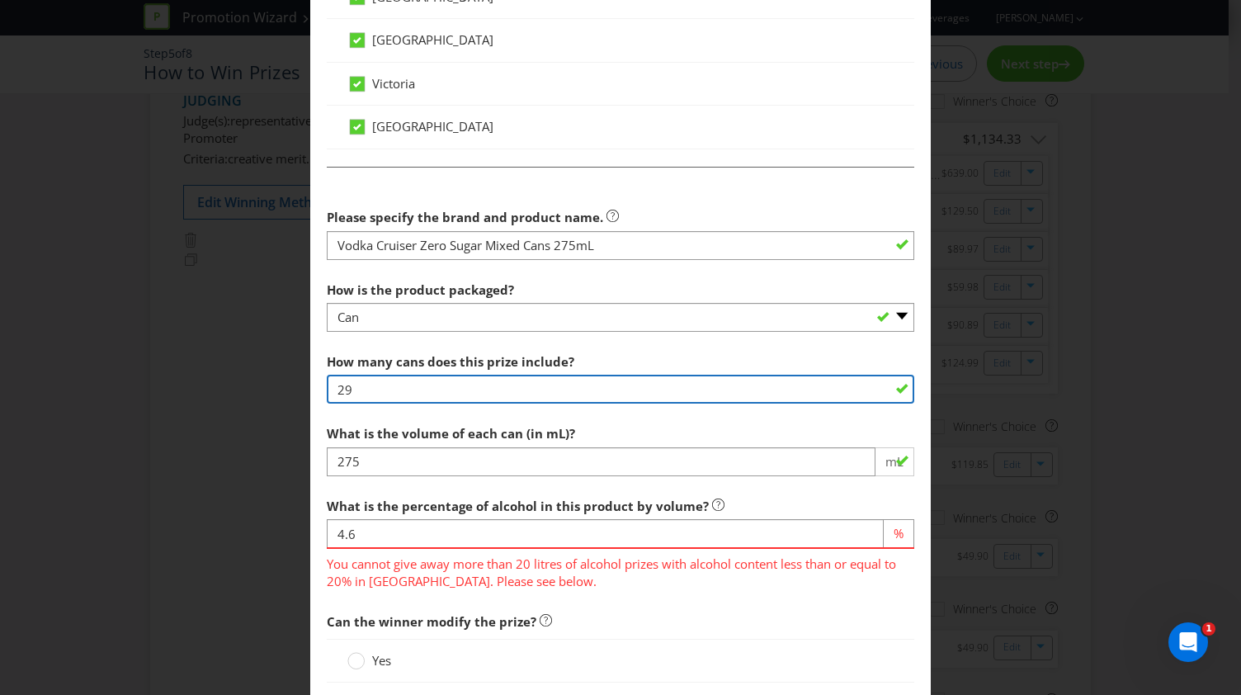
click at [448, 384] on input "29" at bounding box center [621, 389] width 588 height 29
type input "2"
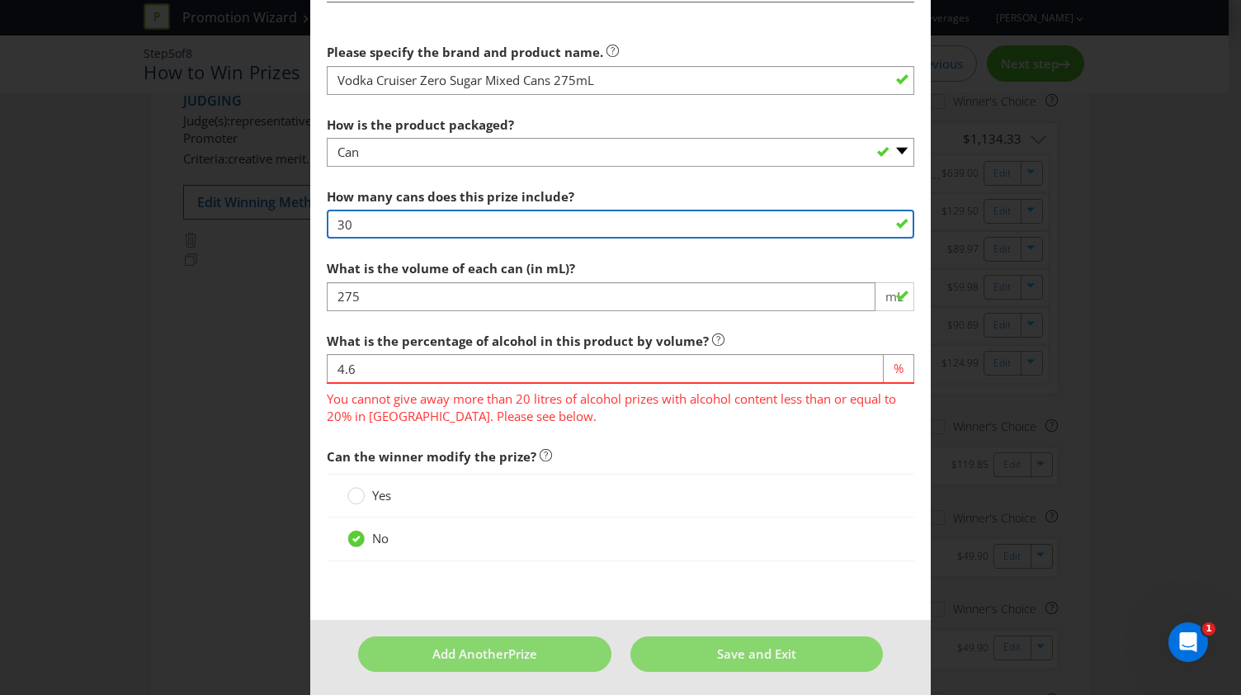
type input "30"
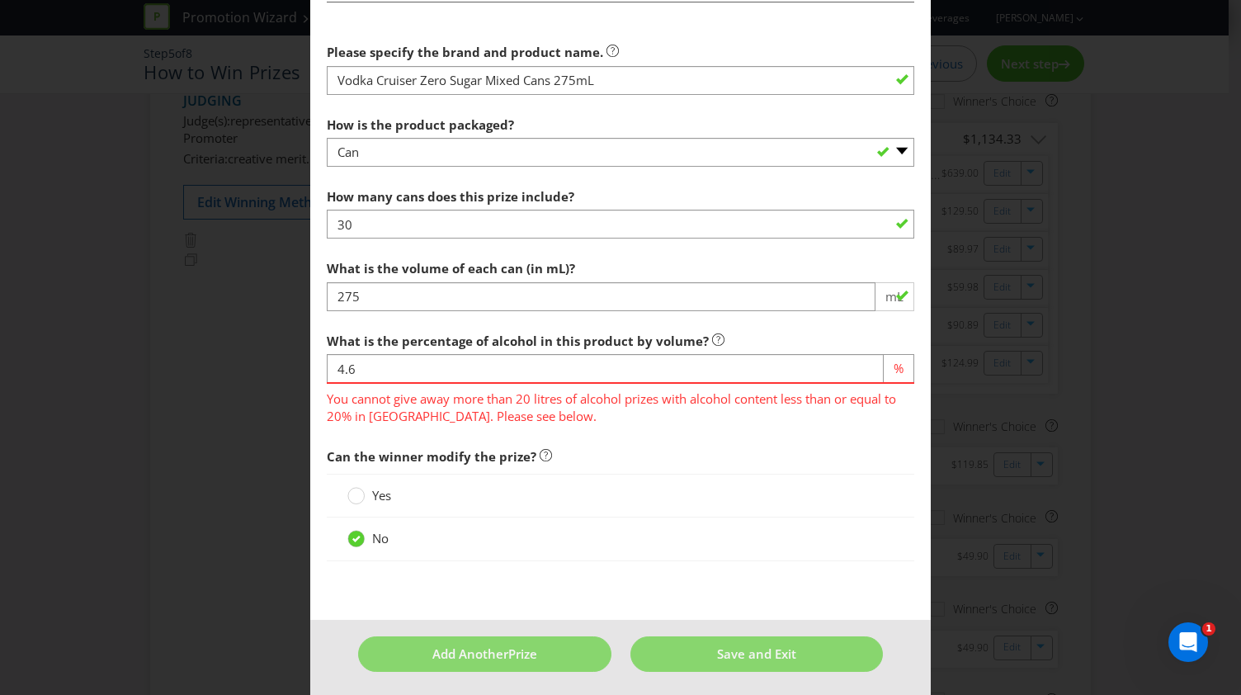
click at [619, 406] on span "You cannot give away more than 20 litres of alcohol prizes with alcohol content…" at bounding box center [621, 404] width 588 height 41
click at [703, 648] on button "Save and Exit" at bounding box center [757, 653] width 253 height 35
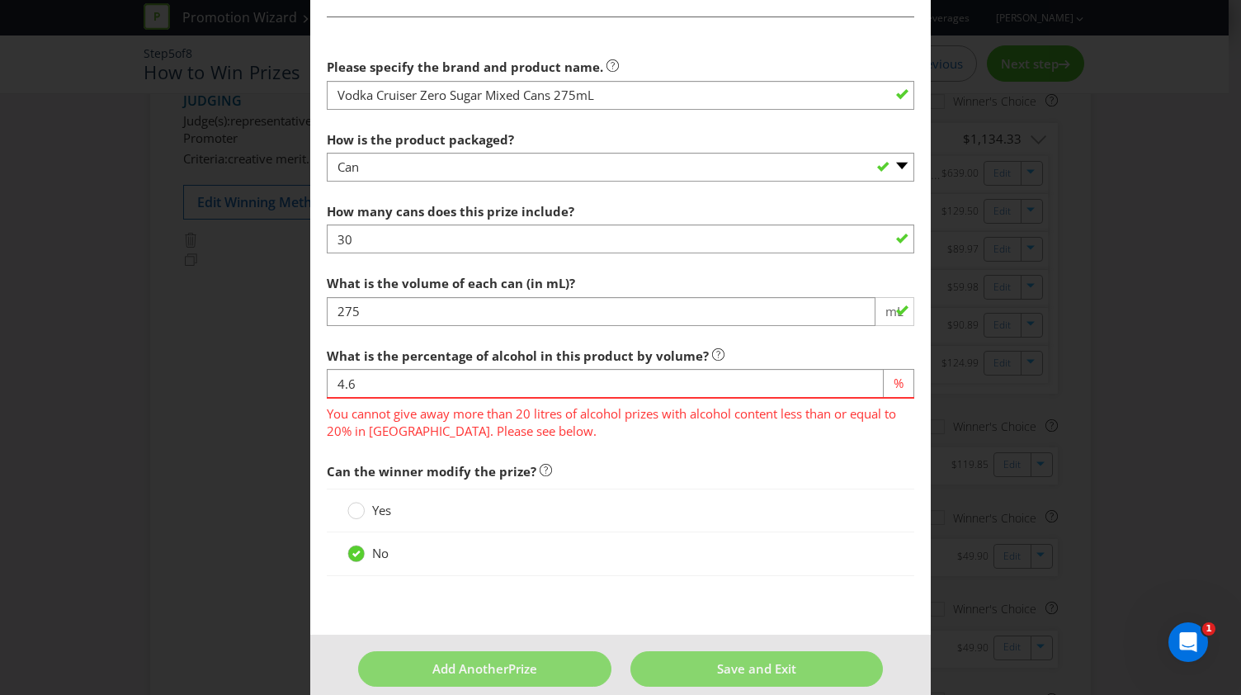
click at [477, 427] on span "You cannot give away more than 20 litres of alcohol prizes with alcohol content…" at bounding box center [621, 419] width 588 height 41
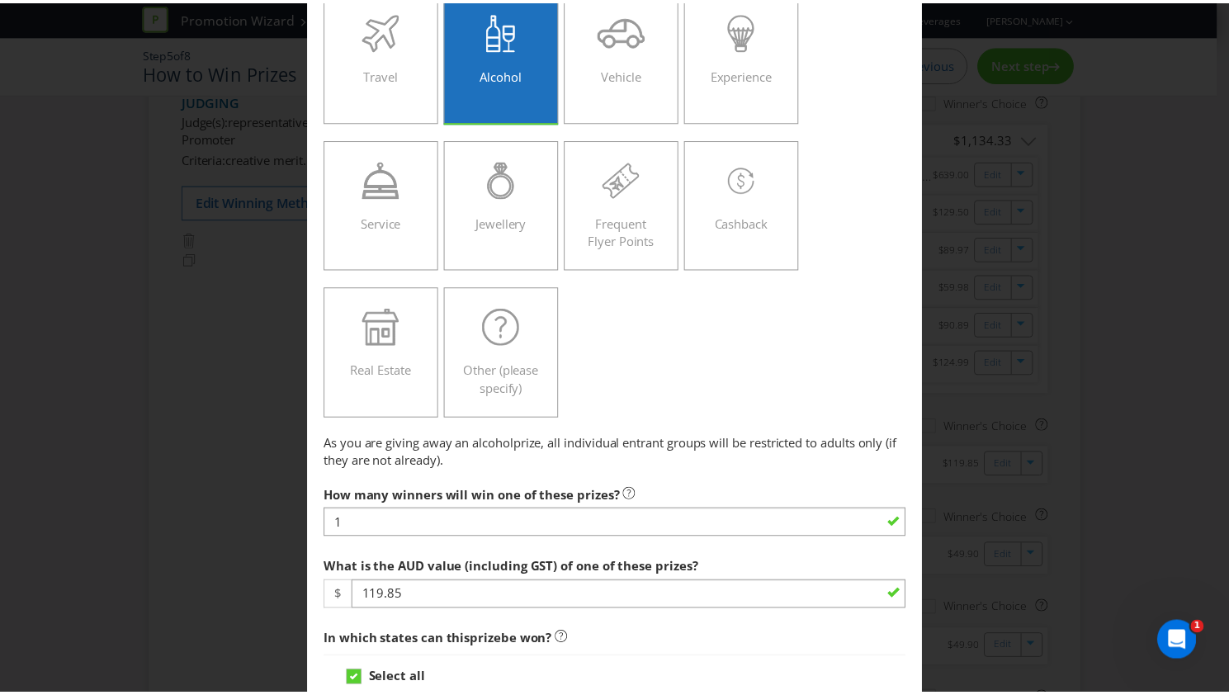
scroll to position [0, 0]
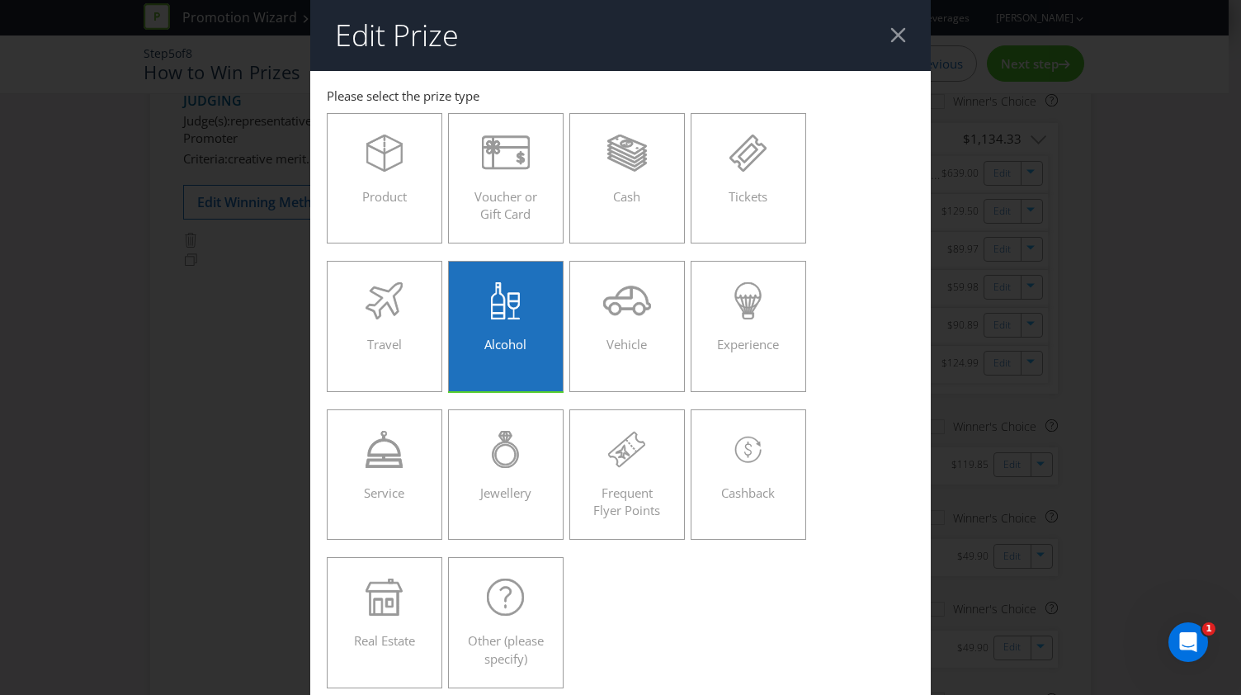
click at [891, 35] on div at bounding box center [899, 35] width 16 height 16
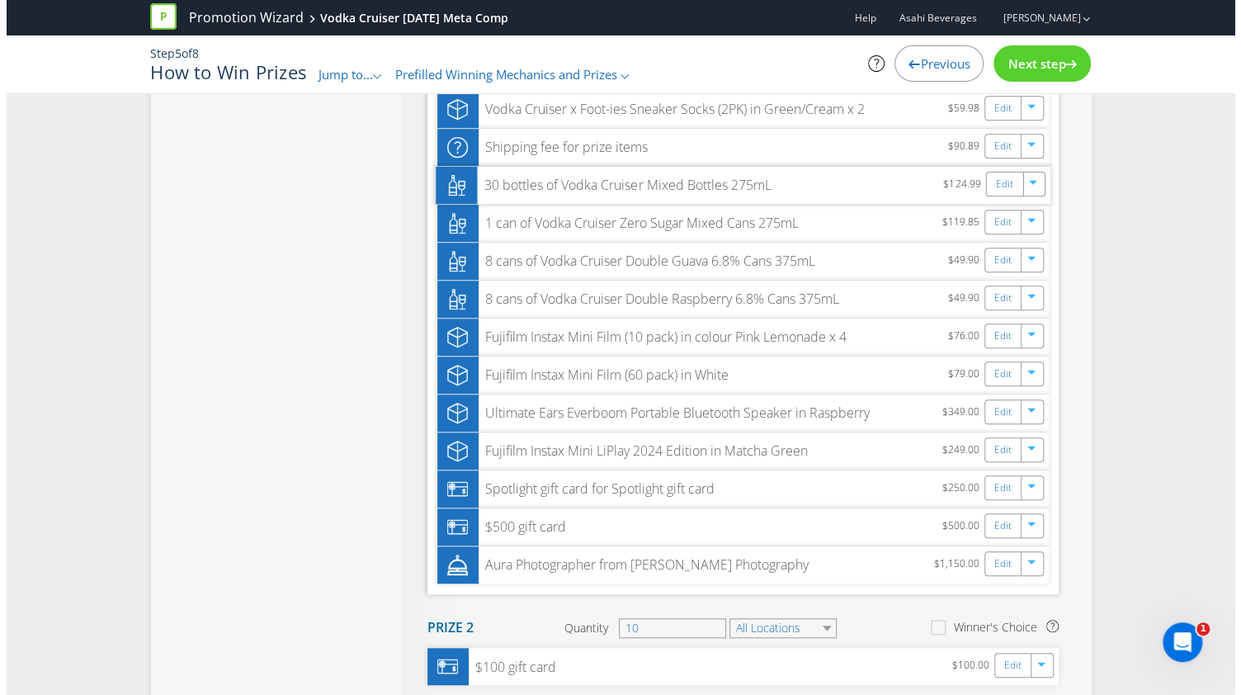
scroll to position [336, 0]
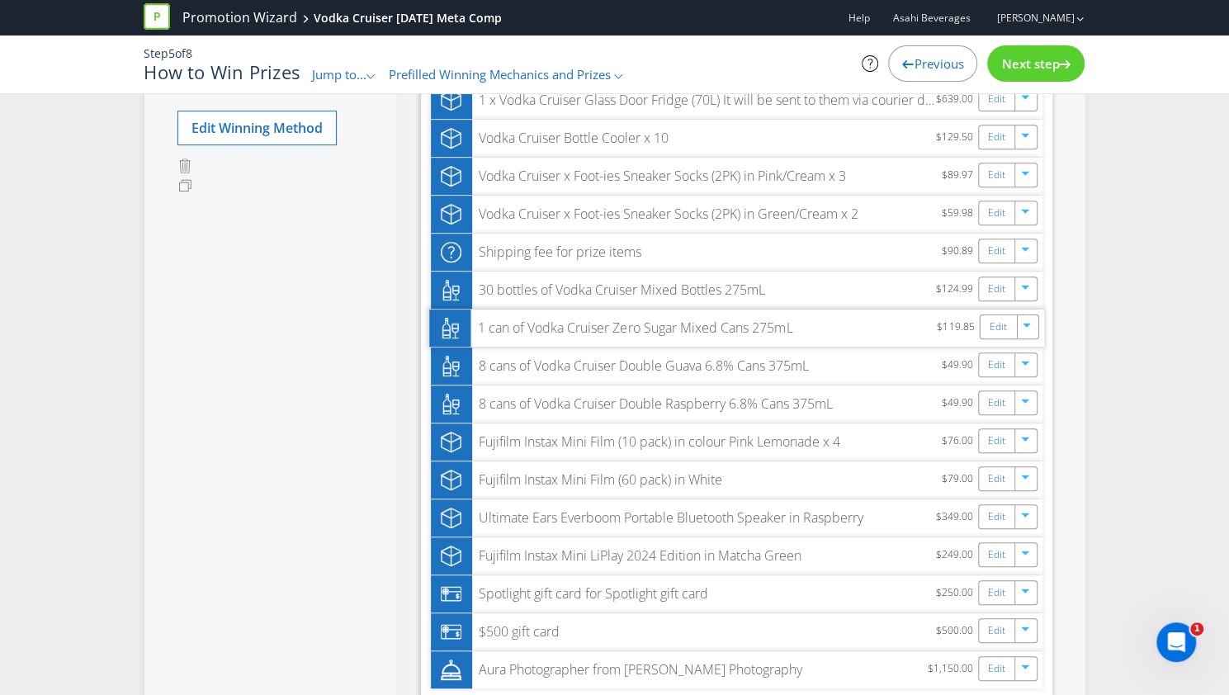
click at [677, 329] on div "1 can of Vodka Cruiser Zero Sugar Mixed Cans 275mL" at bounding box center [631, 328] width 322 height 19
click at [997, 323] on link "Edit" at bounding box center [997, 326] width 17 height 19
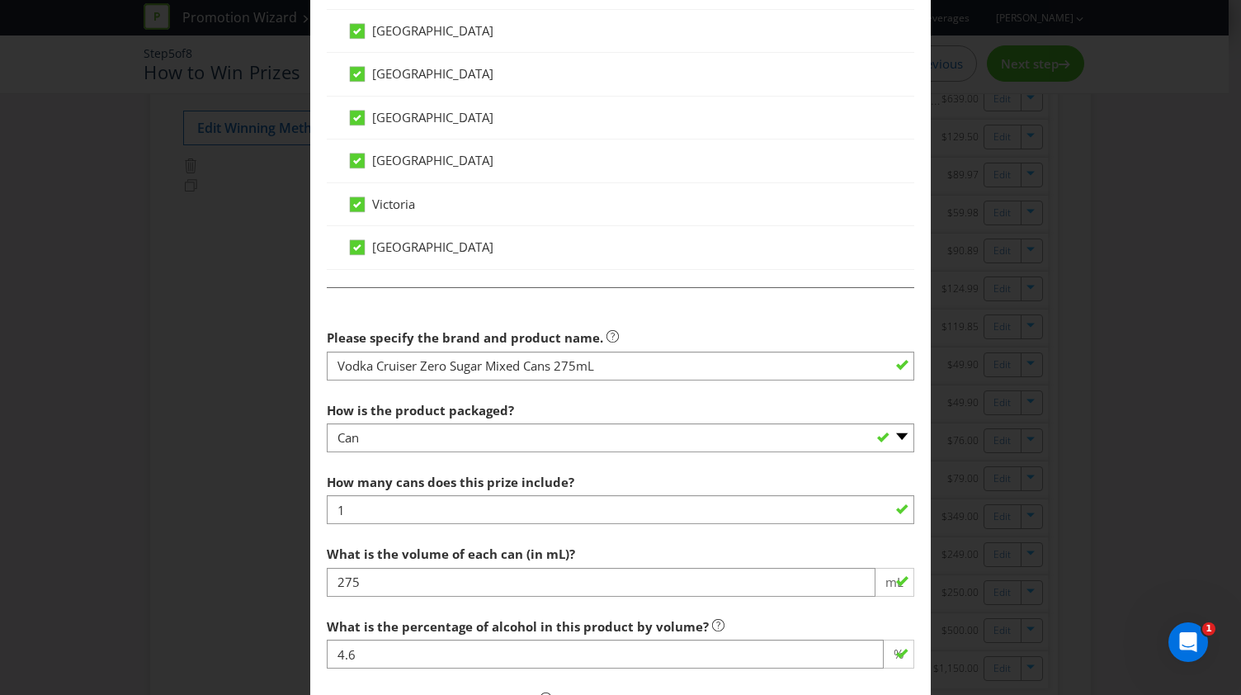
scroll to position [1156, 0]
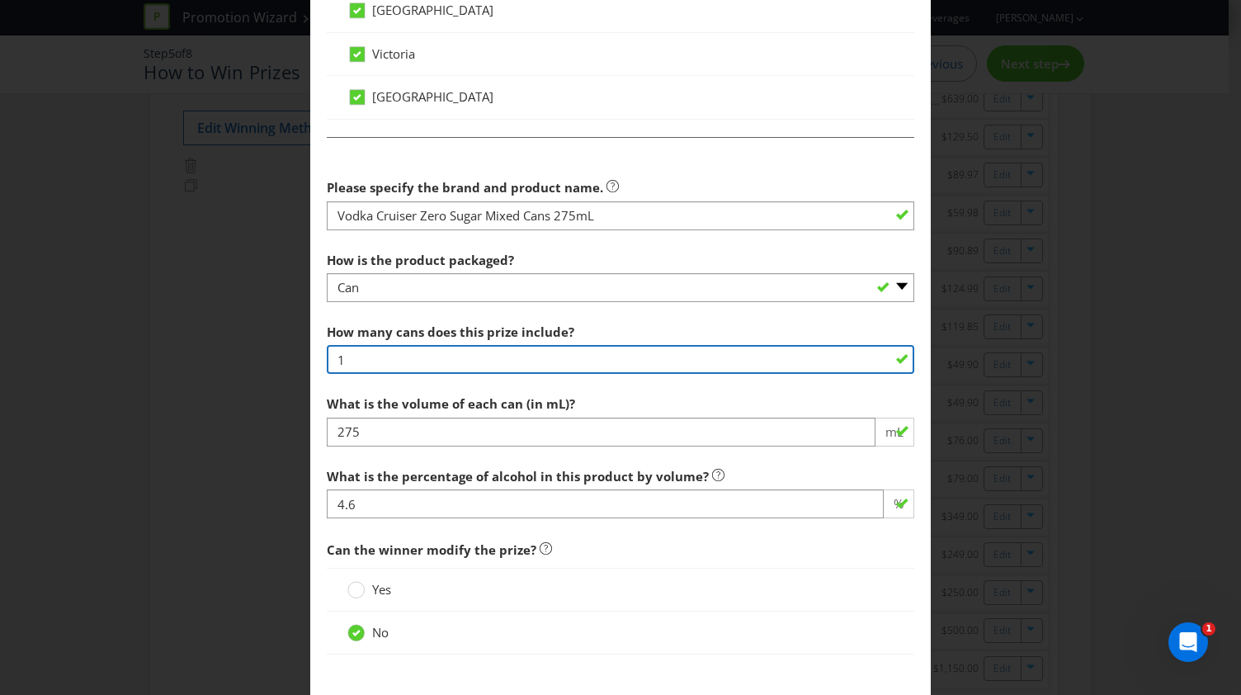
click at [358, 345] on input "1" at bounding box center [621, 359] width 588 height 29
type input "30"
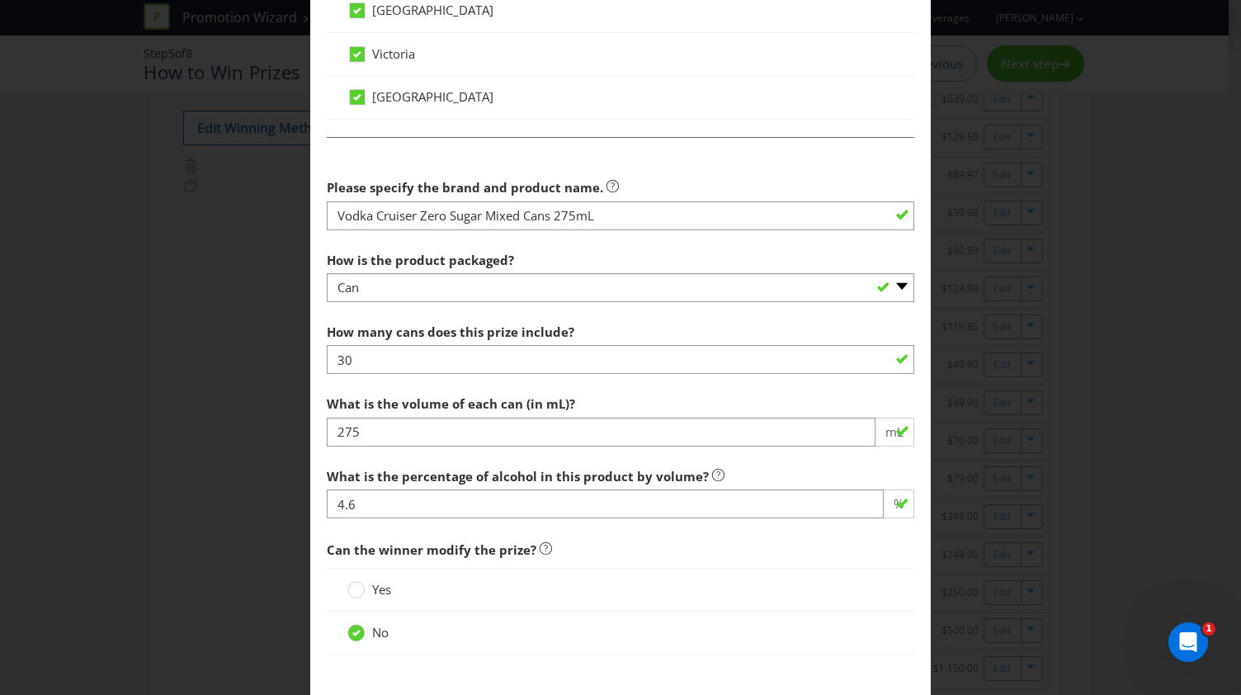
click at [631, 330] on div "How many cans does this prize include? 30" at bounding box center [621, 344] width 588 height 59
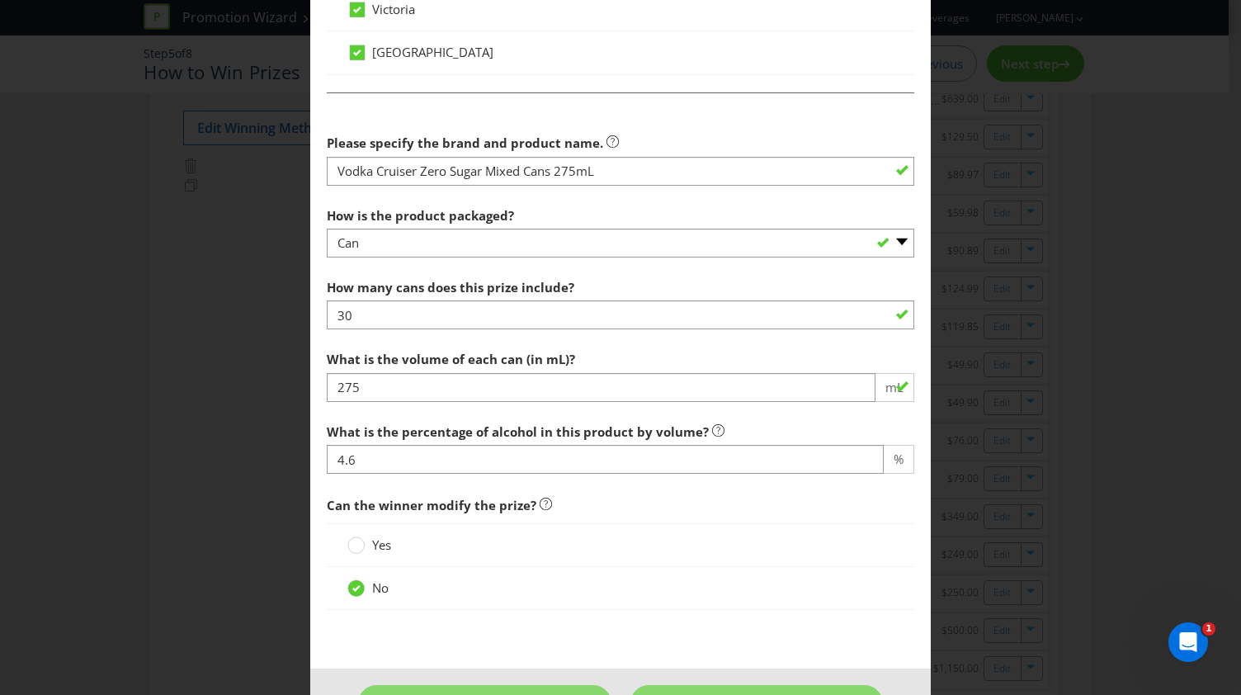
scroll to position [1249, 0]
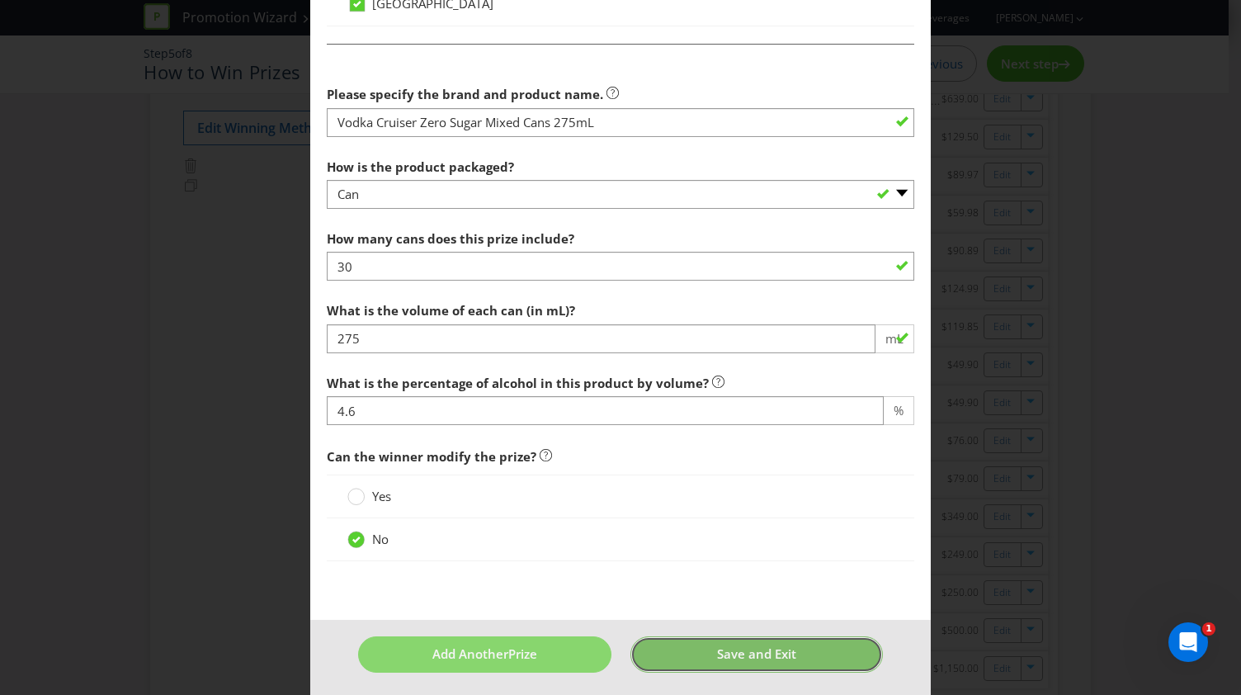
click at [717, 649] on span "Save and Exit" at bounding box center [756, 653] width 79 height 17
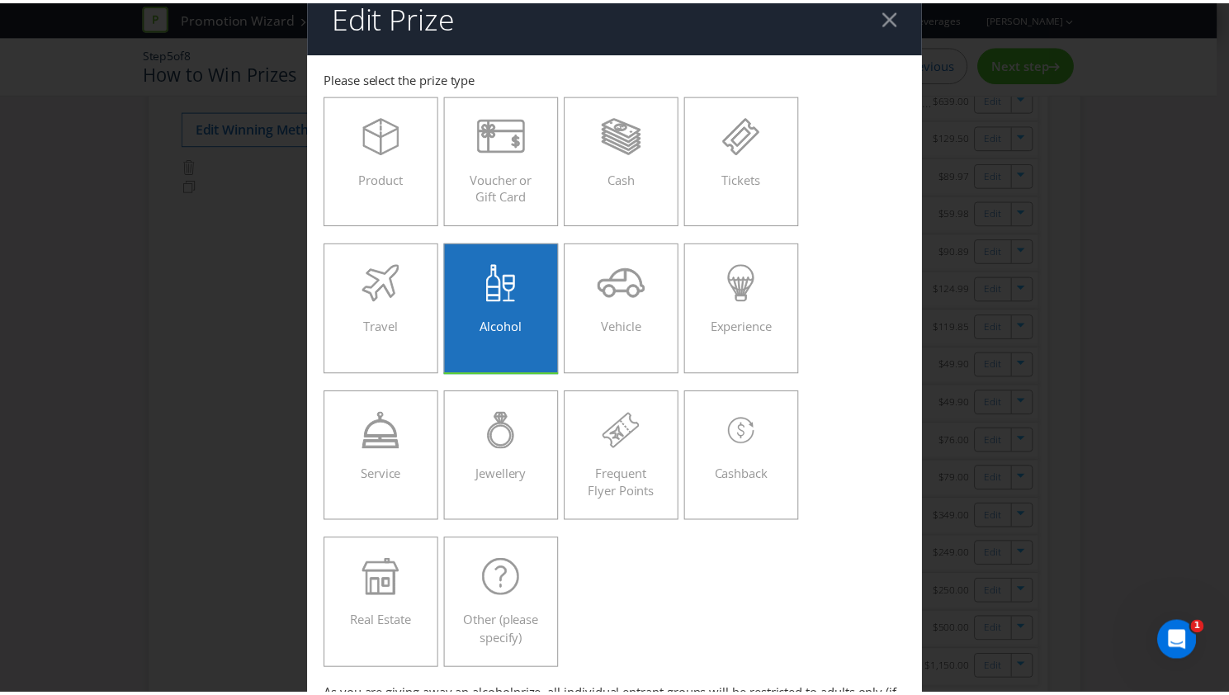
scroll to position [0, 0]
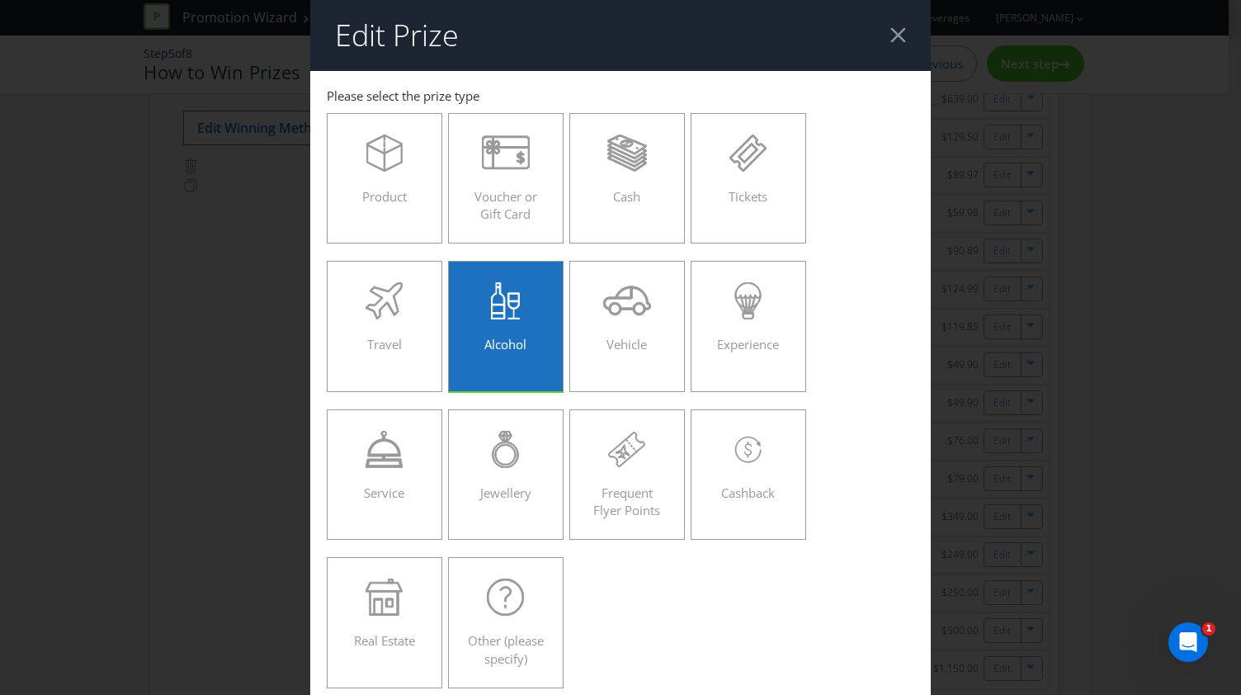
click at [901, 27] on header "Edit Prize" at bounding box center [620, 35] width 621 height 71
click at [896, 30] on div at bounding box center [899, 35] width 16 height 16
